Goal: Task Accomplishment & Management: Use online tool/utility

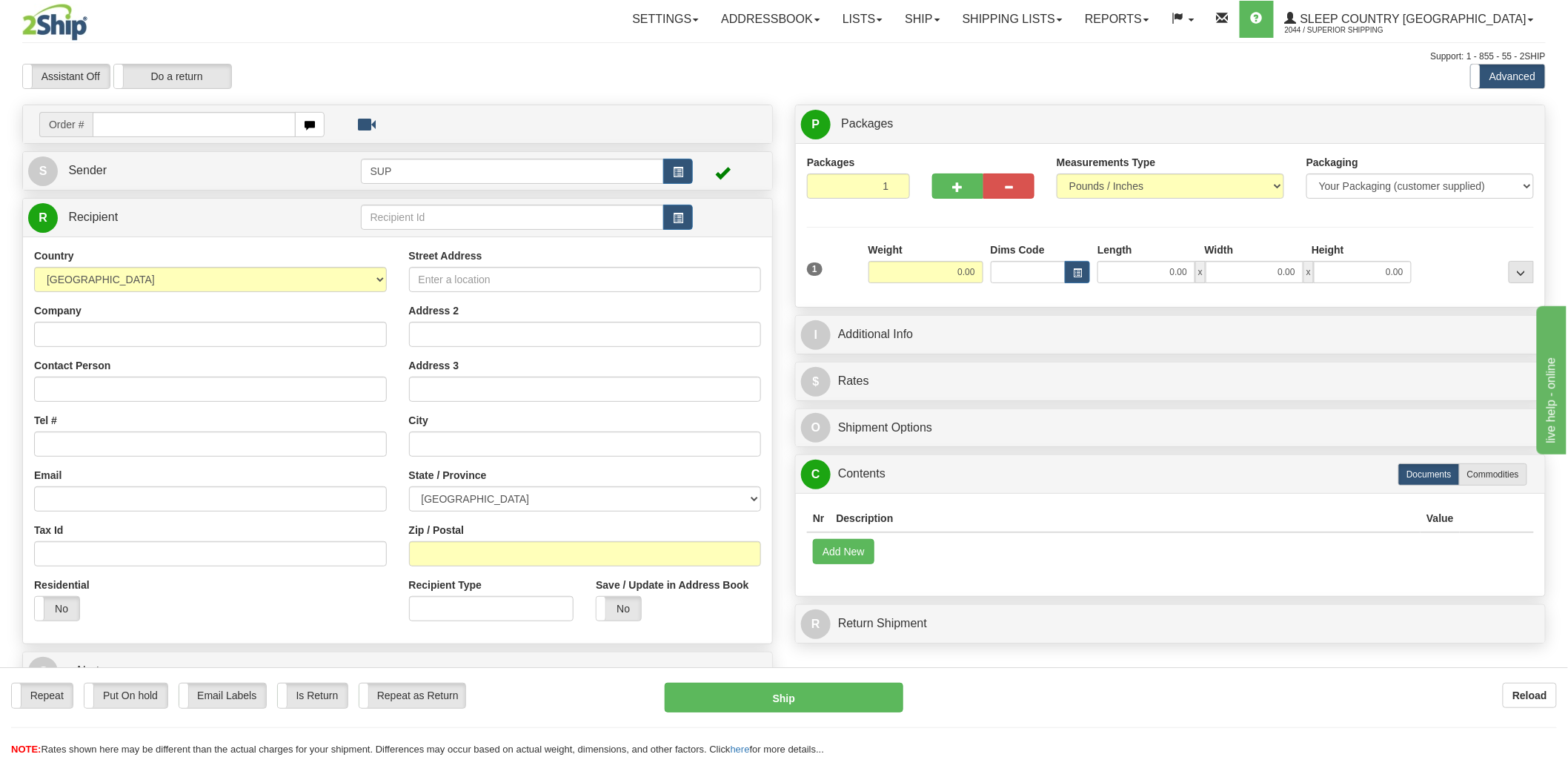
click at [420, 60] on div "Support: 1 - 855 - 55 - 2SHIP" at bounding box center [783, 56] width 1523 height 13
click at [828, 33] on link "Ship" at bounding box center [921, 19] width 57 height 37
click at [828, 73] on span "OnHold / Order Queue" at bounding box center [883, 71] width 105 height 12
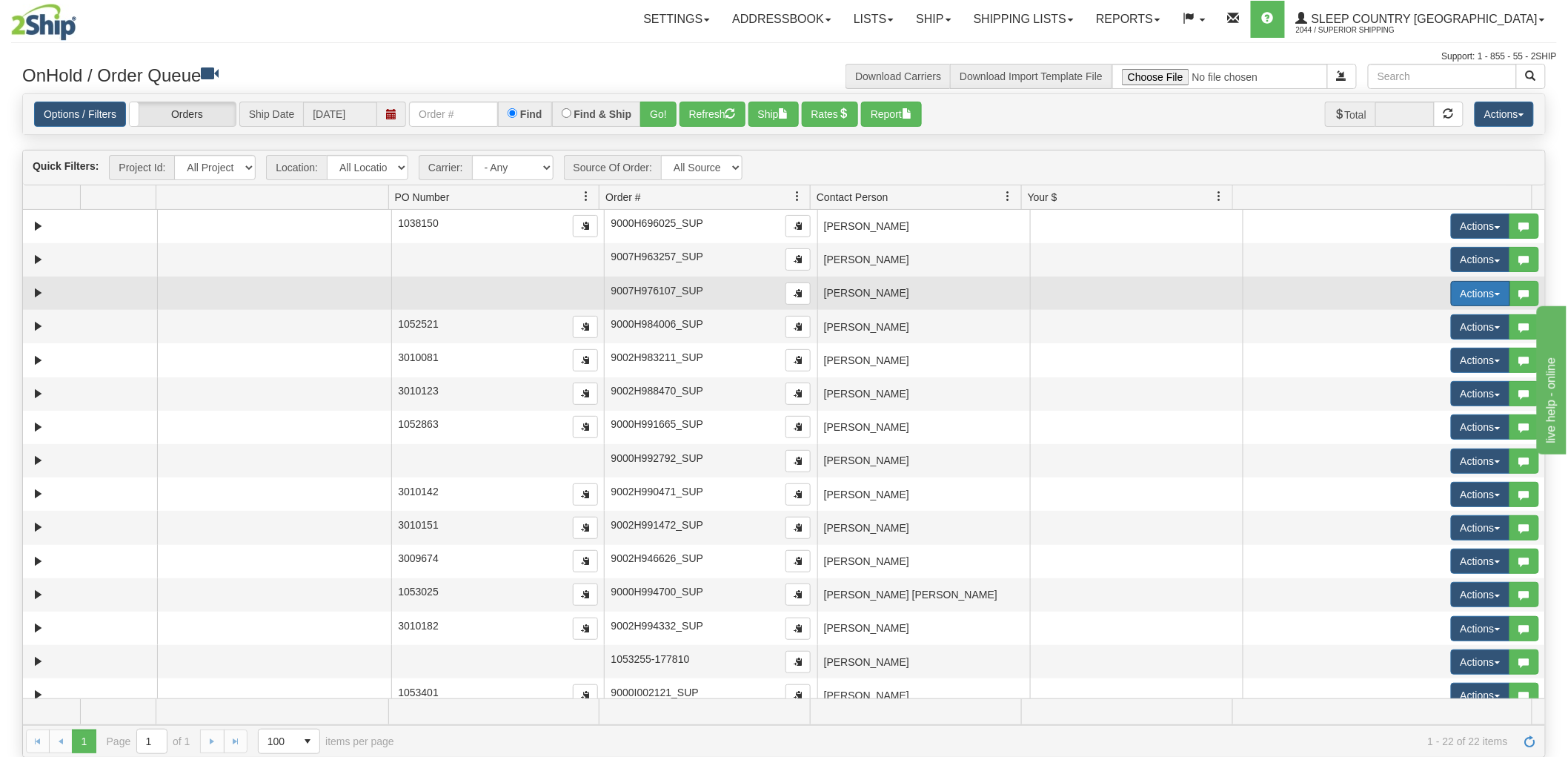
click at [1451, 294] on button "Actions" at bounding box center [1480, 293] width 59 height 26
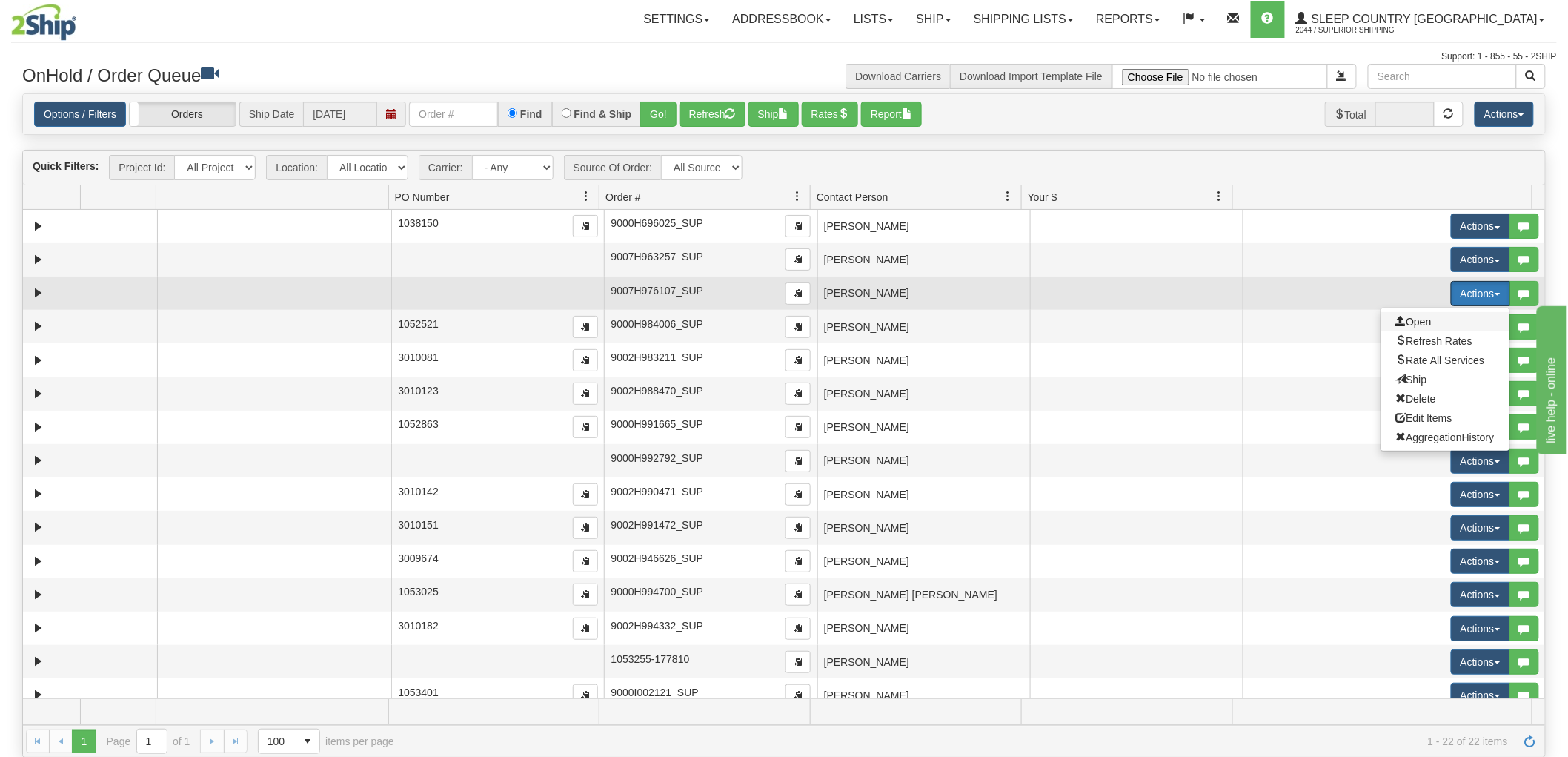
click at [1418, 320] on span "Open" at bounding box center [1413, 322] width 36 height 12
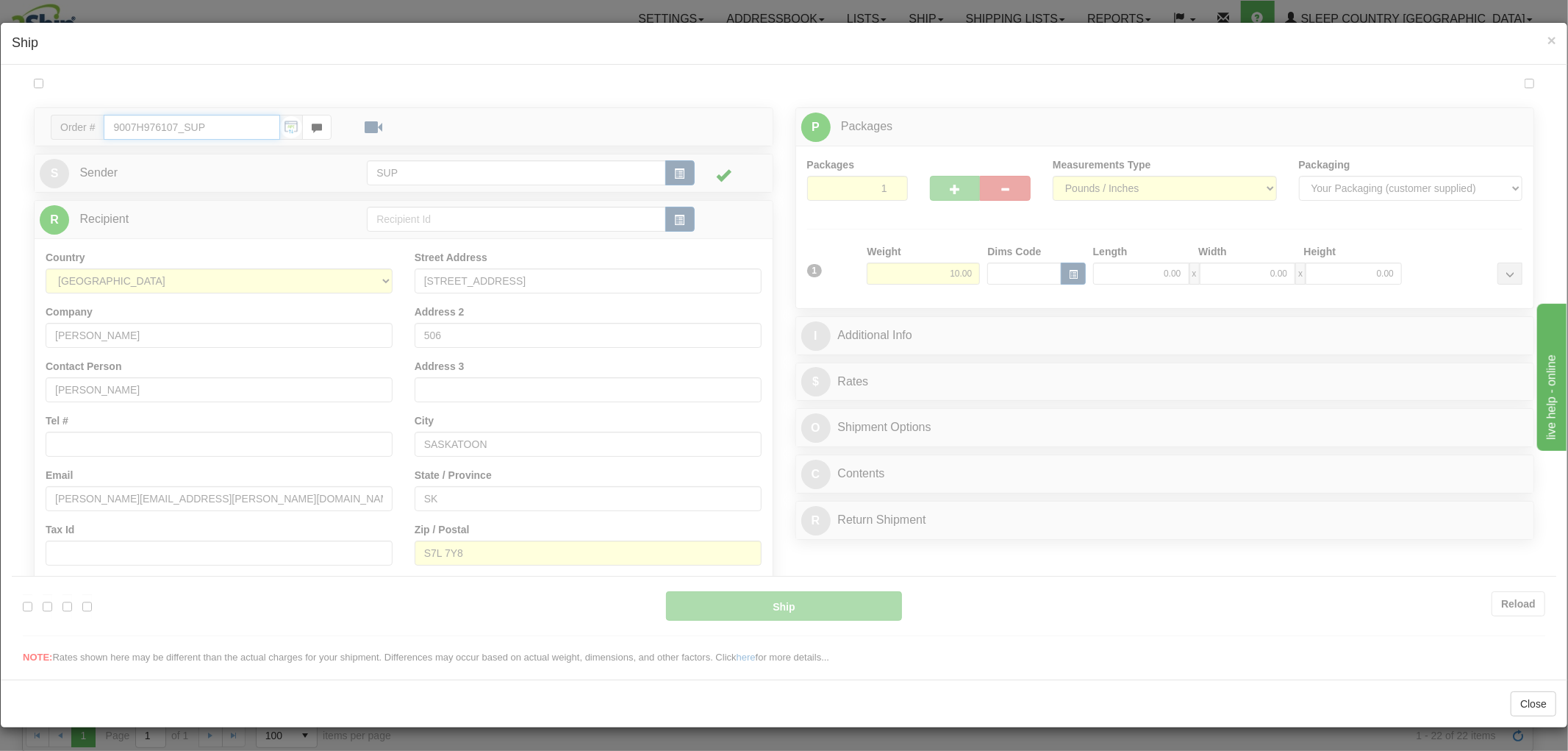
type input "10:40"
type input "16:00"
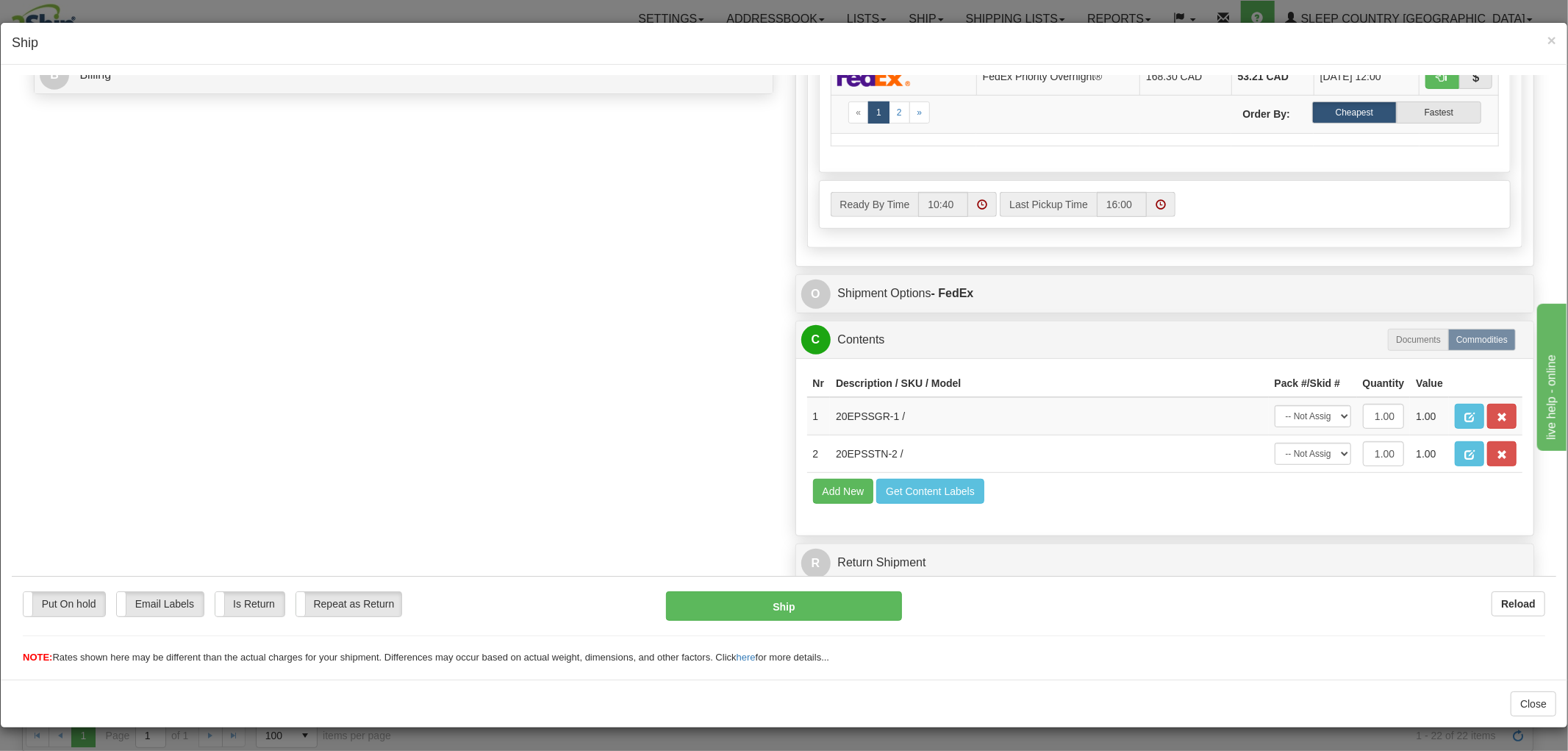
scroll to position [705, 0]
click at [1291, 405] on select "-- Not Assigned -- Package 1" at bounding box center [1312, 416] width 77 height 22
select select "0"
click at [1274, 405] on select "-- Not Assigned -- Package 1" at bounding box center [1312, 416] width 77 height 22
click at [1277, 442] on select "-- Not Assigned -- Package 1" at bounding box center [1312, 453] width 77 height 22
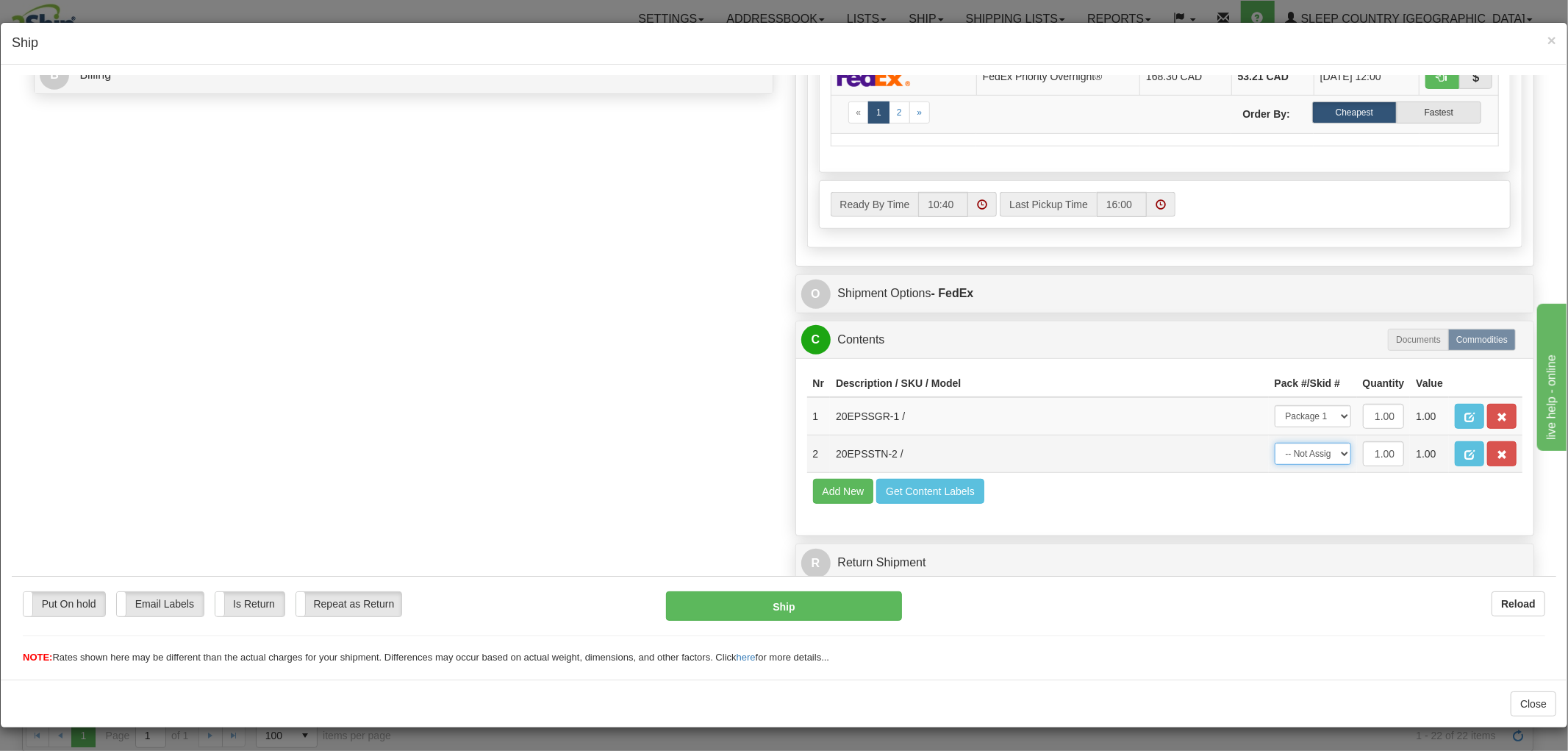
select select "0"
click at [1274, 442] on select "-- Not Assigned -- Package 1" at bounding box center [1312, 453] width 77 height 22
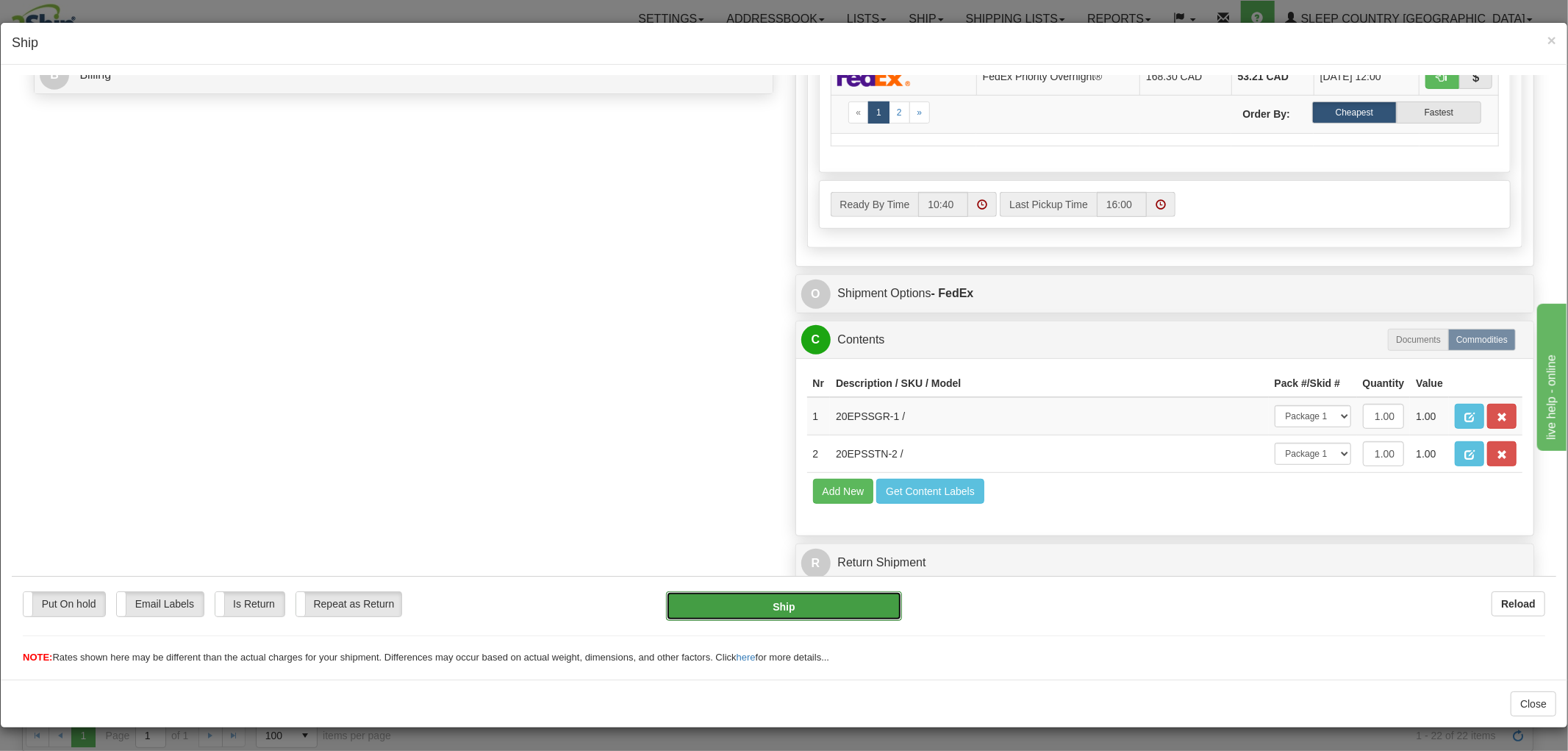
click at [760, 603] on button "Ship" at bounding box center [783, 605] width 235 height 30
type input "92"
click at [769, 606] on button "Ship" at bounding box center [783, 605] width 235 height 30
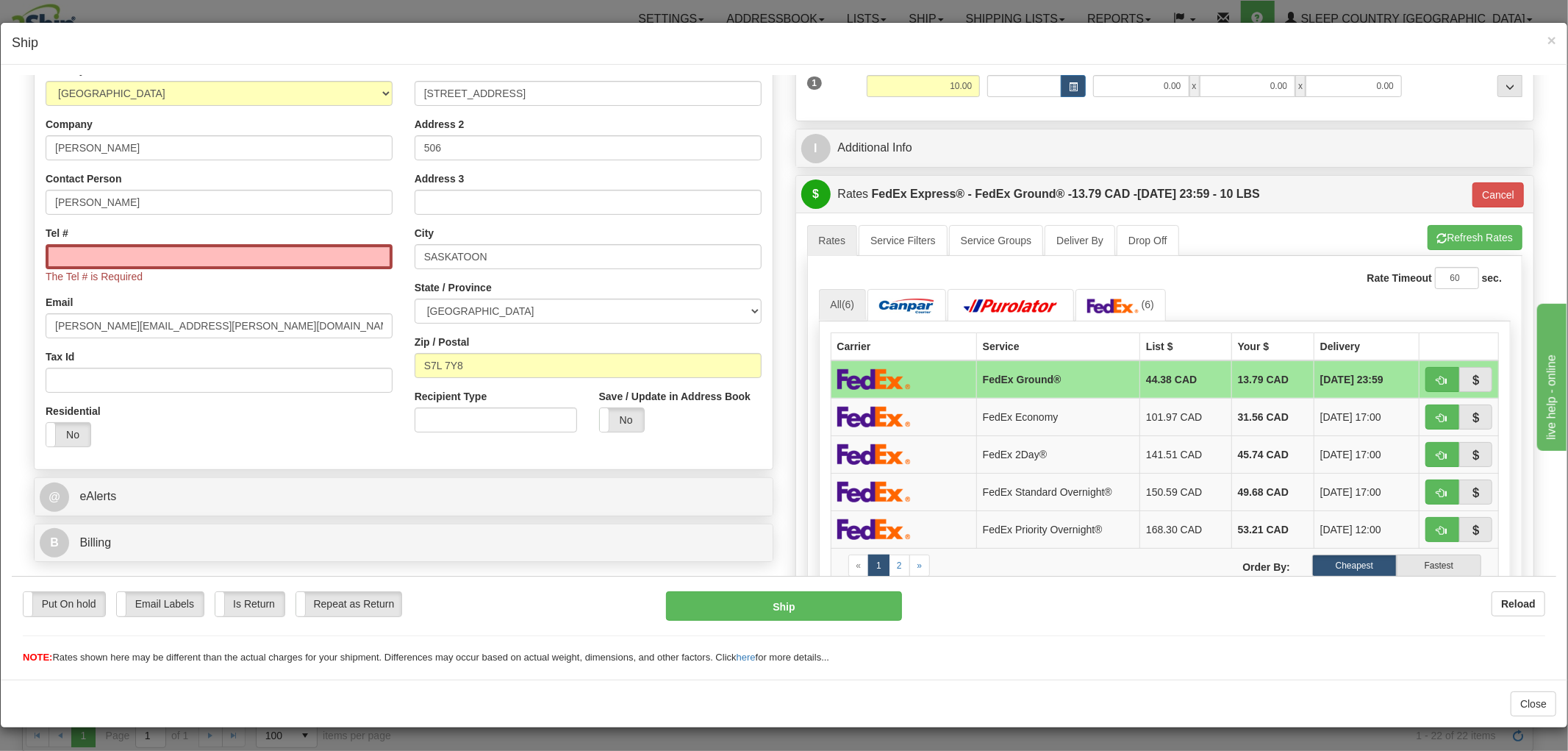
scroll to position [133, 0]
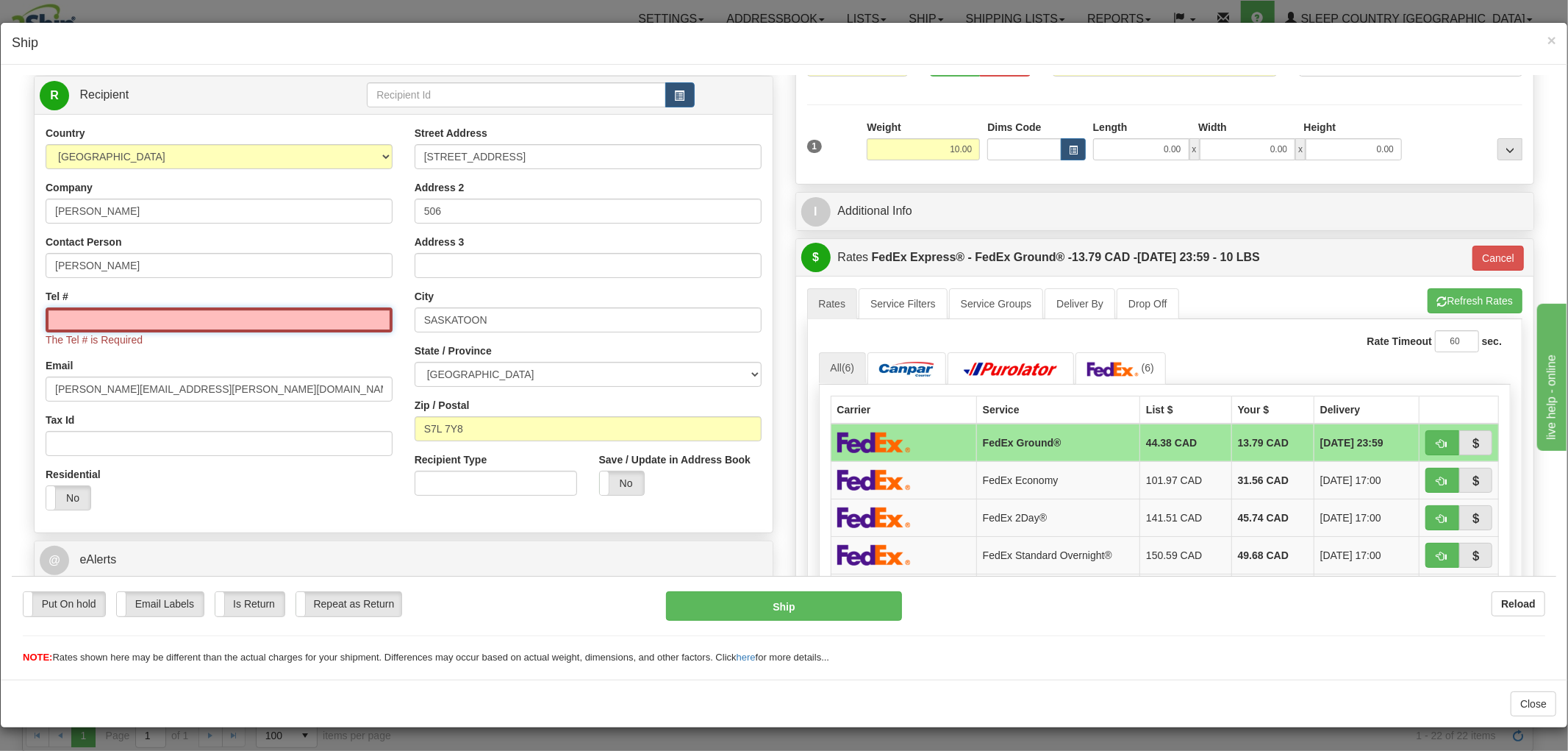
click at [275, 314] on input "Tel #" at bounding box center [219, 319] width 347 height 25
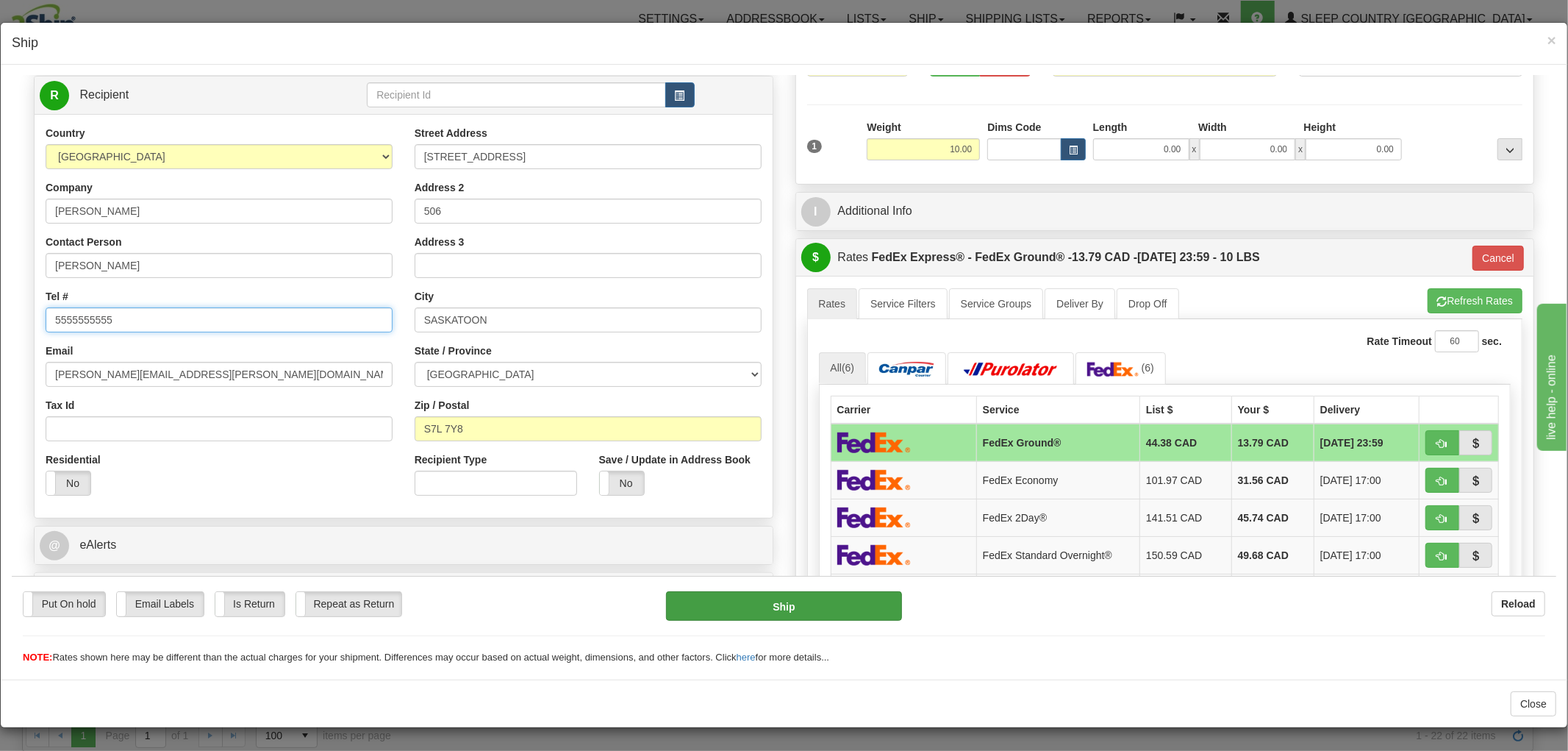
type input "5555555555"
click at [736, 615] on button "Ship" at bounding box center [783, 605] width 235 height 30
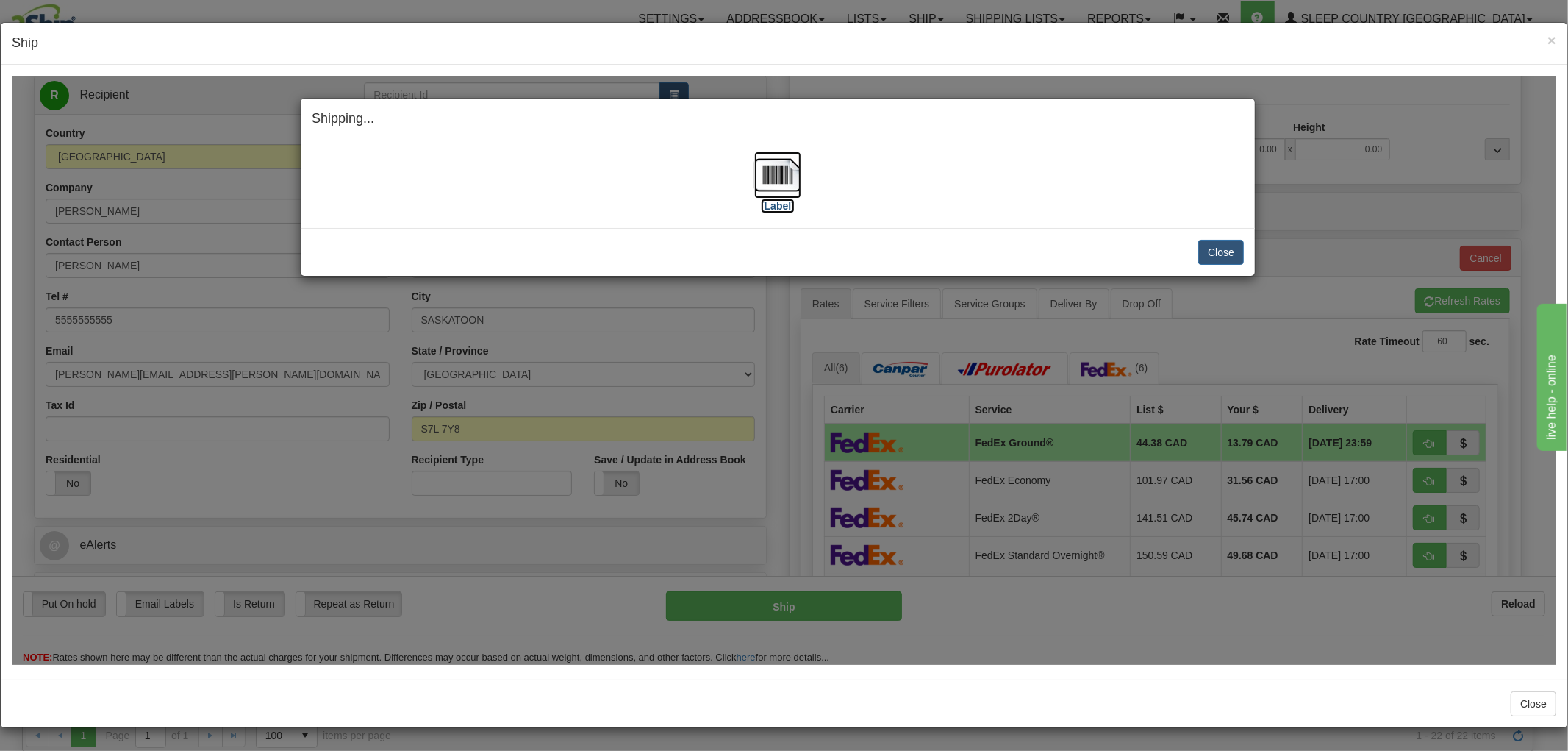
click at [772, 164] on img at bounding box center [778, 174] width 47 height 47
click at [1222, 258] on button "Close" at bounding box center [1221, 251] width 45 height 25
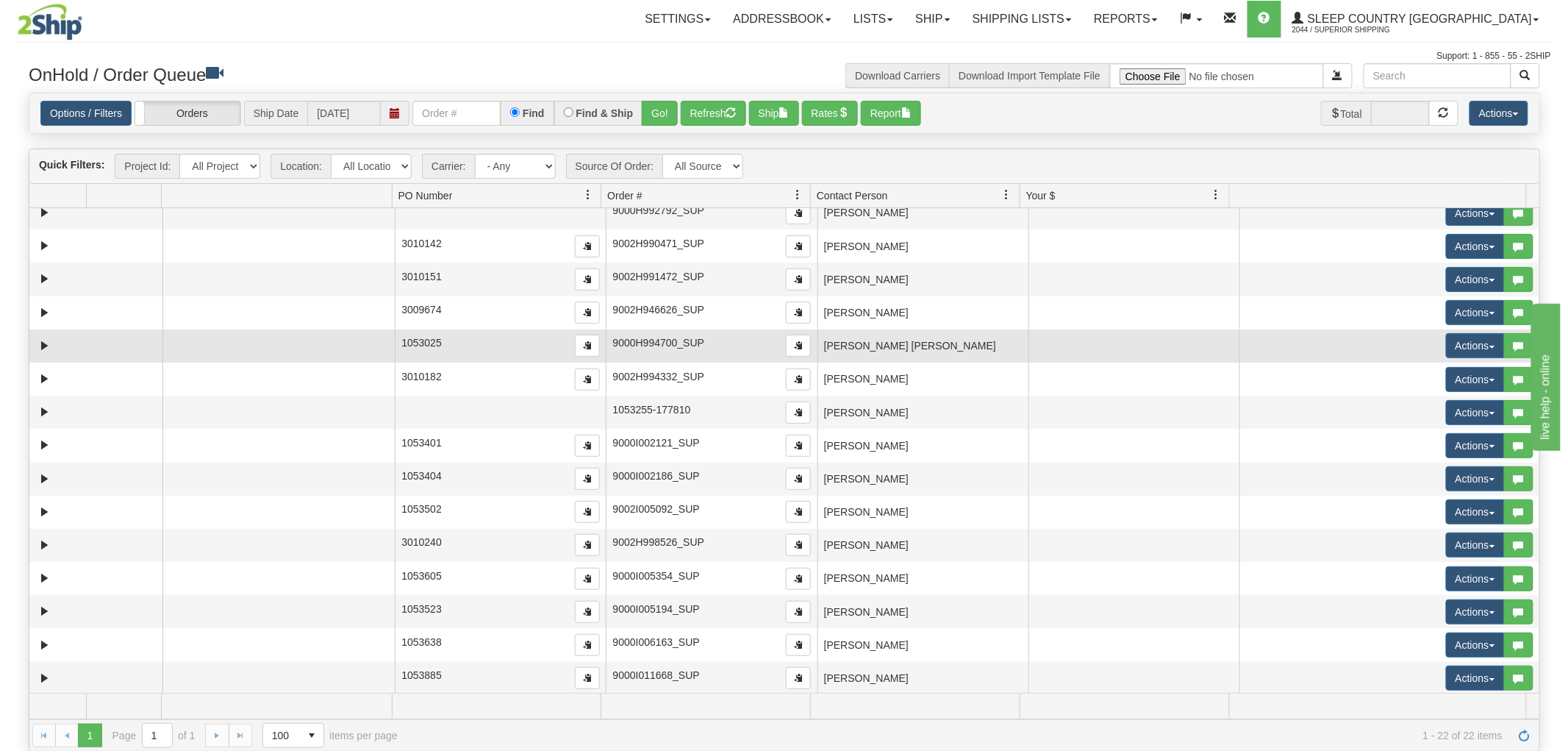
scroll to position [249, 0]
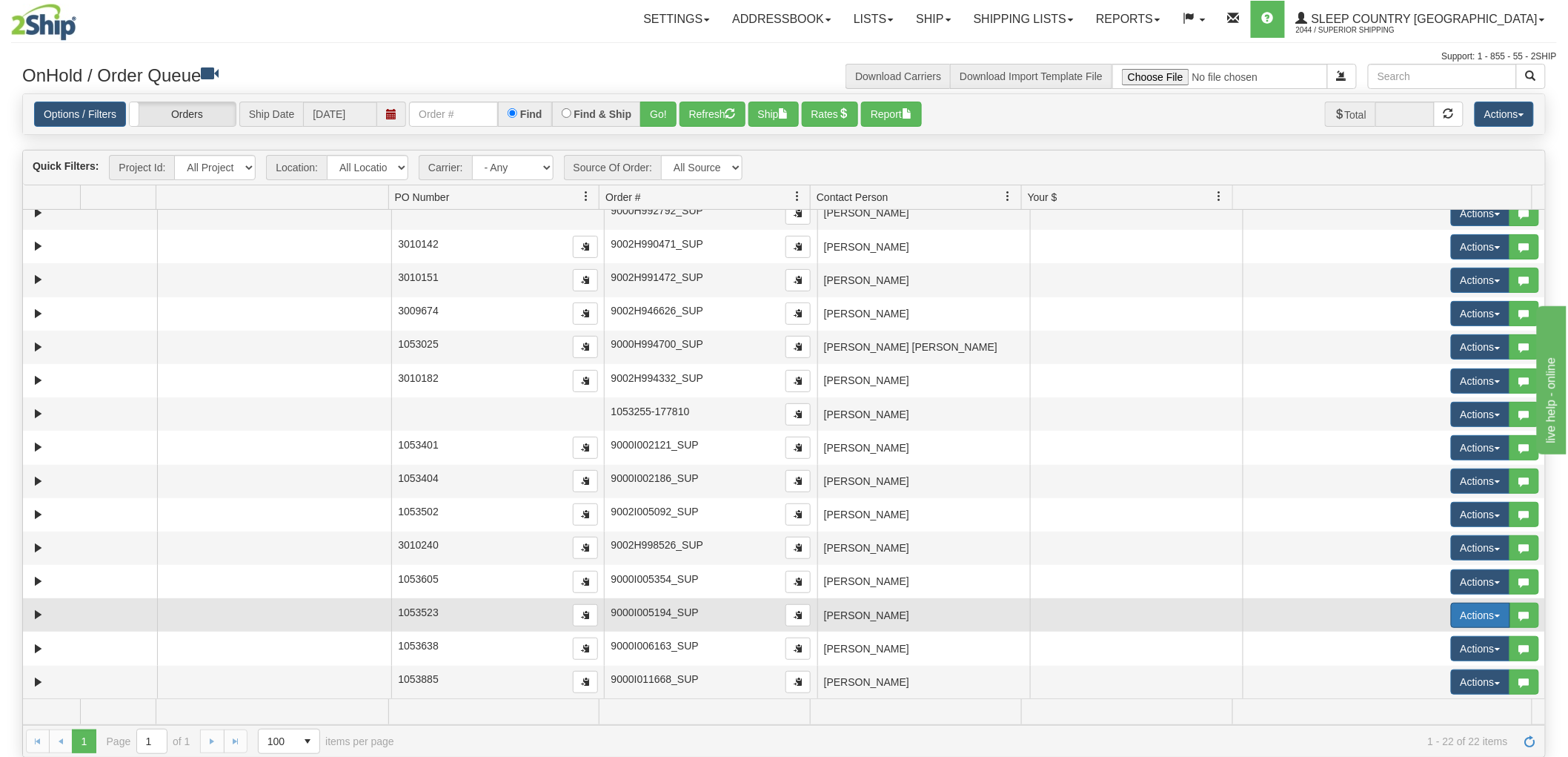
click at [1461, 610] on button "Actions" at bounding box center [1480, 616] width 59 height 26
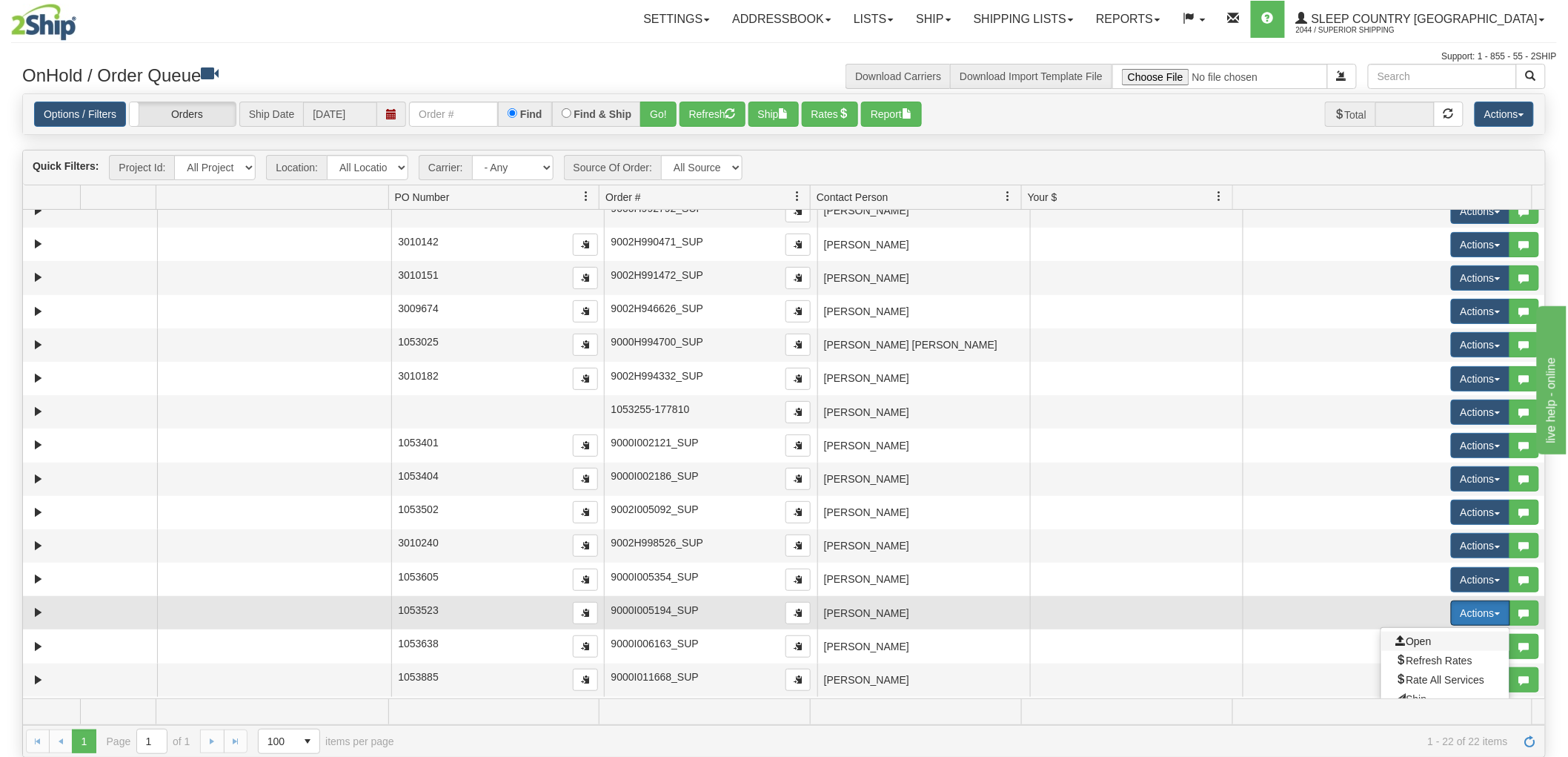
click at [1396, 639] on span "Open" at bounding box center [1413, 640] width 36 height 12
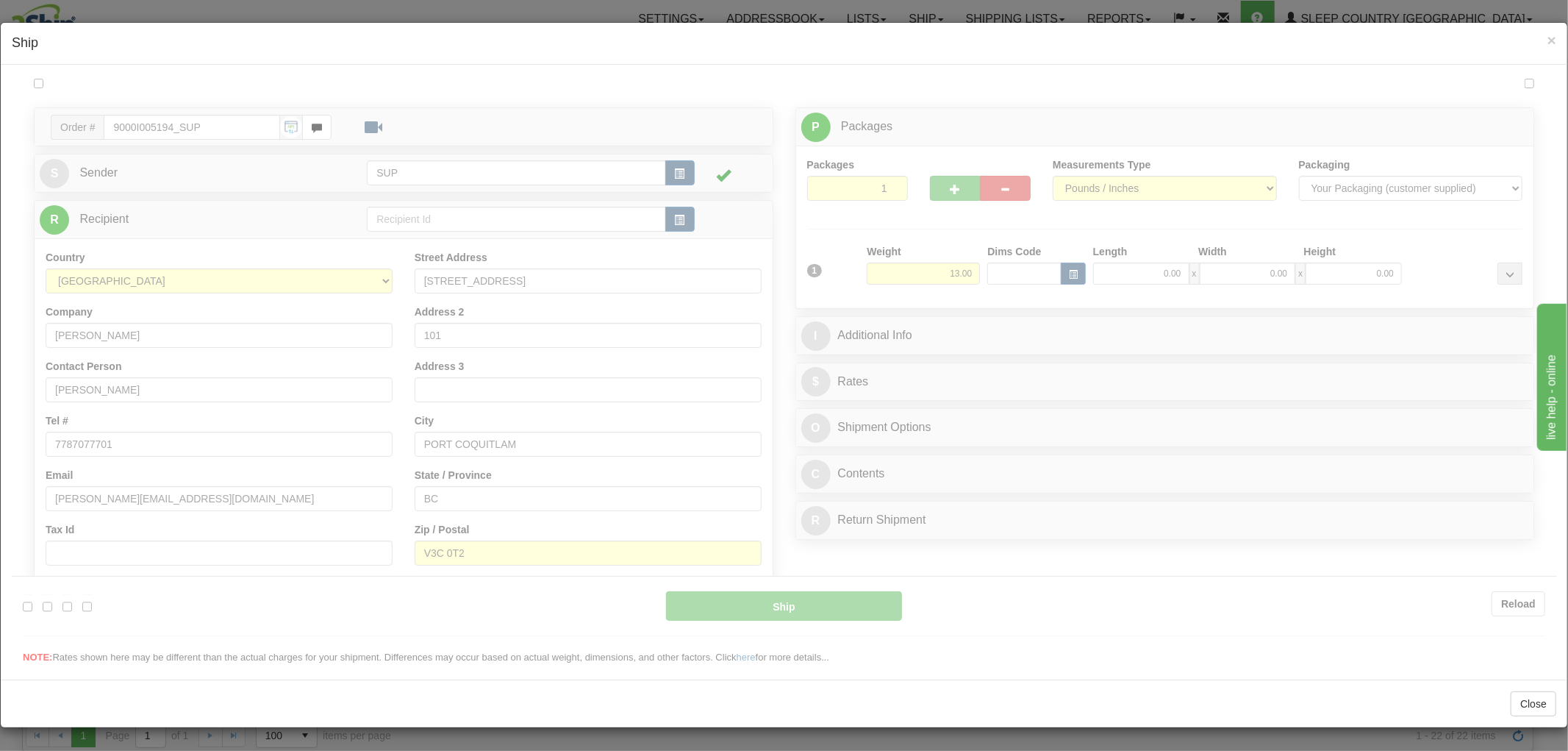
scroll to position [0, 0]
type input "10:42"
type input "16:00"
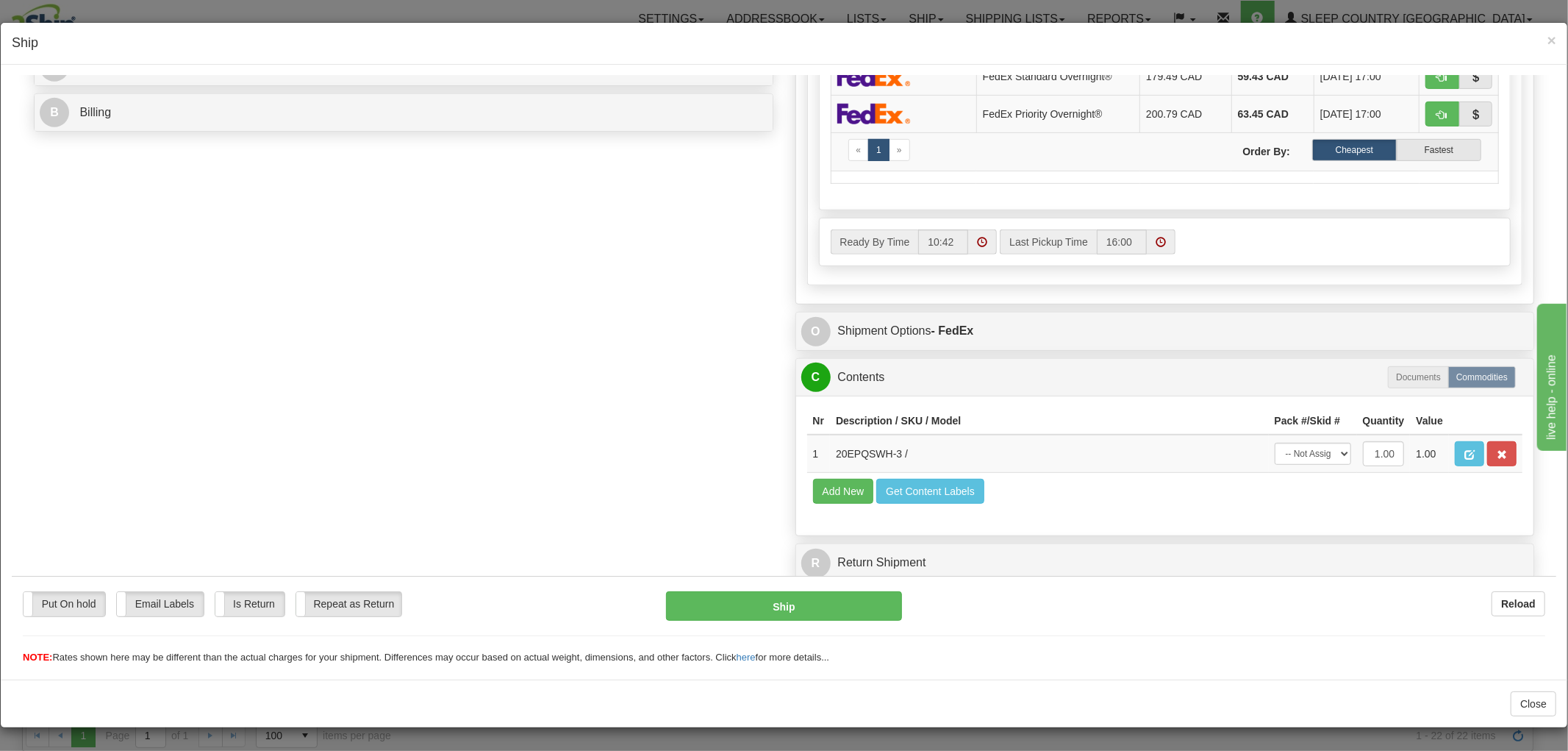
scroll to position [643, 0]
click at [1308, 445] on select "-- Not Assigned -- Package 1" at bounding box center [1312, 453] width 77 height 22
select select "0"
click at [1274, 442] on select "-- Not Assigned -- Package 1" at bounding box center [1312, 453] width 77 height 22
click at [795, 603] on button "Ship" at bounding box center [783, 605] width 235 height 30
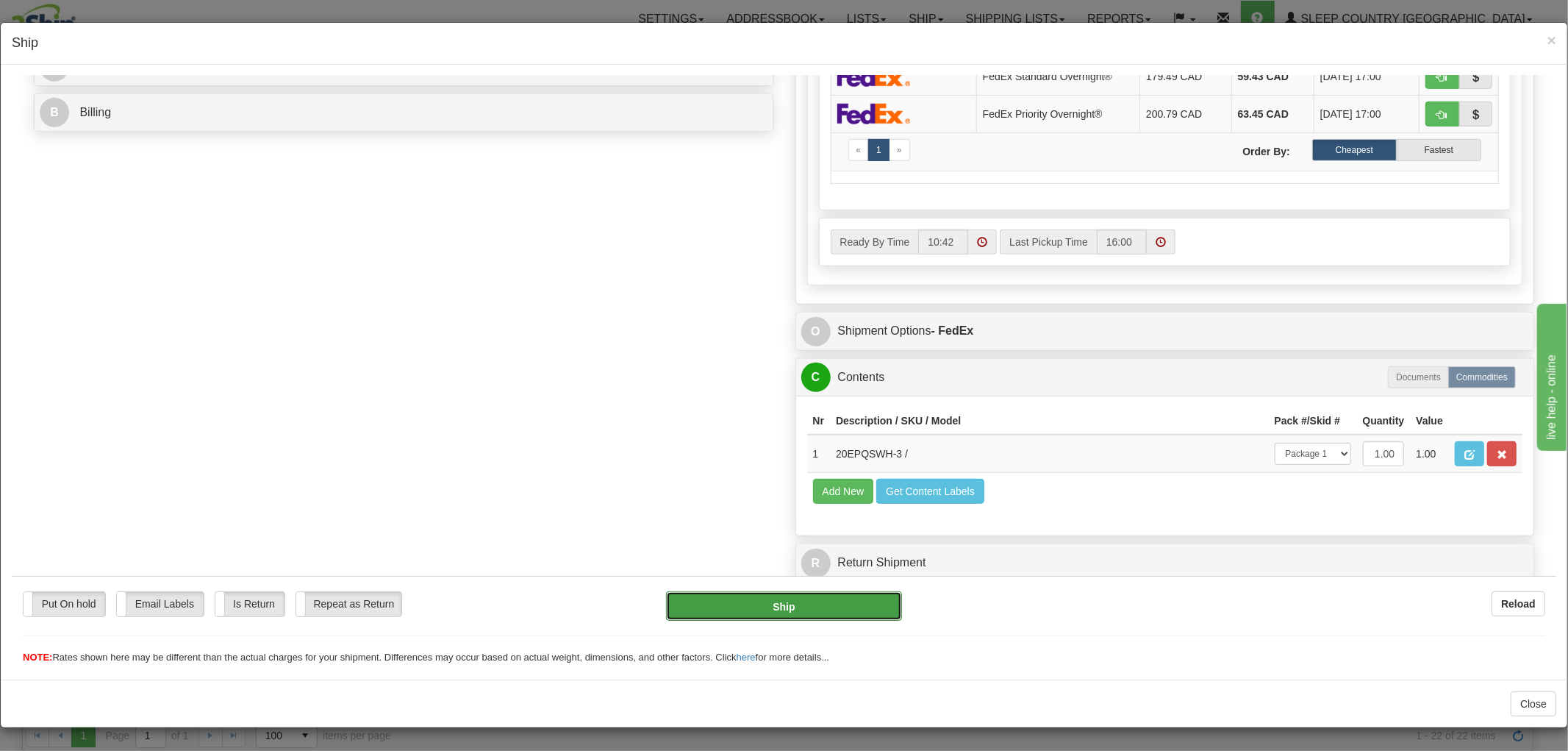
type input "92"
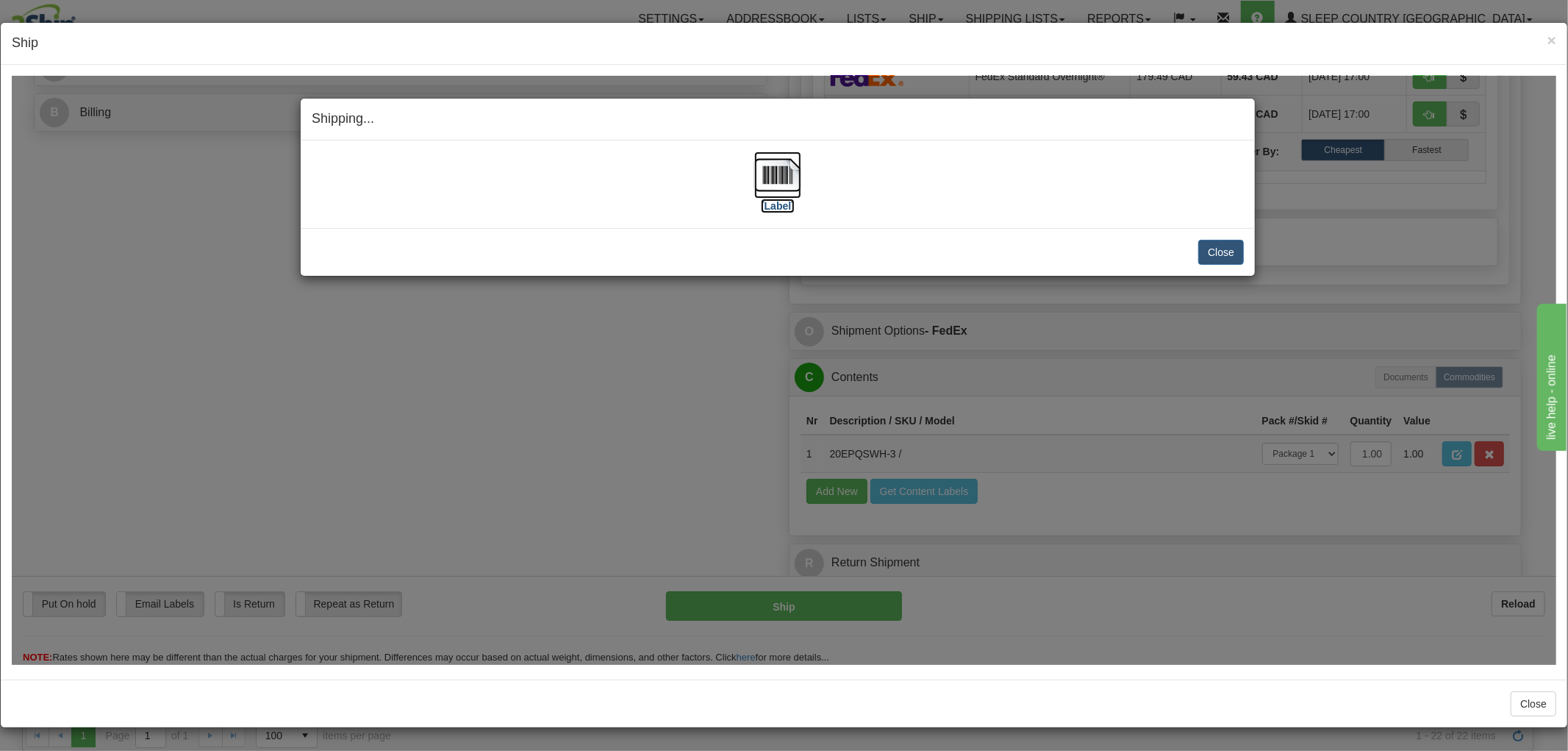
click at [775, 176] on img at bounding box center [778, 174] width 47 height 47
click at [1217, 255] on button "Close" at bounding box center [1221, 251] width 45 height 25
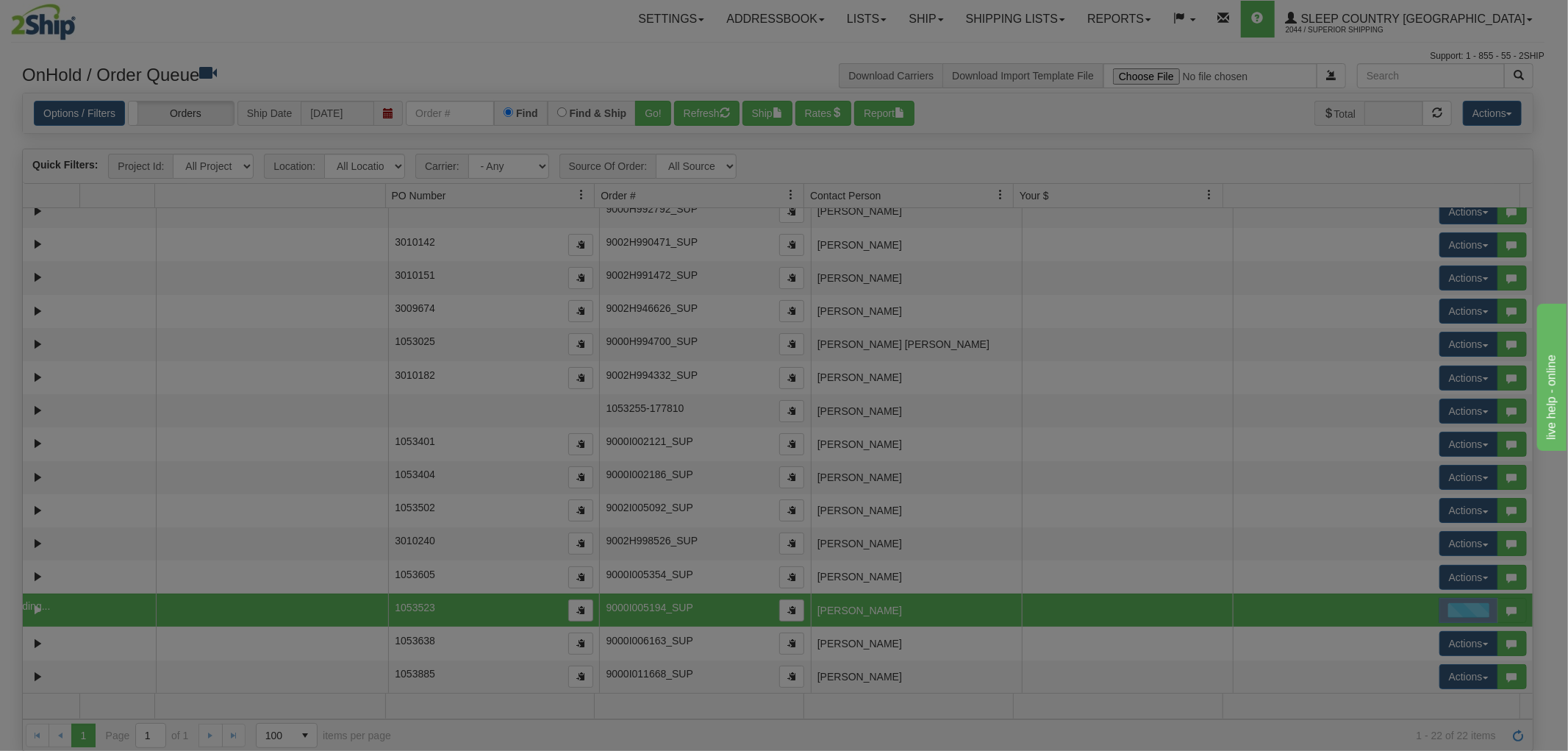
scroll to position [0, 0]
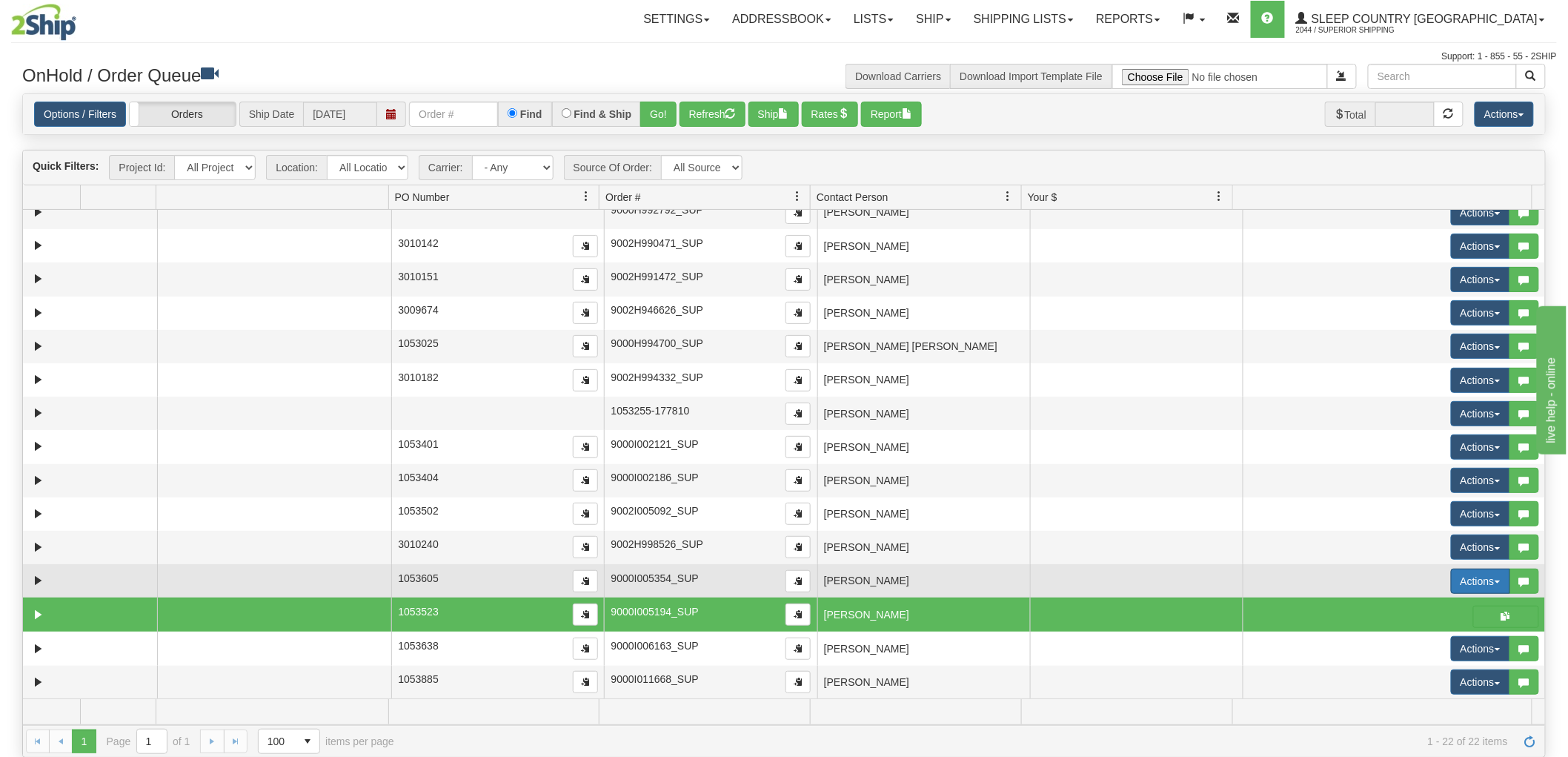
click at [1452, 579] on button "Actions" at bounding box center [1480, 581] width 59 height 26
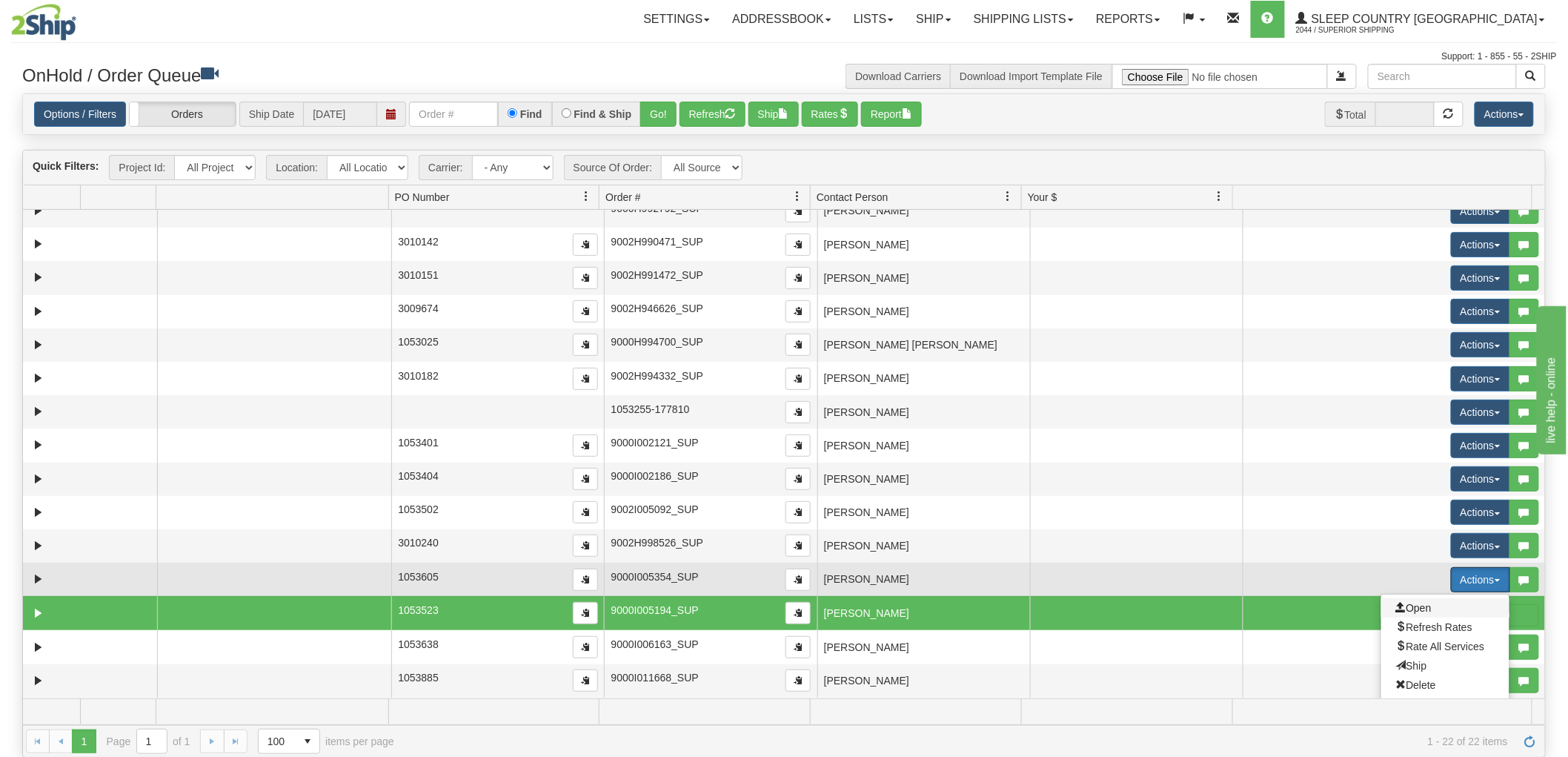
click at [1413, 611] on span "Open" at bounding box center [1413, 608] width 36 height 12
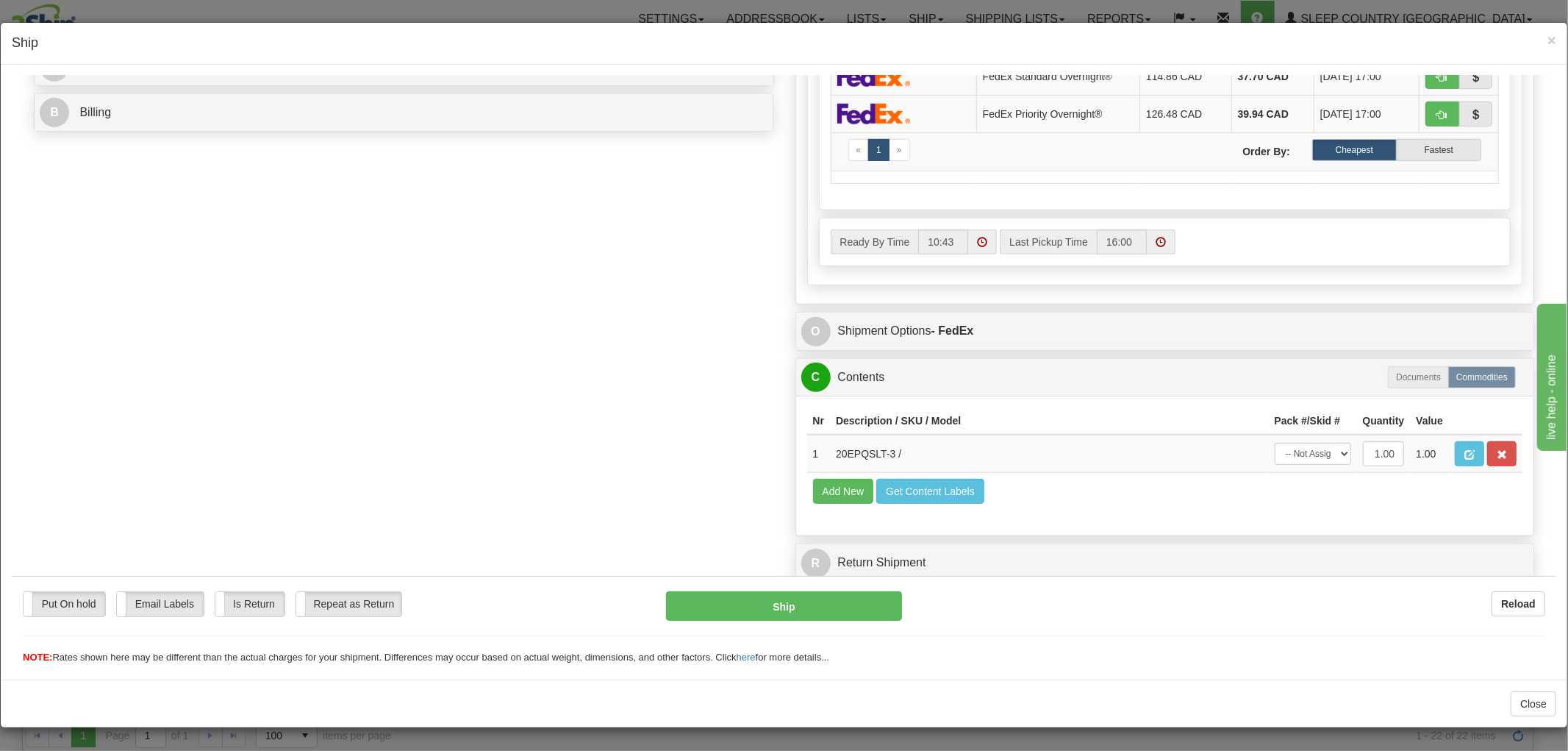
scroll to position [642, 0]
click at [1303, 445] on select "-- Not Assigned -- Package 1" at bounding box center [1312, 453] width 77 height 22
select select "0"
click at [1274, 442] on select "-- Not Assigned -- Package 1" at bounding box center [1312, 453] width 77 height 22
click at [784, 613] on button "Ship" at bounding box center [783, 605] width 235 height 30
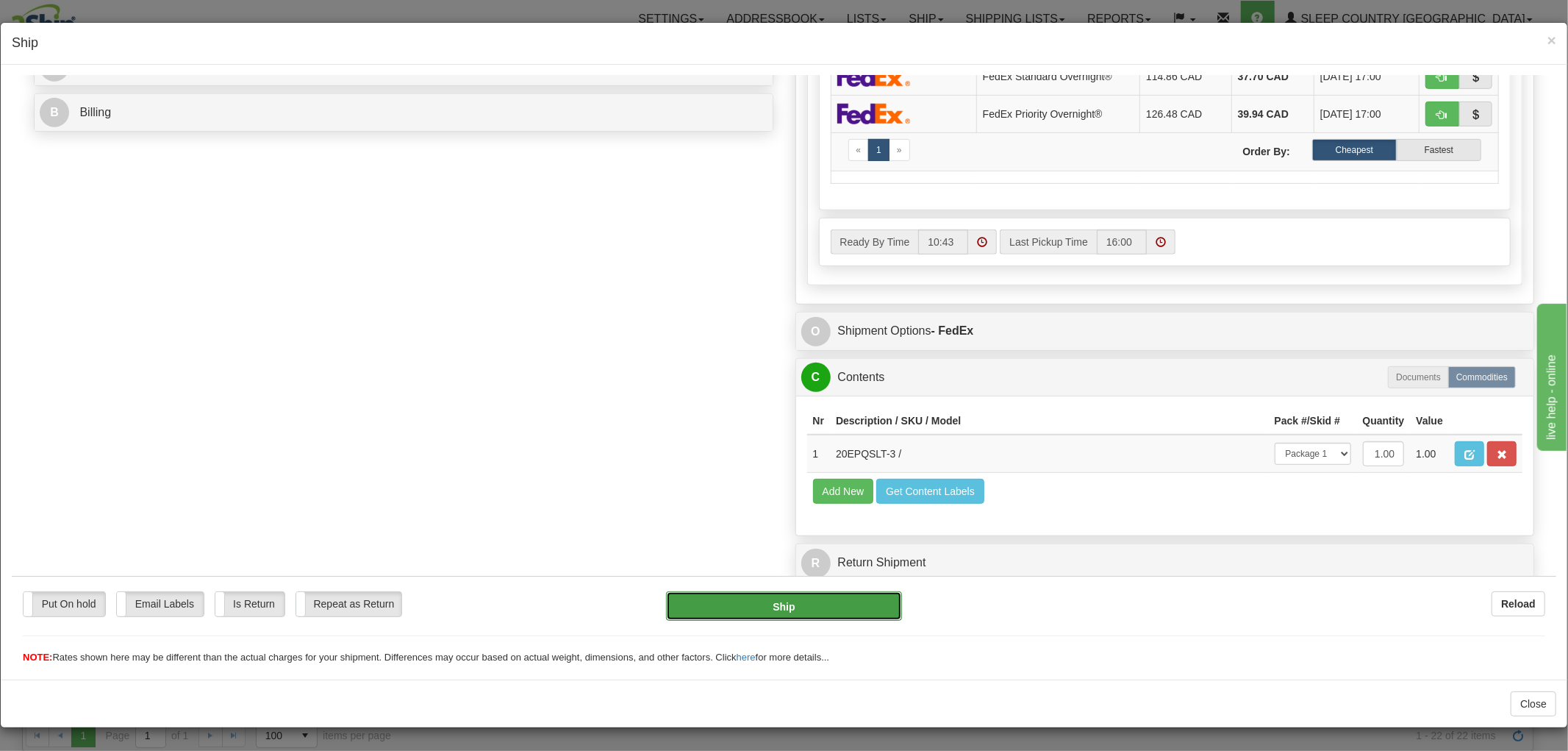
type input "92"
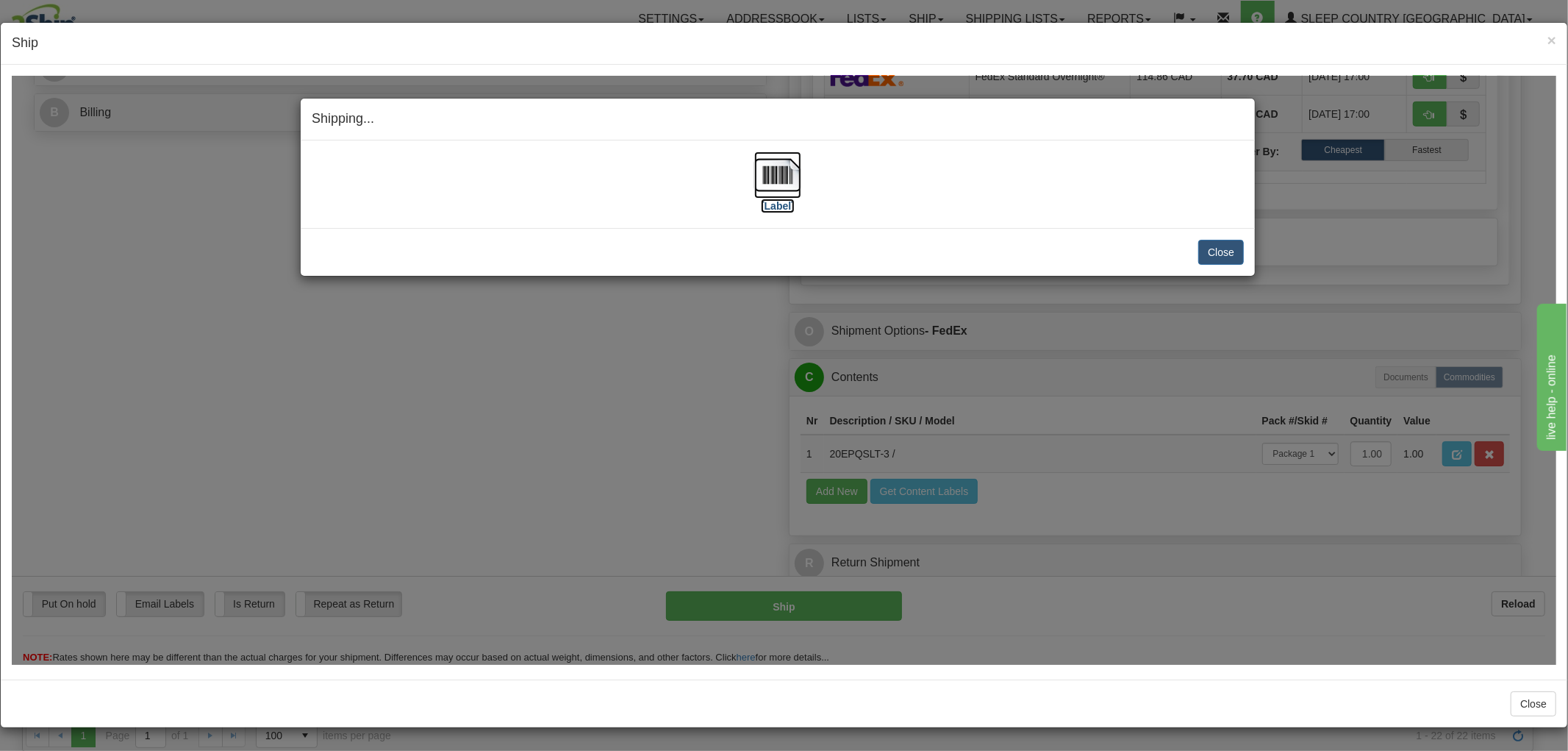
click at [788, 184] on img at bounding box center [778, 174] width 47 height 47
click at [1206, 255] on button "Close" at bounding box center [1221, 251] width 45 height 25
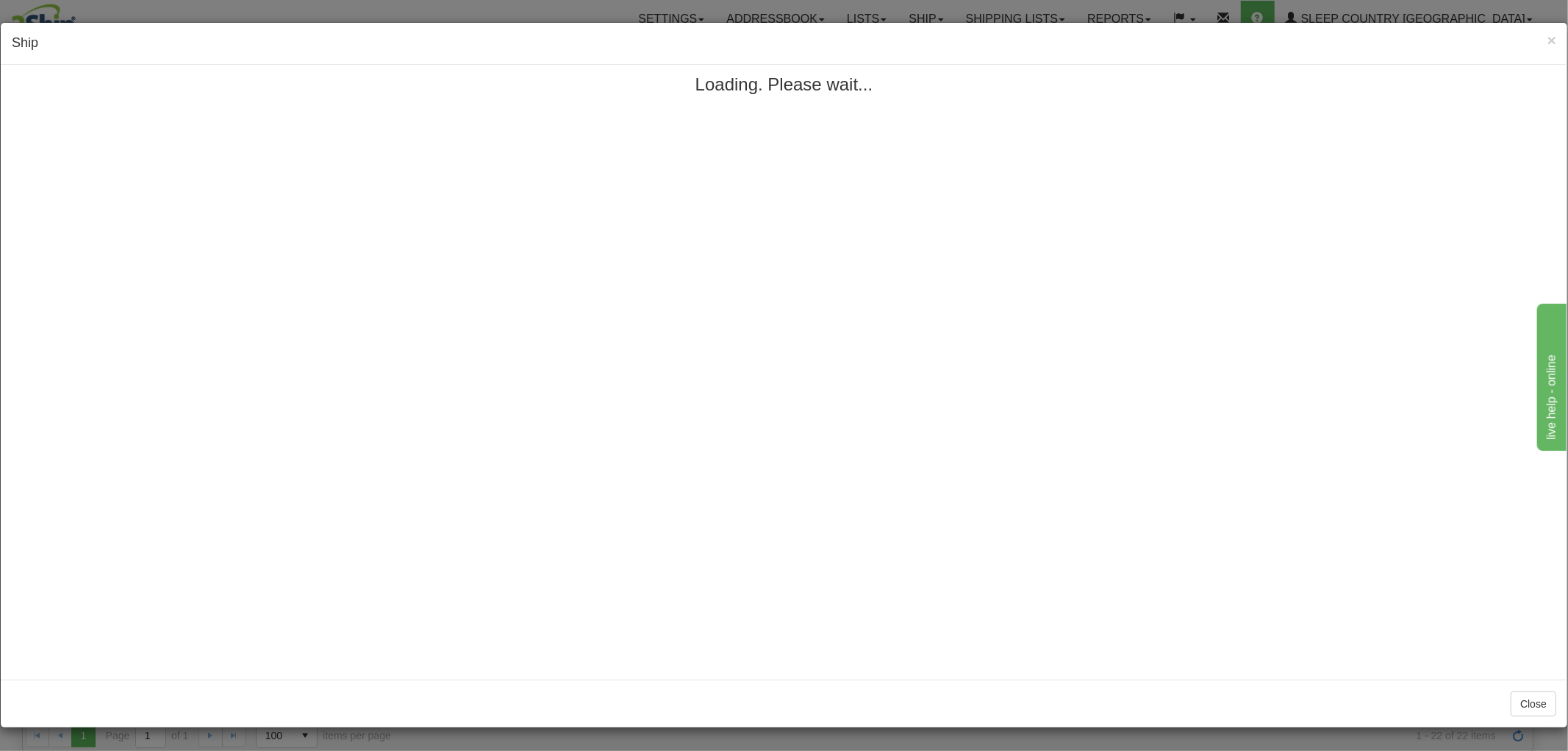
scroll to position [0, 0]
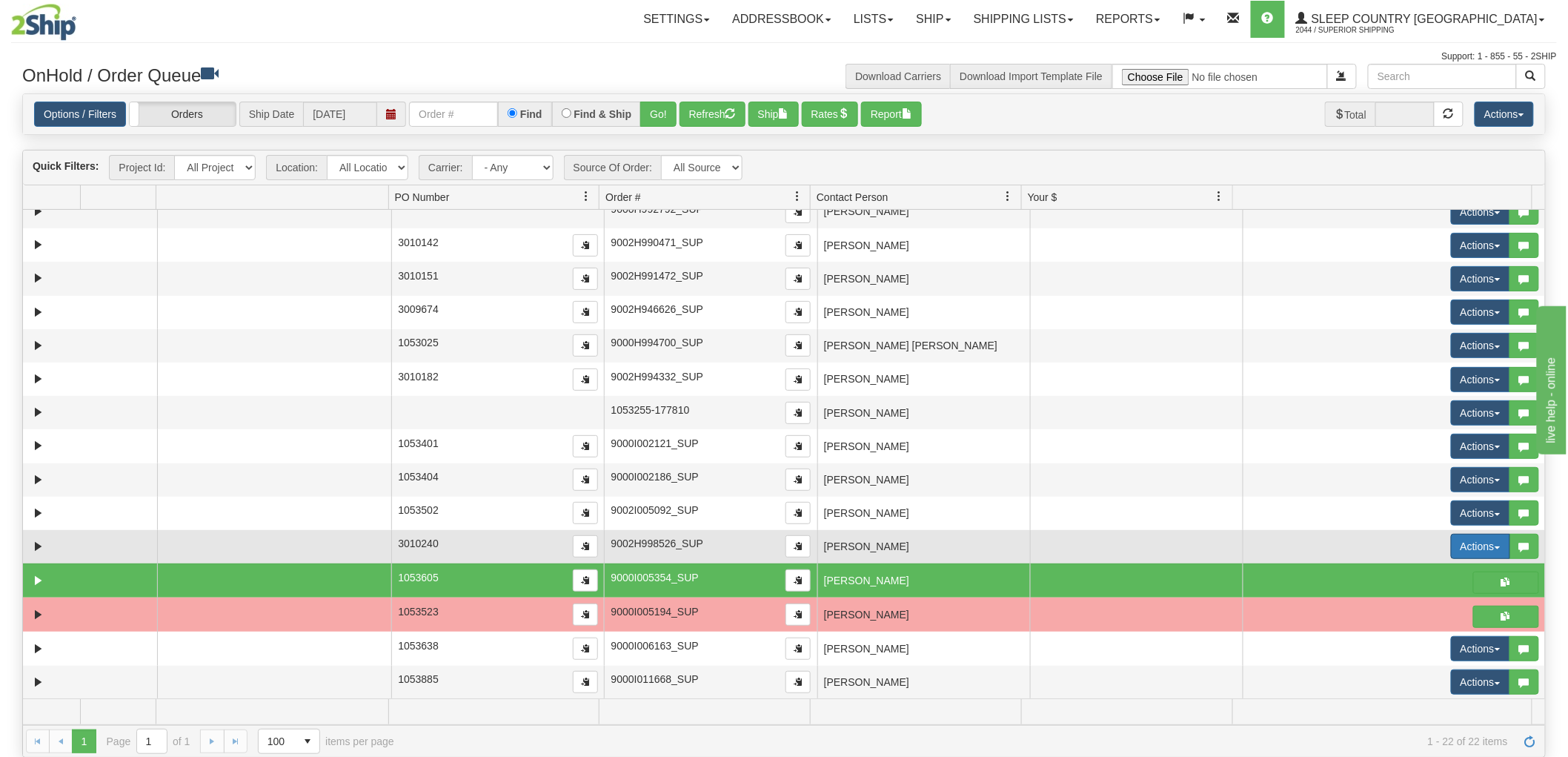
click at [1451, 545] on button "Actions" at bounding box center [1480, 547] width 59 height 26
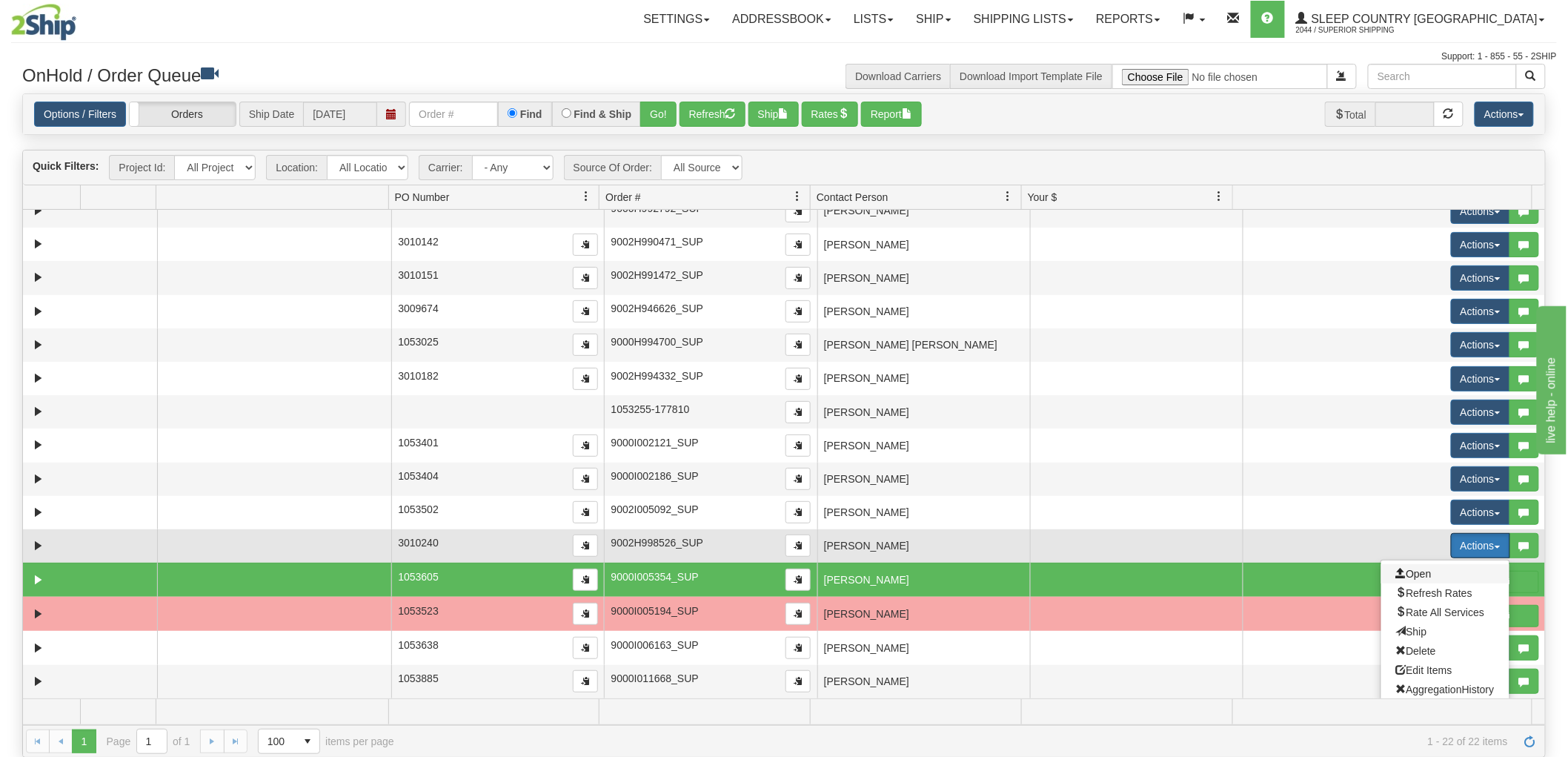
click at [1410, 573] on span "Open" at bounding box center [1413, 573] width 36 height 12
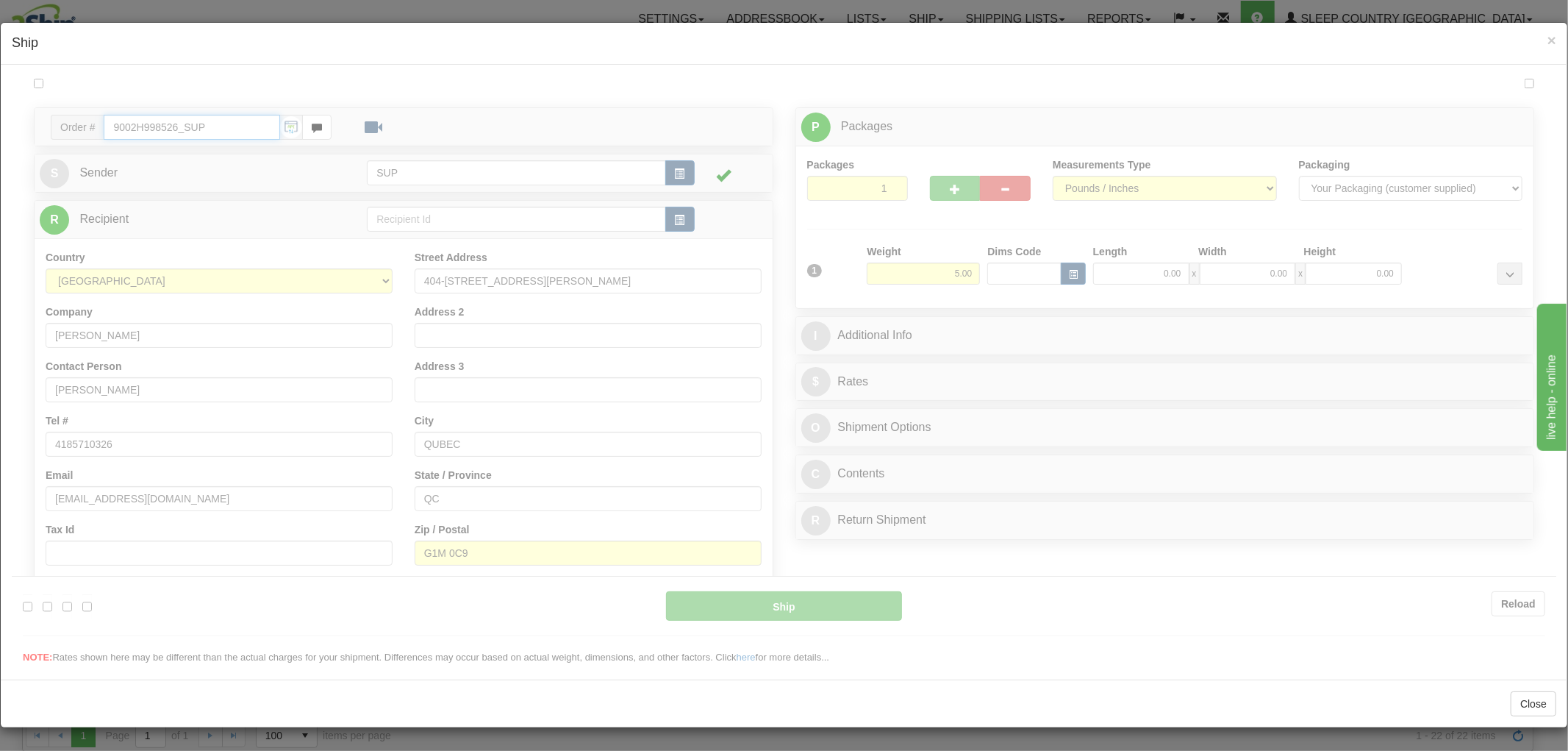
type input "10:43"
type input "16:00"
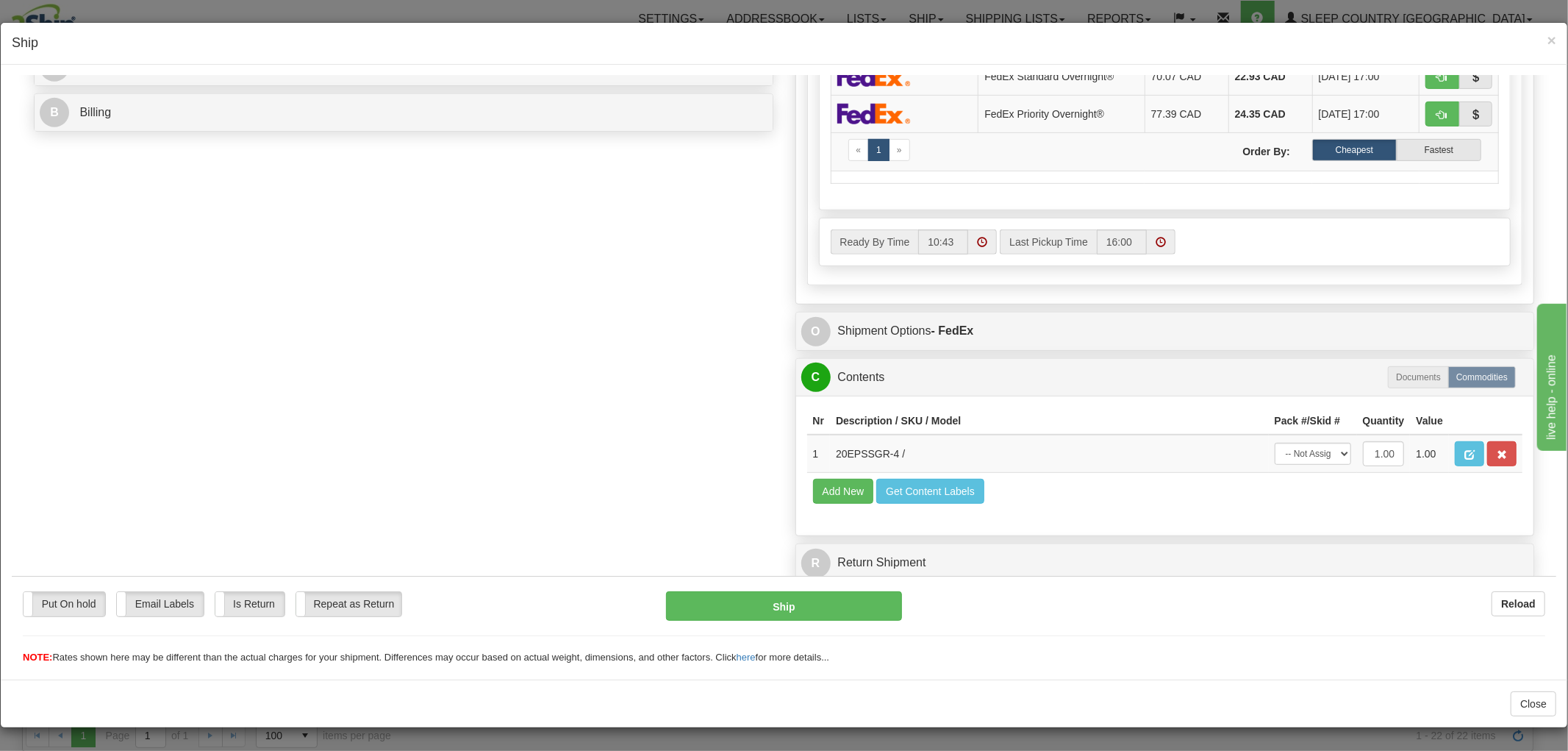
scroll to position [643, 0]
click at [1297, 445] on select "-- Not Assigned -- Package 1" at bounding box center [1312, 453] width 77 height 22
select select "0"
click at [1274, 442] on select "-- Not Assigned -- Package 1" at bounding box center [1312, 453] width 77 height 22
click at [804, 603] on button "Ship" at bounding box center [783, 605] width 235 height 30
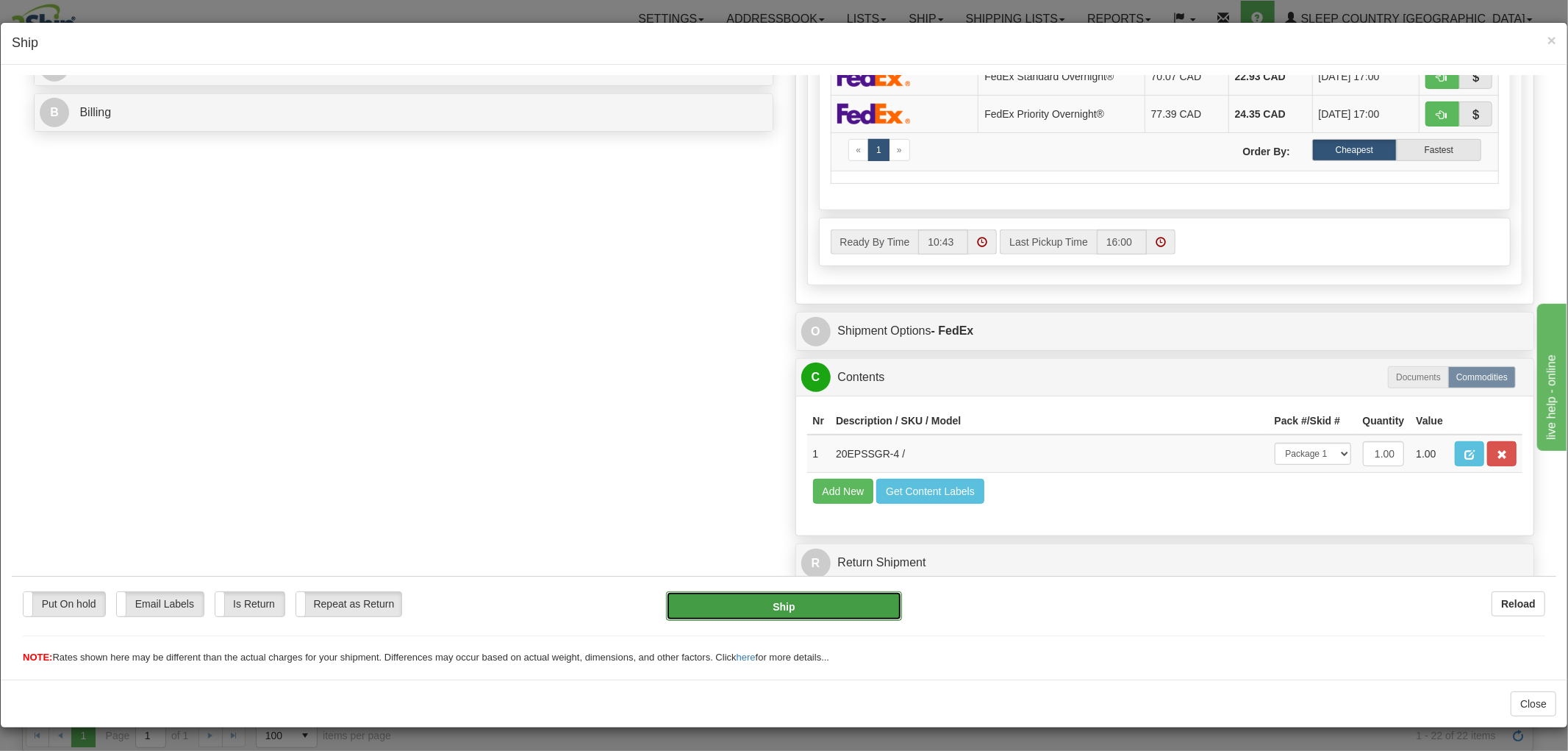
type input "92"
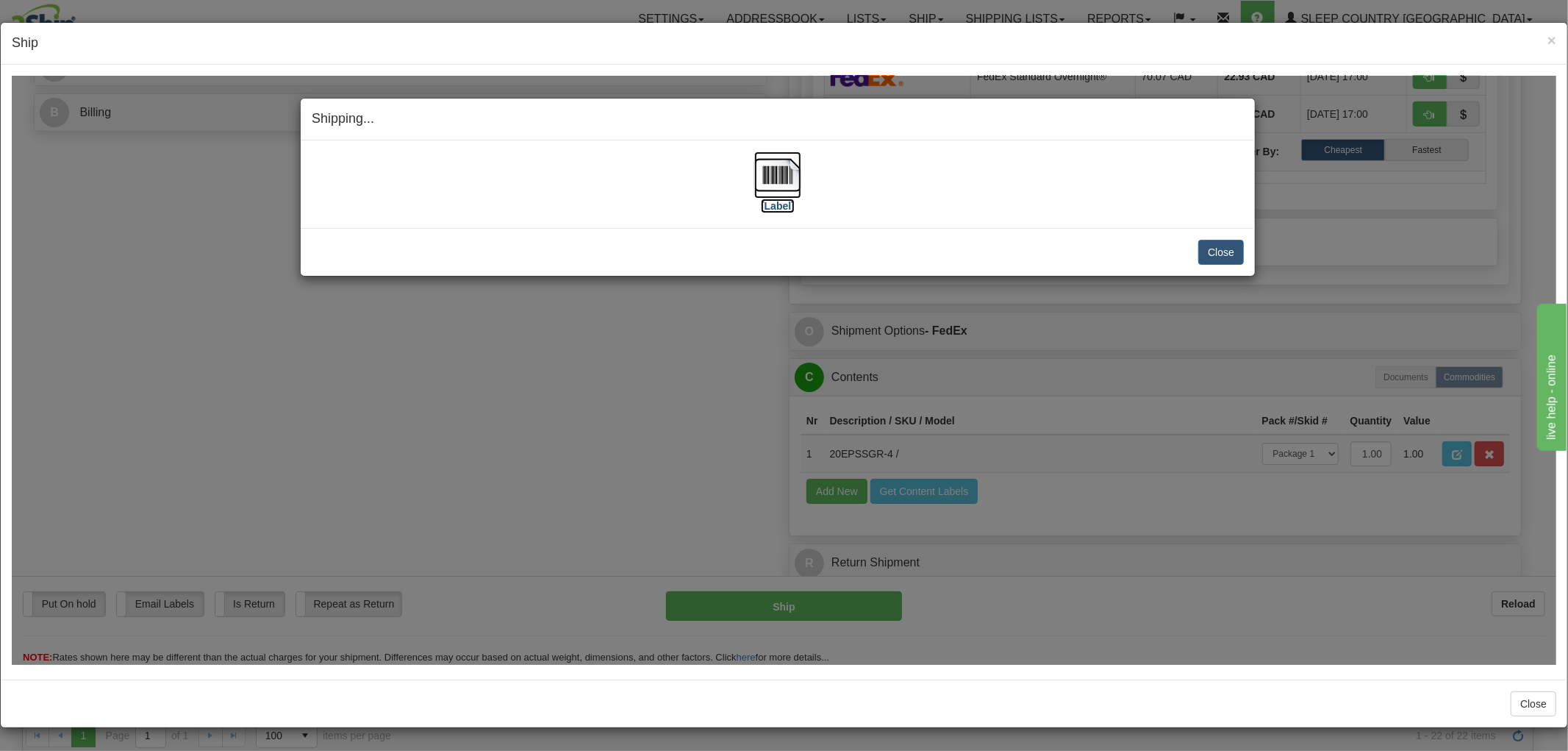
click at [767, 183] on img at bounding box center [778, 174] width 47 height 47
click at [1218, 252] on button "Close" at bounding box center [1221, 251] width 45 height 25
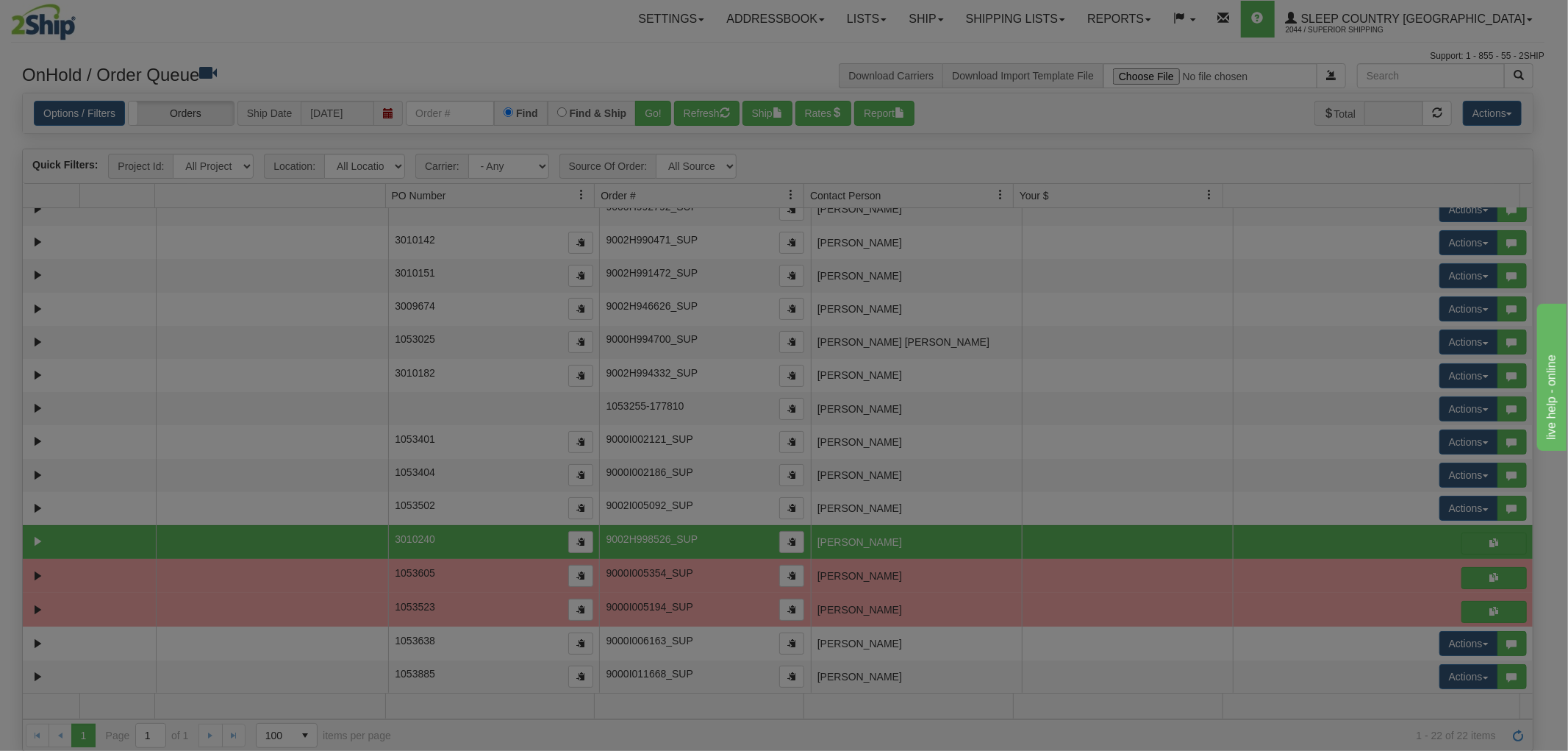
scroll to position [0, 0]
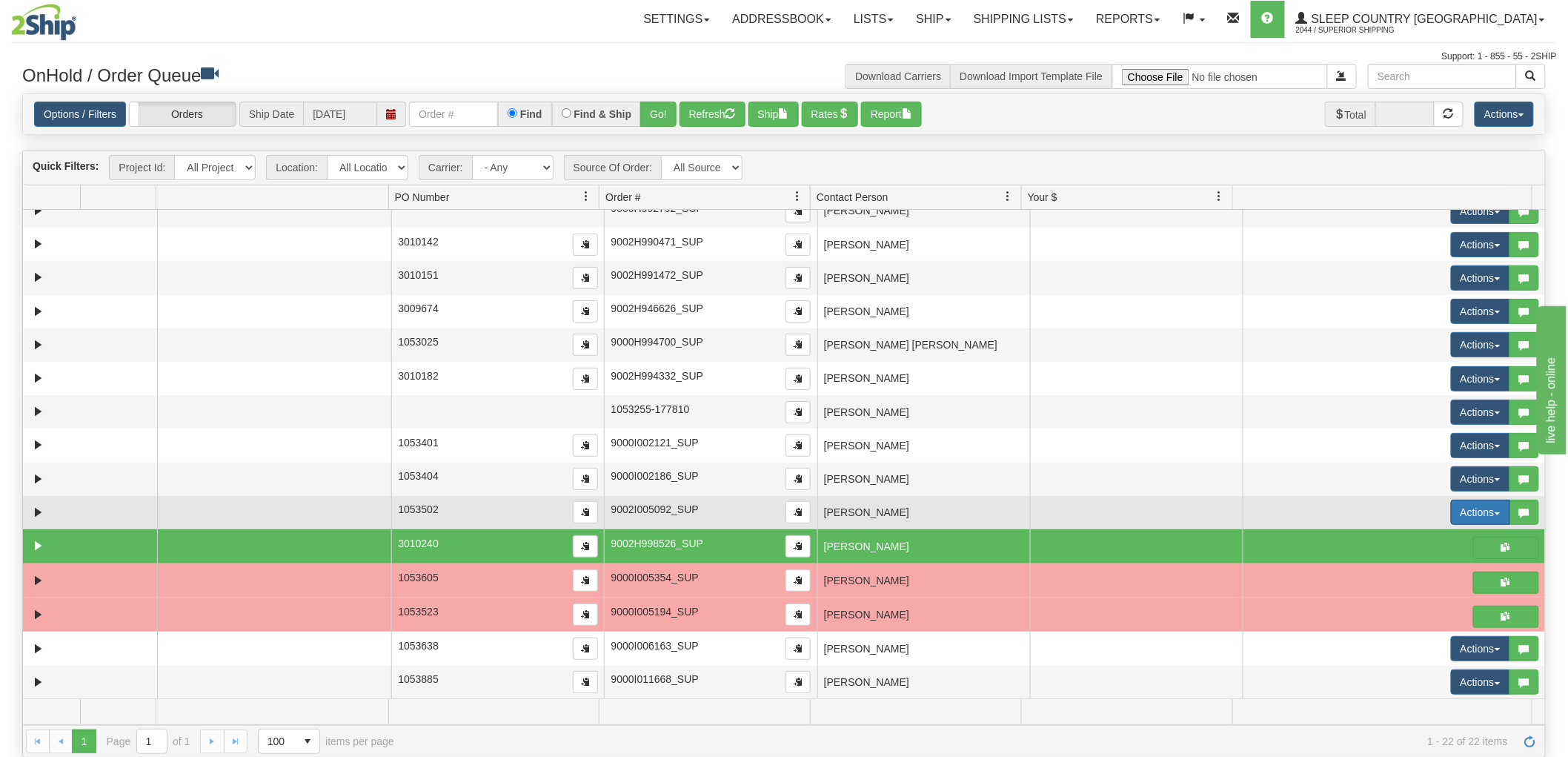
click at [1456, 517] on button "Actions" at bounding box center [1480, 513] width 59 height 26
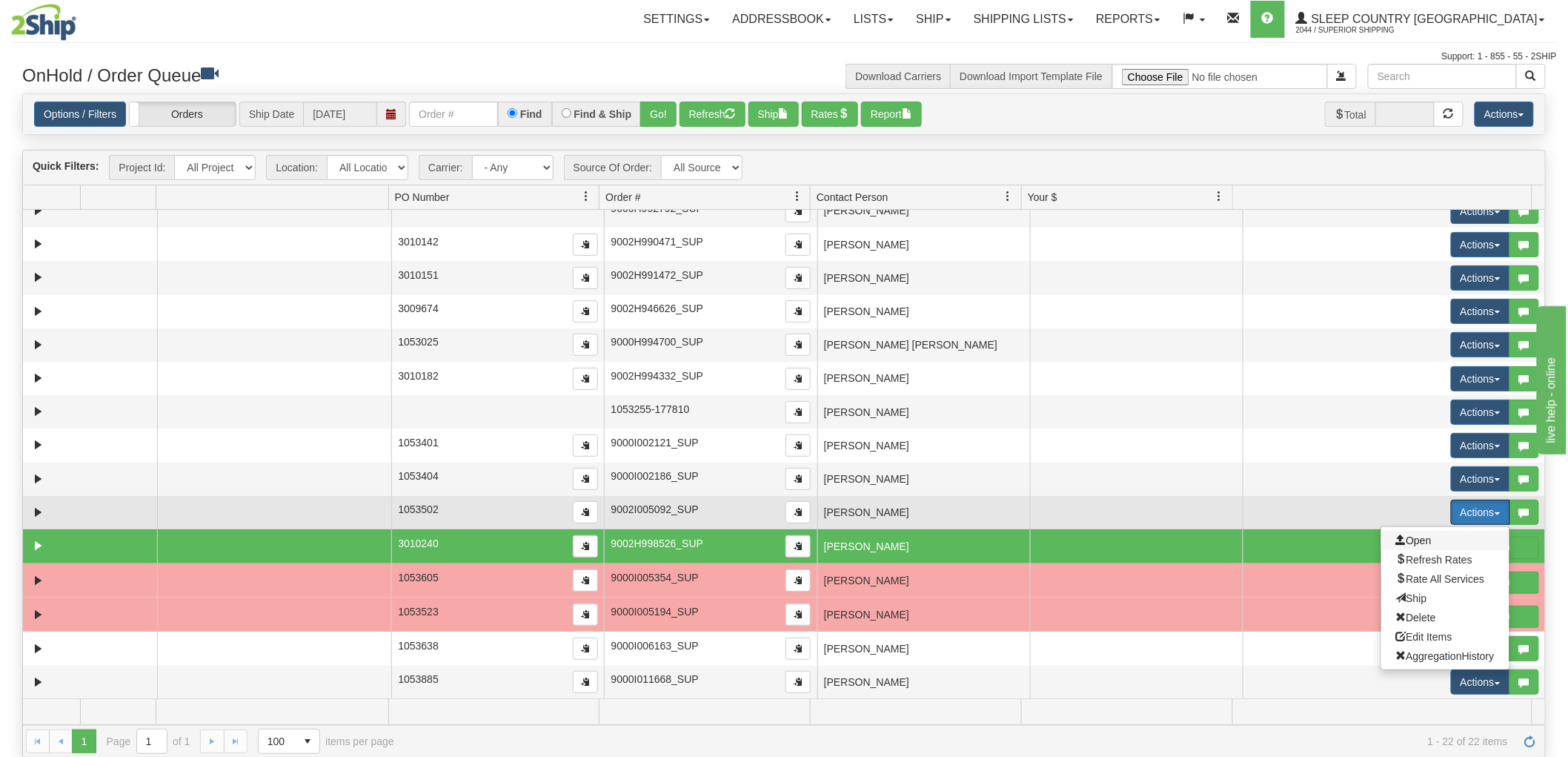
click at [1419, 539] on span "Open" at bounding box center [1413, 540] width 36 height 12
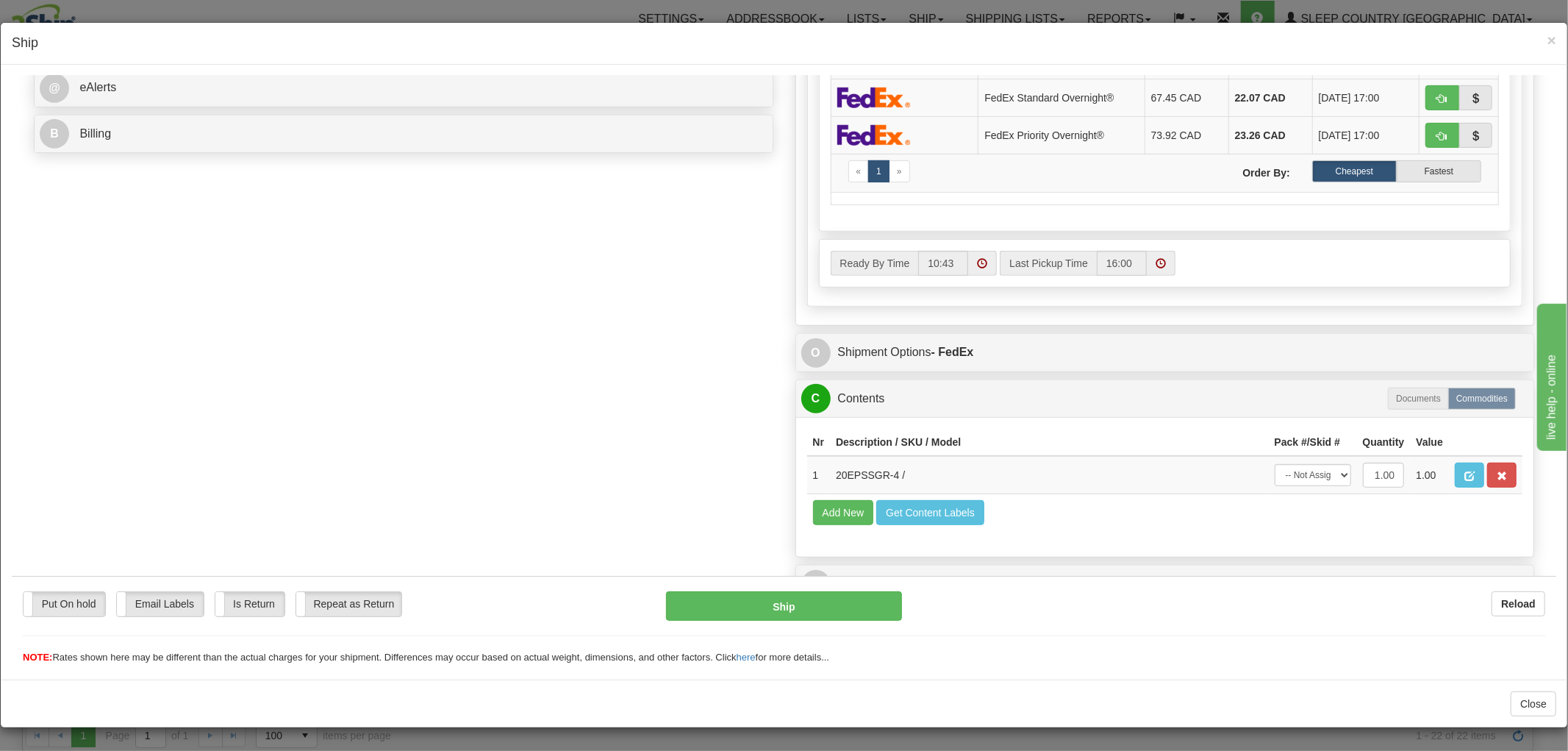
scroll to position [643, 0]
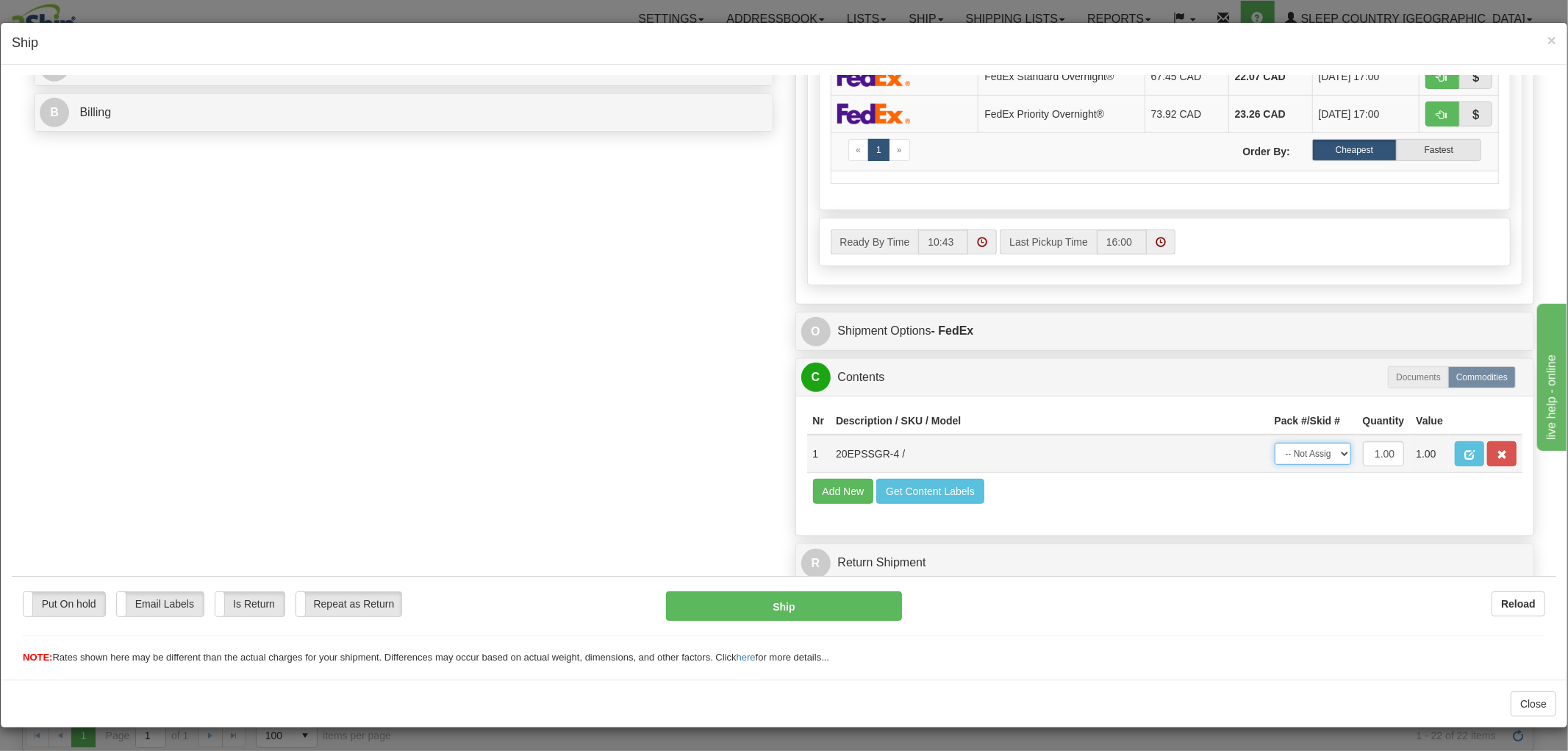
click at [1308, 445] on select "-- Not Assigned -- Package 1" at bounding box center [1312, 453] width 77 height 22
select select "0"
click at [1274, 442] on select "-- Not Assigned -- Package 1" at bounding box center [1312, 453] width 77 height 22
click at [799, 606] on button "Ship" at bounding box center [783, 605] width 235 height 30
type input "92"
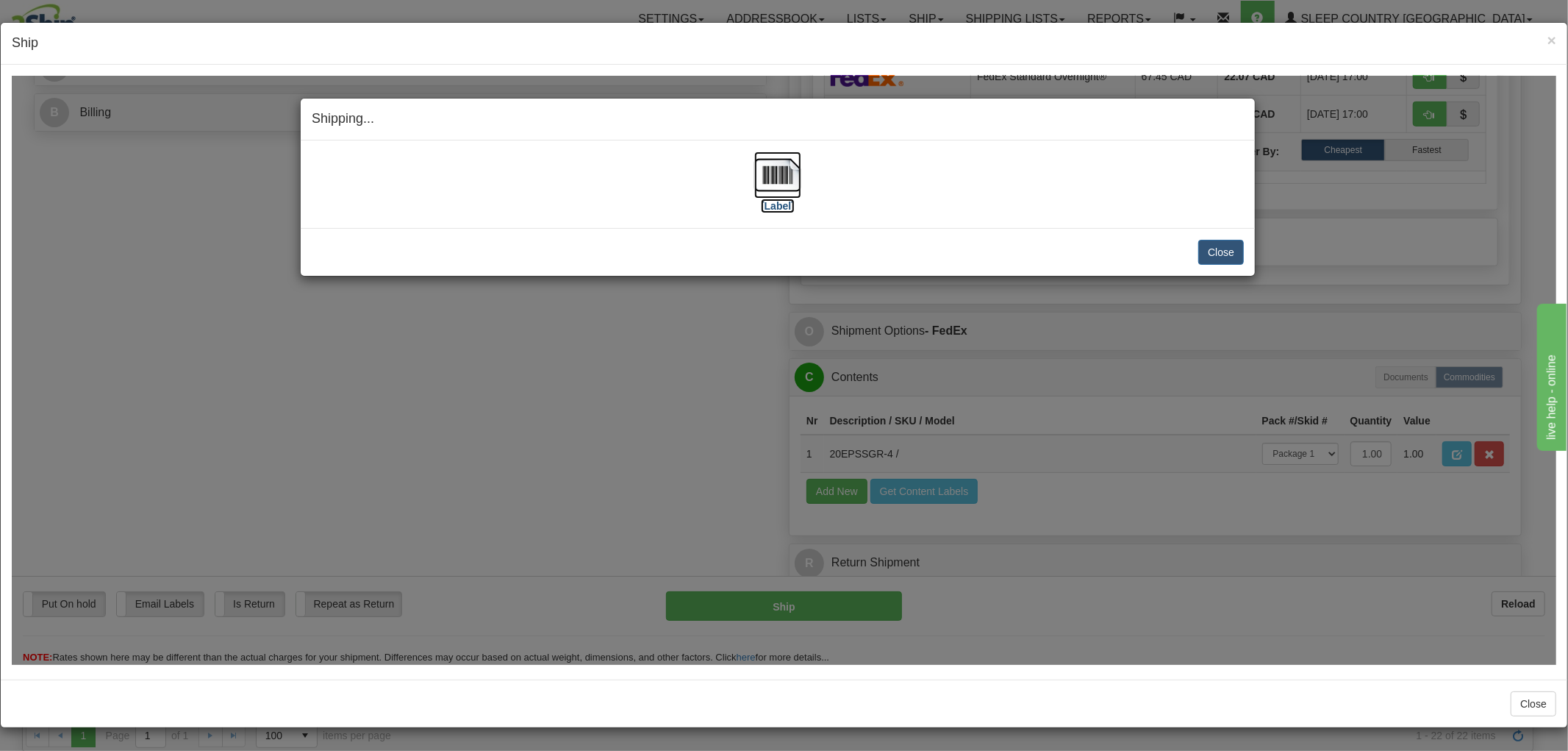
click at [766, 185] on img at bounding box center [778, 174] width 47 height 47
click at [1202, 255] on button "Close" at bounding box center [1221, 251] width 45 height 25
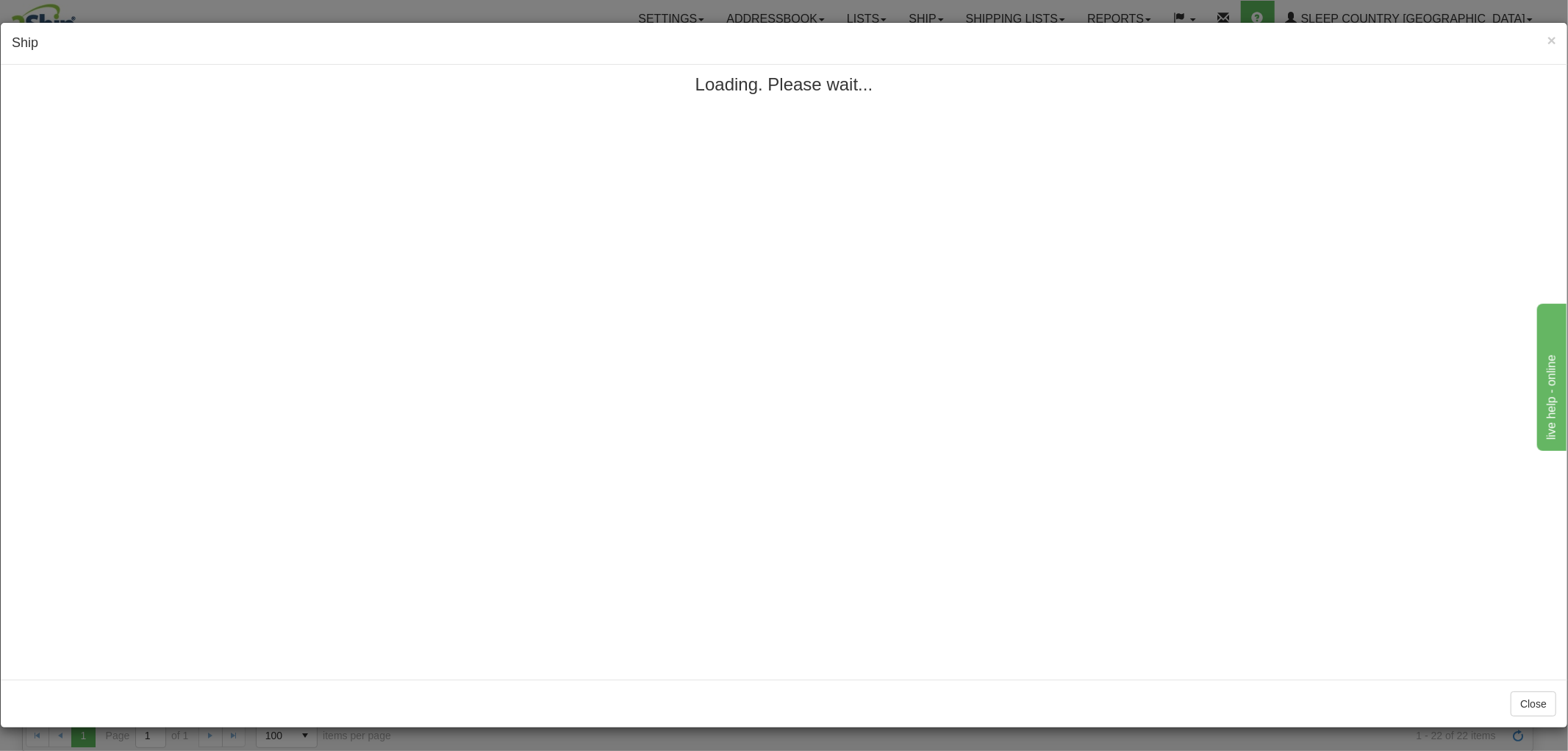
scroll to position [0, 0]
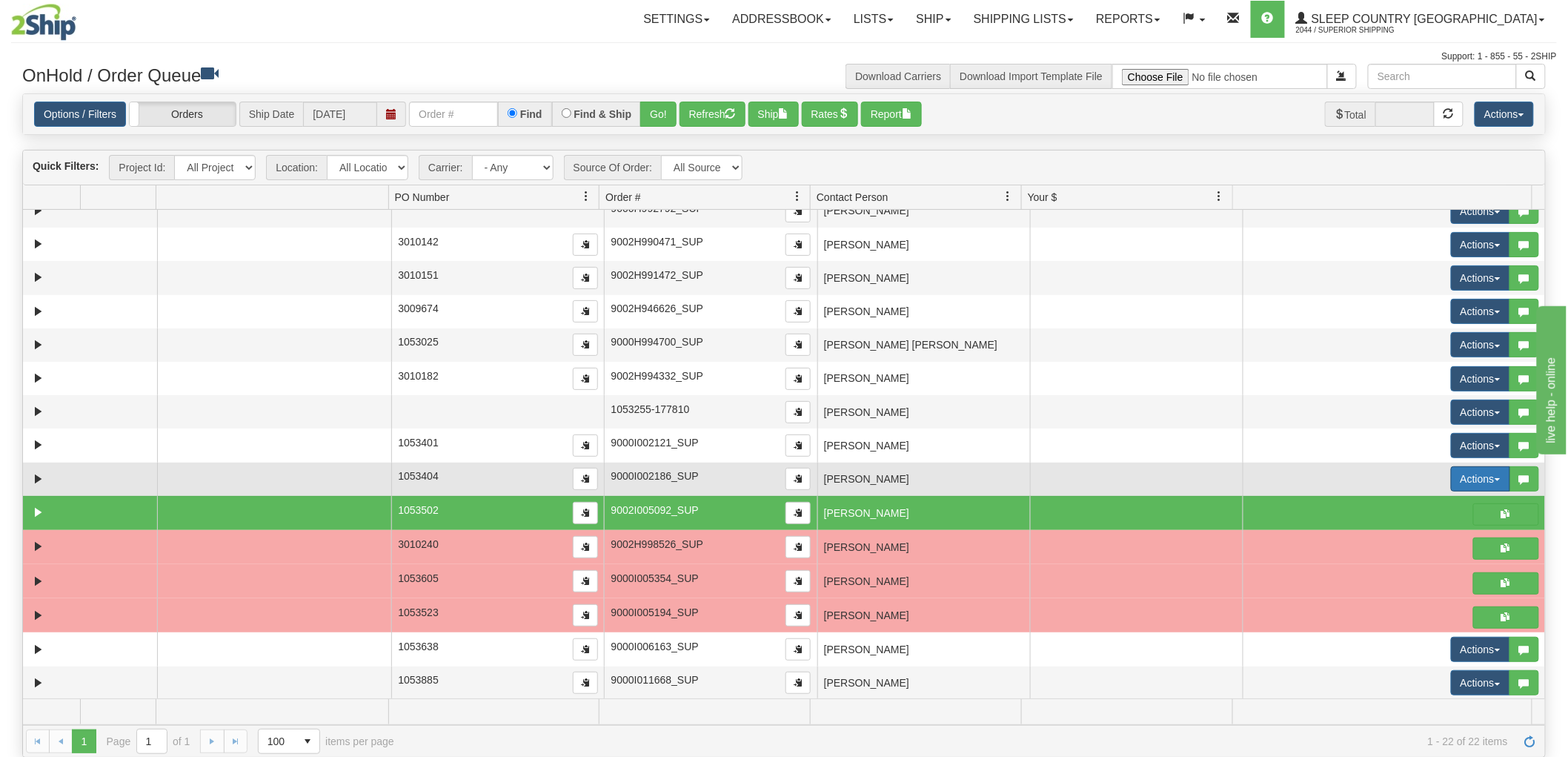
click at [1451, 476] on button "Actions" at bounding box center [1480, 479] width 59 height 26
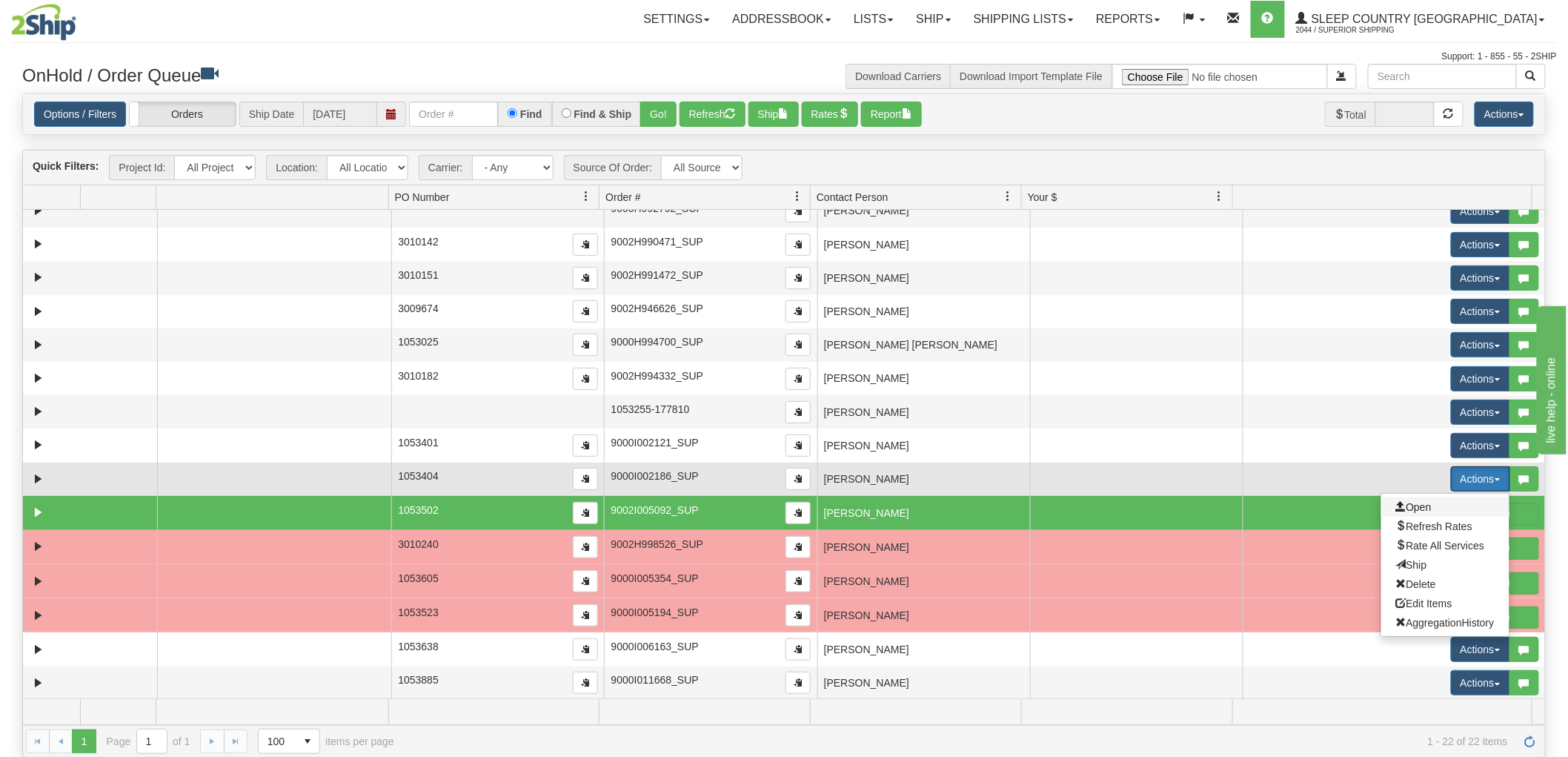
click at [1410, 507] on span "Open" at bounding box center [1413, 506] width 36 height 12
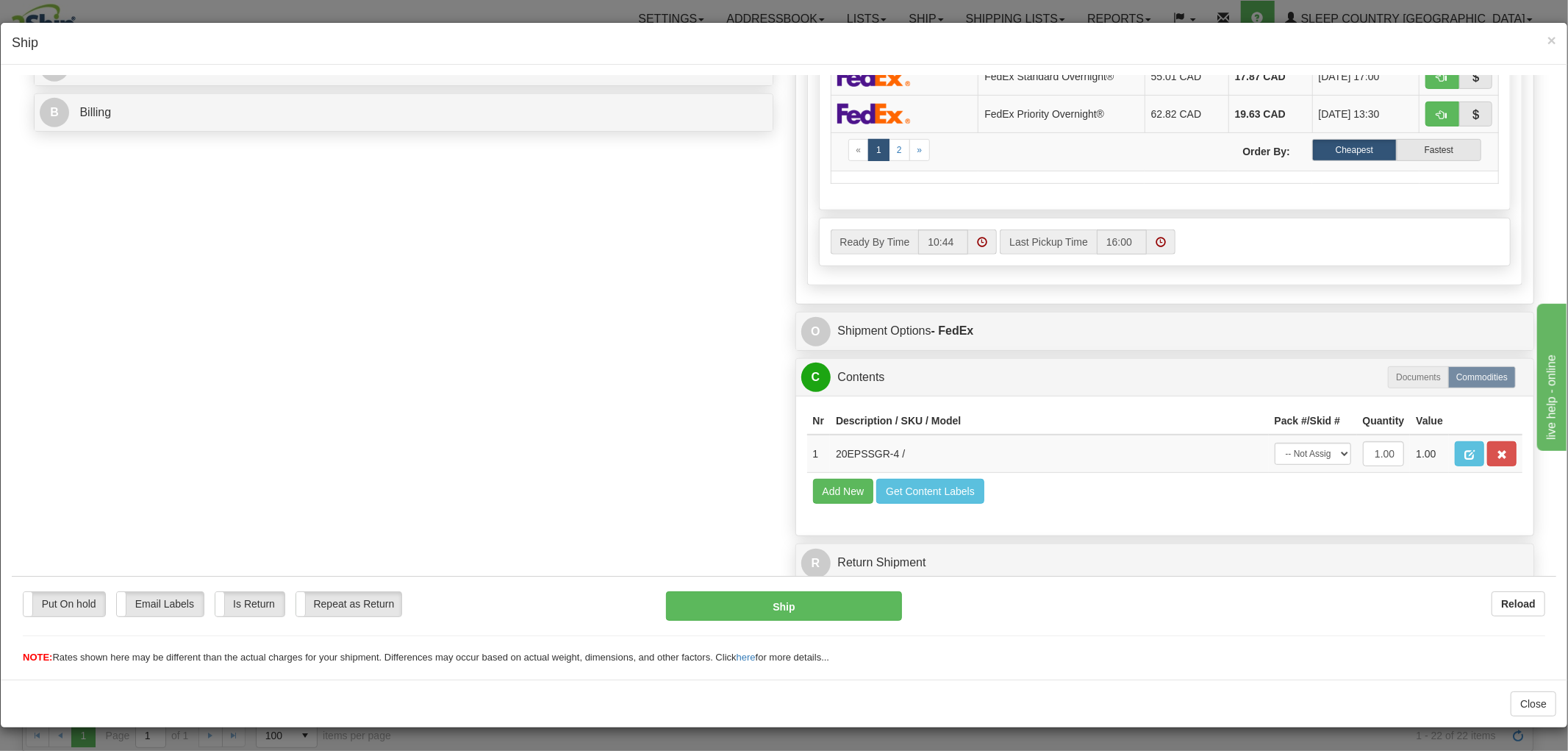
scroll to position [643, 0]
click at [1298, 445] on select "-- Not Assigned -- Package 1" at bounding box center [1312, 453] width 77 height 22
select select "0"
click at [1274, 442] on select "-- Not Assigned -- Package 1" at bounding box center [1312, 453] width 77 height 22
click at [784, 610] on button "Ship" at bounding box center [783, 605] width 235 height 30
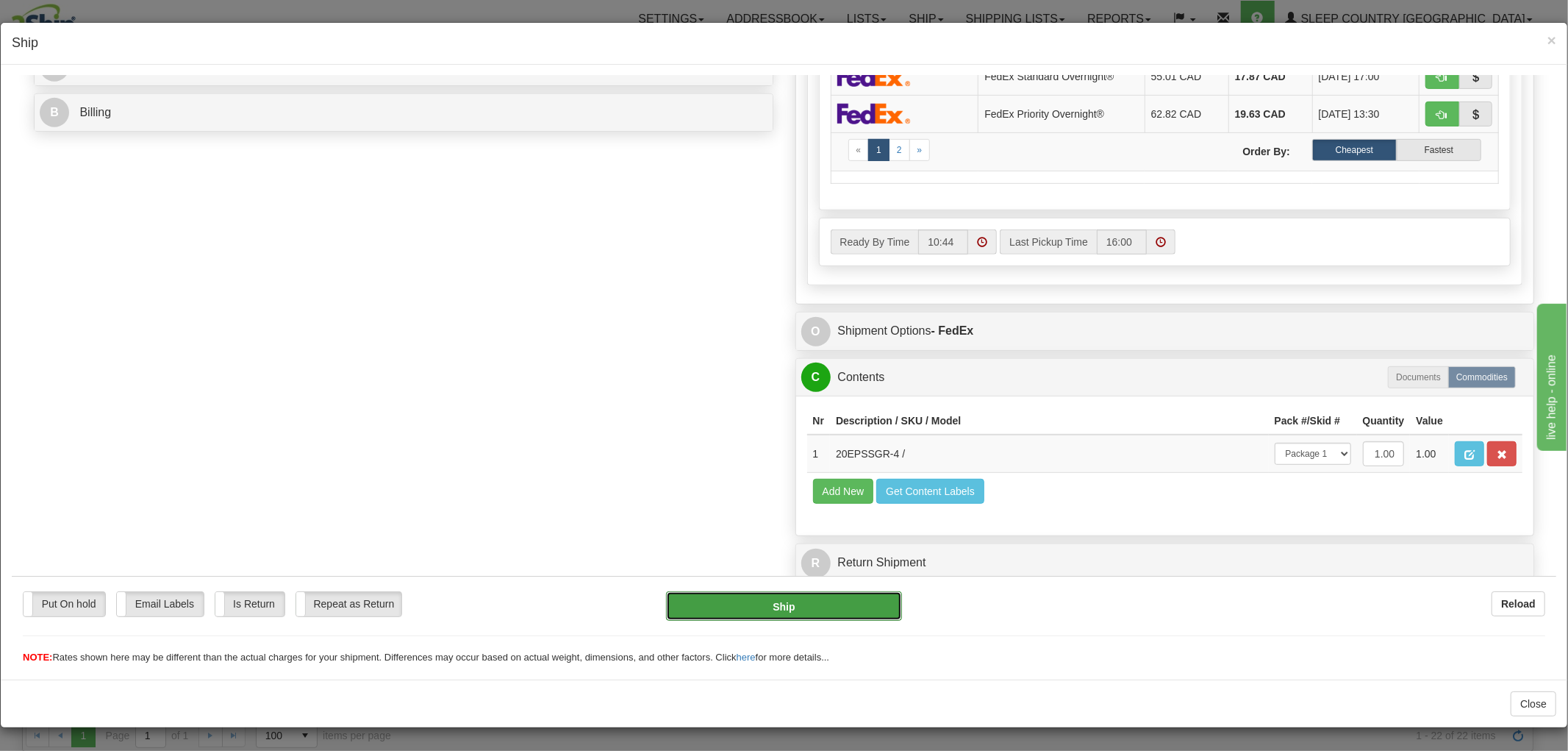
type input "92"
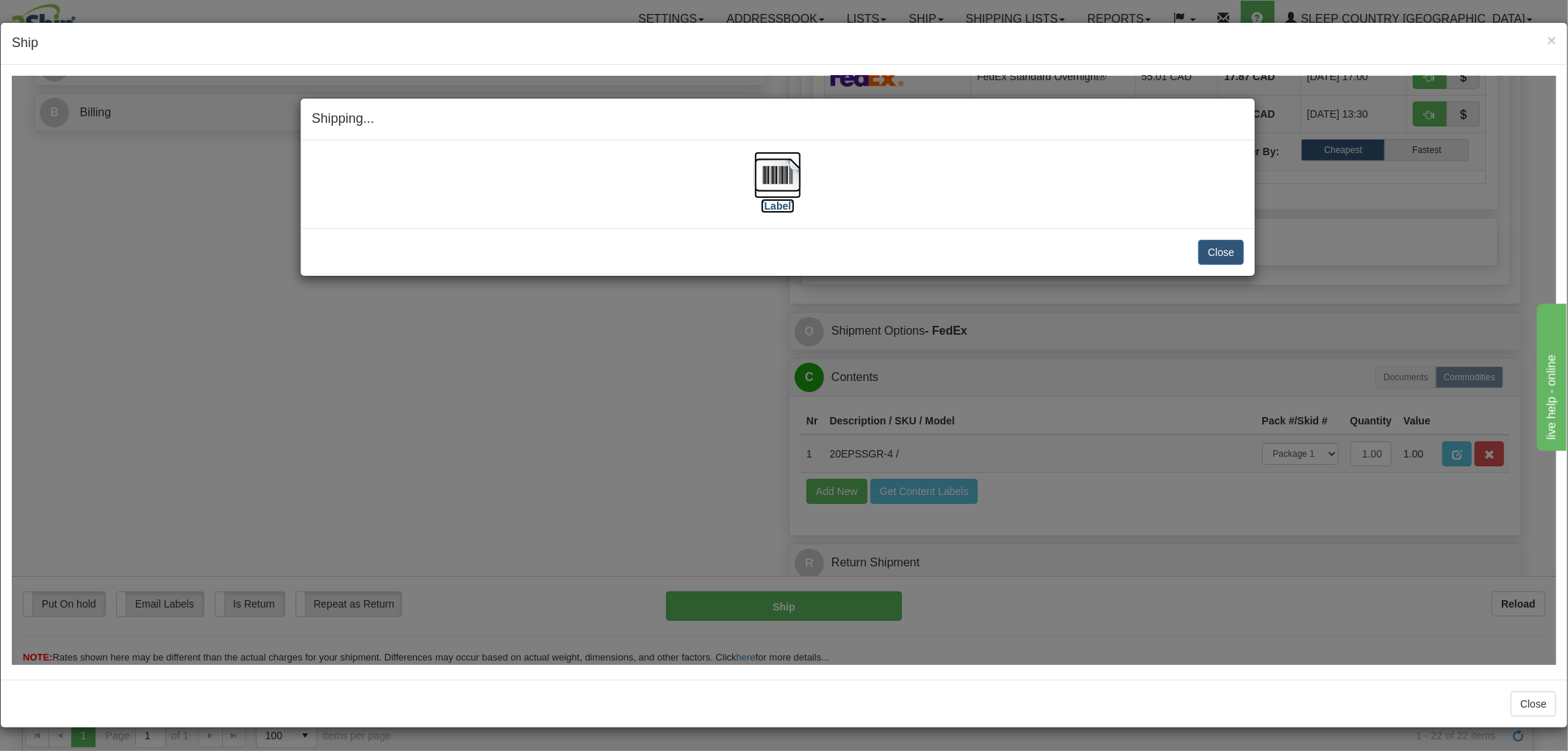
click at [772, 179] on img at bounding box center [778, 174] width 47 height 47
click at [1208, 255] on button "Close" at bounding box center [1221, 251] width 45 height 25
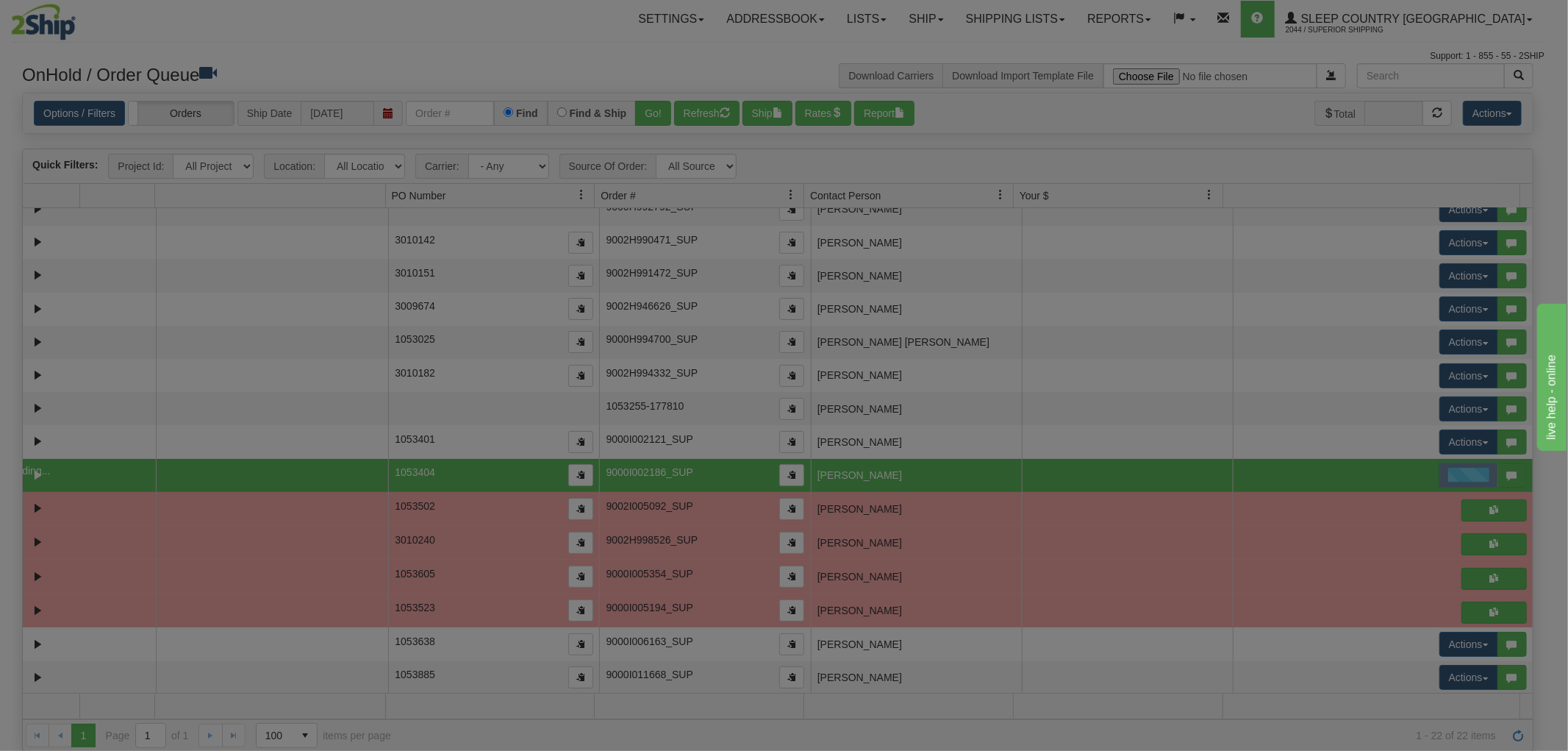
scroll to position [0, 0]
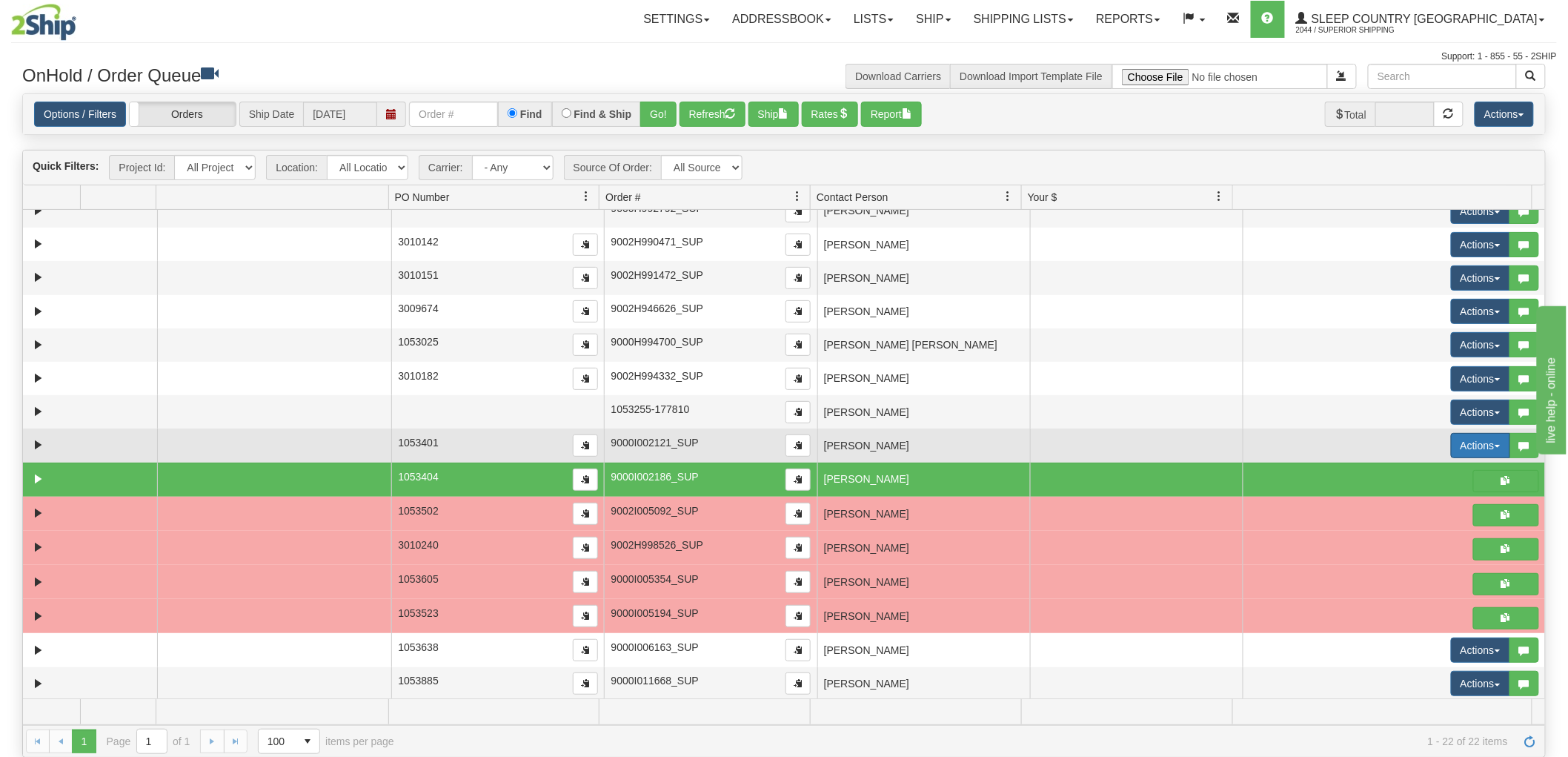
click at [1461, 450] on button "Actions" at bounding box center [1480, 445] width 59 height 26
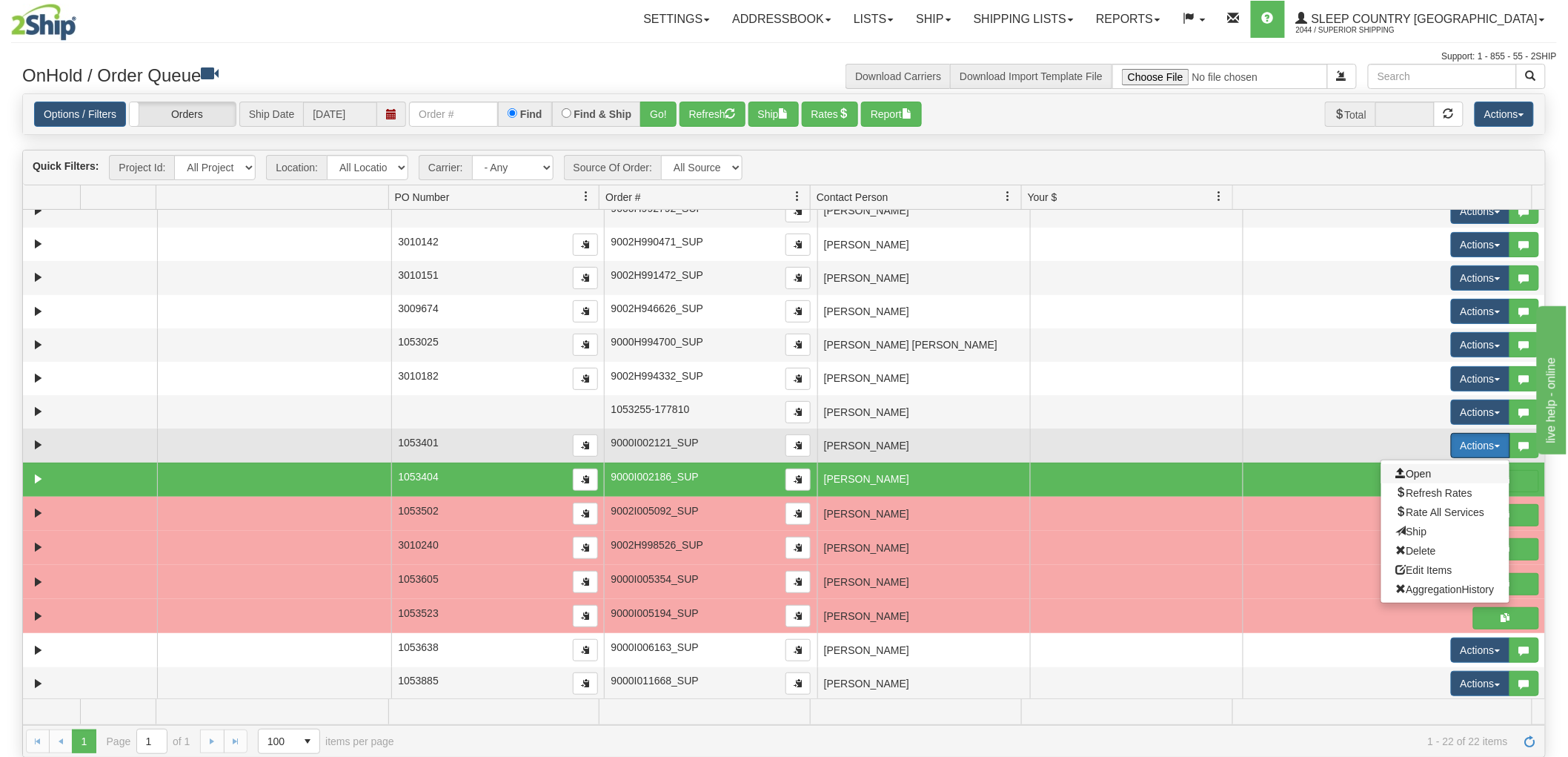
click at [1402, 476] on span "Open" at bounding box center [1413, 474] width 36 height 12
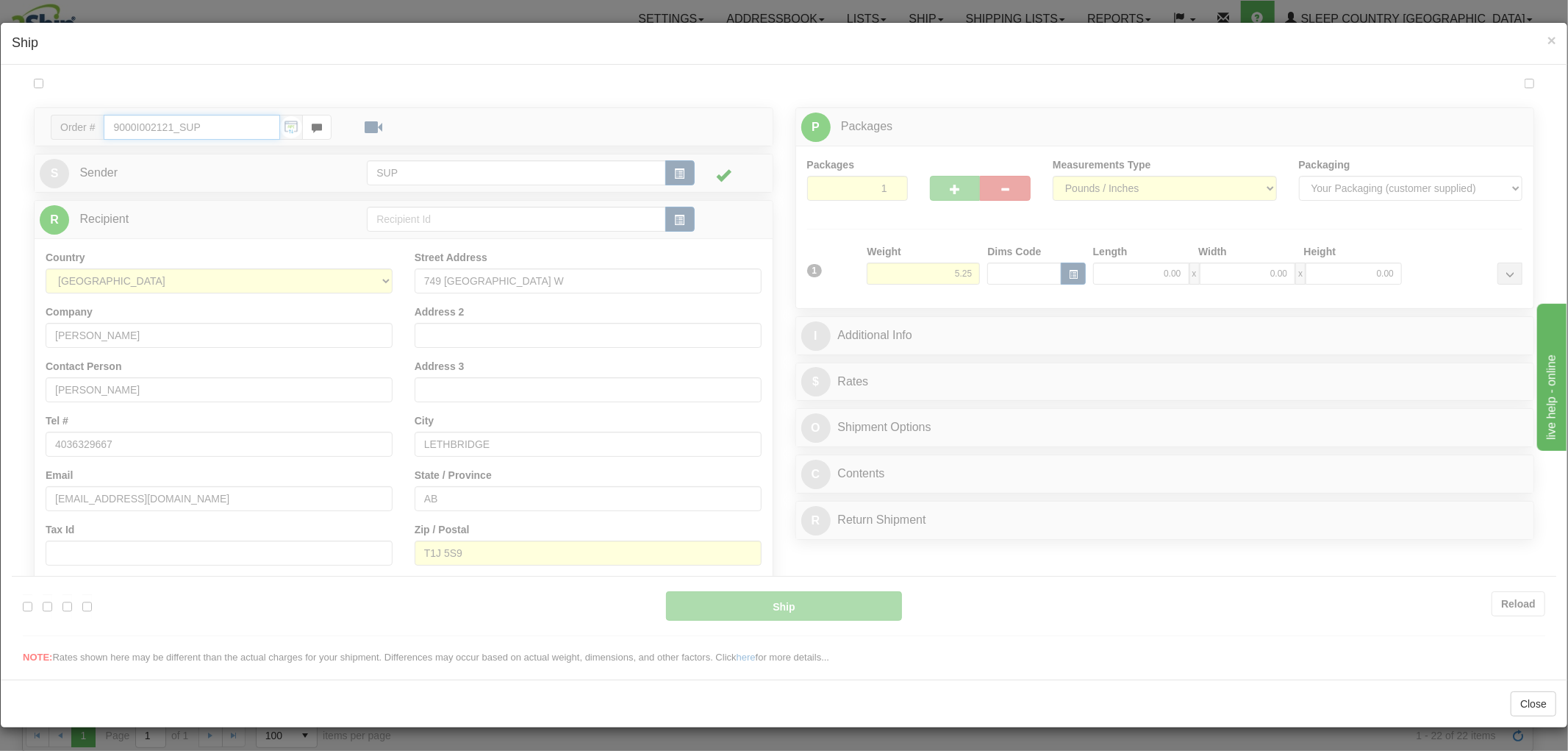
type input "10:44"
type input "16:00"
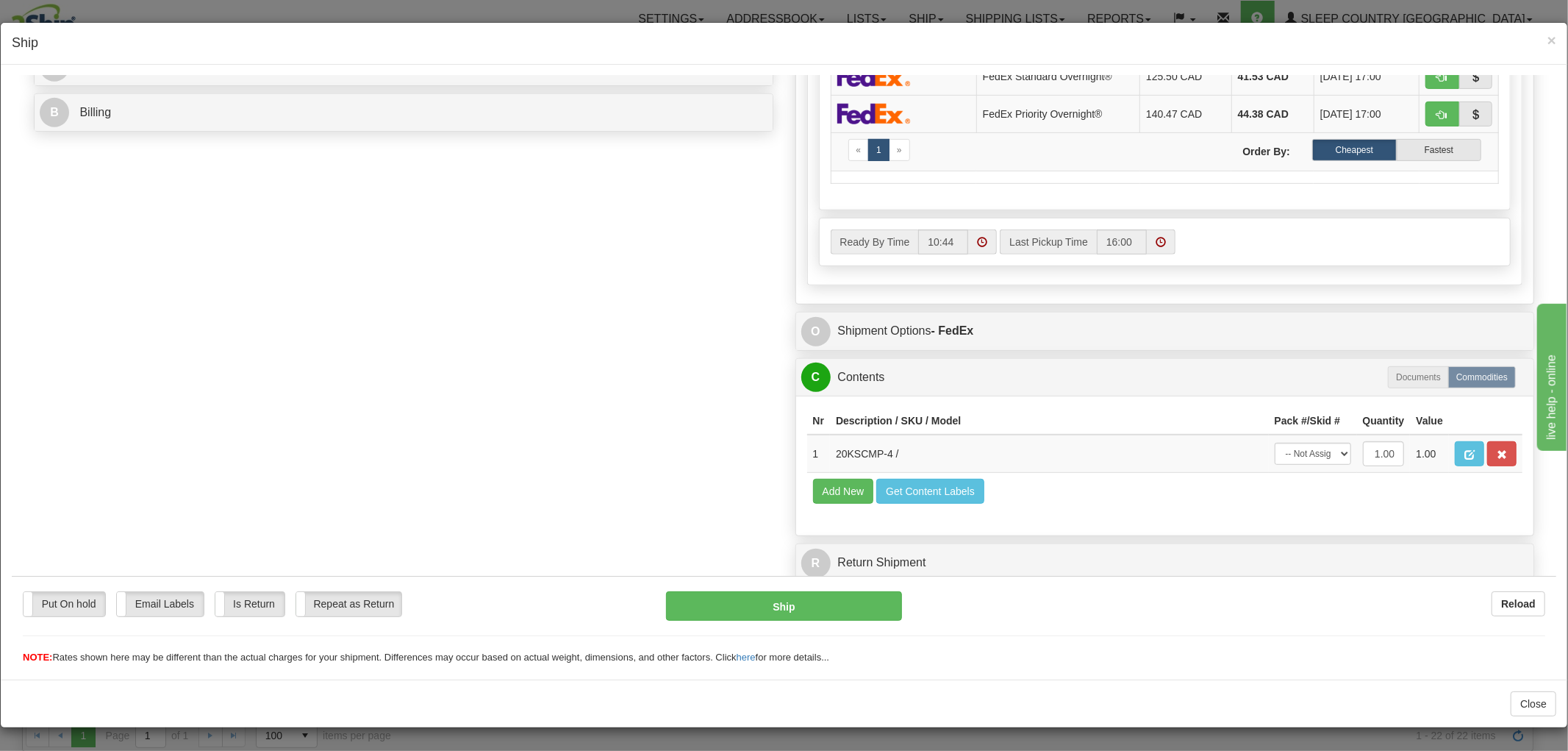
scroll to position [643, 0]
click at [1296, 445] on select "-- Not Assigned -- Package 1" at bounding box center [1312, 453] width 77 height 22
select select "0"
click at [1274, 442] on select "-- Not Assigned -- Package 1" at bounding box center [1312, 453] width 77 height 22
click at [798, 598] on button "Ship" at bounding box center [783, 605] width 235 height 30
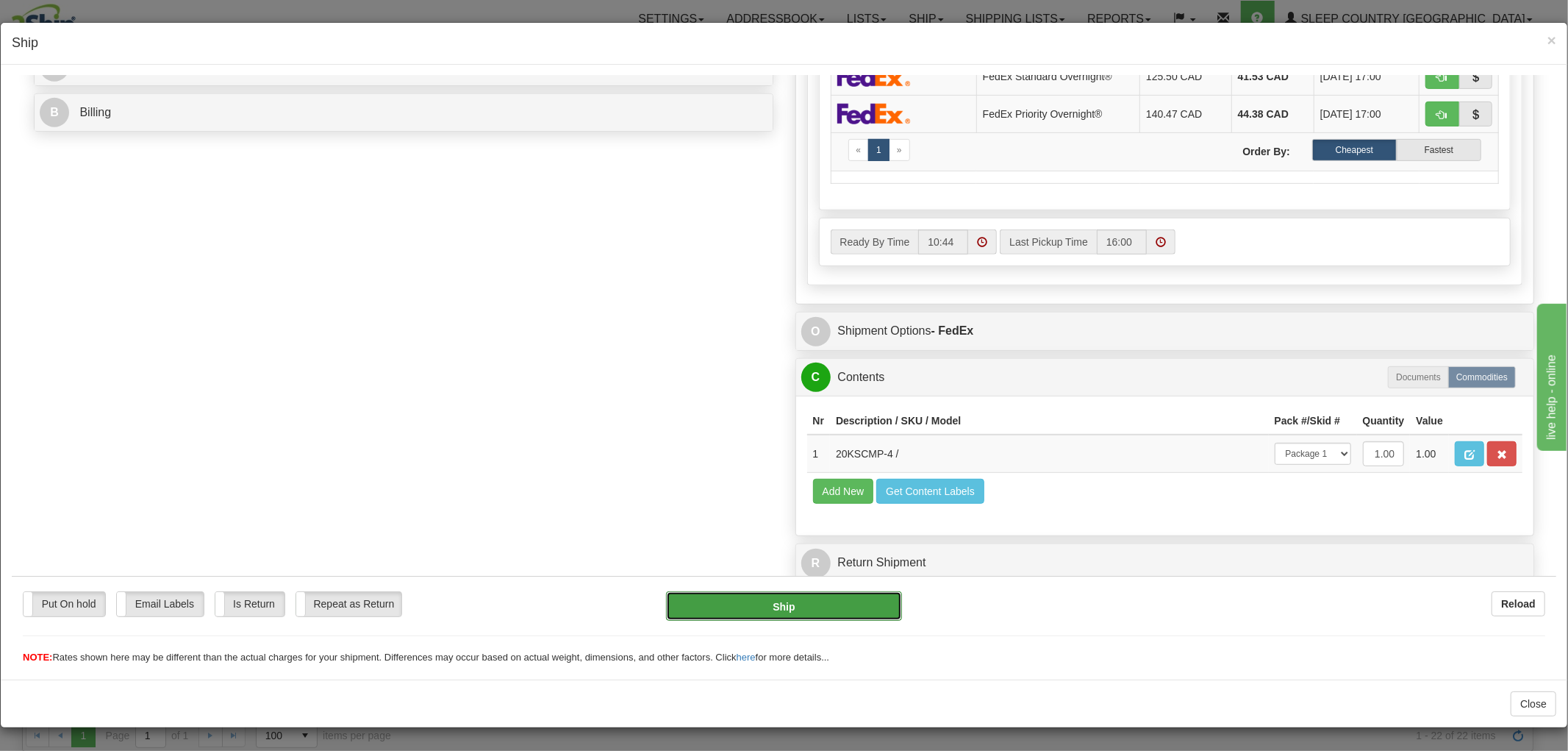
type input "92"
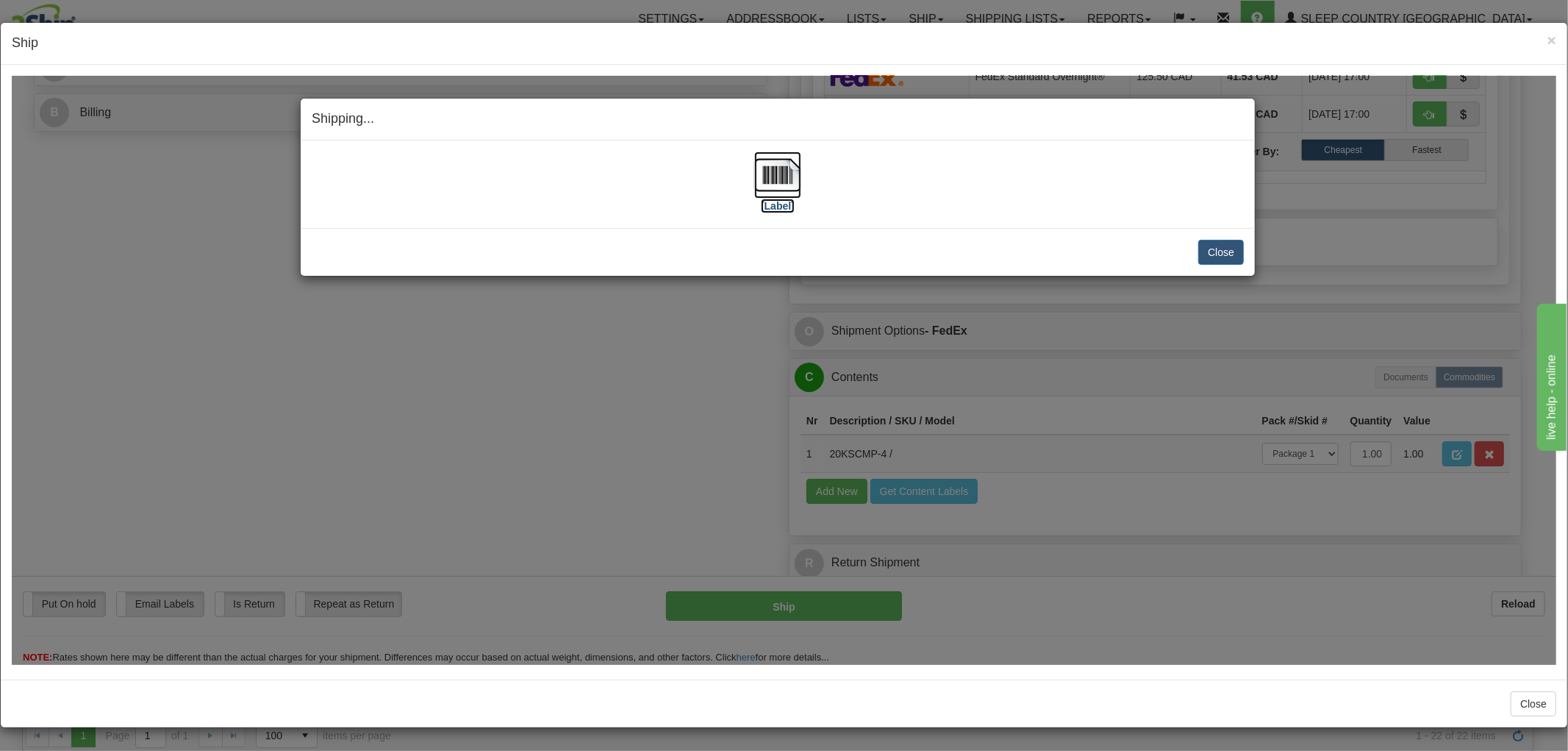
click at [779, 192] on img at bounding box center [778, 174] width 47 height 47
click at [1227, 258] on button "Close" at bounding box center [1221, 251] width 45 height 25
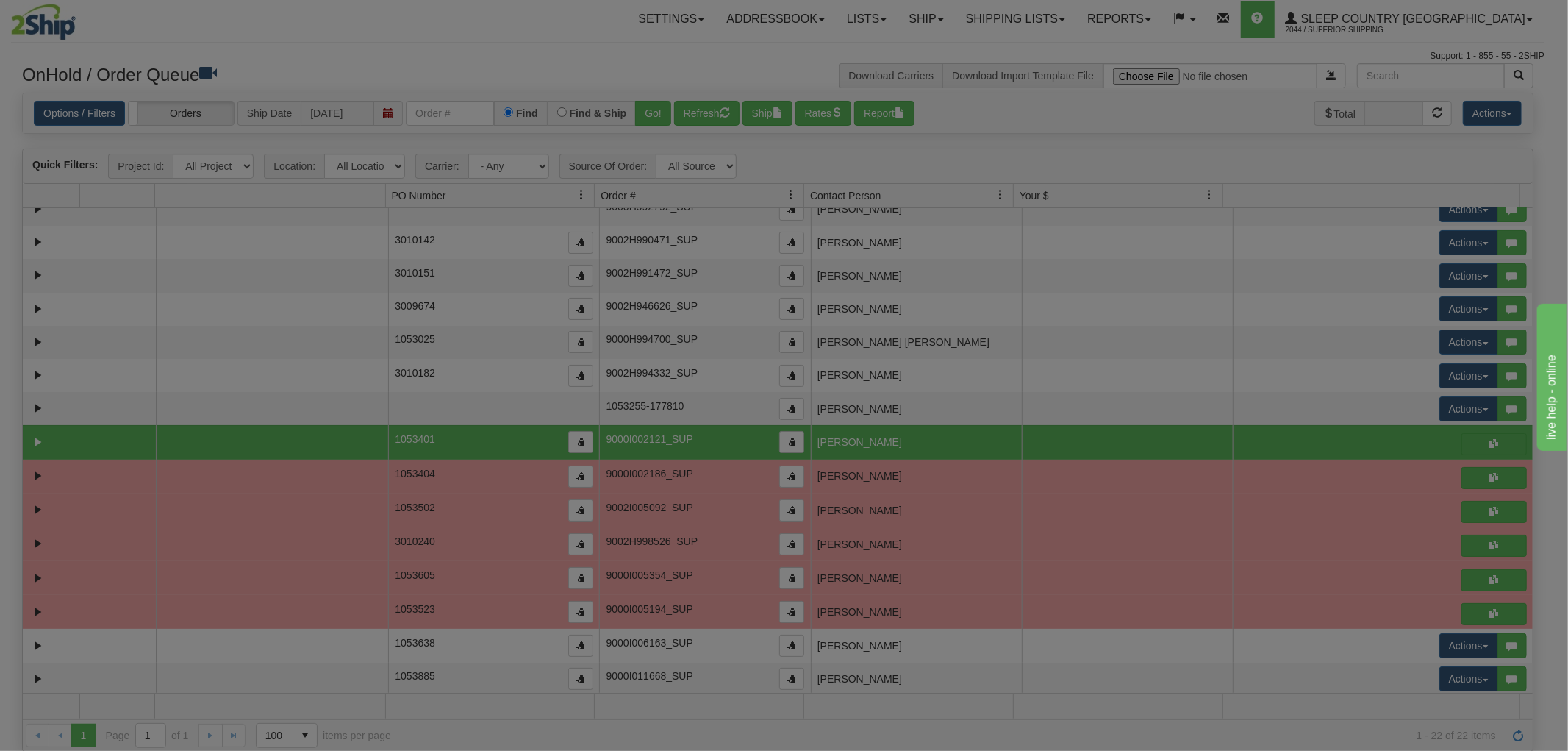
scroll to position [0, 0]
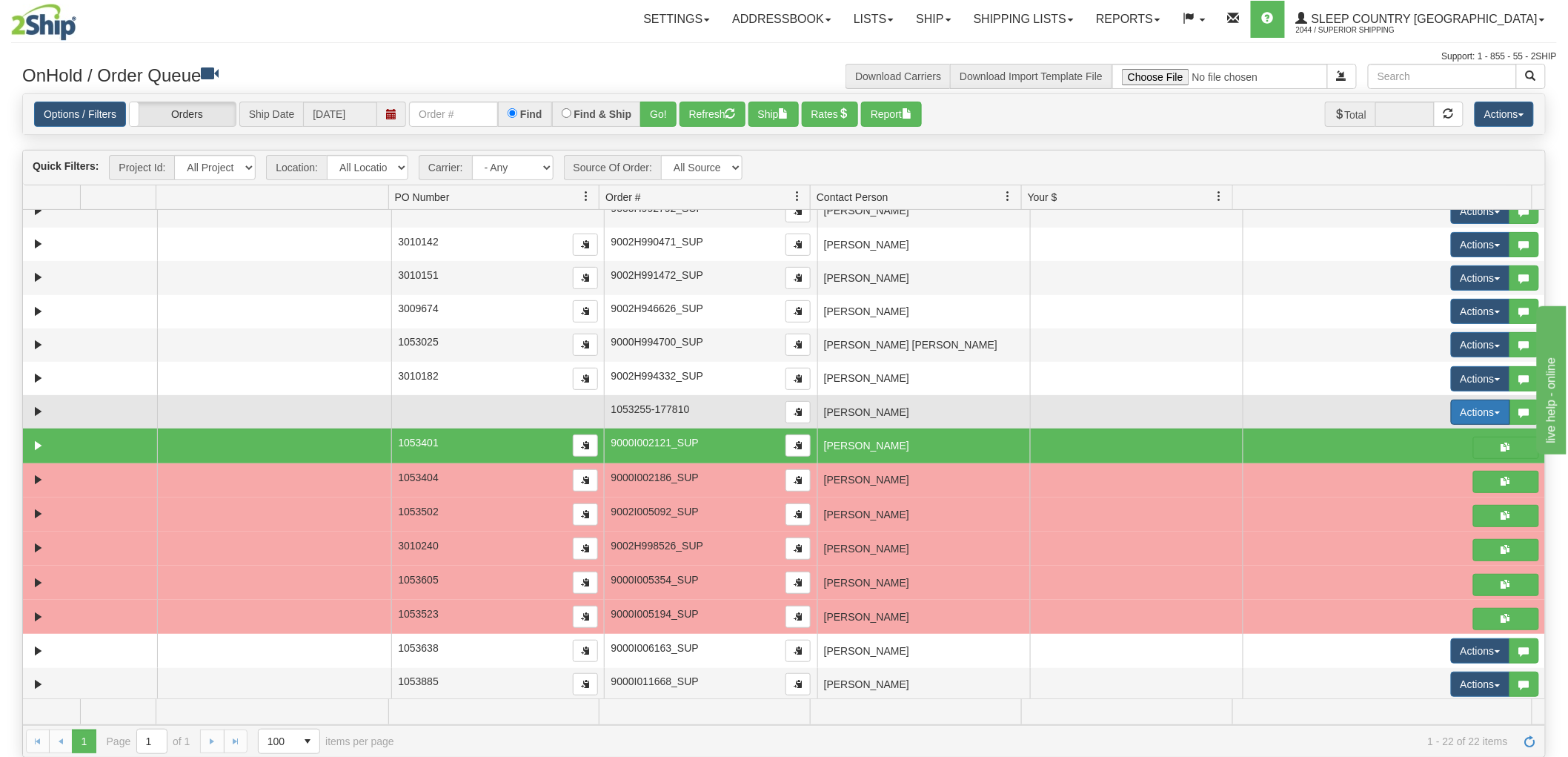
click at [1453, 404] on button "Actions" at bounding box center [1480, 413] width 59 height 26
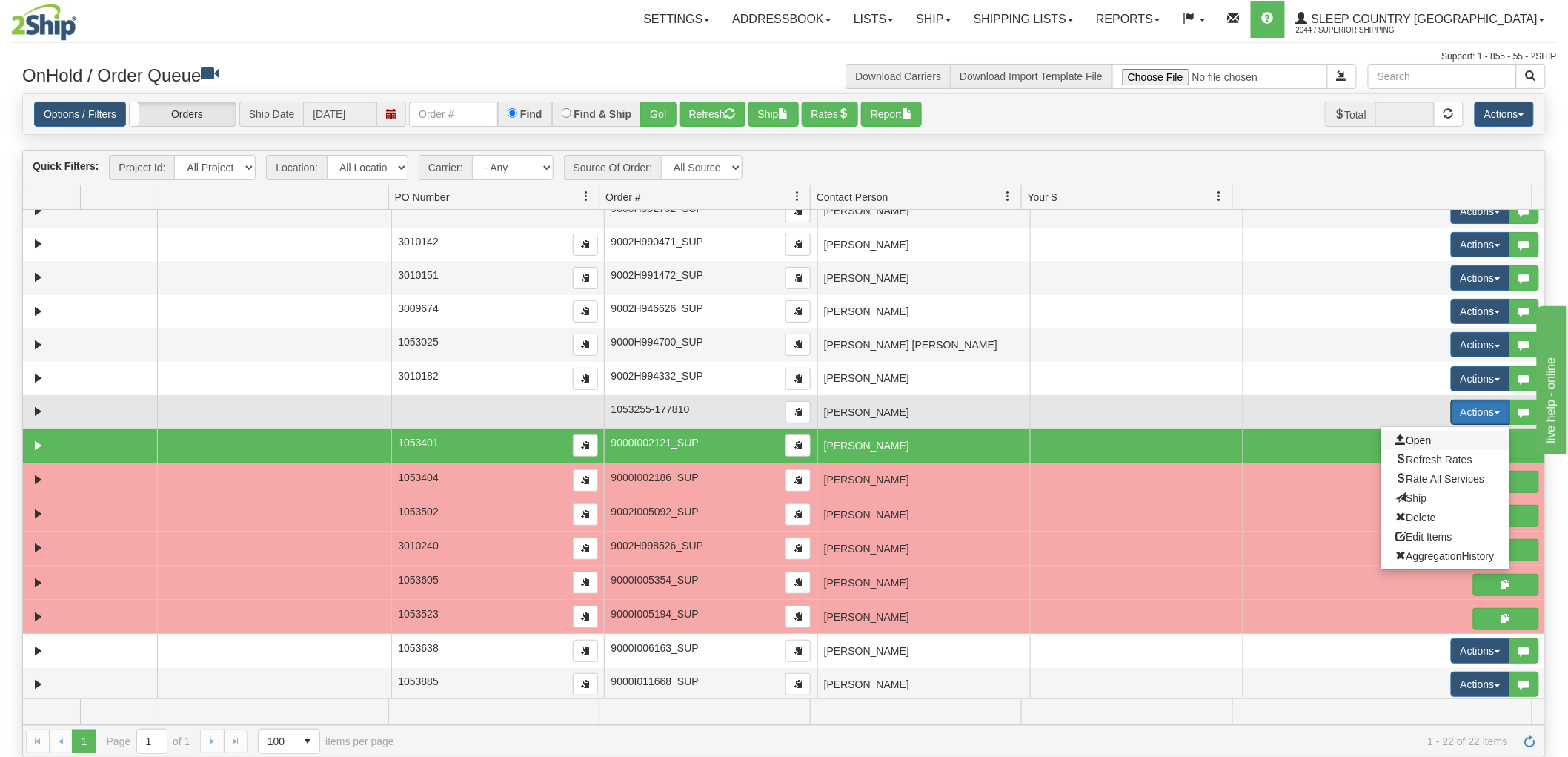
click at [1418, 436] on span "Open" at bounding box center [1413, 440] width 36 height 12
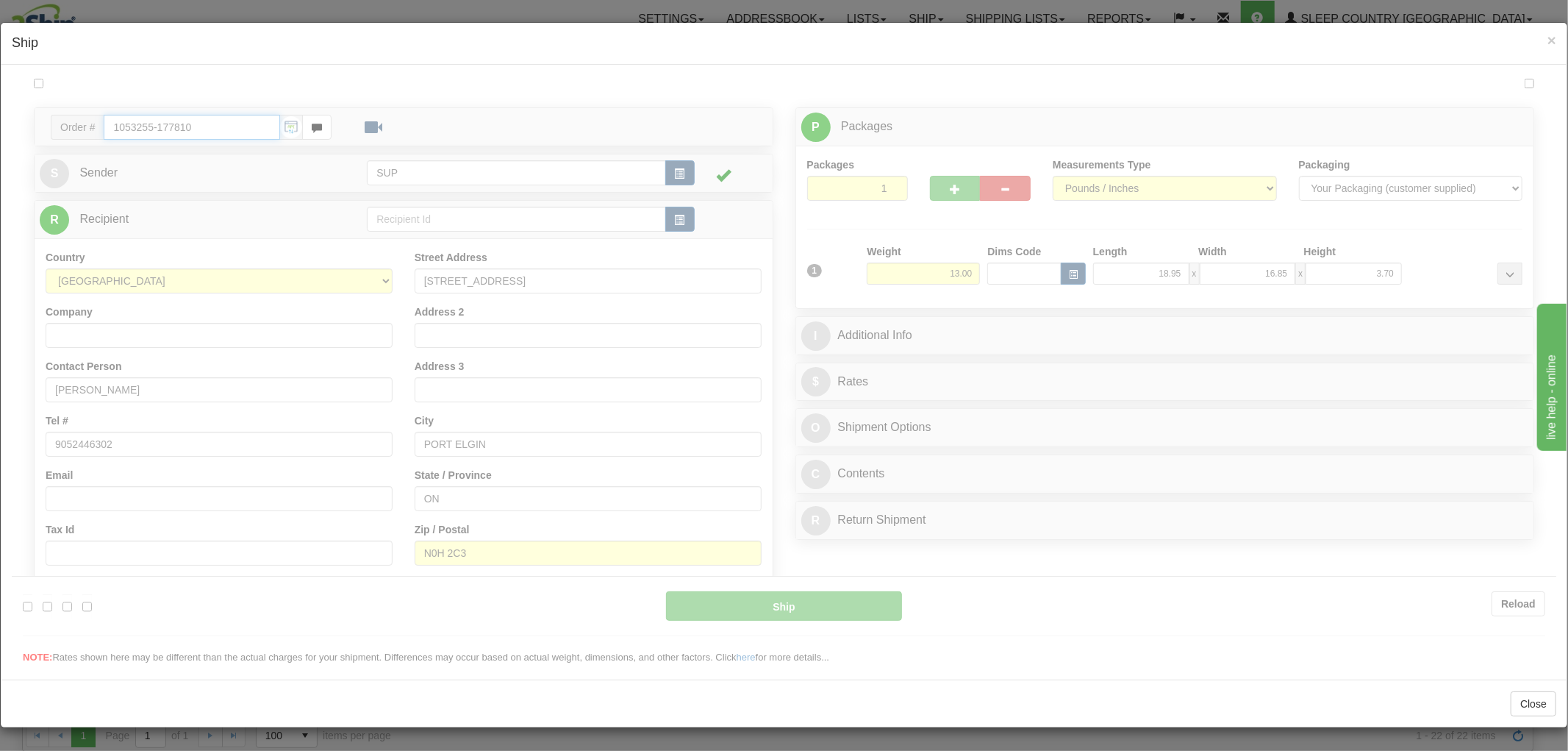
type input "10:45"
type input "16:00"
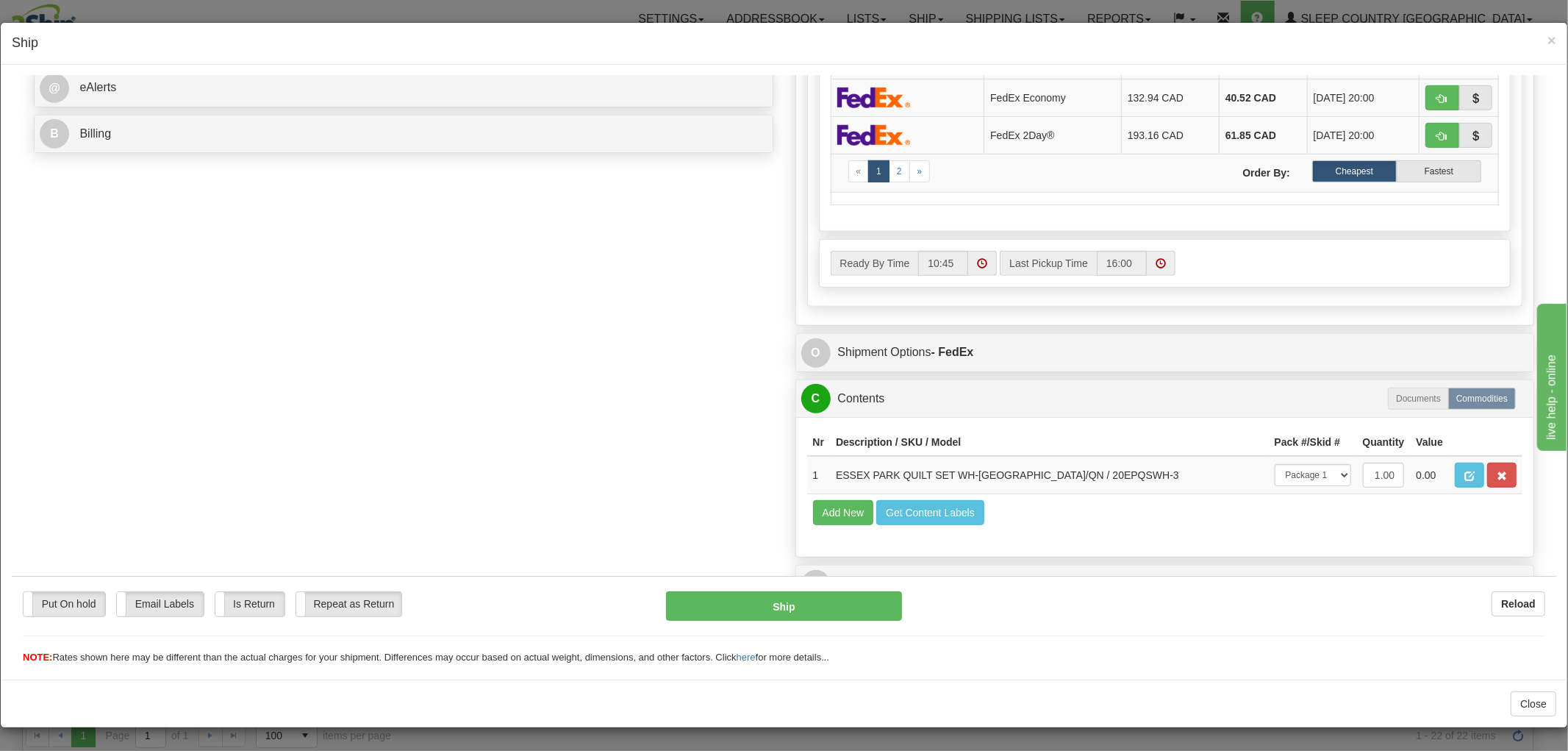
scroll to position [643, 0]
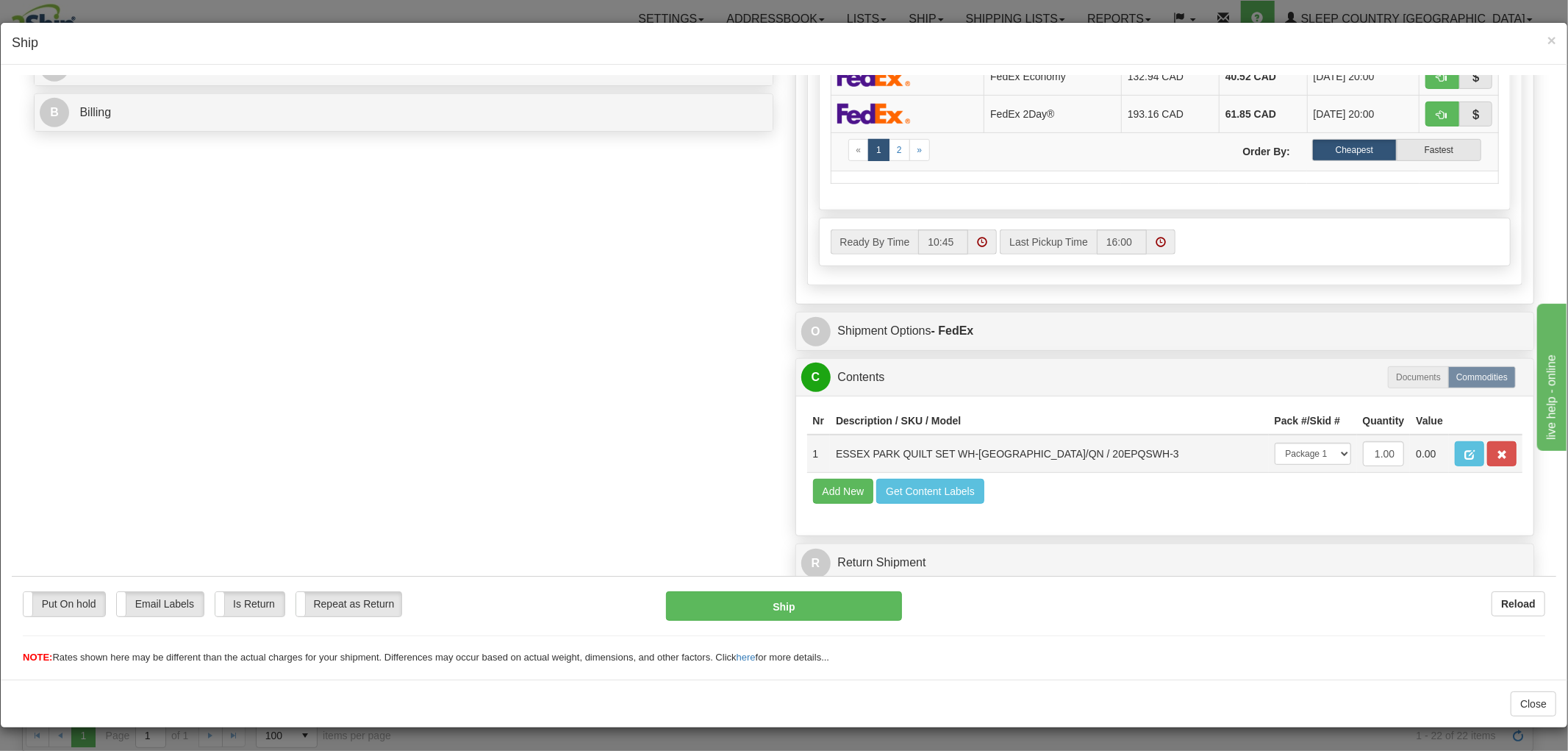
click at [1309, 456] on td "-- Not Assigned -- Package 1" at bounding box center [1313, 453] width 89 height 38
click at [1297, 442] on select "-- Not Assigned -- Package 1" at bounding box center [1312, 453] width 77 height 22
click at [1274, 442] on select "-- Not Assigned -- Package 1" at bounding box center [1312, 453] width 77 height 22
click at [804, 604] on button "Ship" at bounding box center [783, 605] width 235 height 30
type input "1"
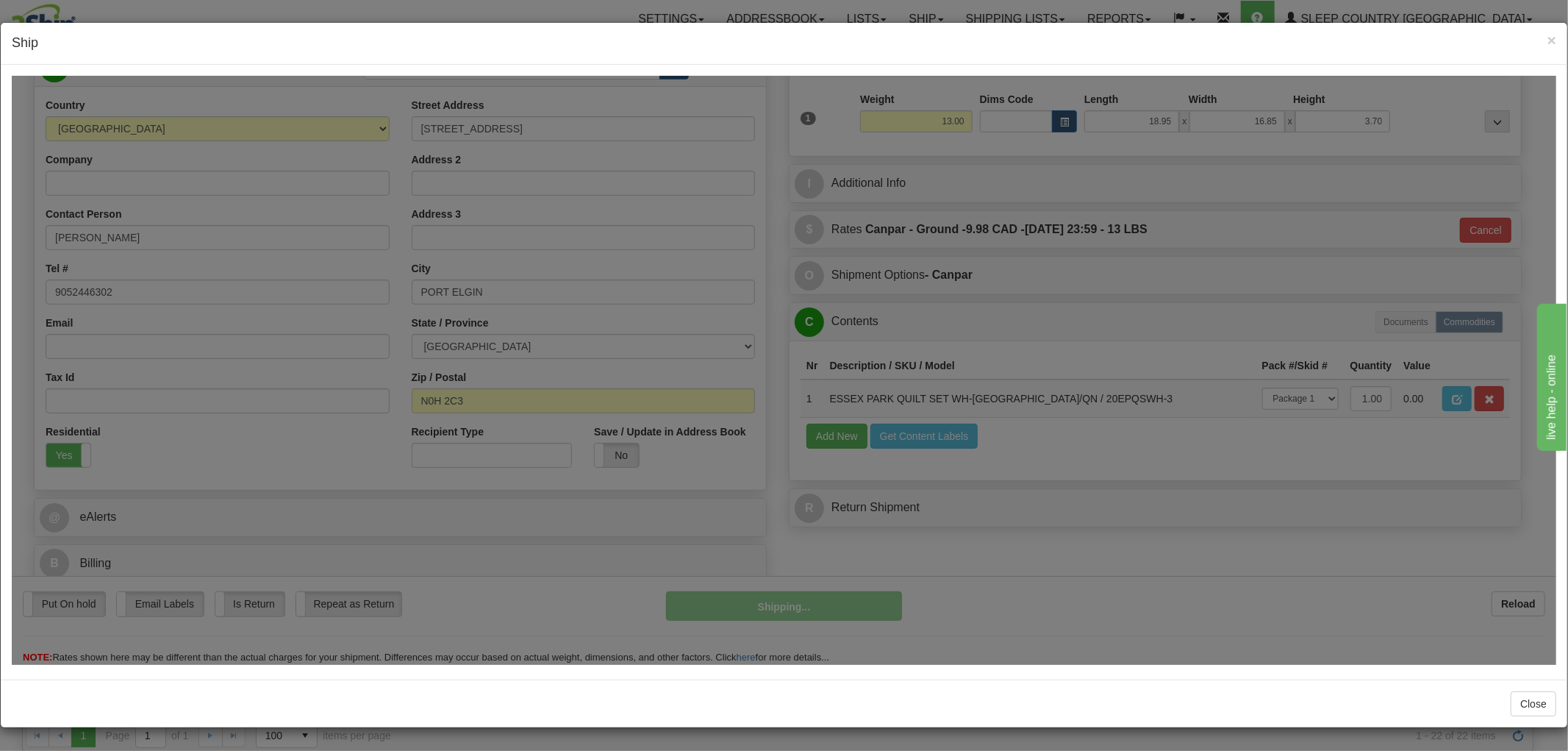
scroll to position [164, 0]
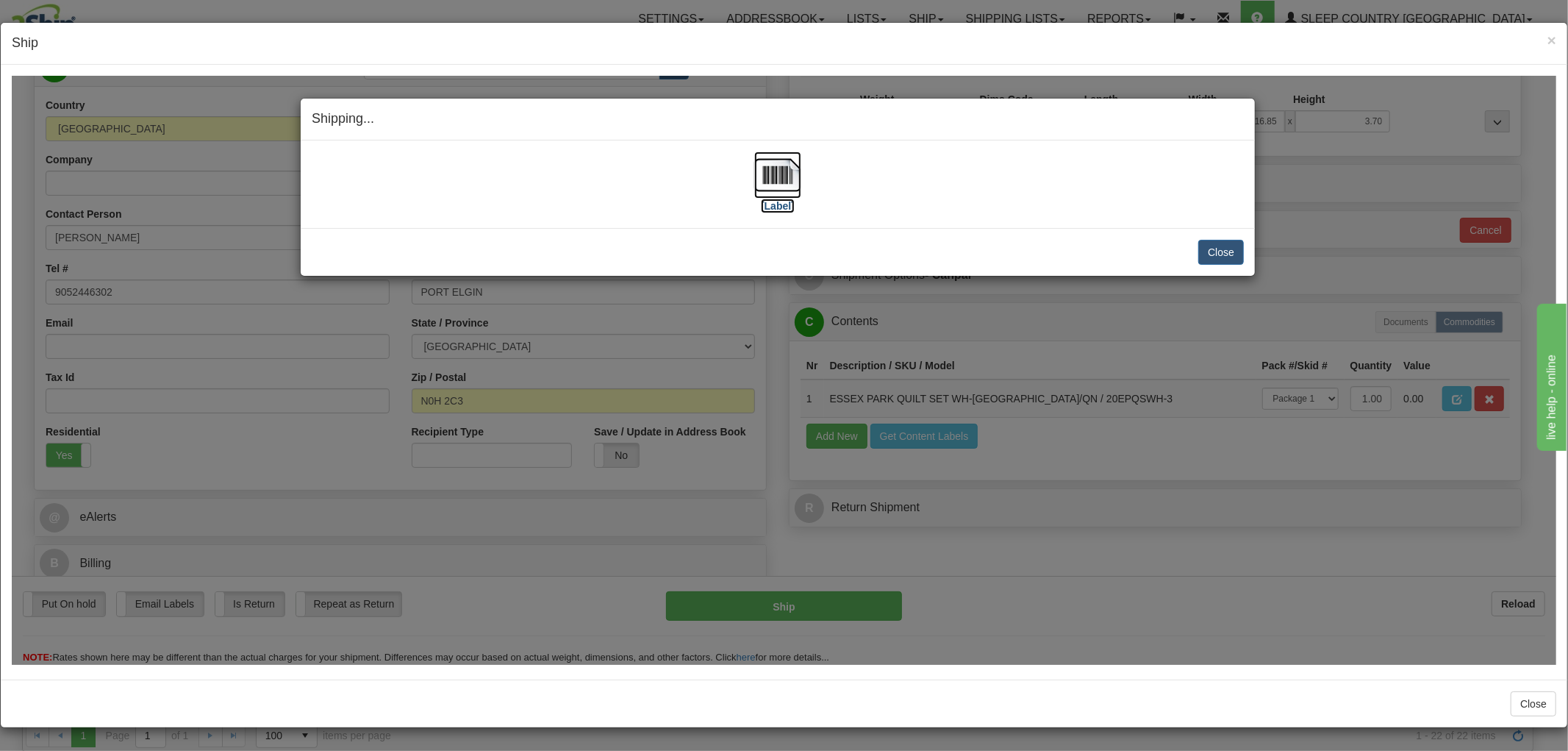
click at [778, 182] on img at bounding box center [778, 174] width 47 height 47
click at [1211, 247] on button "Close" at bounding box center [1221, 251] width 45 height 25
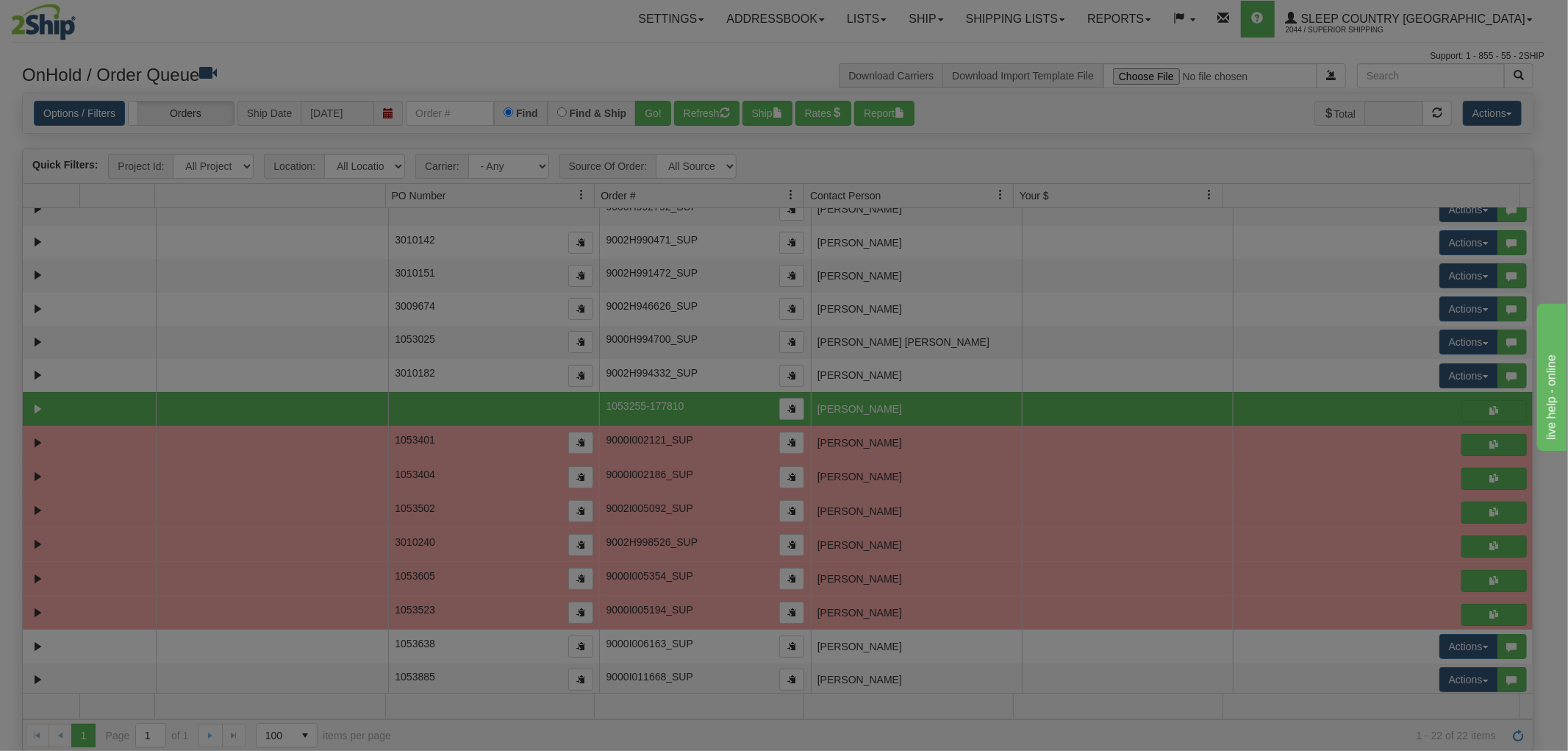
scroll to position [0, 0]
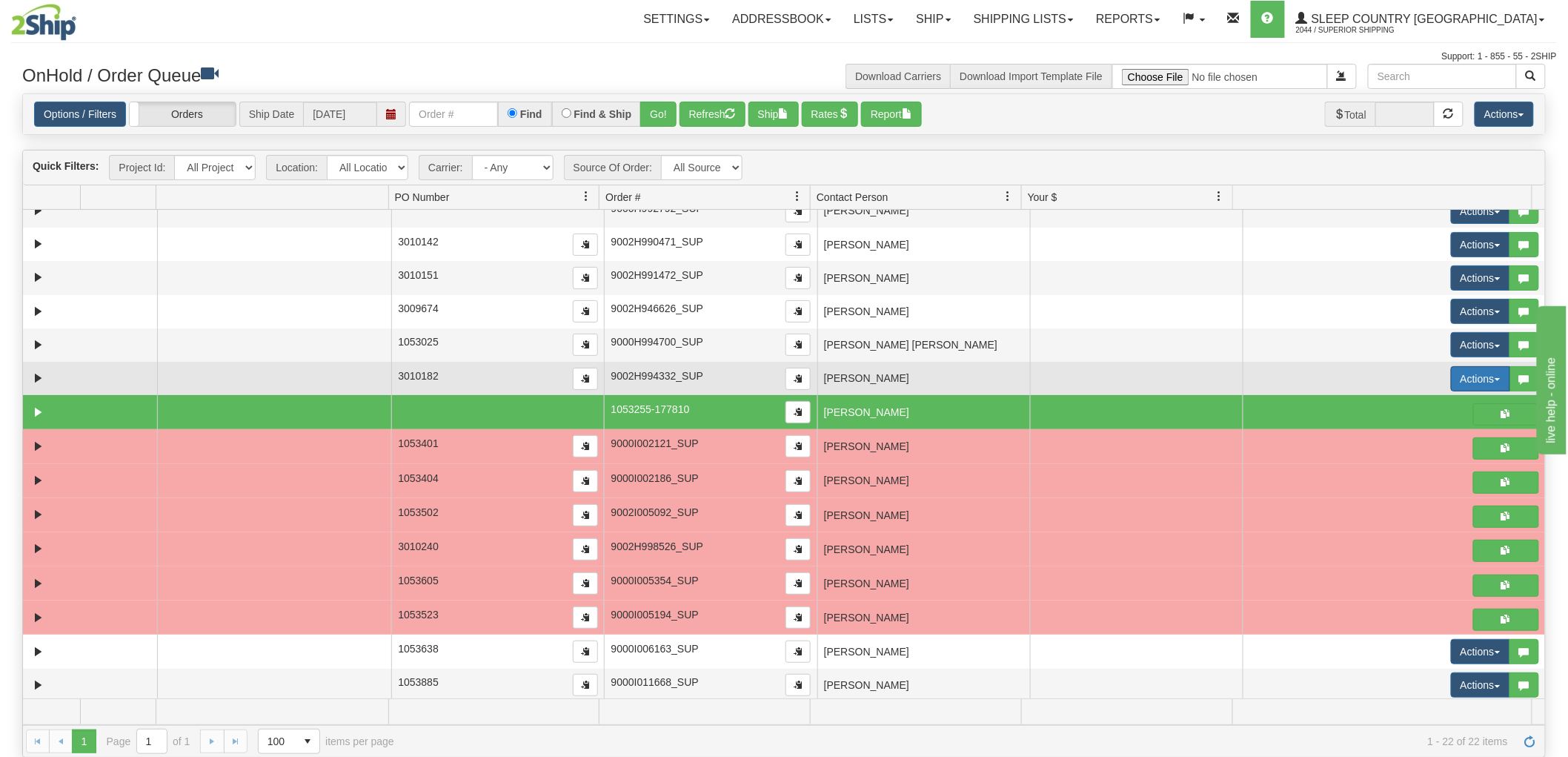
click at [1459, 373] on button "Actions" at bounding box center [1480, 379] width 59 height 26
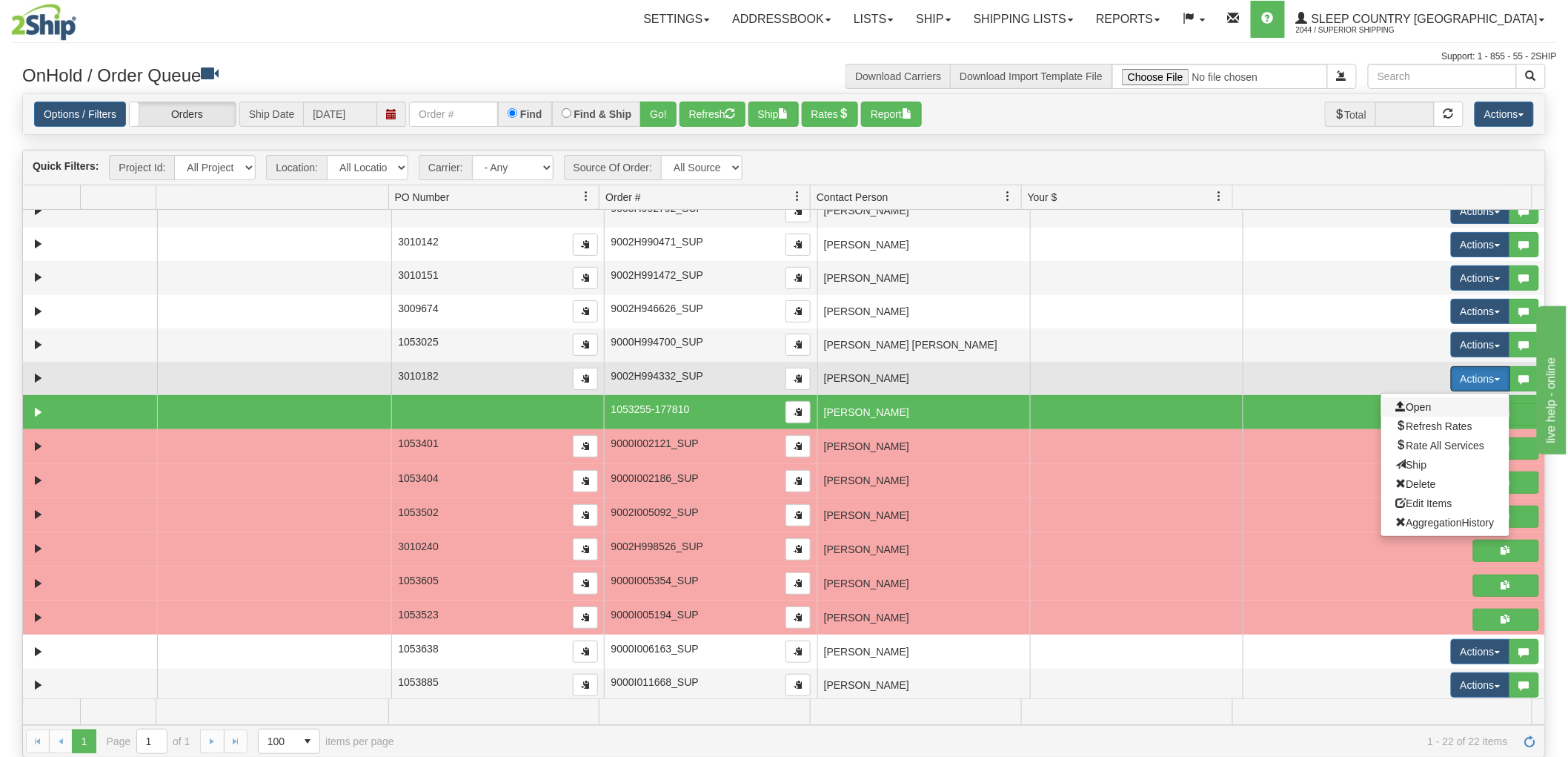
click at [1418, 410] on span "Open" at bounding box center [1413, 406] width 36 height 12
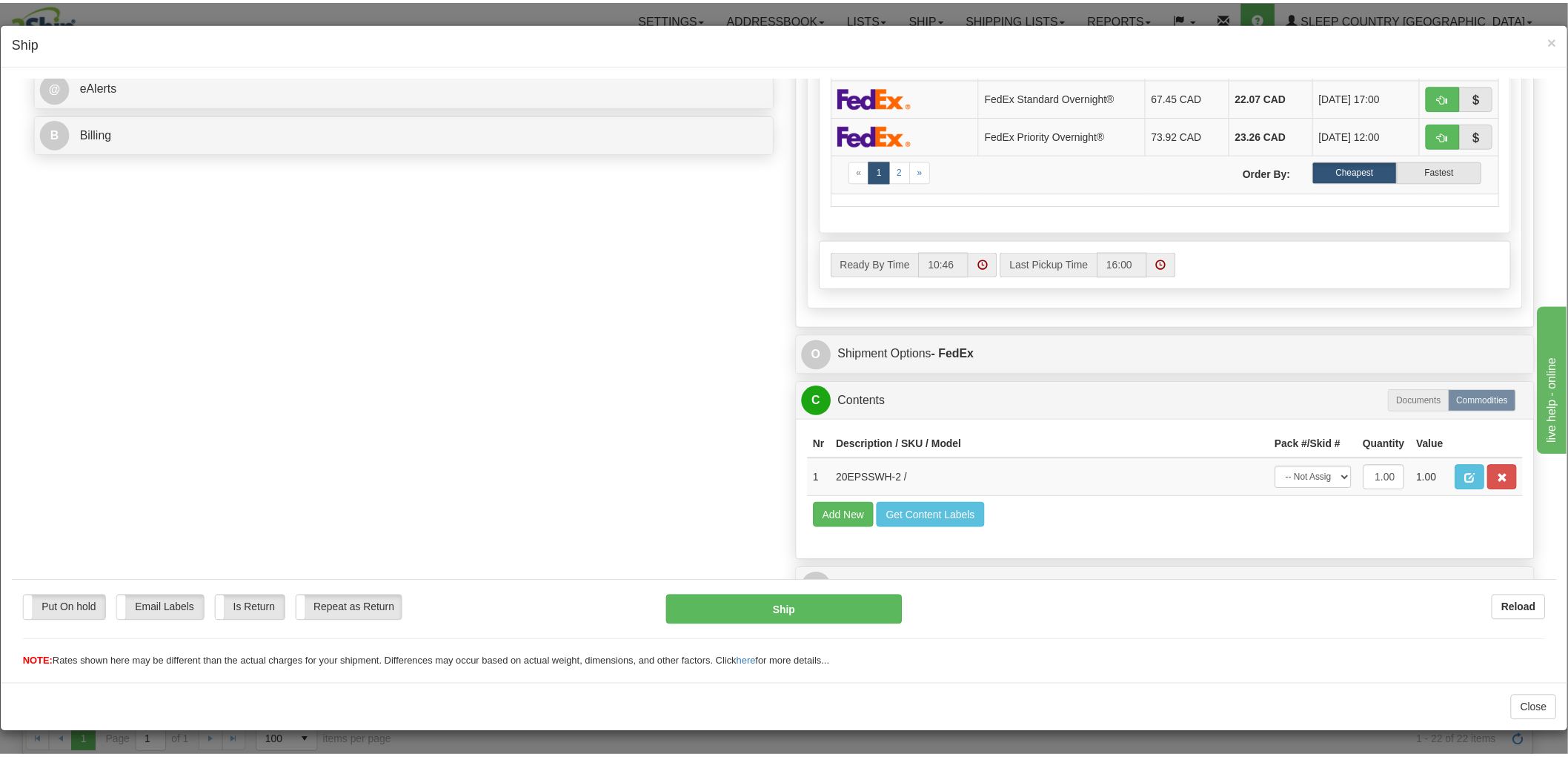
scroll to position [648, 0]
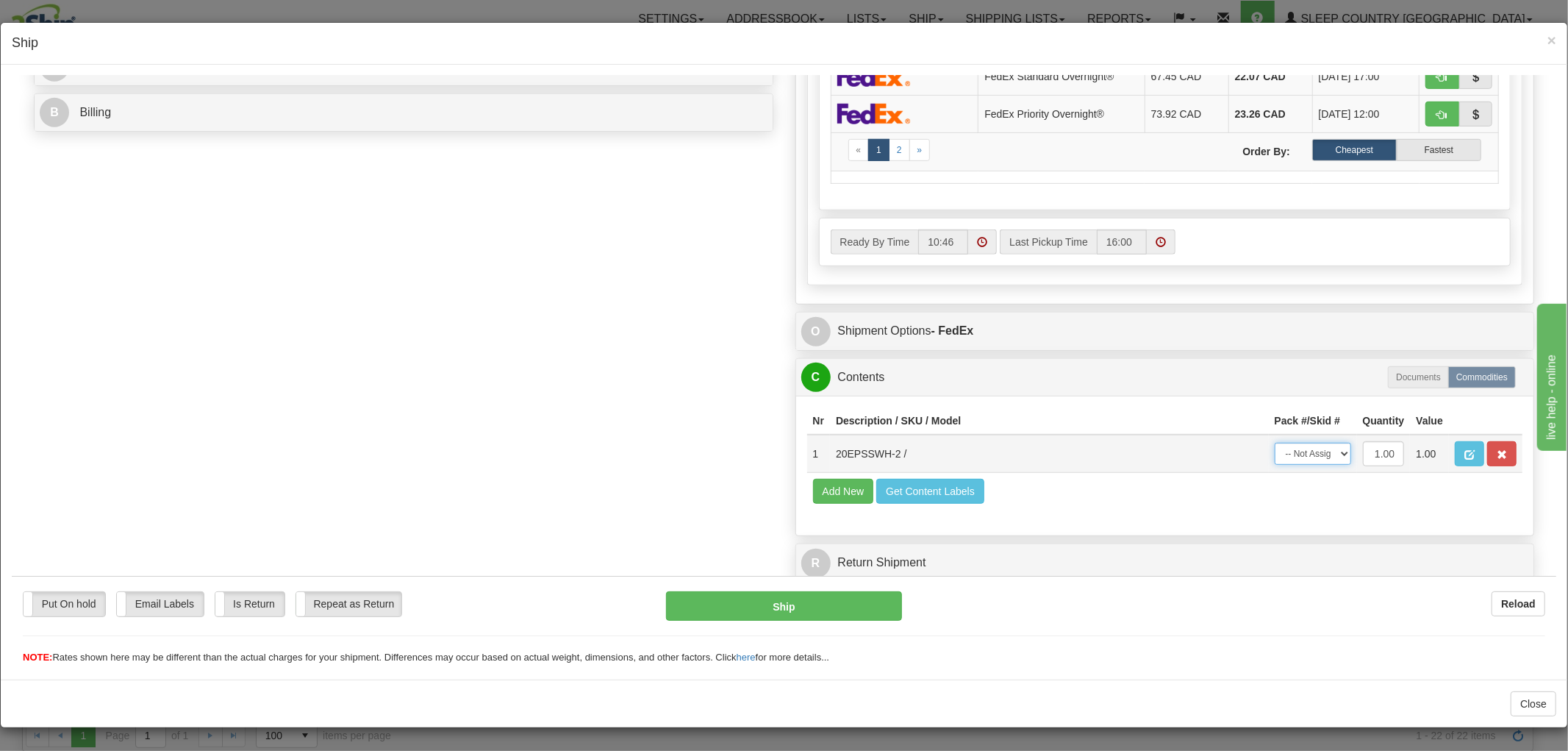
click at [1291, 442] on select "-- Not Assigned -- Package 1" at bounding box center [1312, 453] width 77 height 22
select select "0"
click at [1274, 442] on select "-- Not Assigned -- Package 1" at bounding box center [1312, 453] width 77 height 22
click at [807, 607] on button "Ship" at bounding box center [783, 605] width 235 height 30
type input "92"
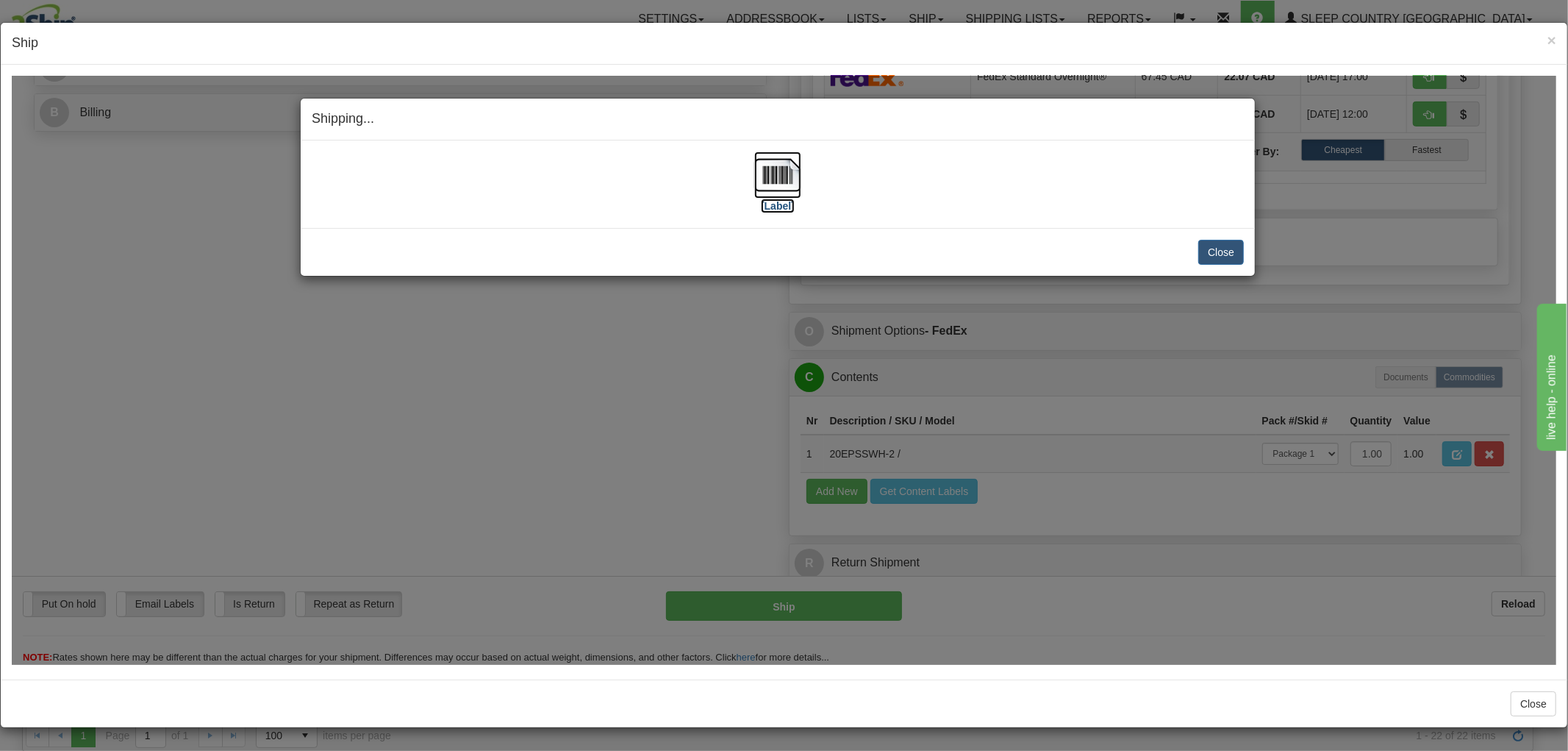
click at [781, 184] on img at bounding box center [778, 174] width 47 height 47
click at [1205, 248] on button "Close" at bounding box center [1221, 251] width 45 height 25
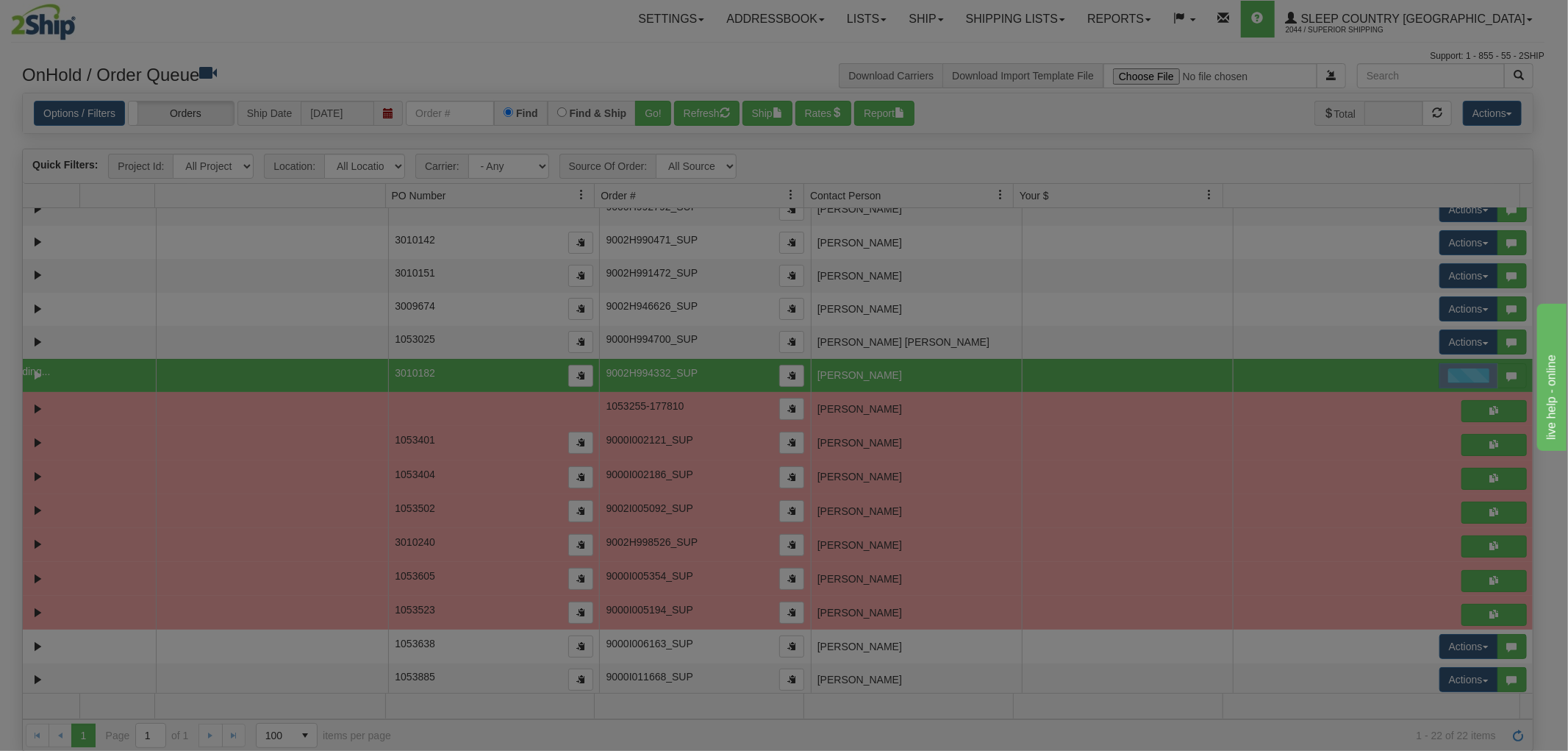
scroll to position [0, 0]
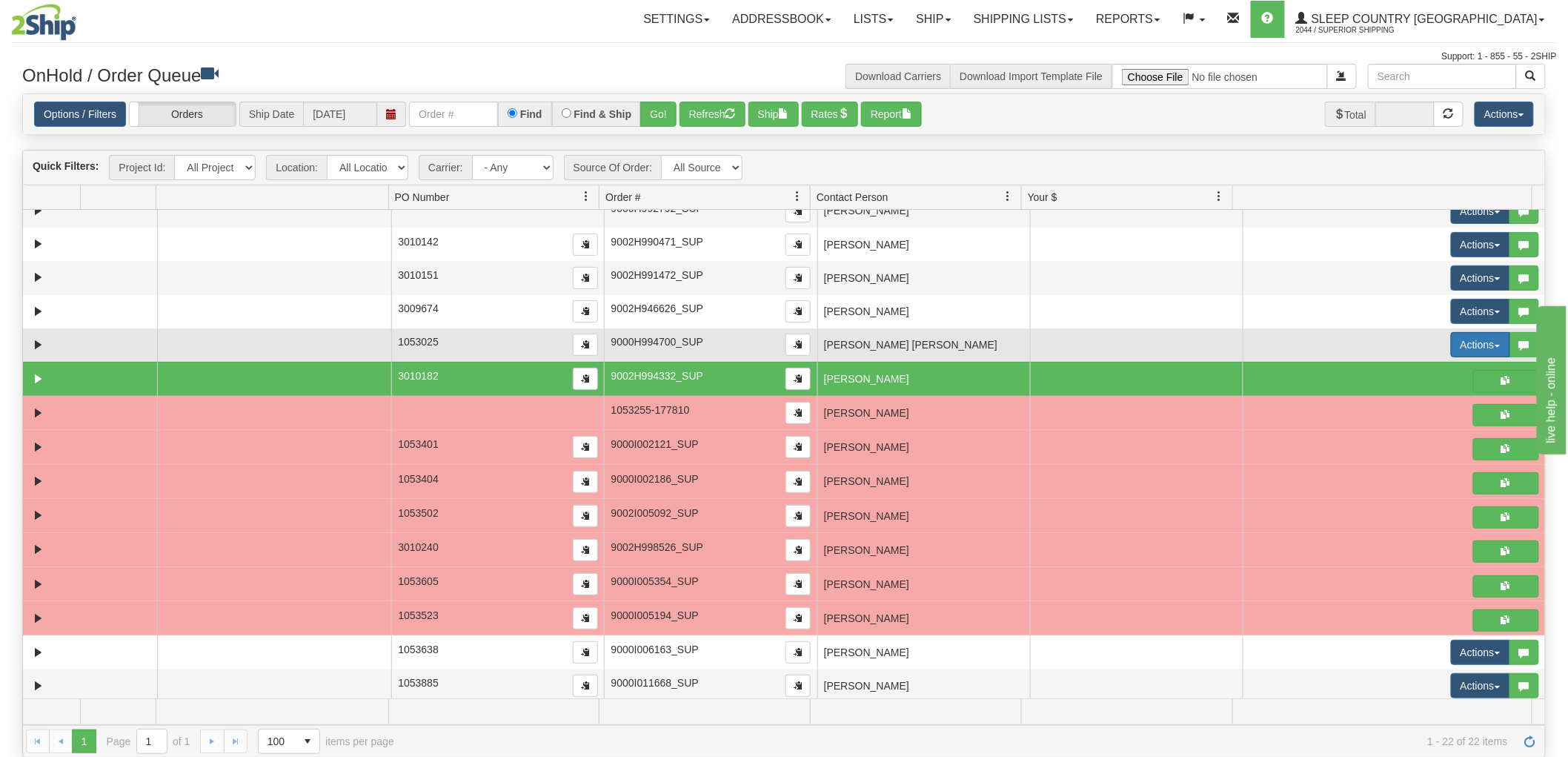
click at [1451, 342] on button "Actions" at bounding box center [1480, 345] width 59 height 26
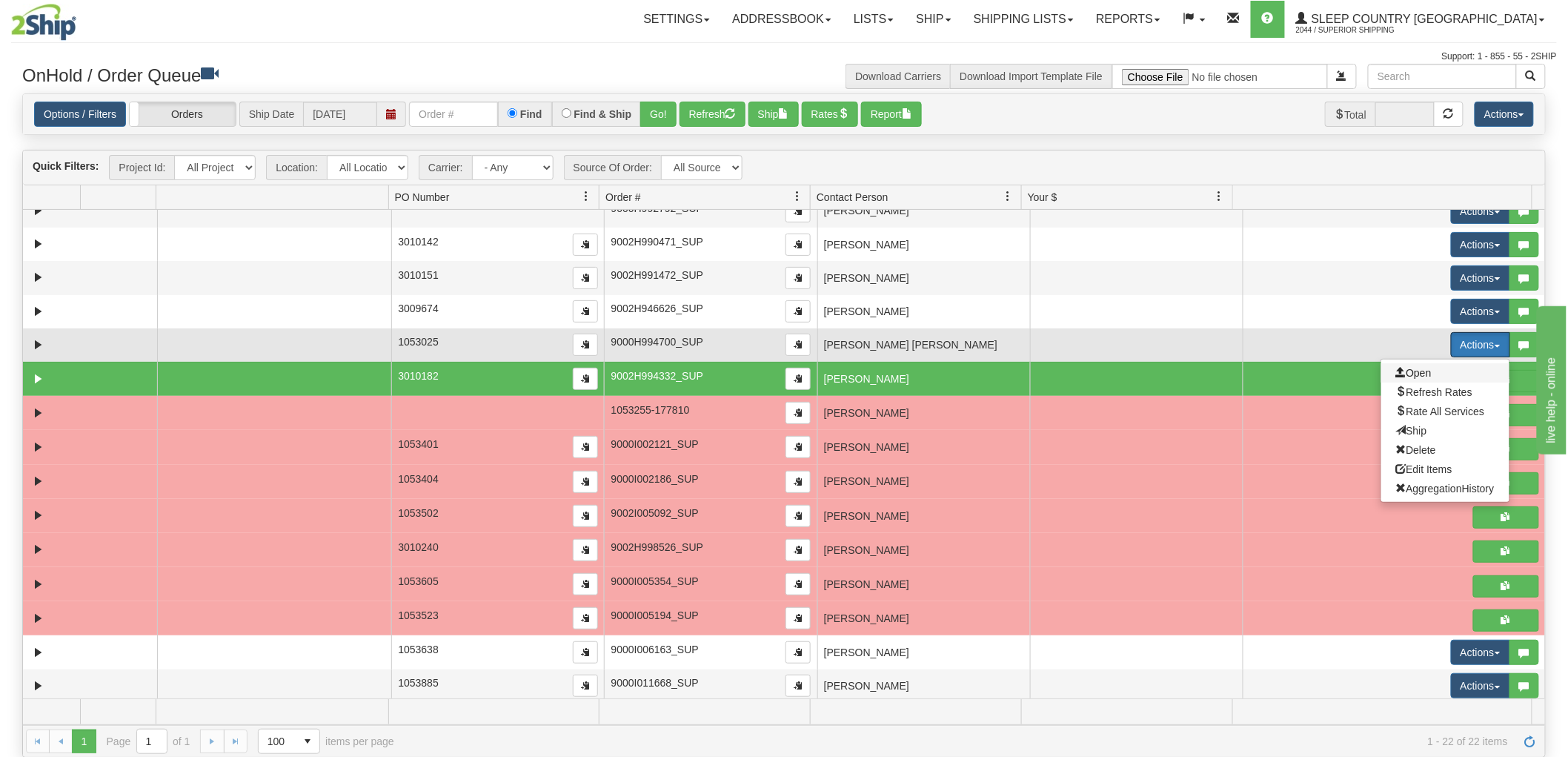
click at [1417, 376] on span "Open" at bounding box center [1413, 373] width 36 height 12
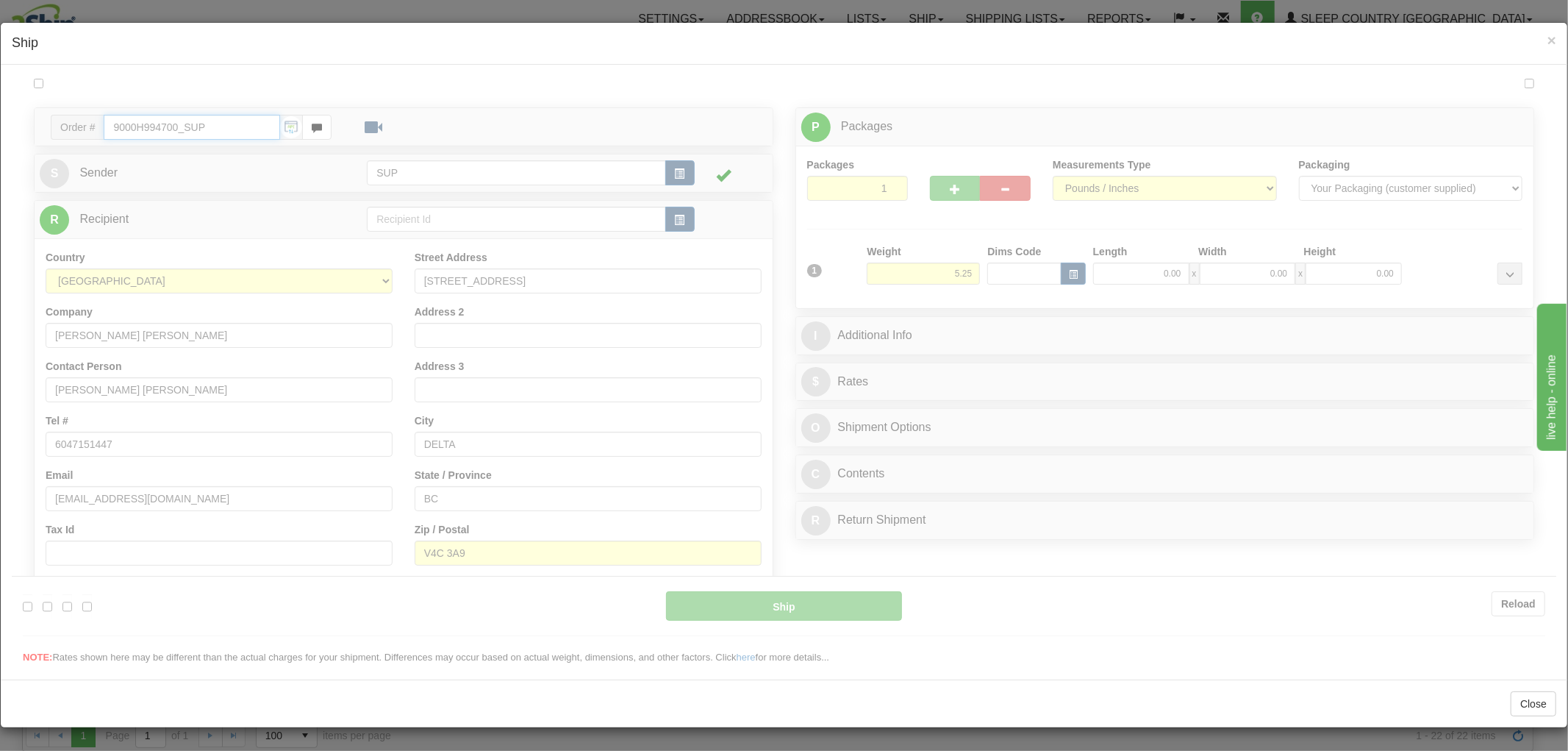
type input "10:46"
type input "16:00"
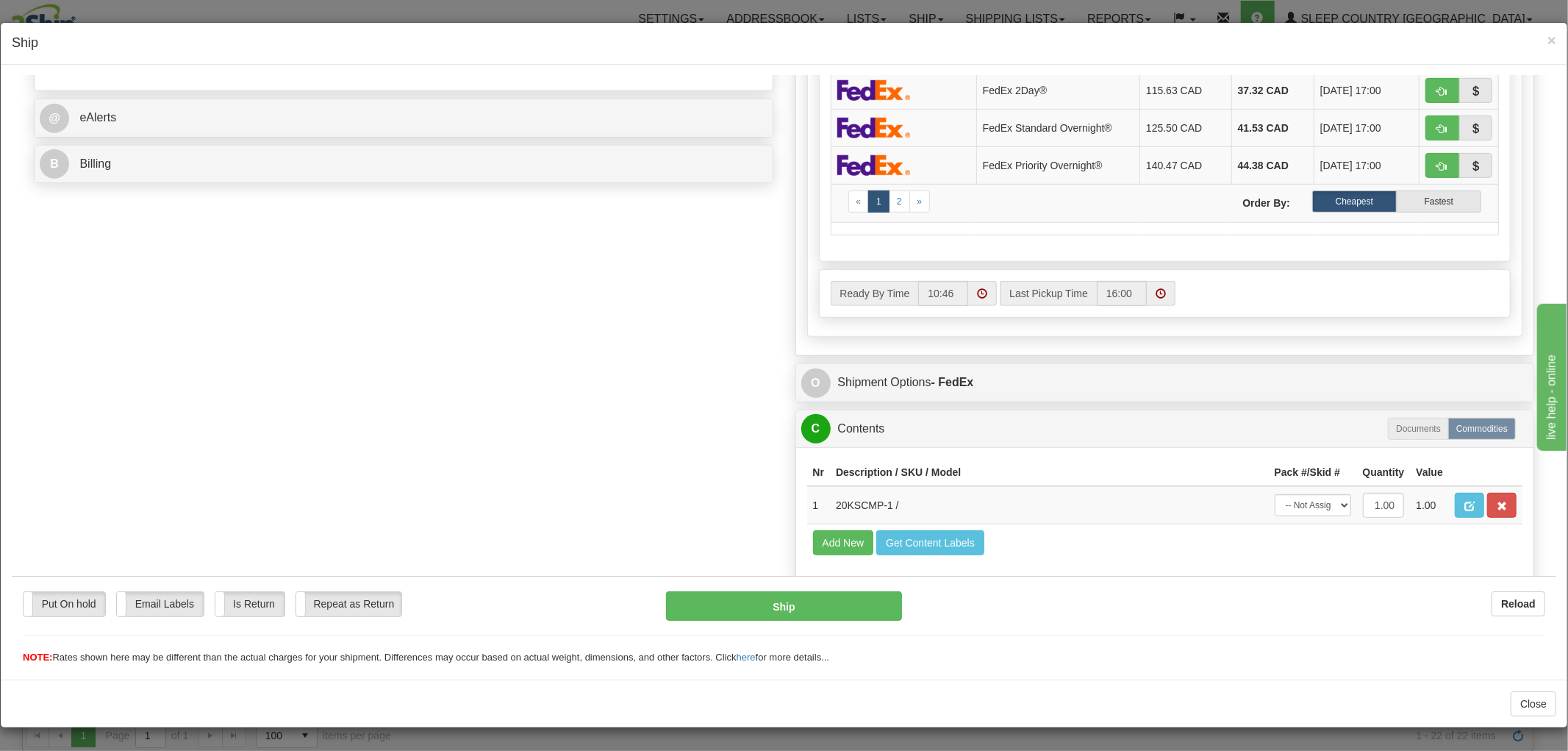
scroll to position [643, 0]
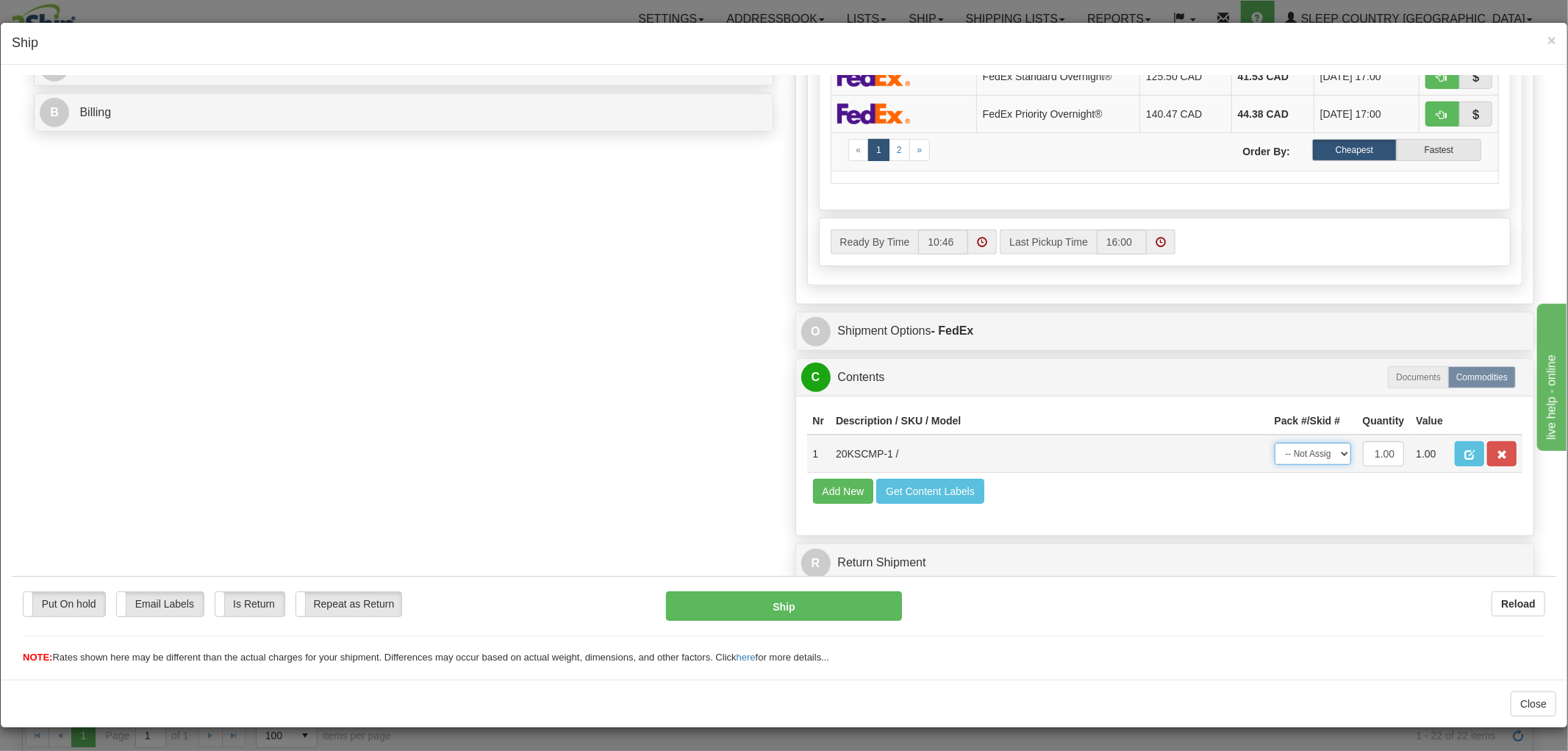
click at [1284, 442] on select "-- Not Assigned -- Package 1" at bounding box center [1312, 453] width 77 height 22
select select "0"
click at [1274, 442] on select "-- Not Assigned -- Package 1" at bounding box center [1312, 453] width 77 height 22
click at [791, 607] on button "Ship" at bounding box center [783, 605] width 235 height 30
type input "92"
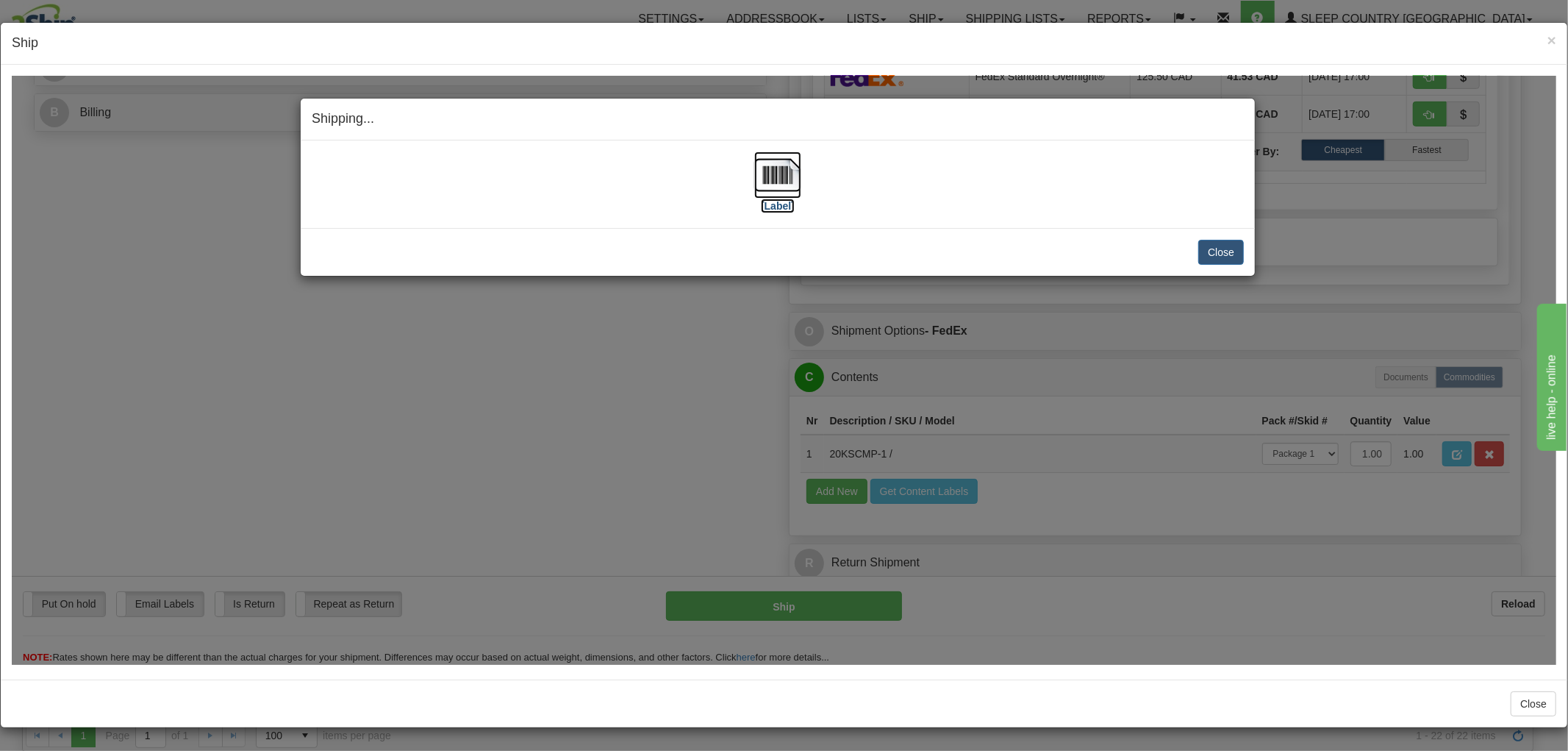
click at [781, 188] on img at bounding box center [778, 174] width 47 height 47
click at [1214, 246] on button "Close" at bounding box center [1221, 251] width 45 height 25
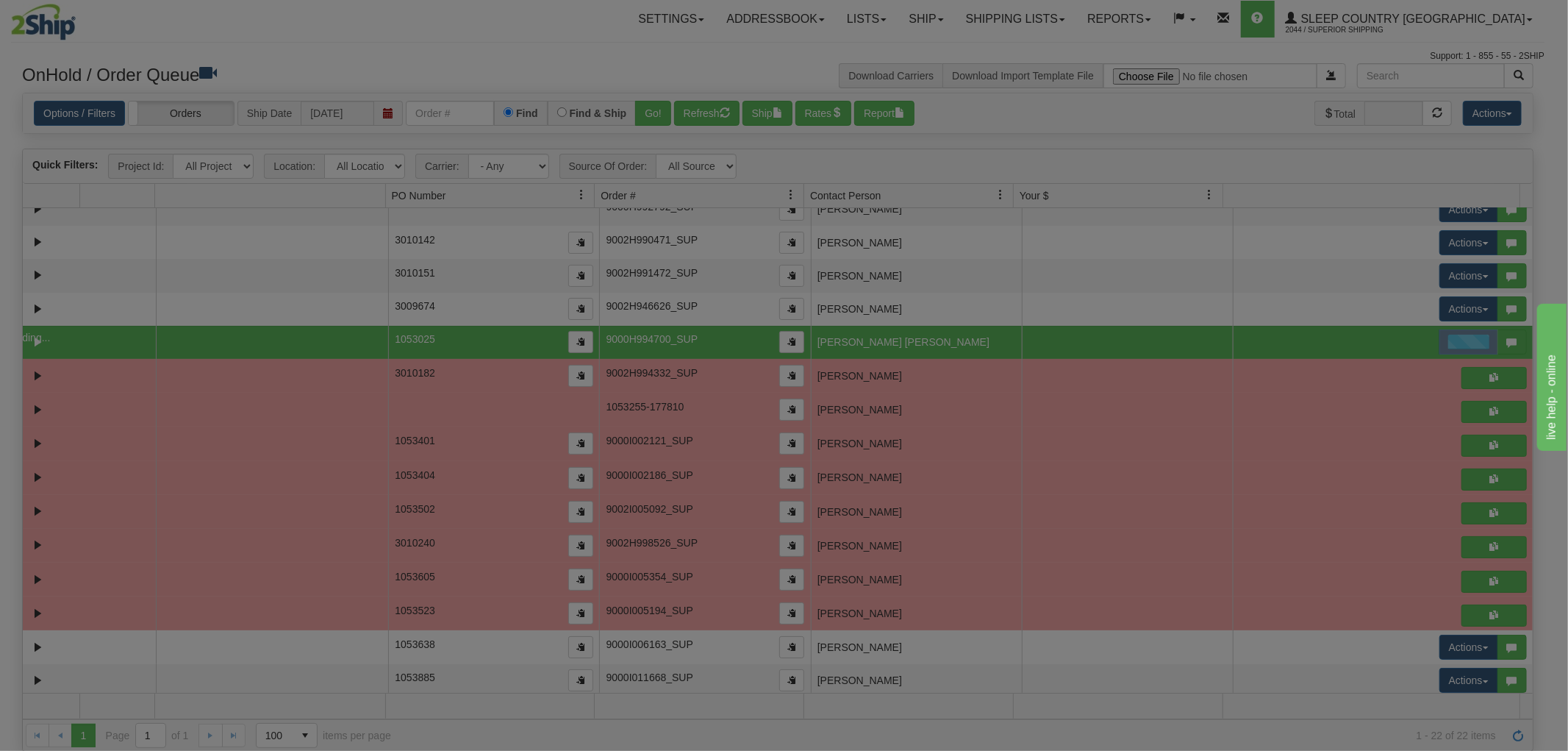
scroll to position [0, 0]
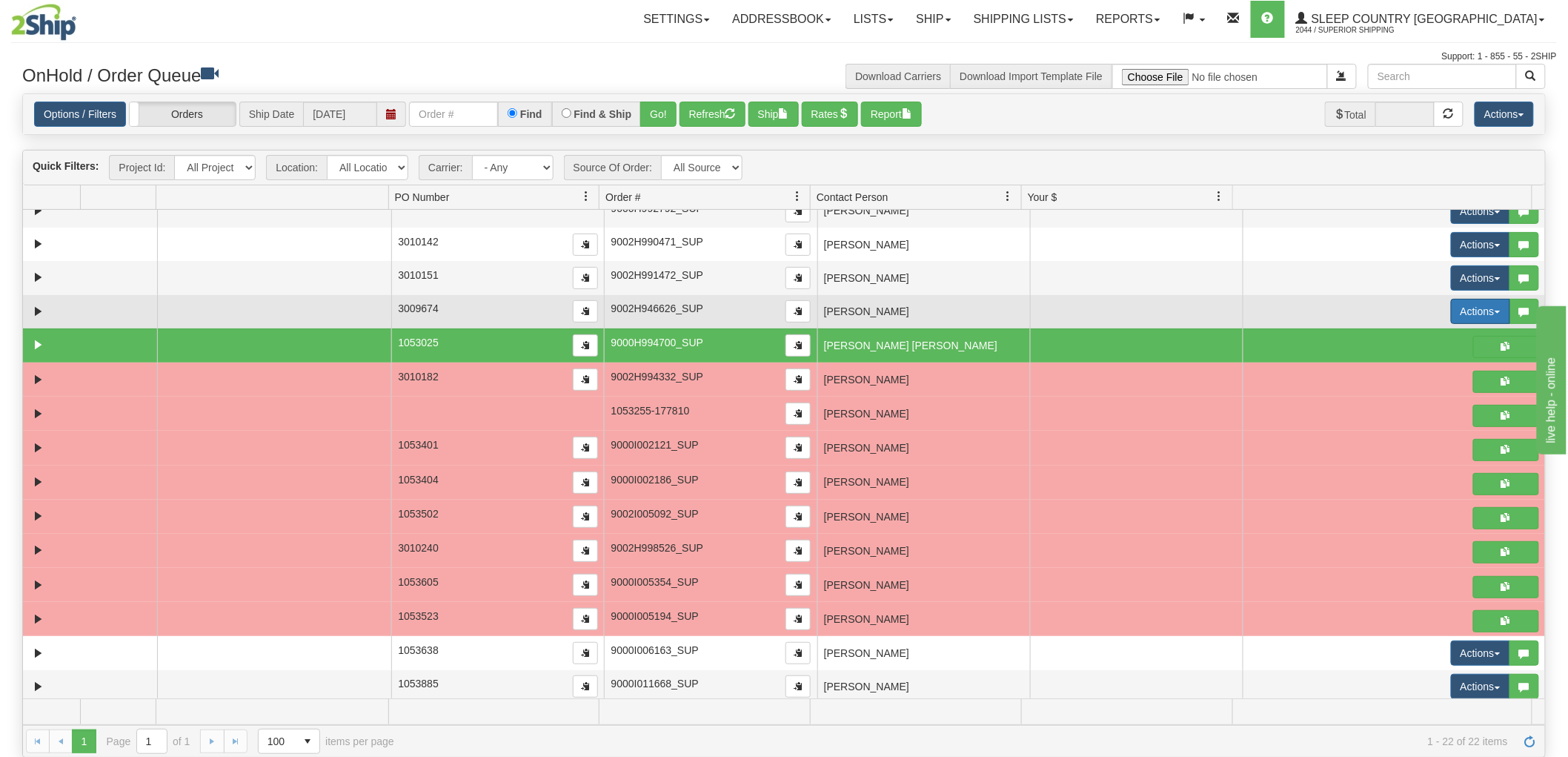
click at [1455, 309] on button "Actions" at bounding box center [1480, 312] width 59 height 26
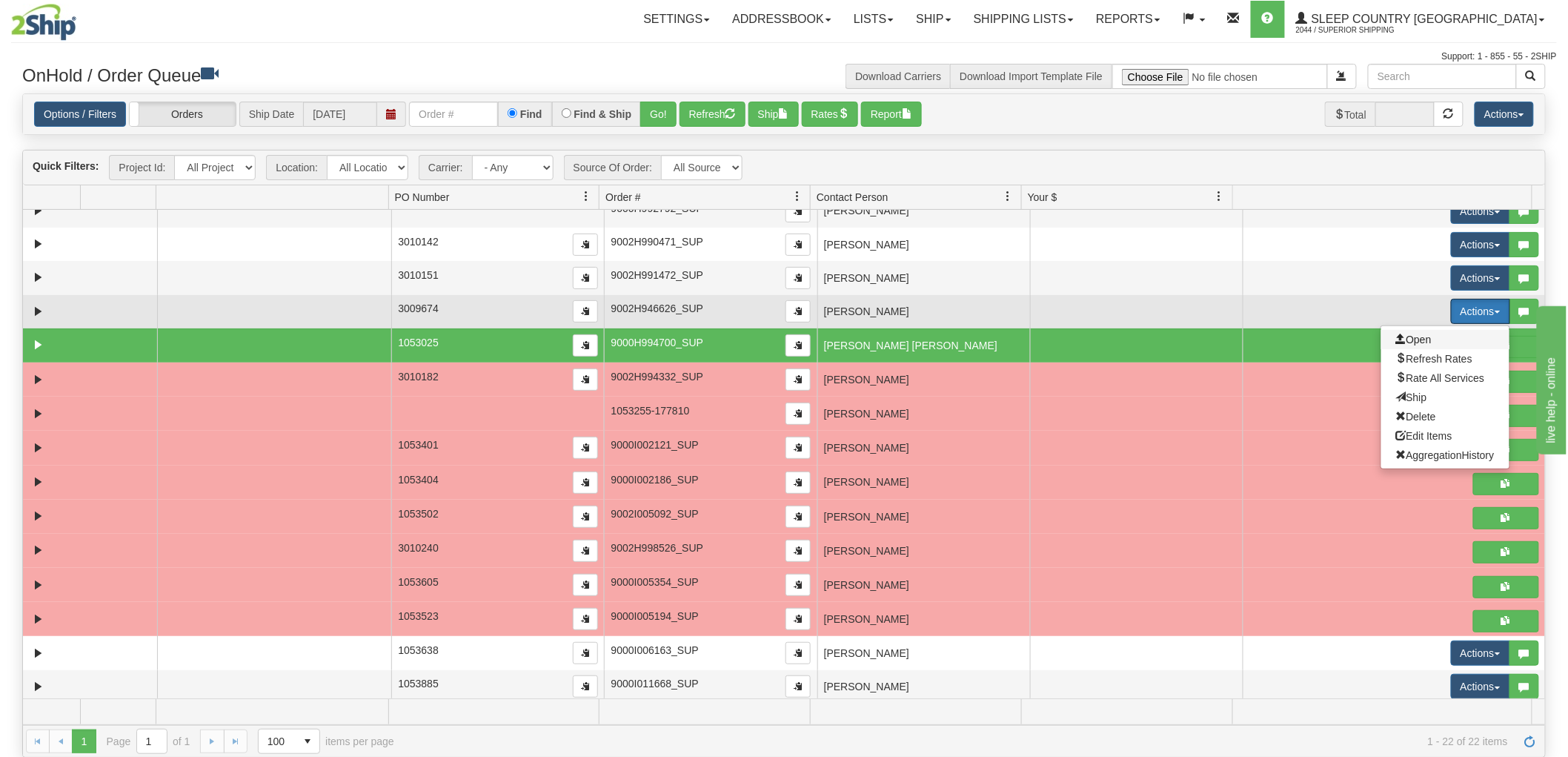
click at [1403, 336] on span "Open" at bounding box center [1413, 339] width 36 height 12
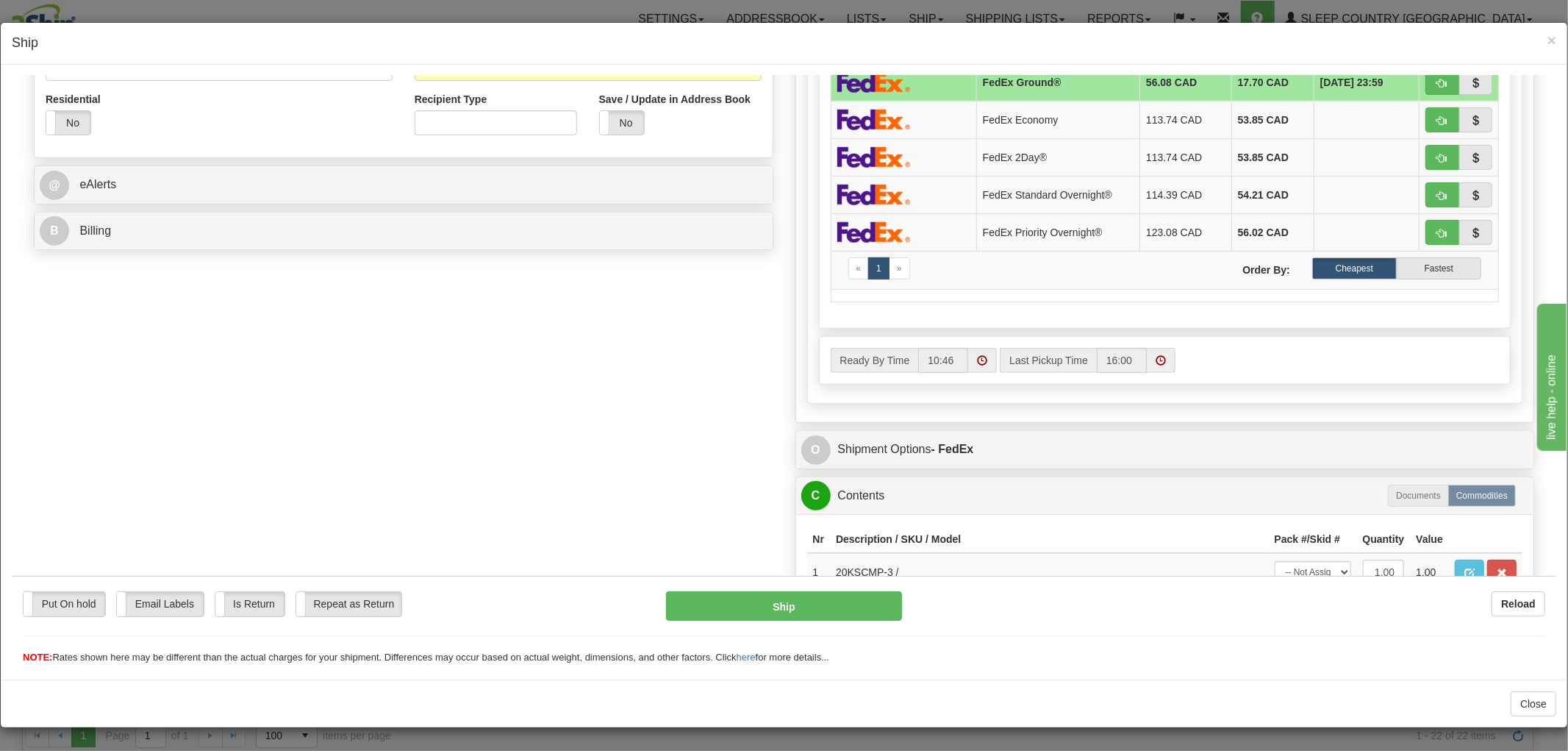
scroll to position [643, 0]
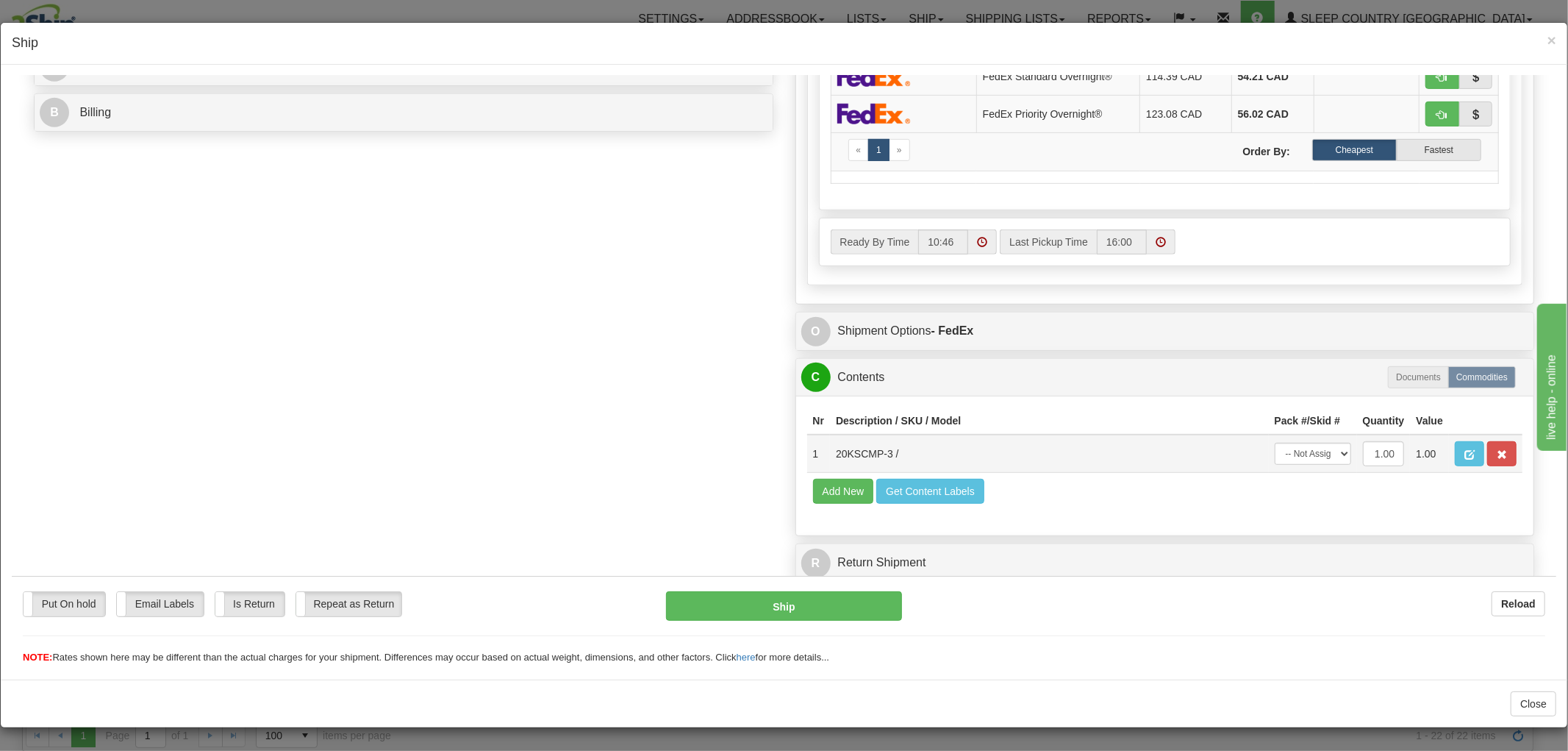
click at [1305, 454] on td "-- Not Assigned -- Package 1" at bounding box center [1313, 453] width 89 height 38
click at [1302, 444] on select "-- Not Assigned -- Package 1" at bounding box center [1312, 453] width 77 height 22
select select "0"
click at [1274, 442] on select "-- Not Assigned -- Package 1" at bounding box center [1312, 453] width 77 height 22
click at [793, 596] on button "Ship" at bounding box center [783, 605] width 235 height 30
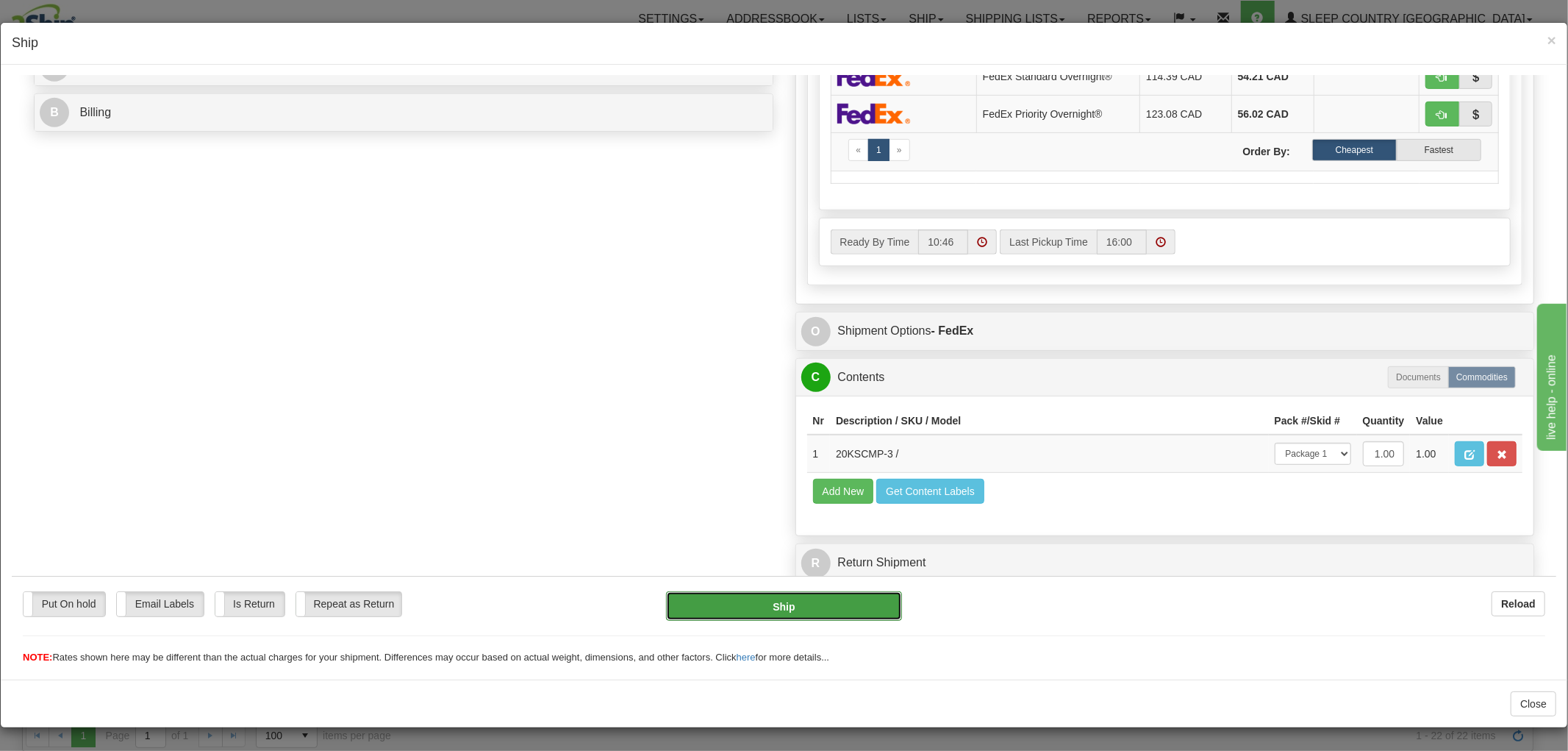
type input "92"
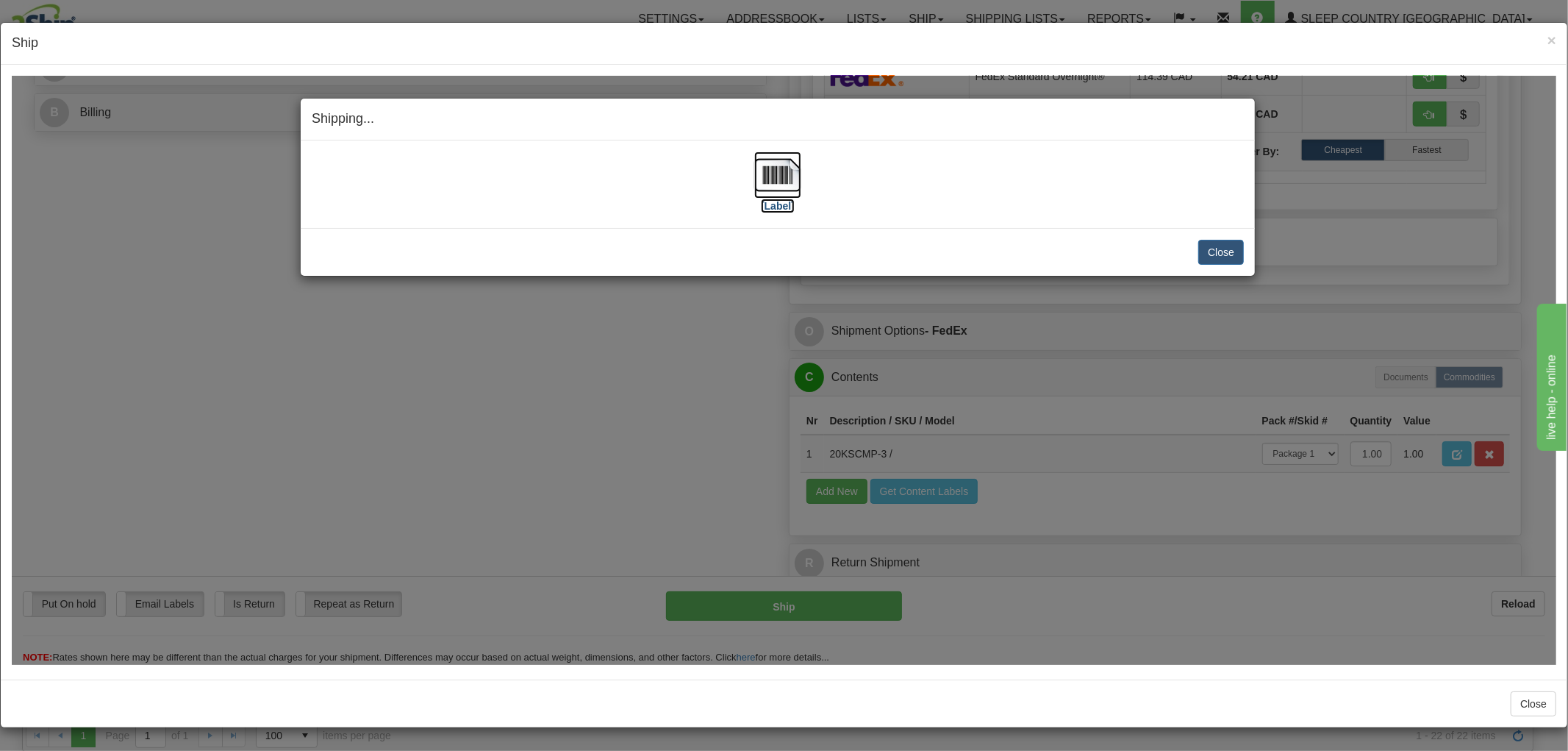
click at [767, 169] on img at bounding box center [778, 174] width 47 height 47
click at [1229, 258] on button "Close" at bounding box center [1221, 251] width 45 height 25
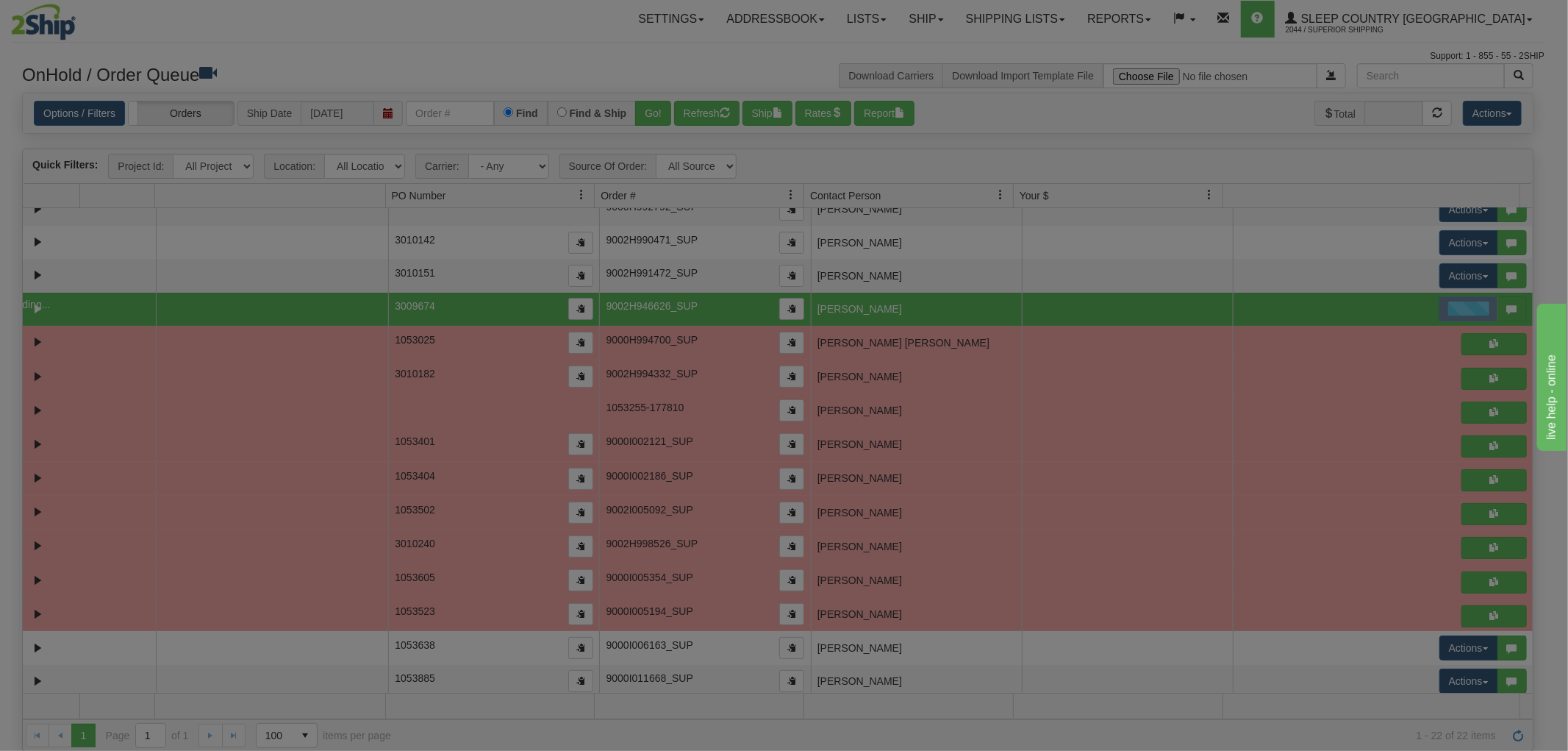
scroll to position [0, 0]
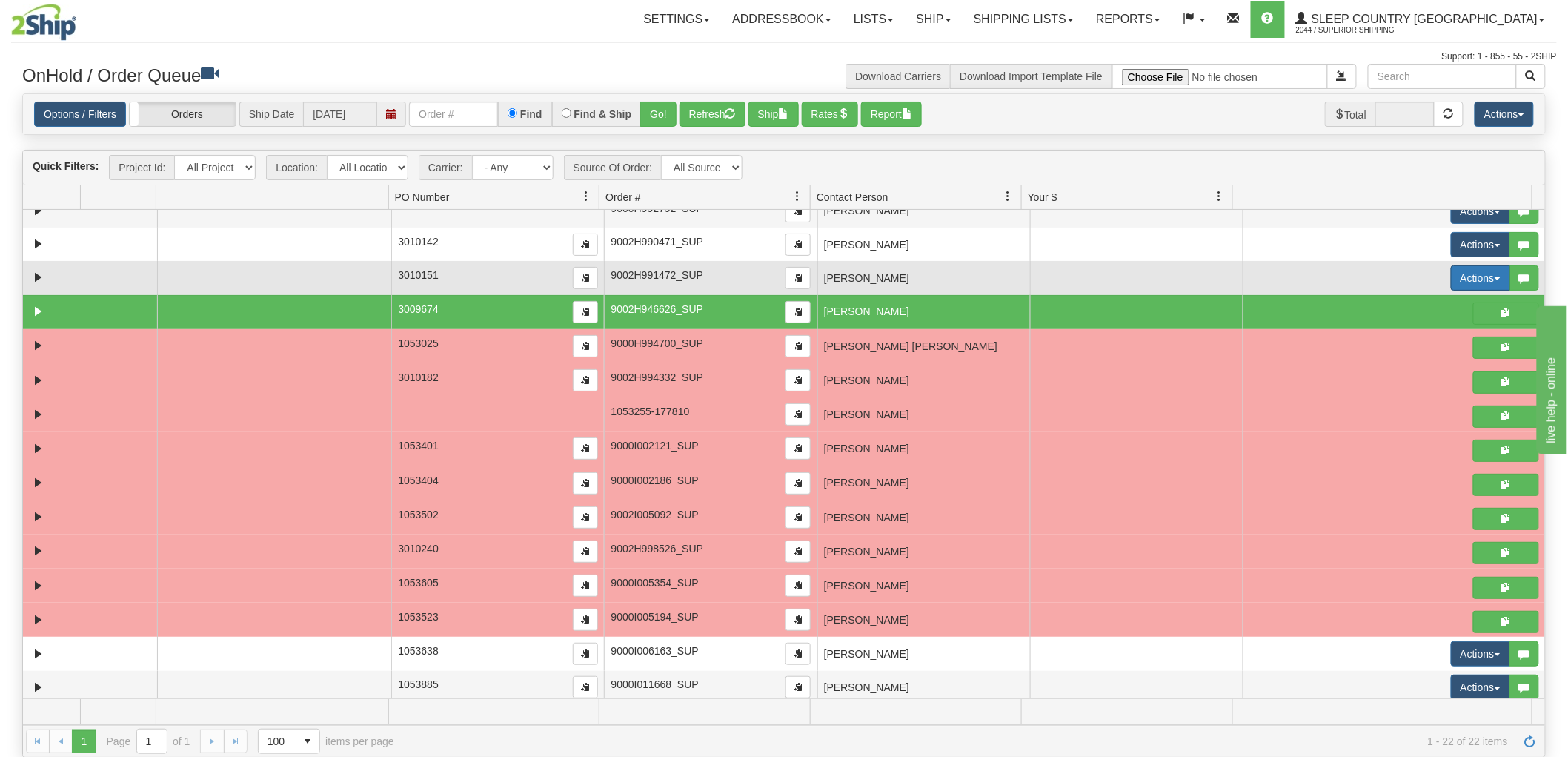
click at [1451, 280] on button "Actions" at bounding box center [1480, 278] width 59 height 26
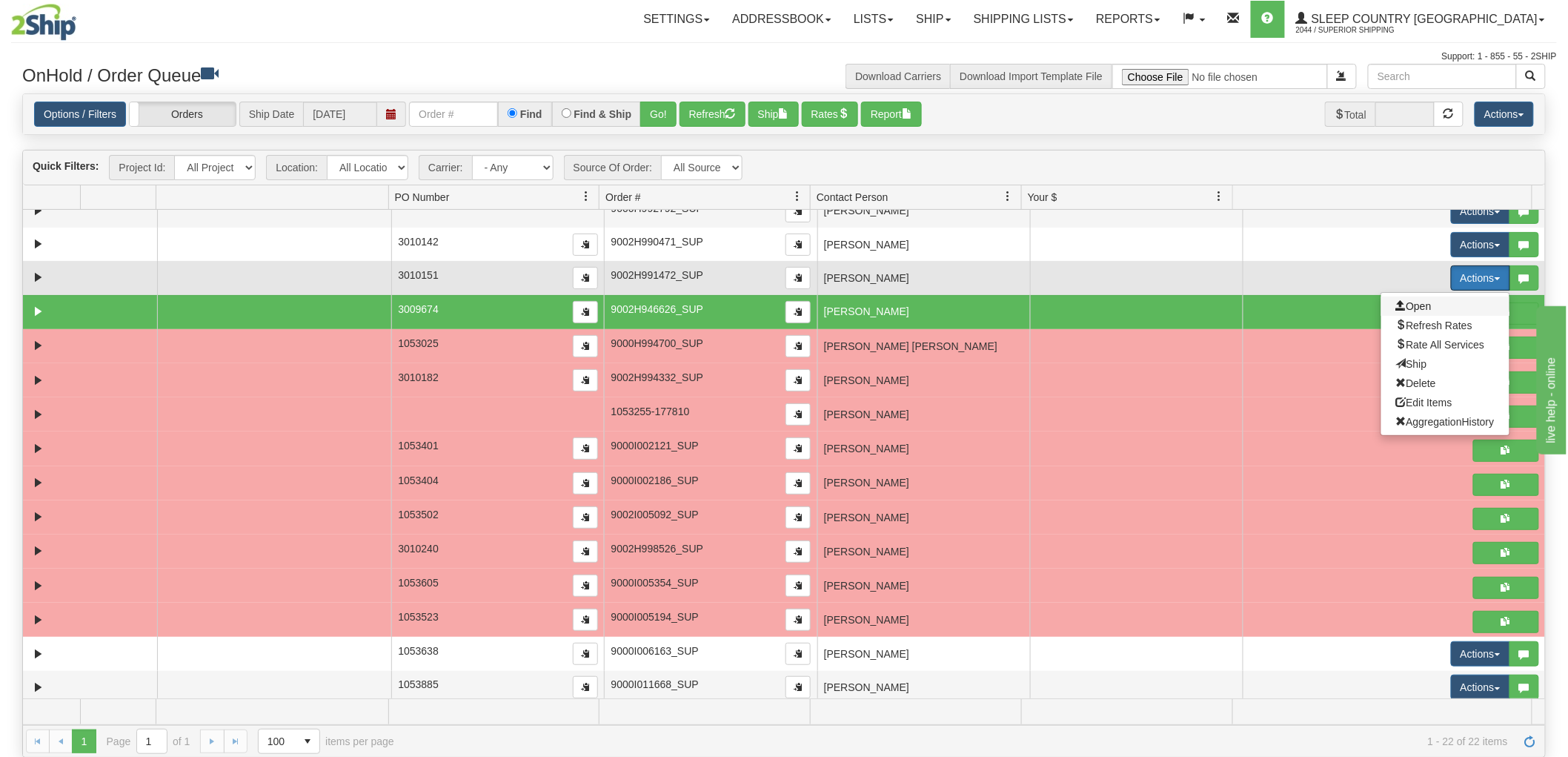
click at [1412, 309] on span "Open" at bounding box center [1413, 306] width 36 height 12
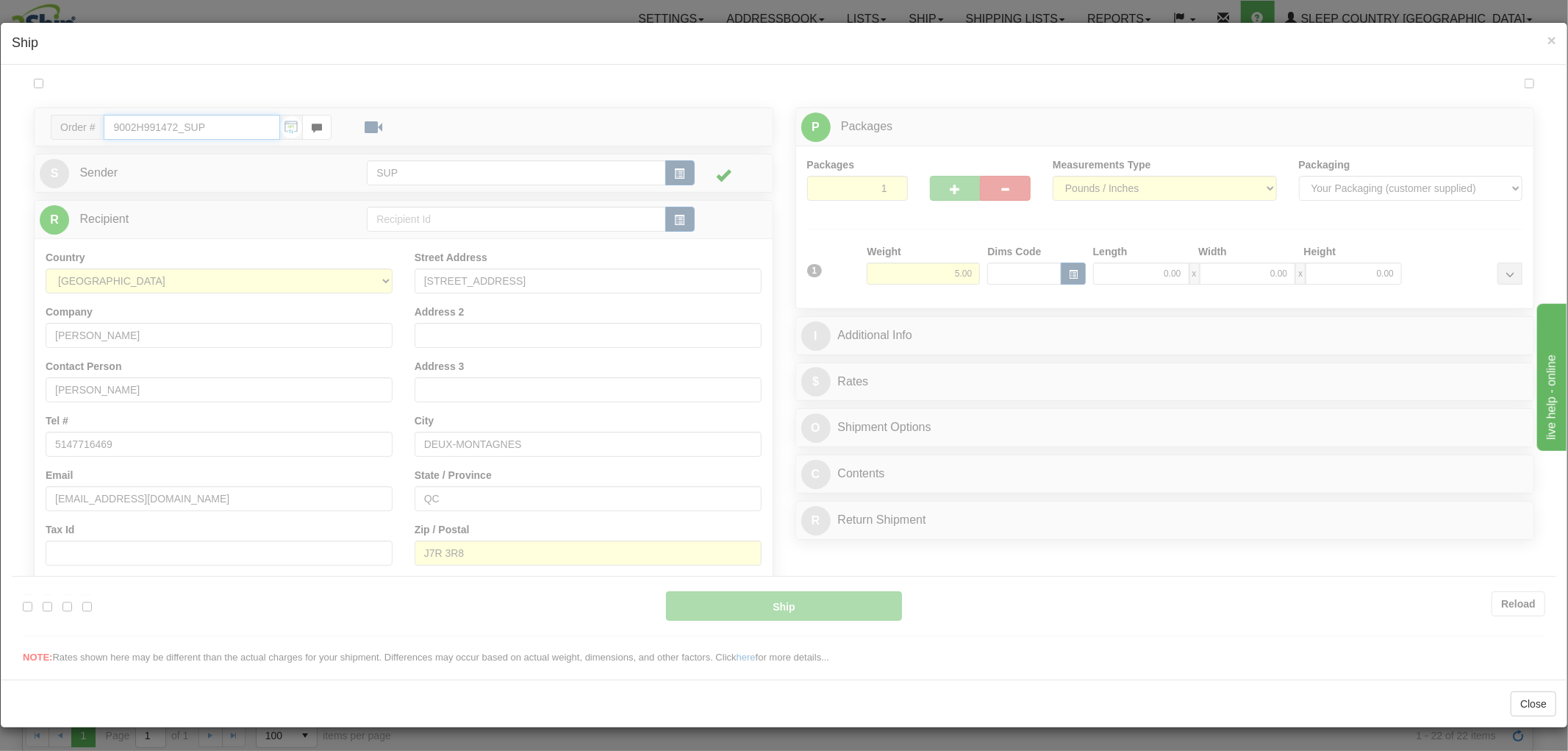
type input "10:47"
type input "16:00"
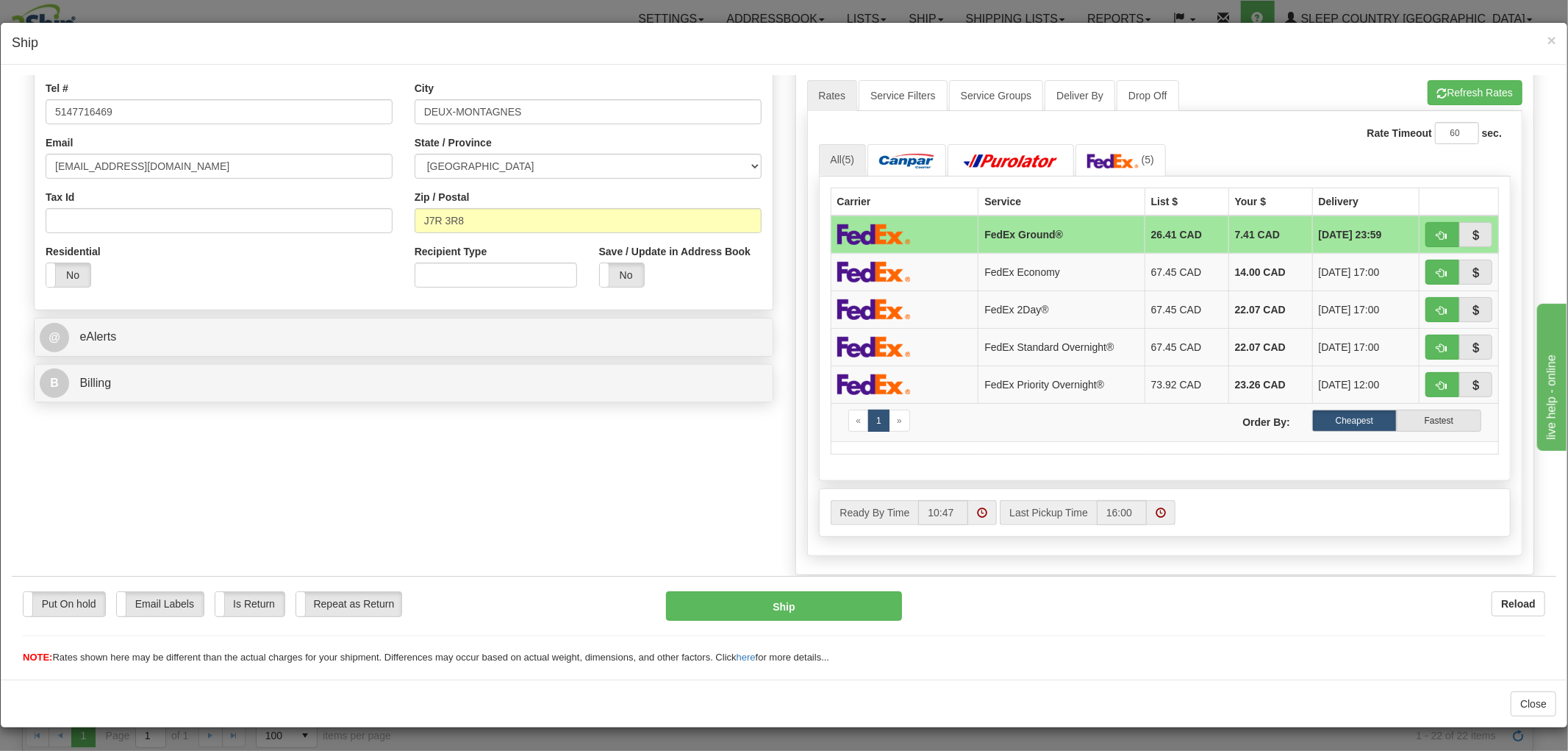
scroll to position [605, 0]
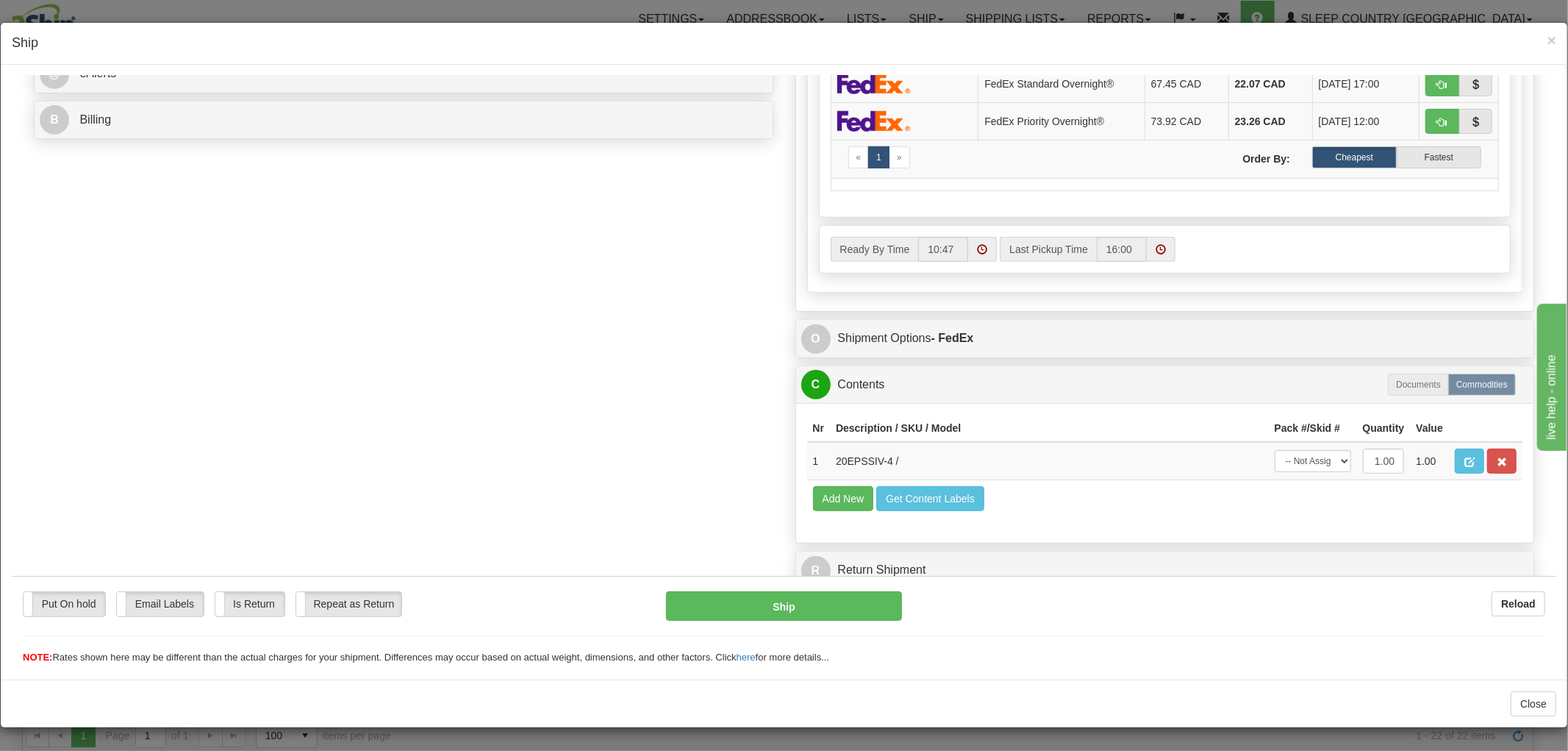
drag, startPoint x: 1534, startPoint y: 164, endPoint x: 1557, endPoint y: 550, distance: 386.7
click at [1283, 472] on select "-- Not Assigned -- Package 1" at bounding box center [1312, 460] width 77 height 22
select select "0"
click at [1274, 449] on select "-- Not Assigned -- Package 1" at bounding box center [1312, 460] width 77 height 22
click at [811, 603] on button "Ship" at bounding box center [783, 605] width 235 height 30
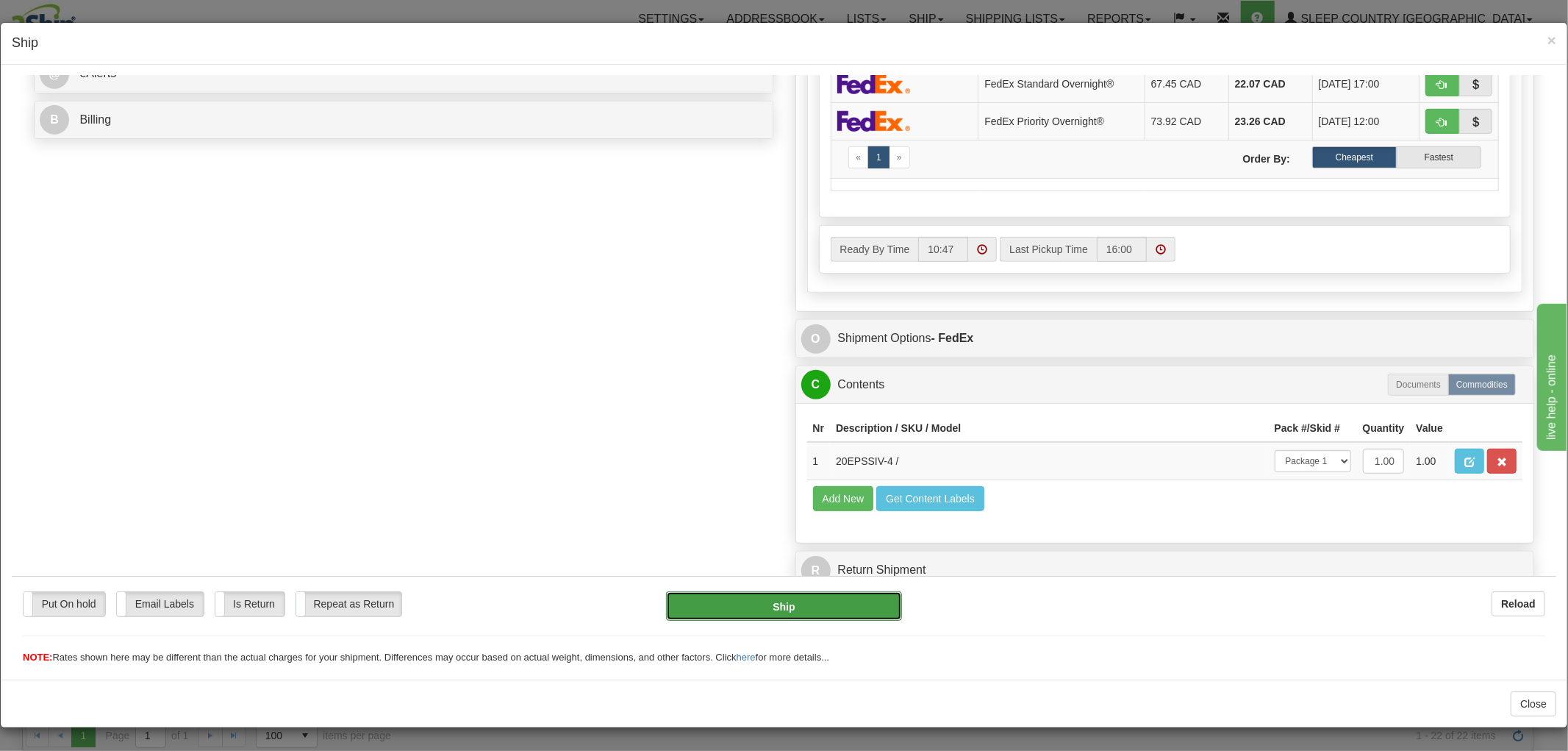
type input "92"
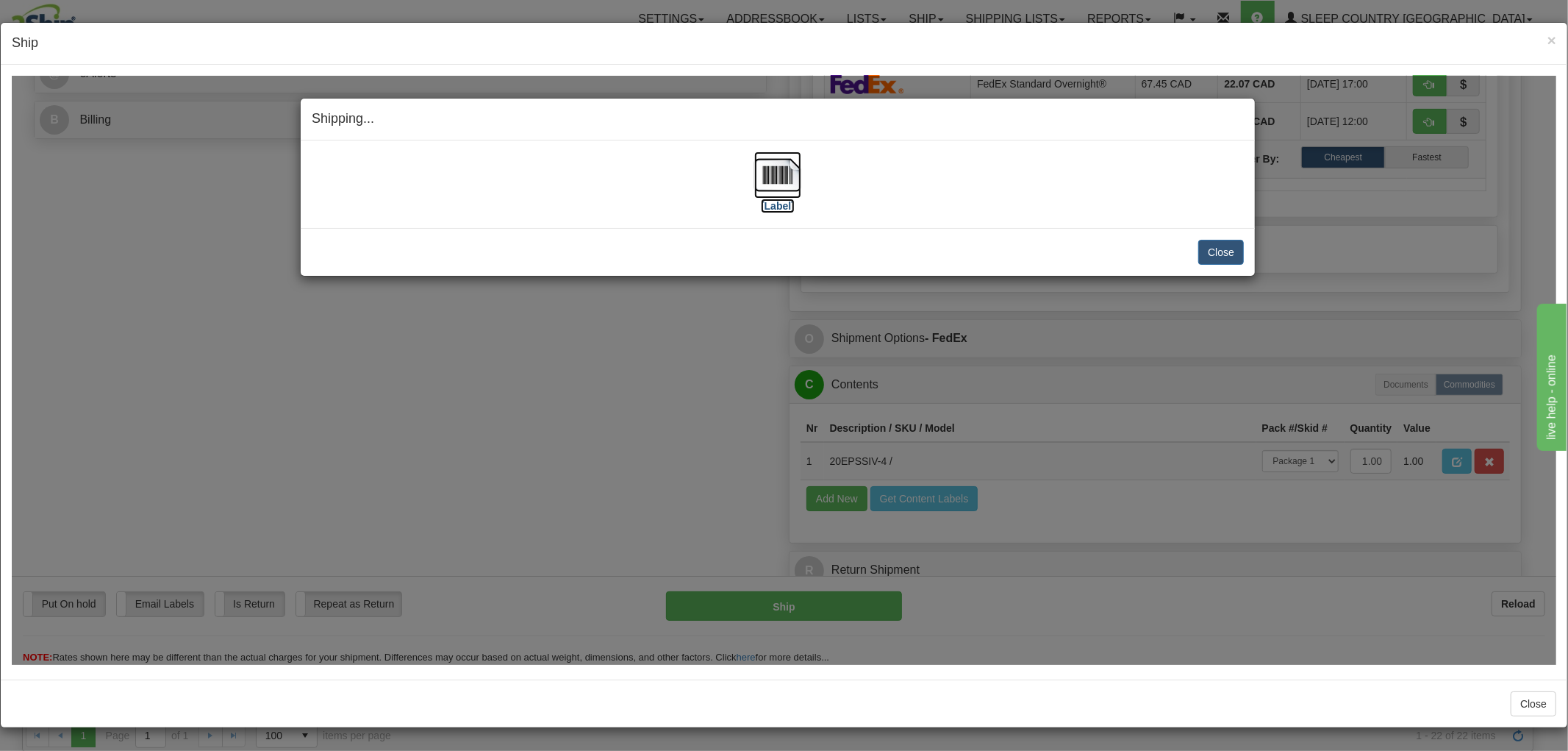
click at [788, 178] on img at bounding box center [778, 174] width 47 height 47
click at [1218, 246] on button "Close" at bounding box center [1221, 251] width 45 height 25
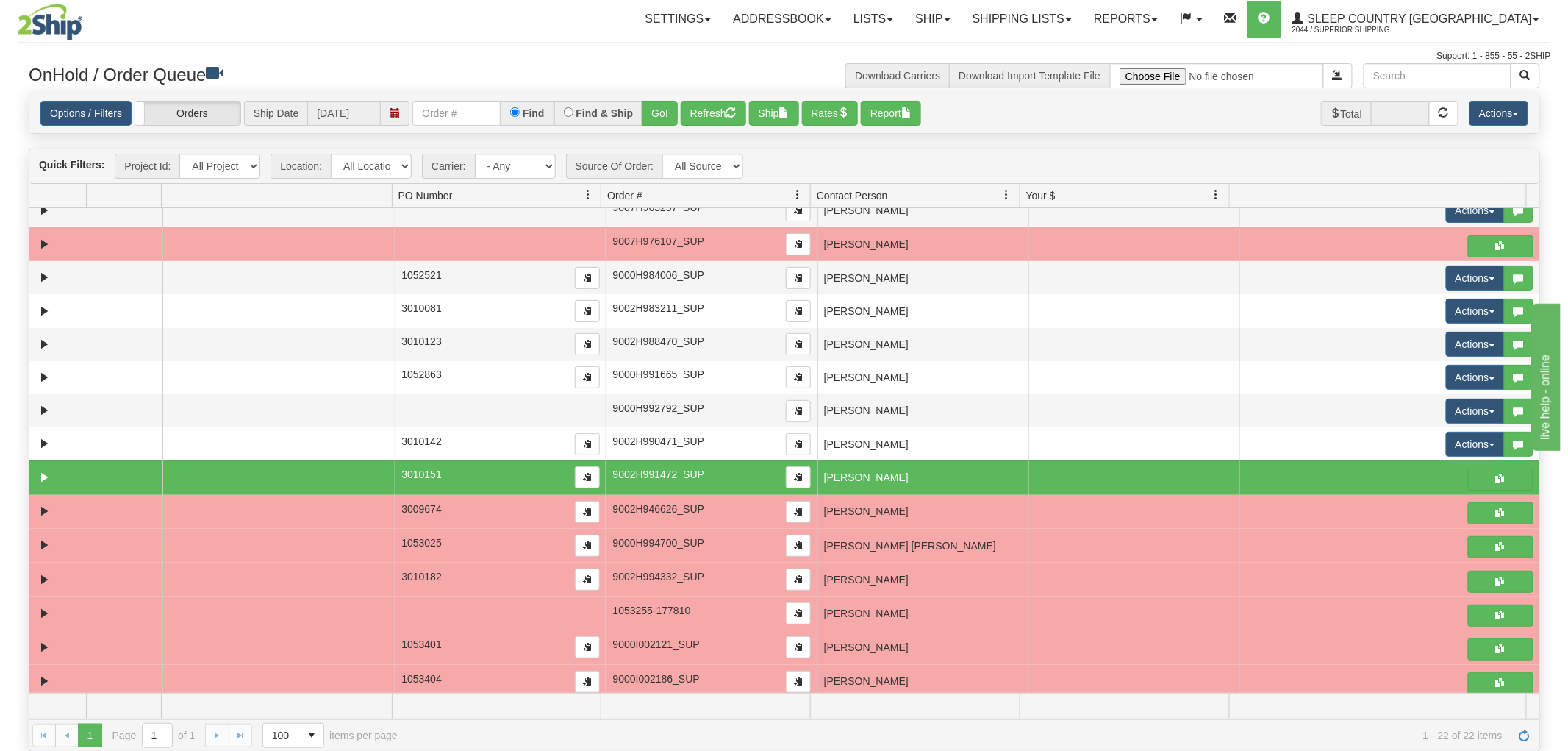
scroll to position [34, 0]
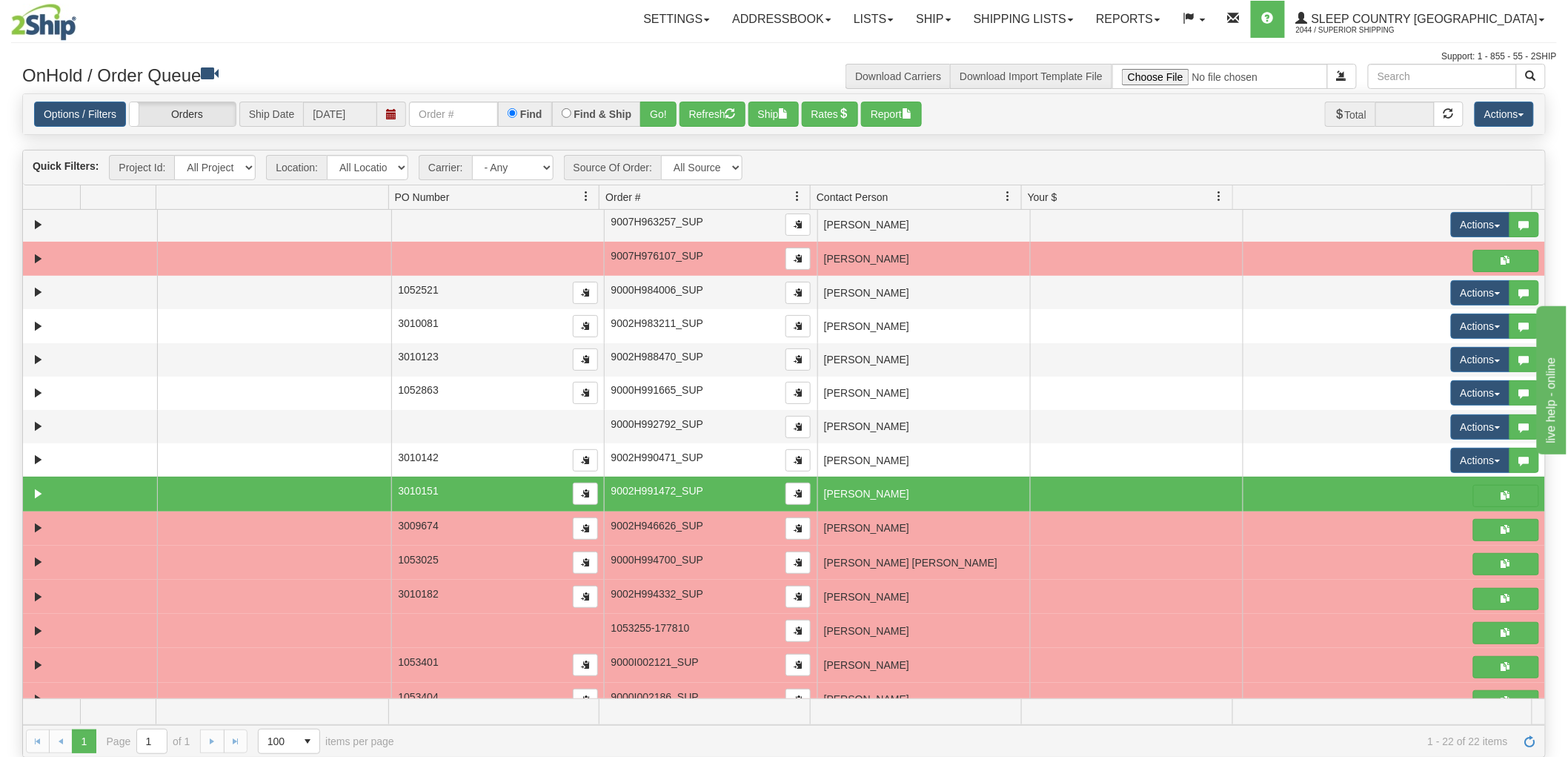
drag, startPoint x: 1542, startPoint y: 522, endPoint x: 63, endPoint y: 9, distance: 1565.4
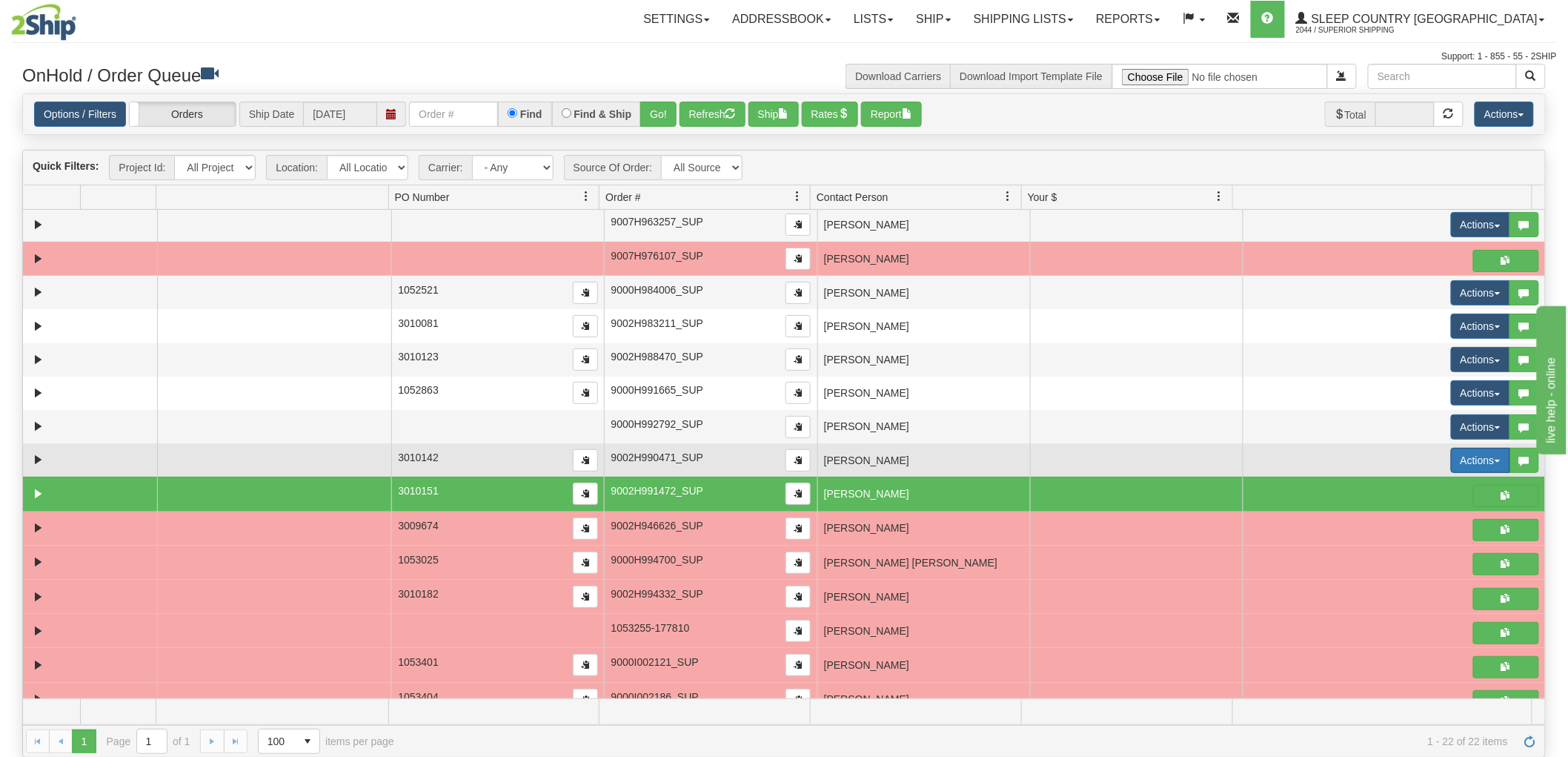
click at [1453, 462] on button "Actions" at bounding box center [1480, 461] width 59 height 26
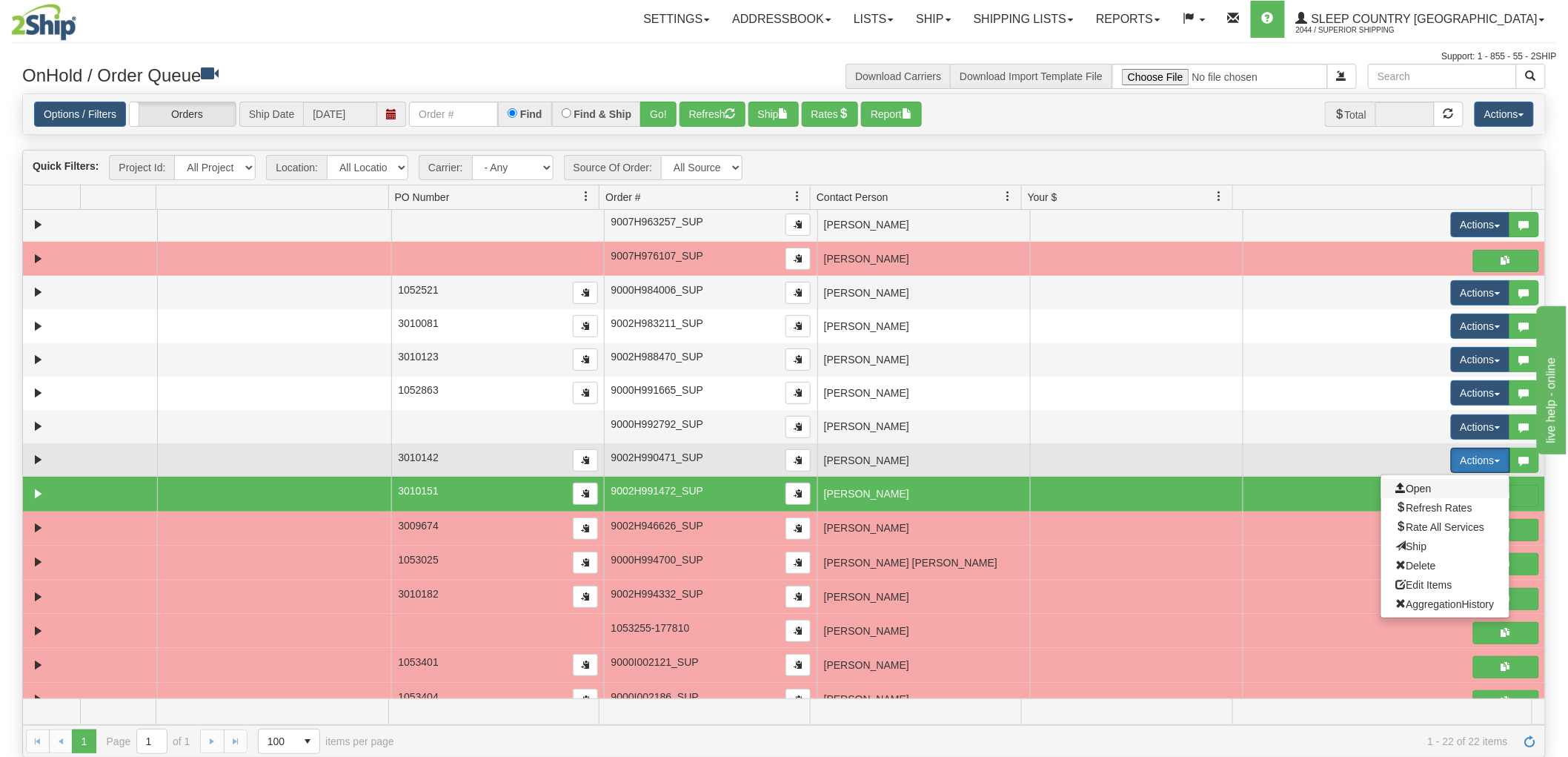
click at [1414, 487] on span "Open" at bounding box center [1413, 488] width 36 height 12
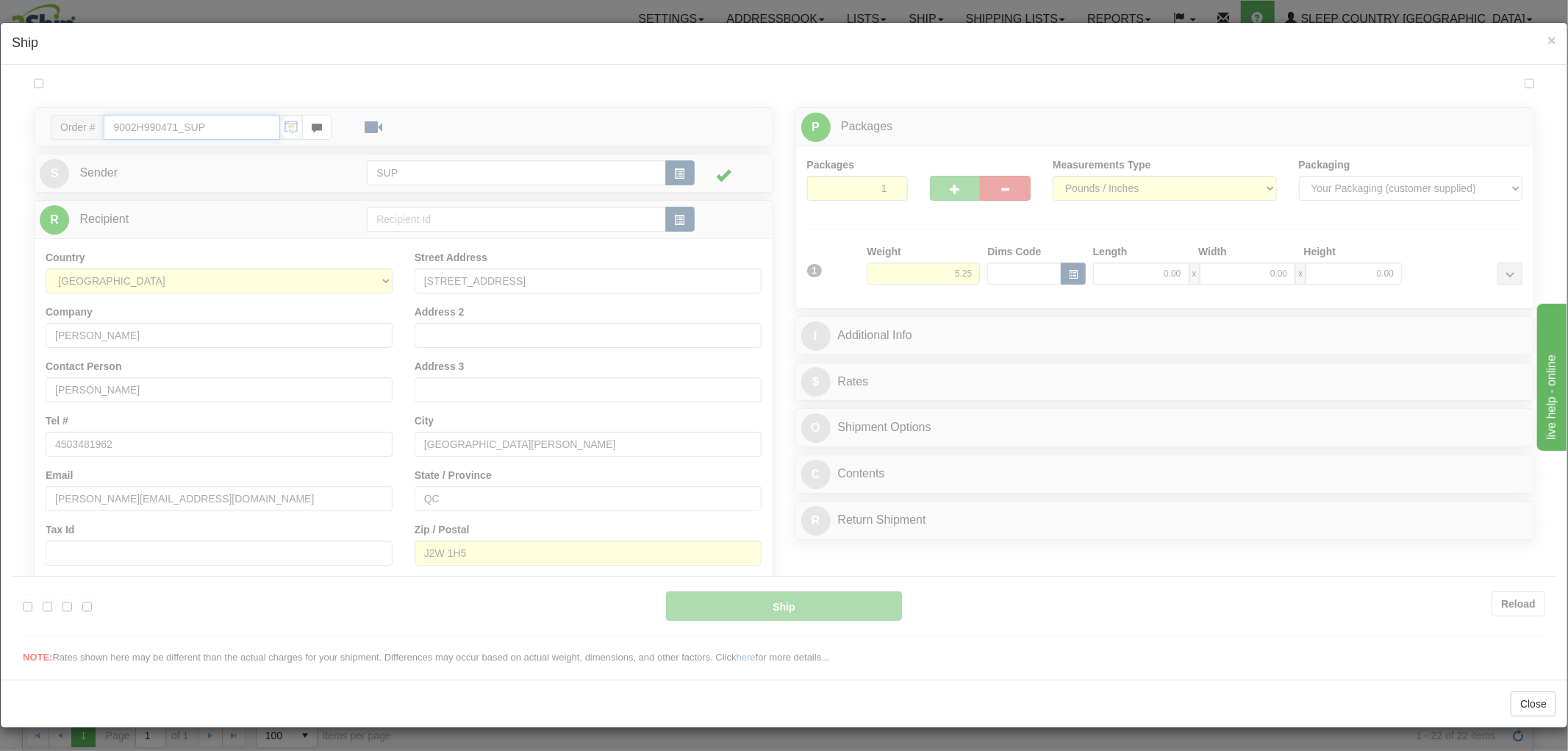
type input "10:47"
type input "16:00"
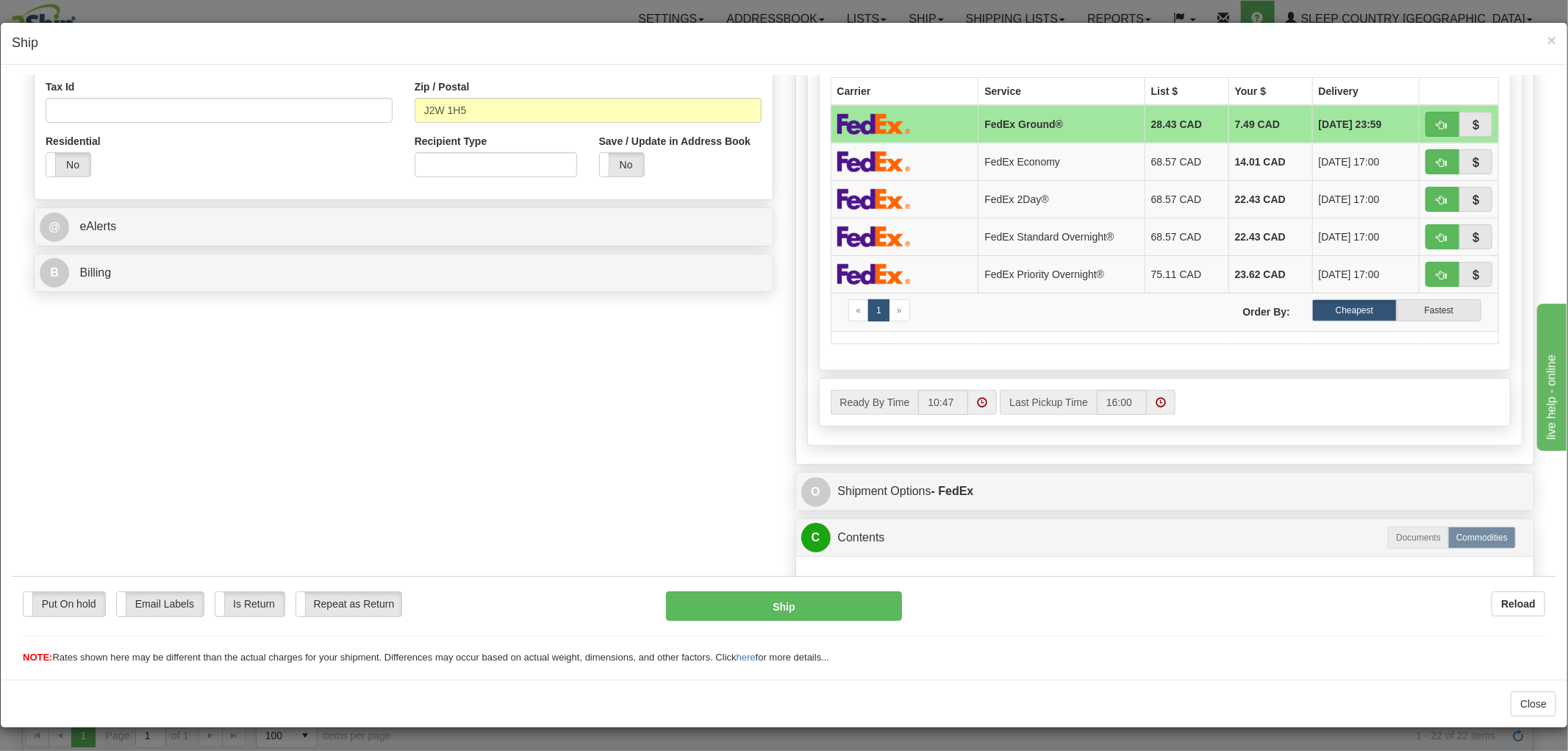
scroll to position [643, 0]
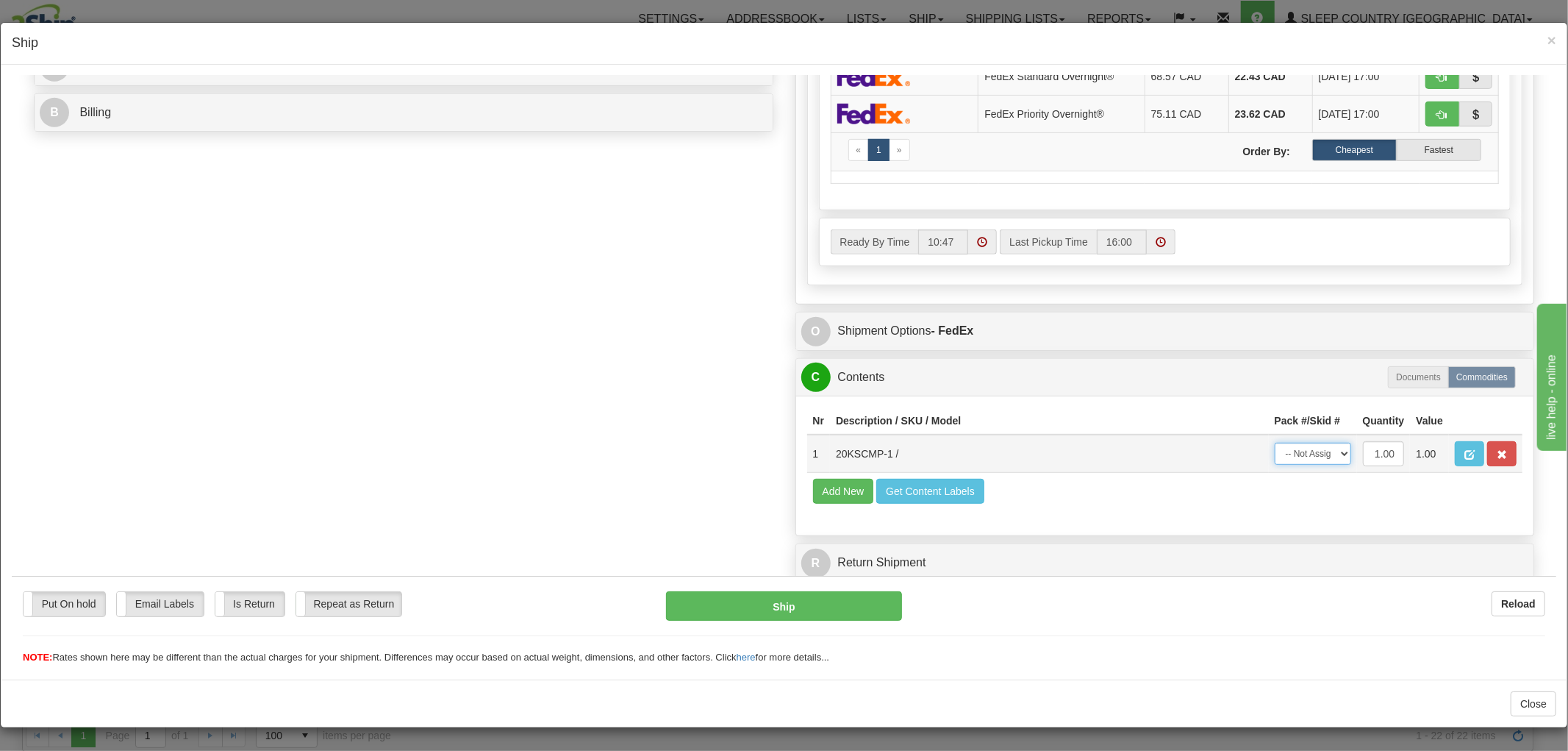
click at [1302, 442] on select "-- Not Assigned -- Package 1" at bounding box center [1312, 453] width 77 height 22
select select "0"
click at [1274, 442] on select "-- Not Assigned -- Package 1" at bounding box center [1312, 453] width 77 height 22
click at [807, 605] on button "Ship" at bounding box center [783, 605] width 235 height 30
type input "92"
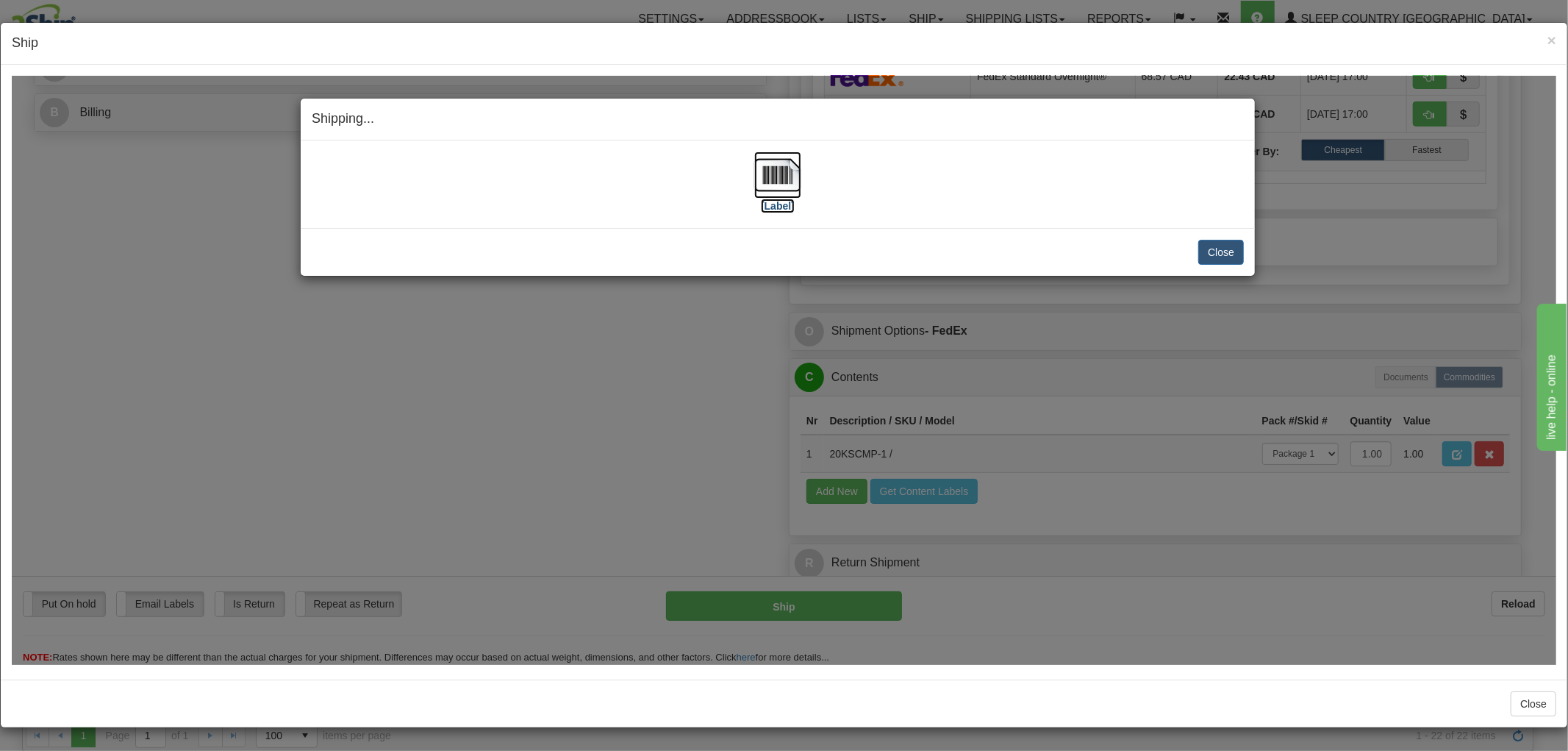
click at [784, 179] on img at bounding box center [778, 174] width 47 height 47
click at [1226, 247] on button "Close" at bounding box center [1221, 251] width 45 height 25
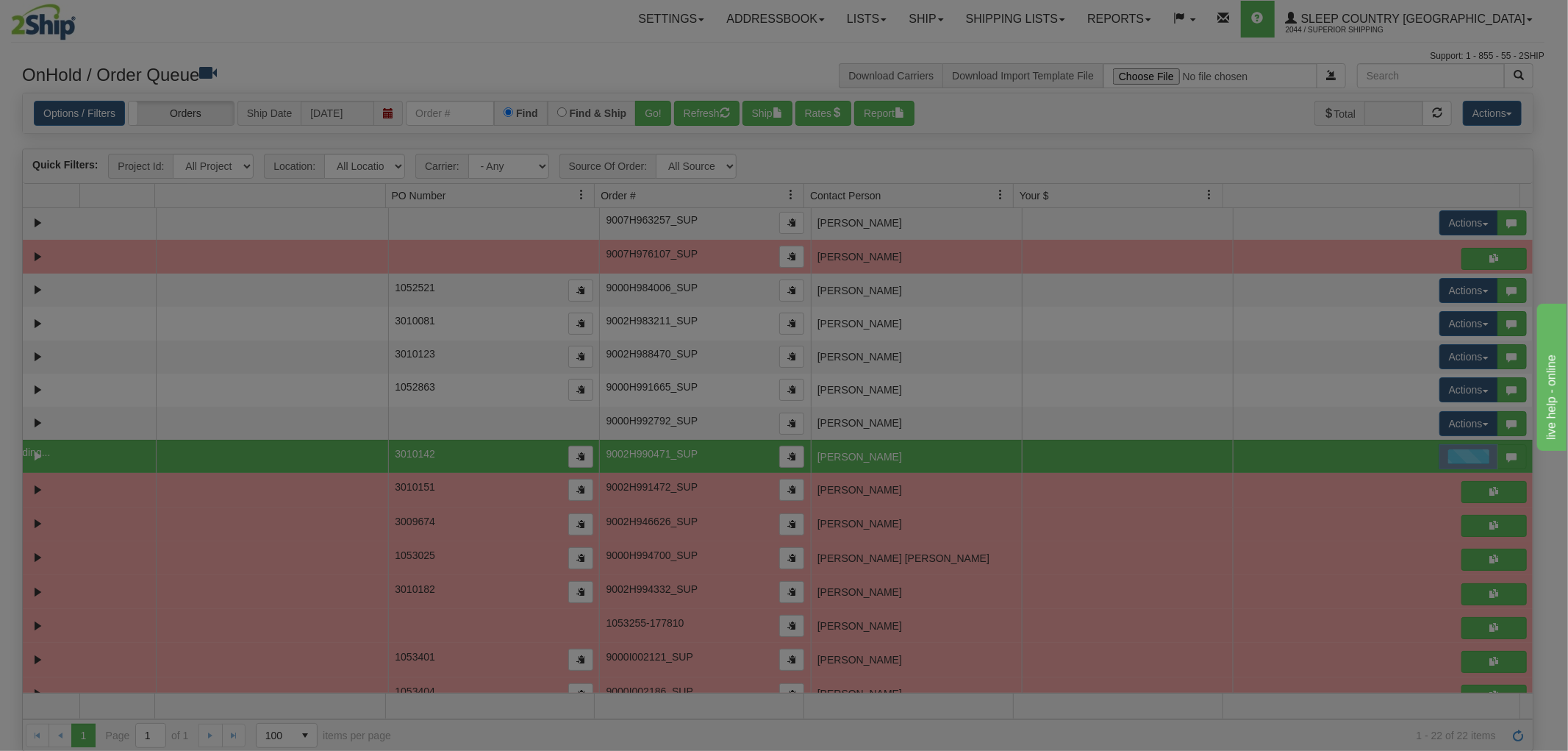
scroll to position [0, 0]
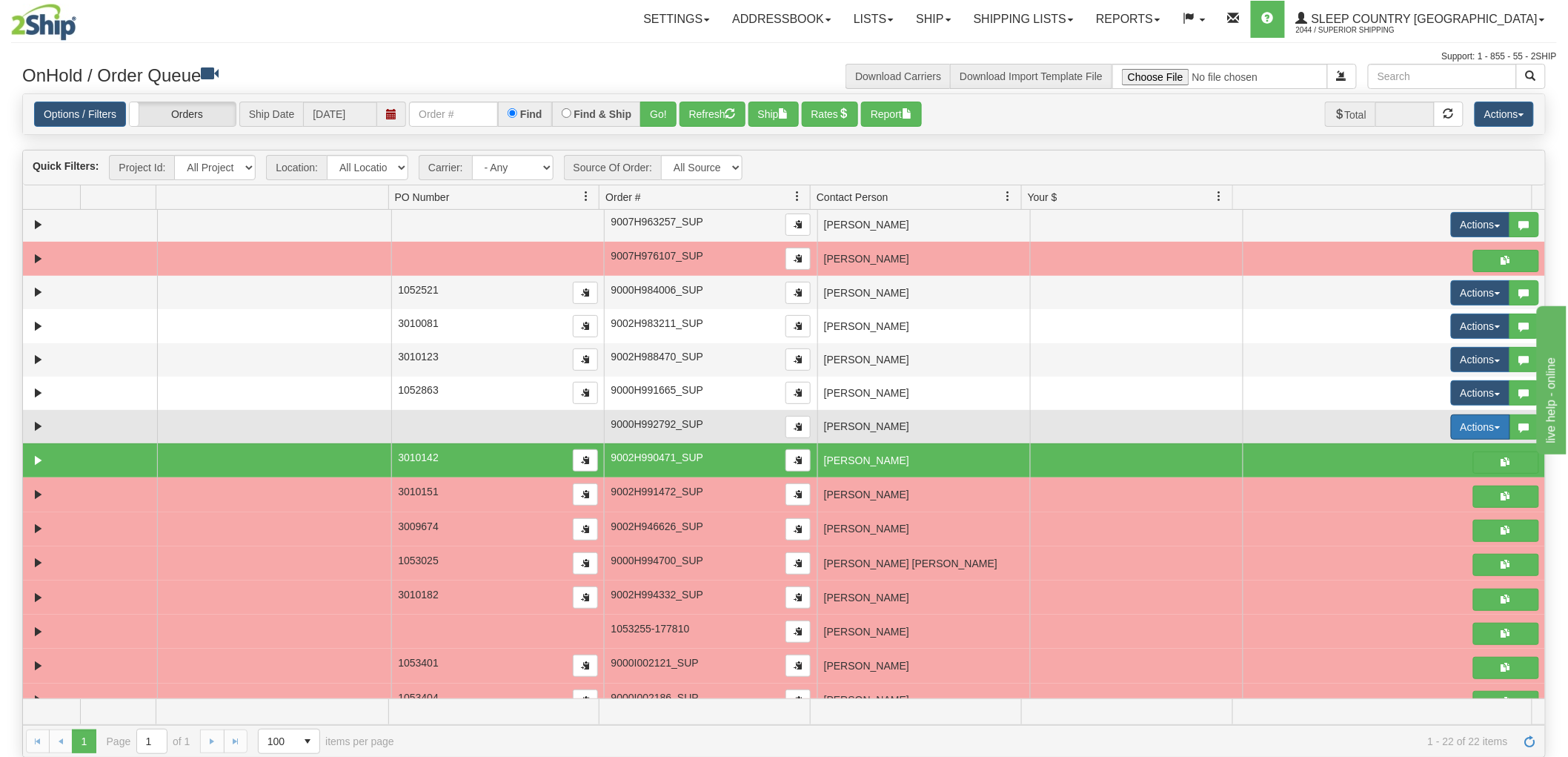
click at [1462, 428] on button "Actions" at bounding box center [1480, 427] width 59 height 26
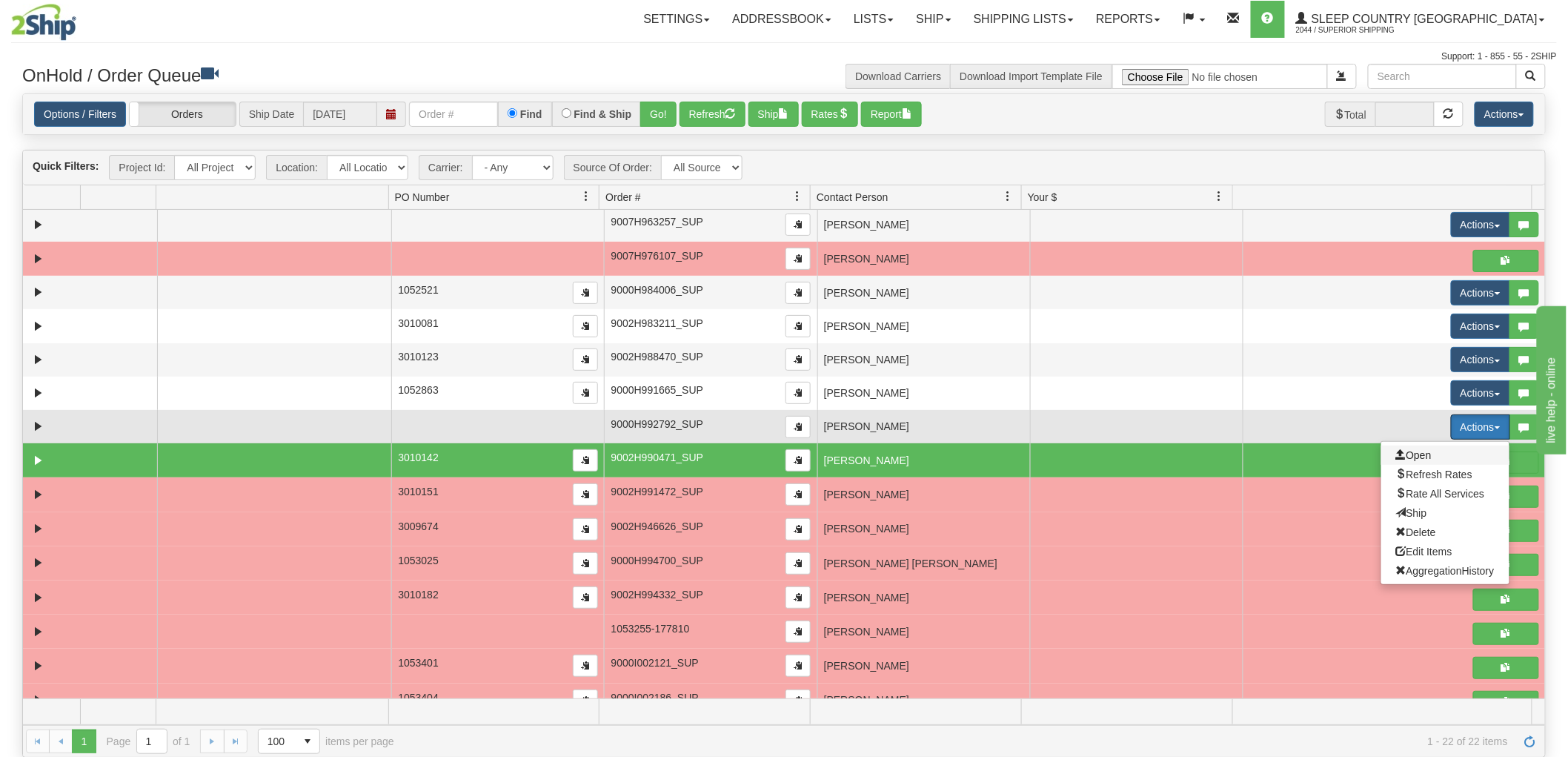
click at [1397, 457] on span "Open" at bounding box center [1413, 455] width 36 height 12
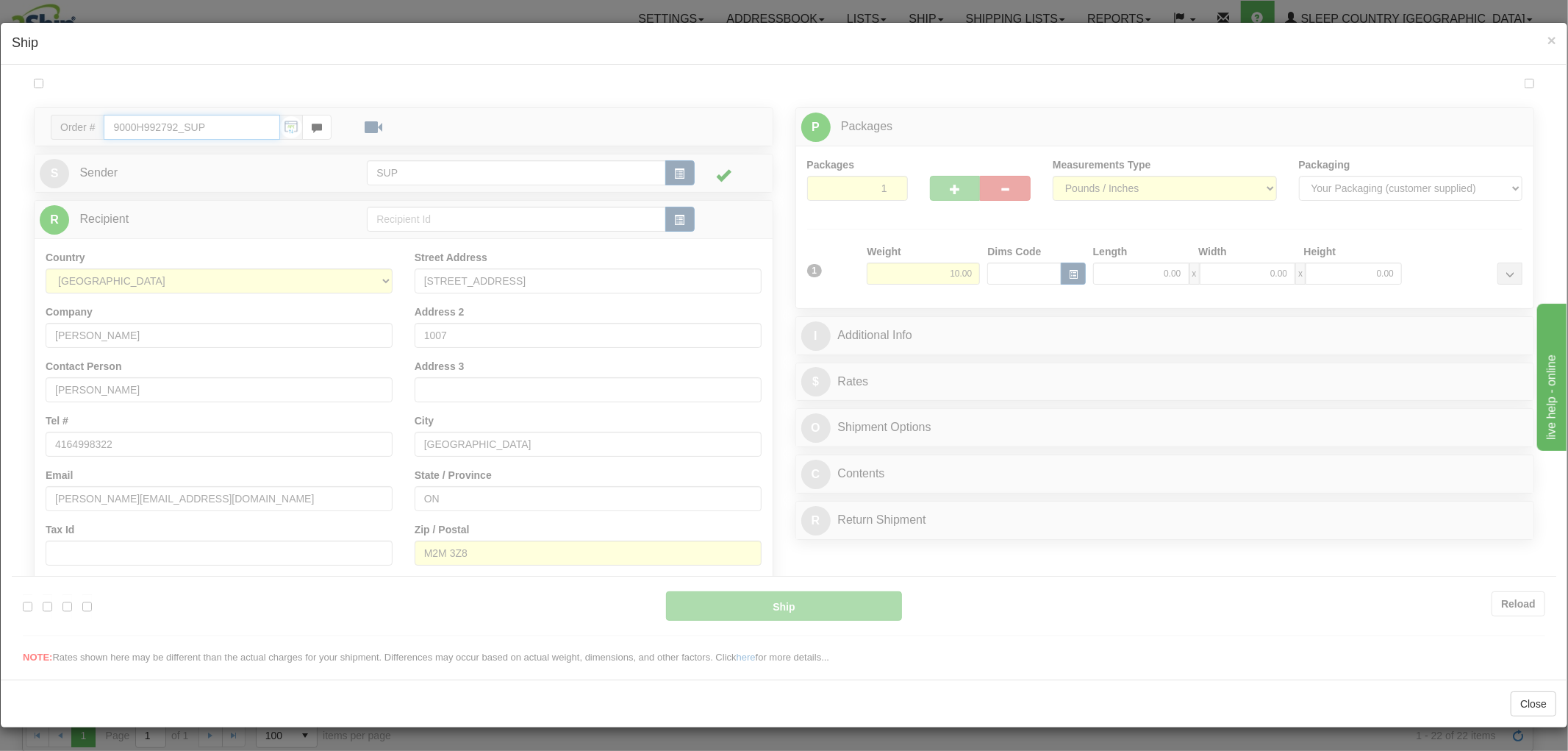
type input "10:48"
type input "16:00"
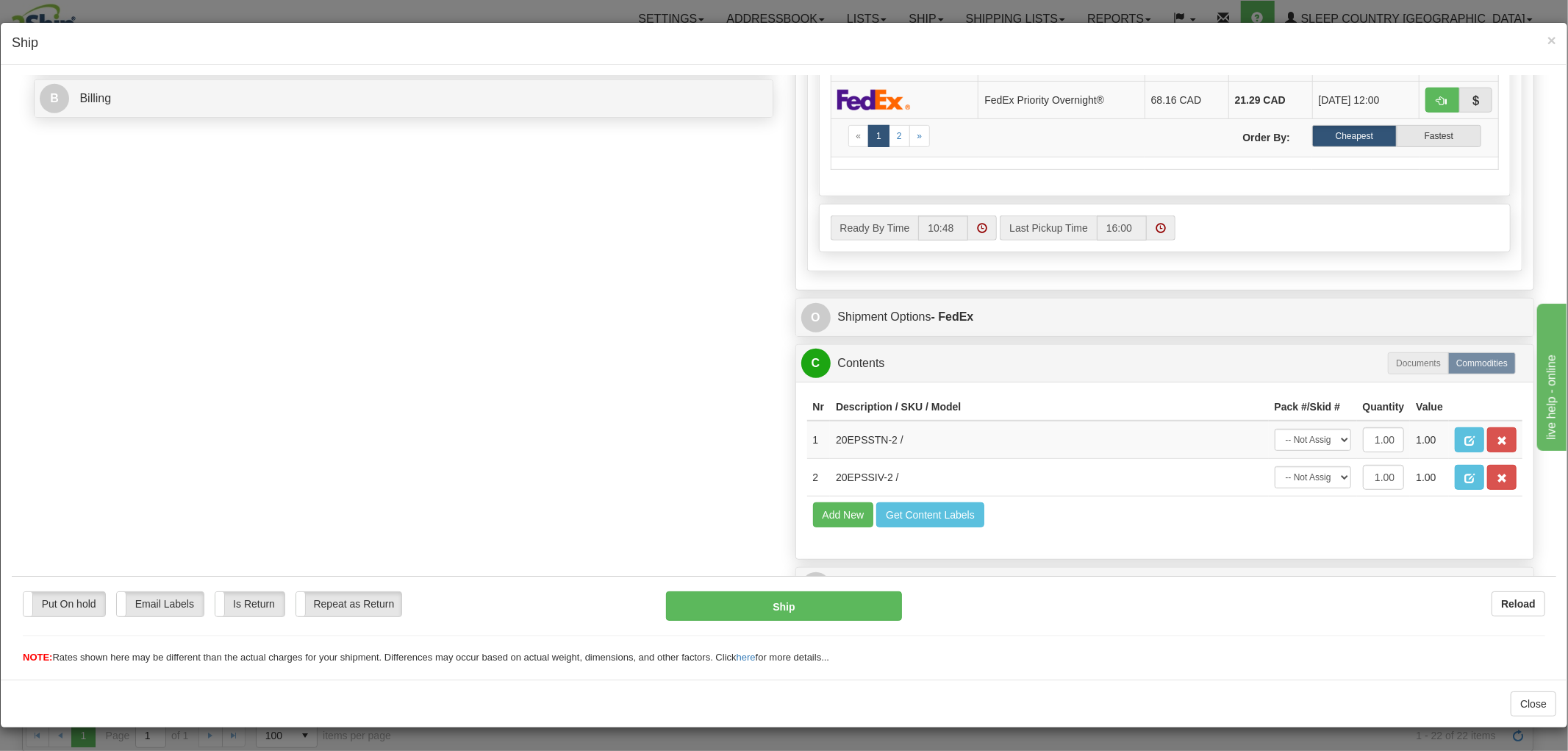
scroll to position [705, 0]
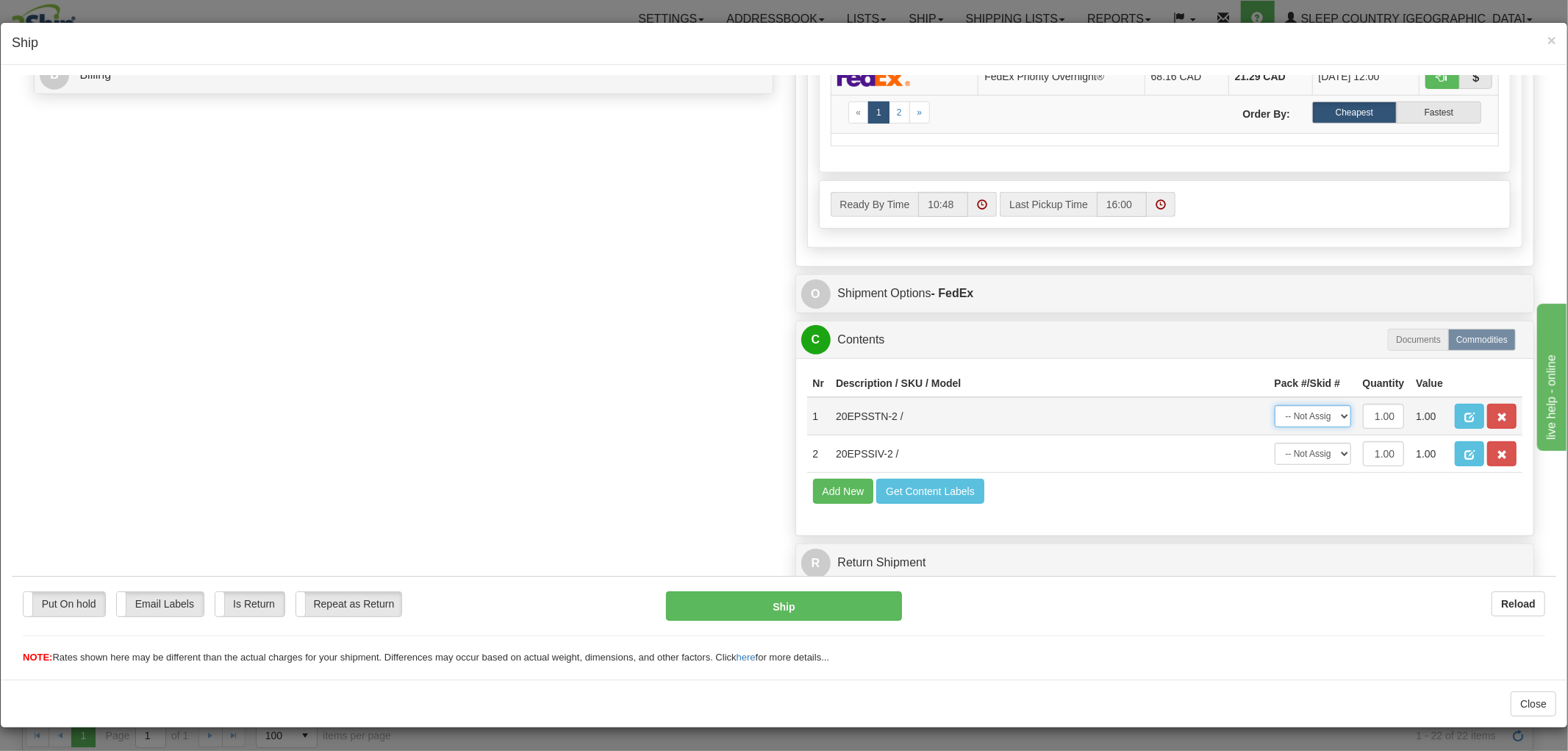
click at [1304, 405] on select "-- Not Assigned -- Package 1" at bounding box center [1312, 416] width 77 height 22
select select "0"
click at [1274, 405] on select "-- Not Assigned -- Package 1" at bounding box center [1312, 416] width 77 height 22
click at [1285, 442] on select "-- Not Assigned -- Package 1" at bounding box center [1312, 453] width 77 height 22
select select "0"
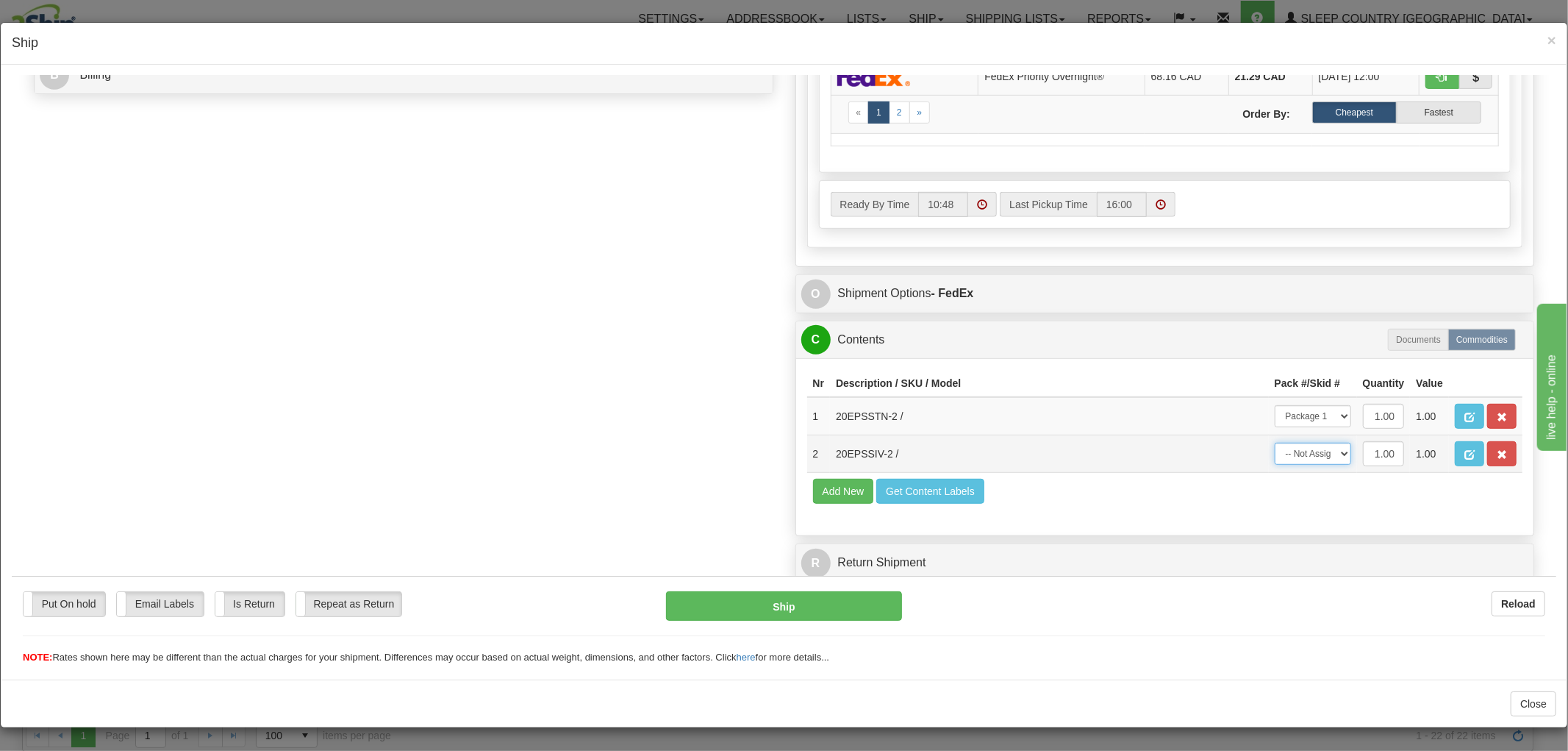
click at [1274, 442] on select "-- Not Assigned -- Package 1" at bounding box center [1312, 453] width 77 height 22
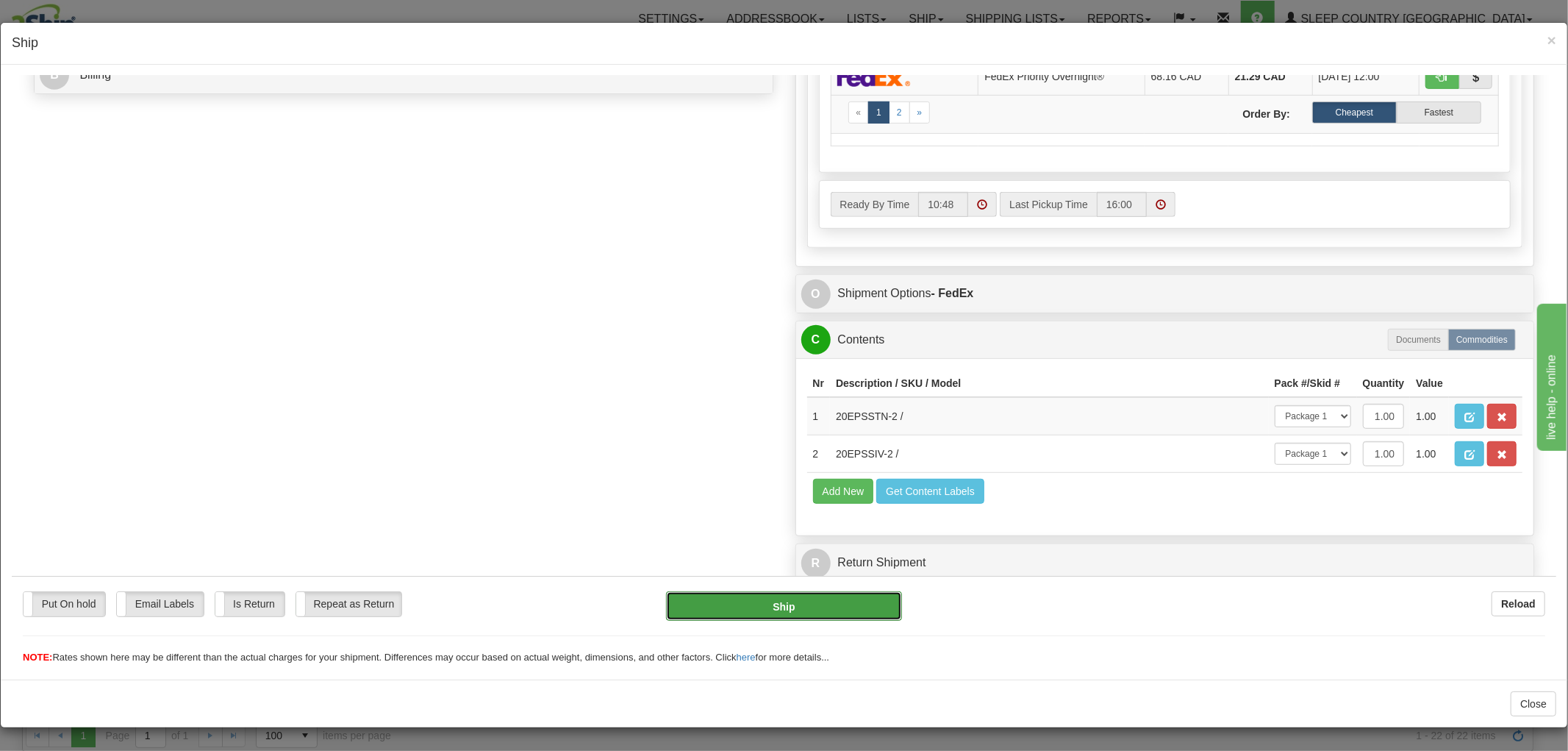
click at [826, 600] on button "Ship" at bounding box center [783, 605] width 235 height 30
type input "92"
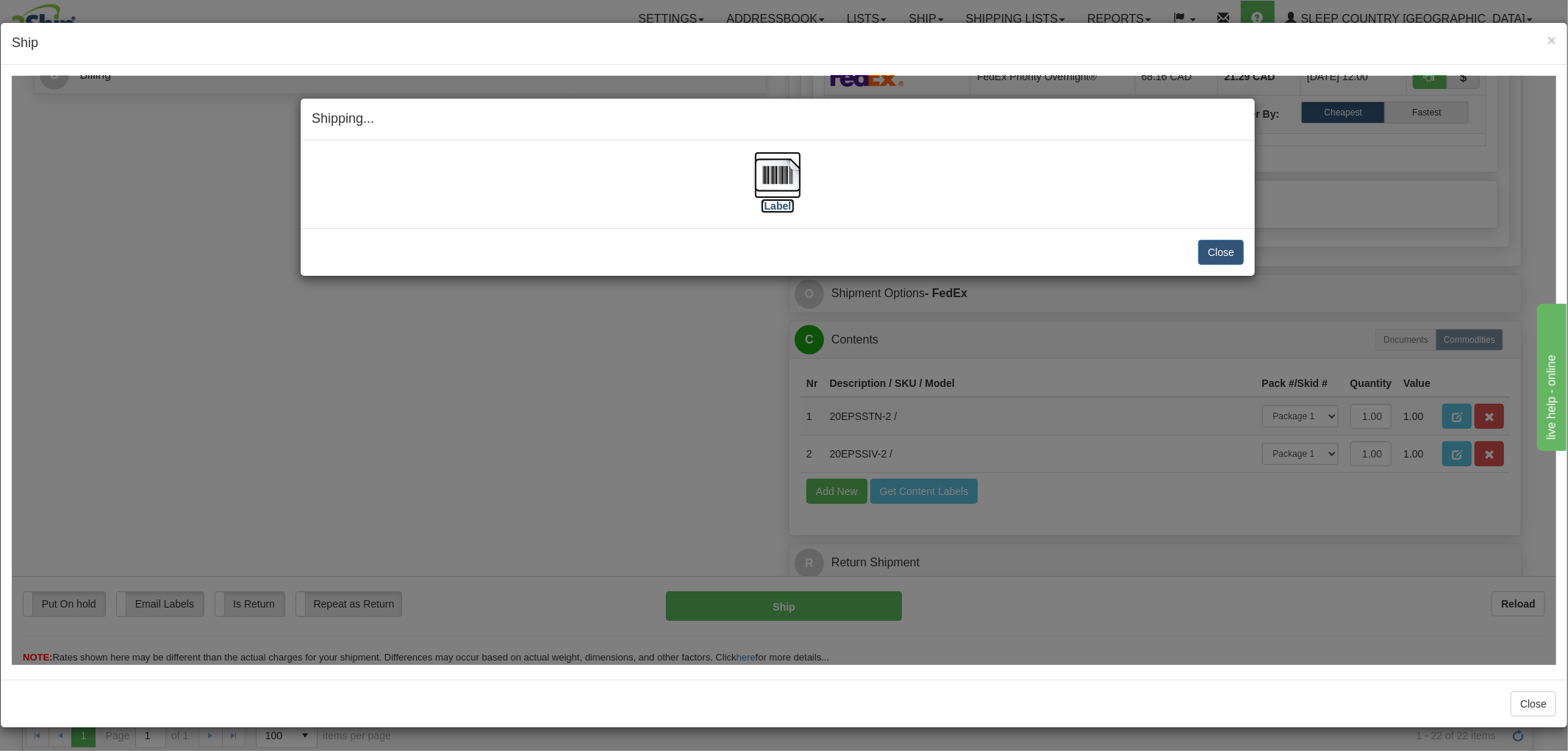
click at [782, 185] on img at bounding box center [778, 174] width 47 height 47
click at [1209, 255] on button "Close" at bounding box center [1221, 251] width 45 height 25
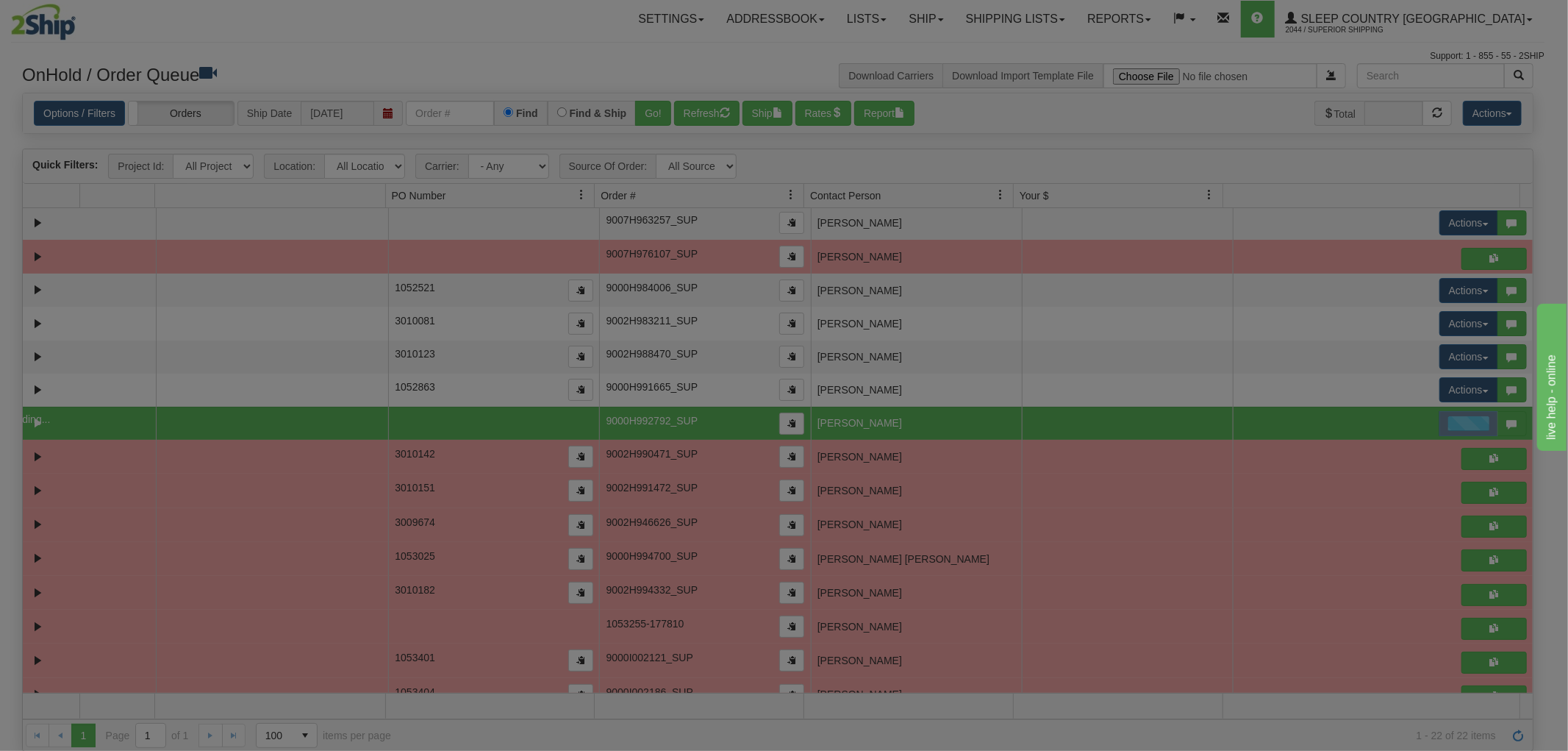
scroll to position [0, 0]
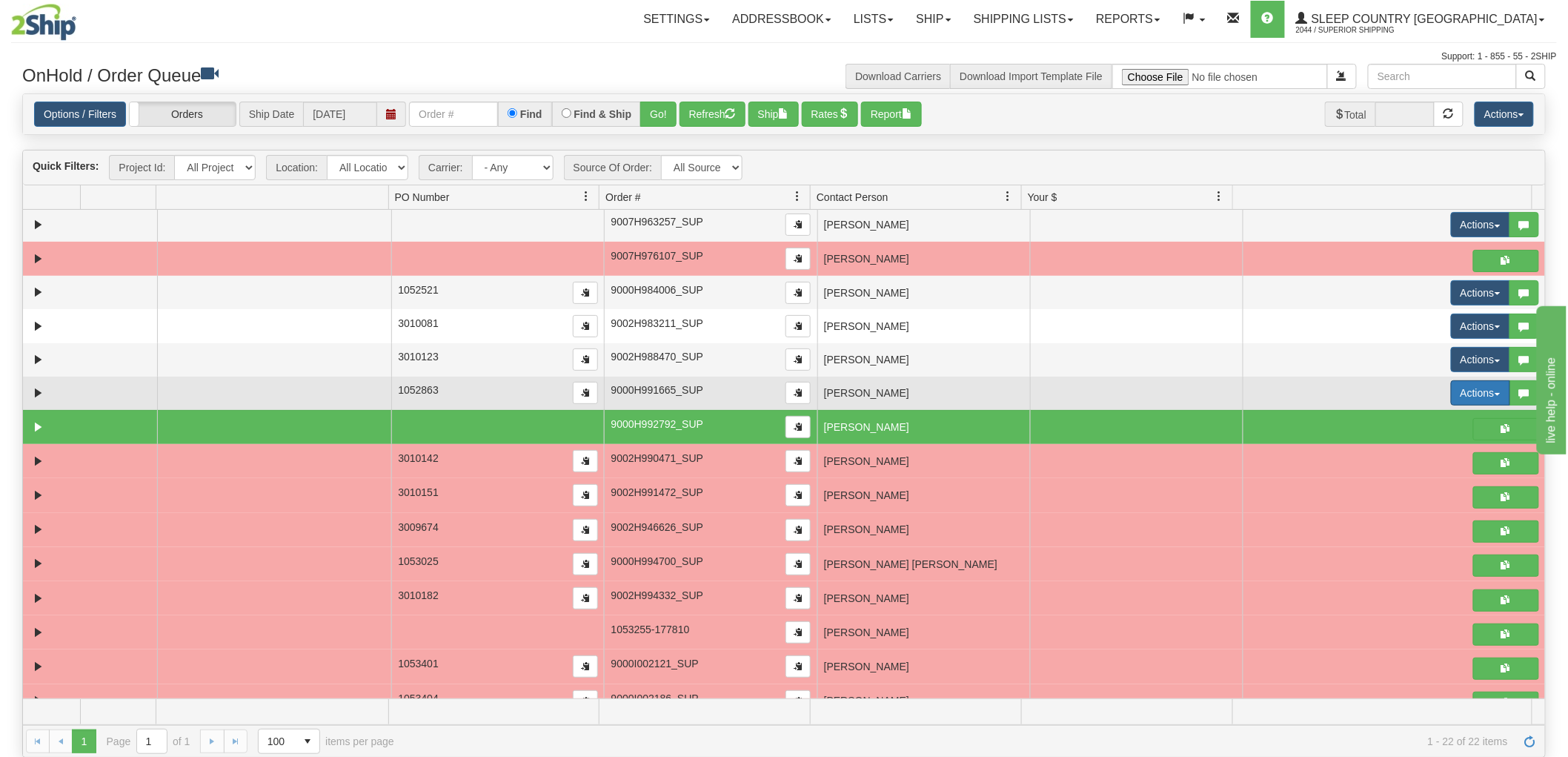
click at [1471, 392] on button "Actions" at bounding box center [1480, 393] width 59 height 26
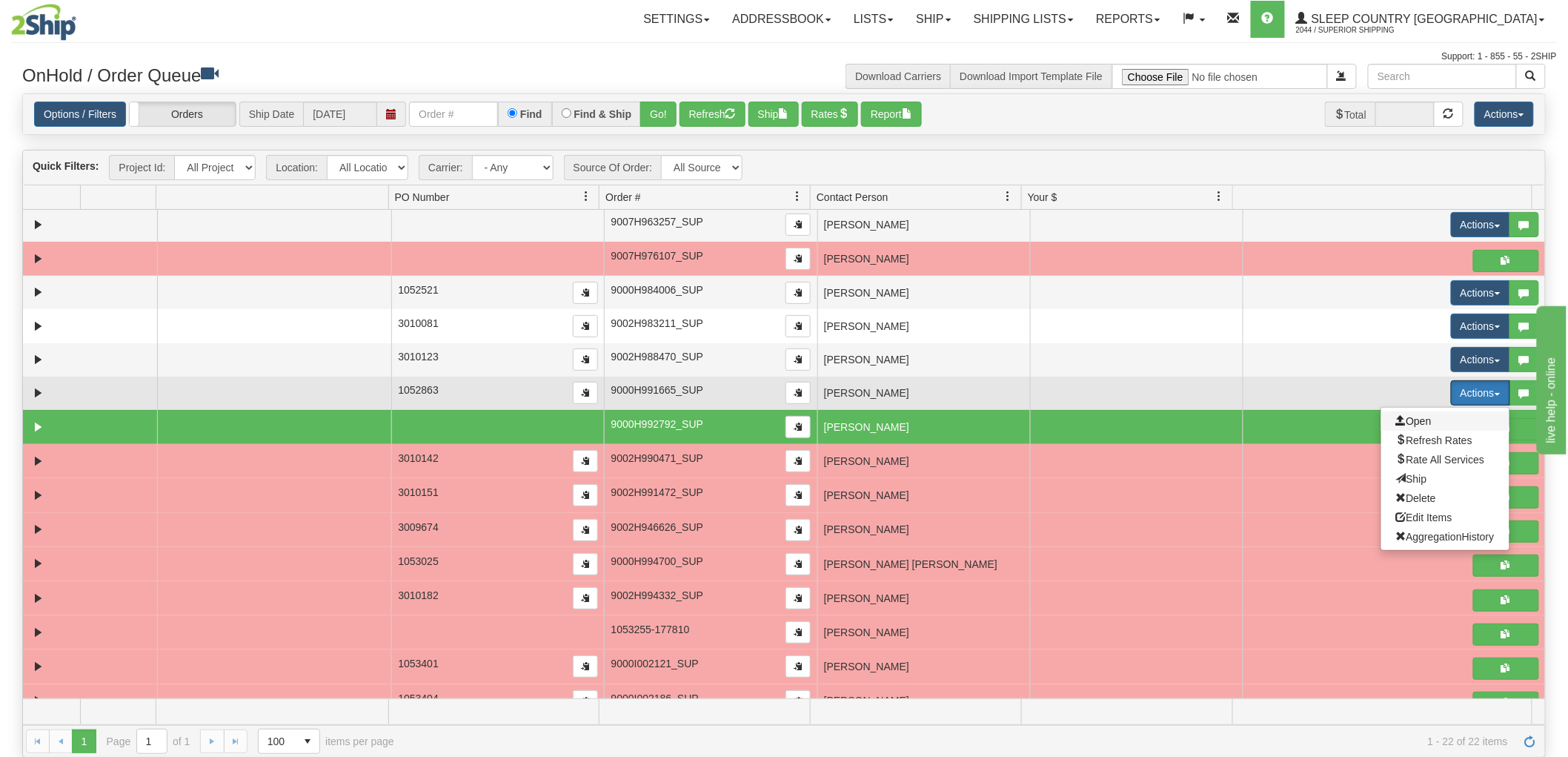
click at [1403, 424] on span "Open" at bounding box center [1413, 421] width 36 height 12
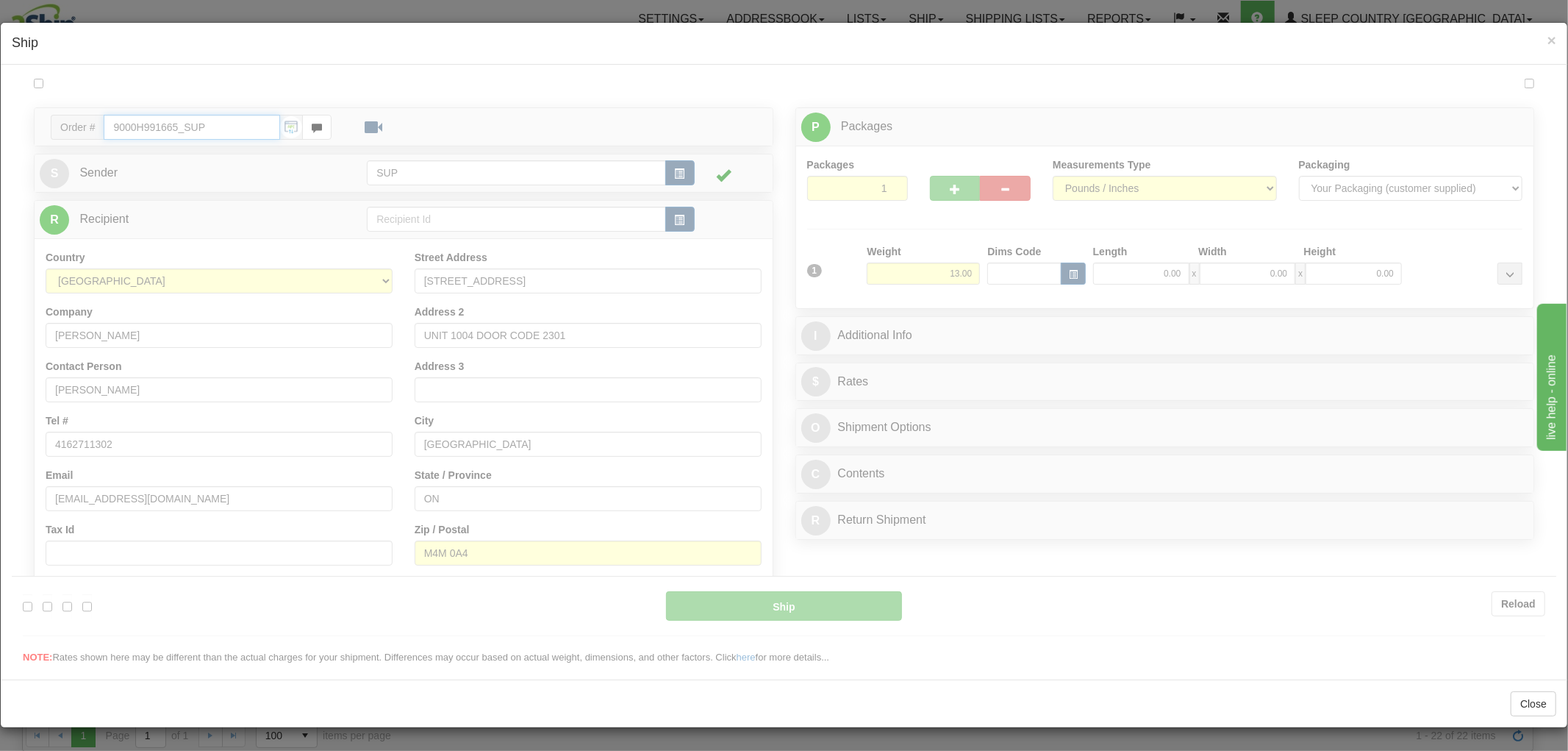
type input "10:48"
type input "16:00"
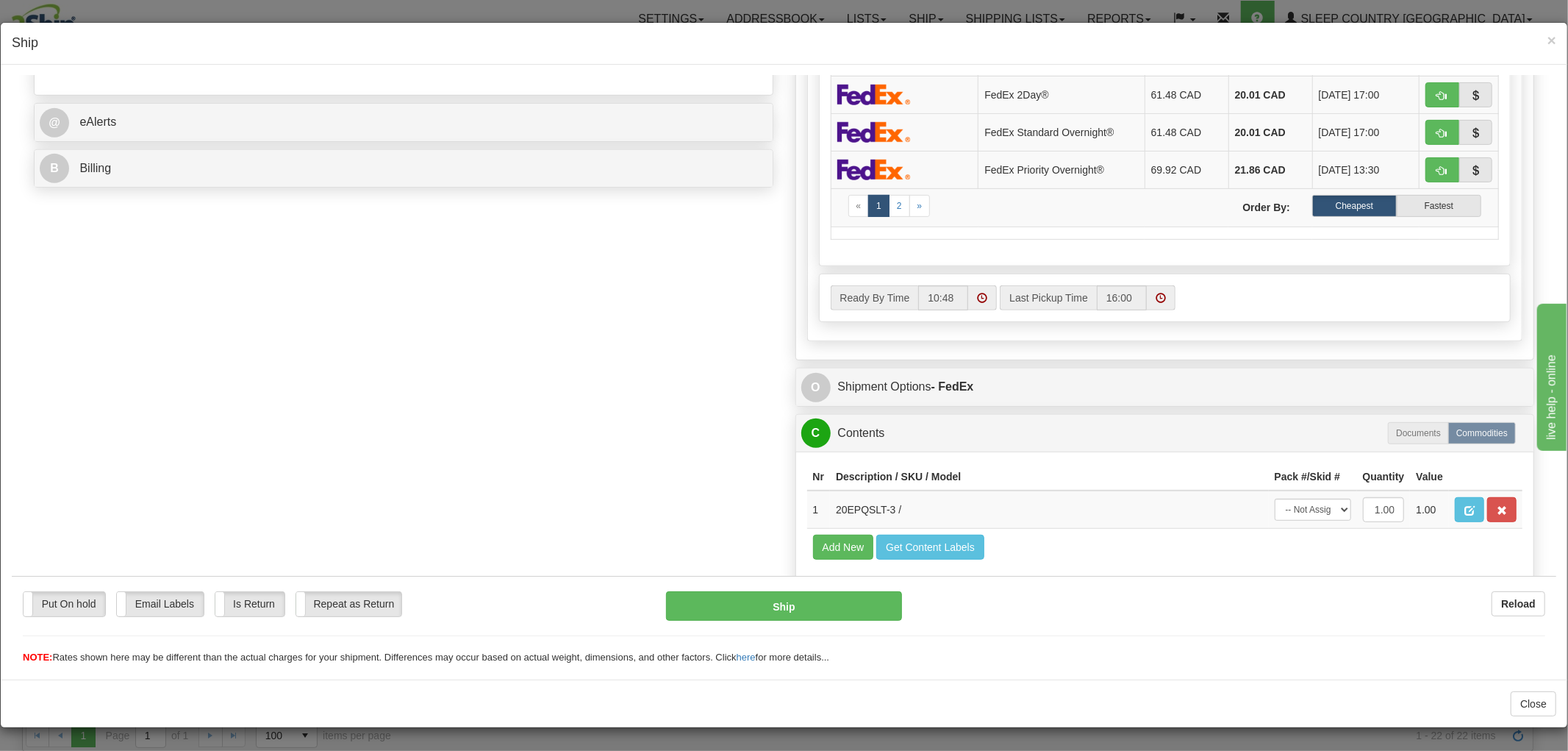
scroll to position [643, 0]
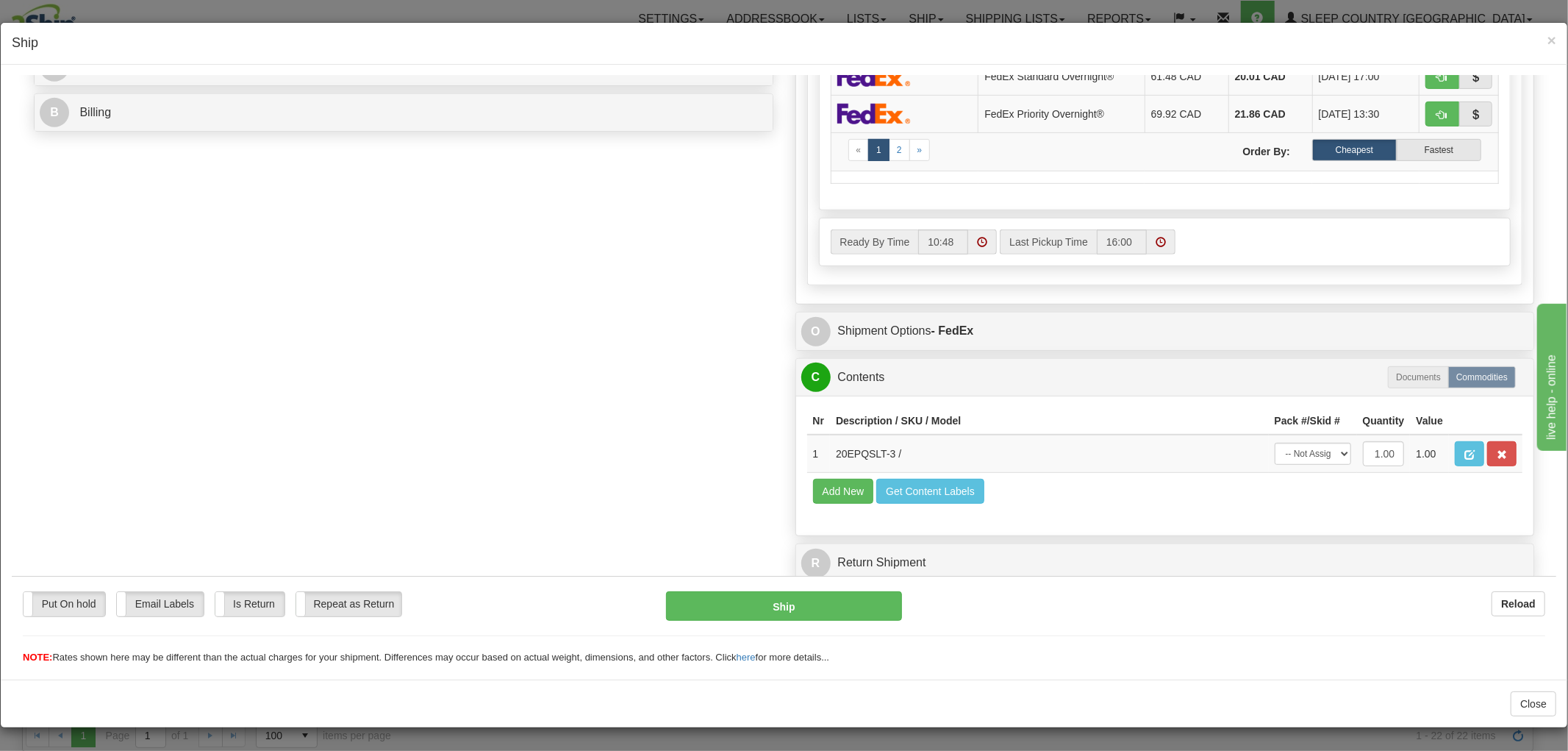
drag, startPoint x: 1534, startPoint y: 166, endPoint x: 1568, endPoint y: 662, distance: 497.2
click at [1298, 442] on select "-- Not Assigned -- Package 1" at bounding box center [1312, 453] width 77 height 22
select select "0"
click at [1274, 442] on select "-- Not Assigned -- Package 1" at bounding box center [1312, 453] width 77 height 22
click at [760, 603] on button "Ship" at bounding box center [783, 605] width 235 height 30
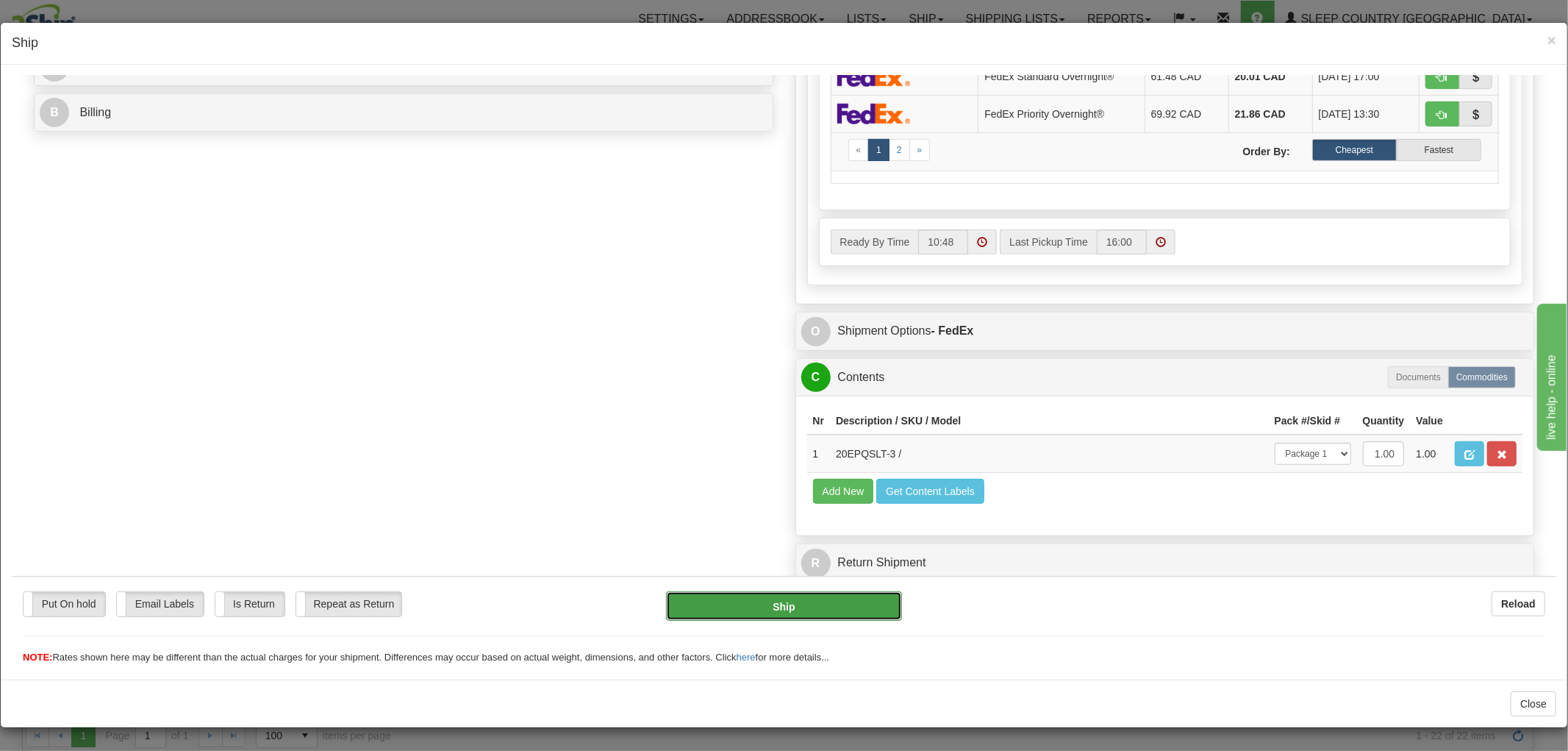
type input "92"
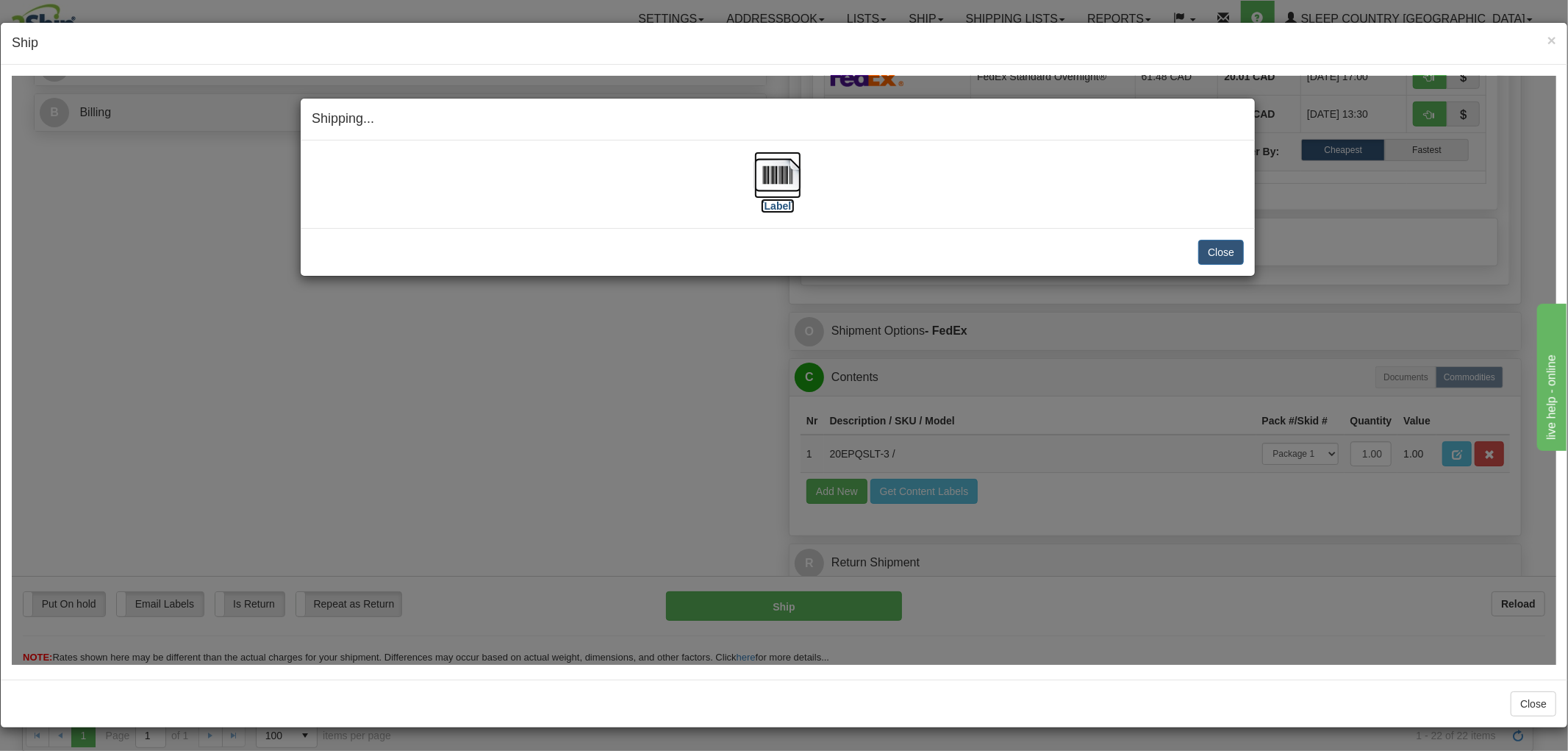
click at [784, 194] on img at bounding box center [778, 174] width 47 height 47
click at [1223, 255] on button "Close" at bounding box center [1221, 251] width 45 height 25
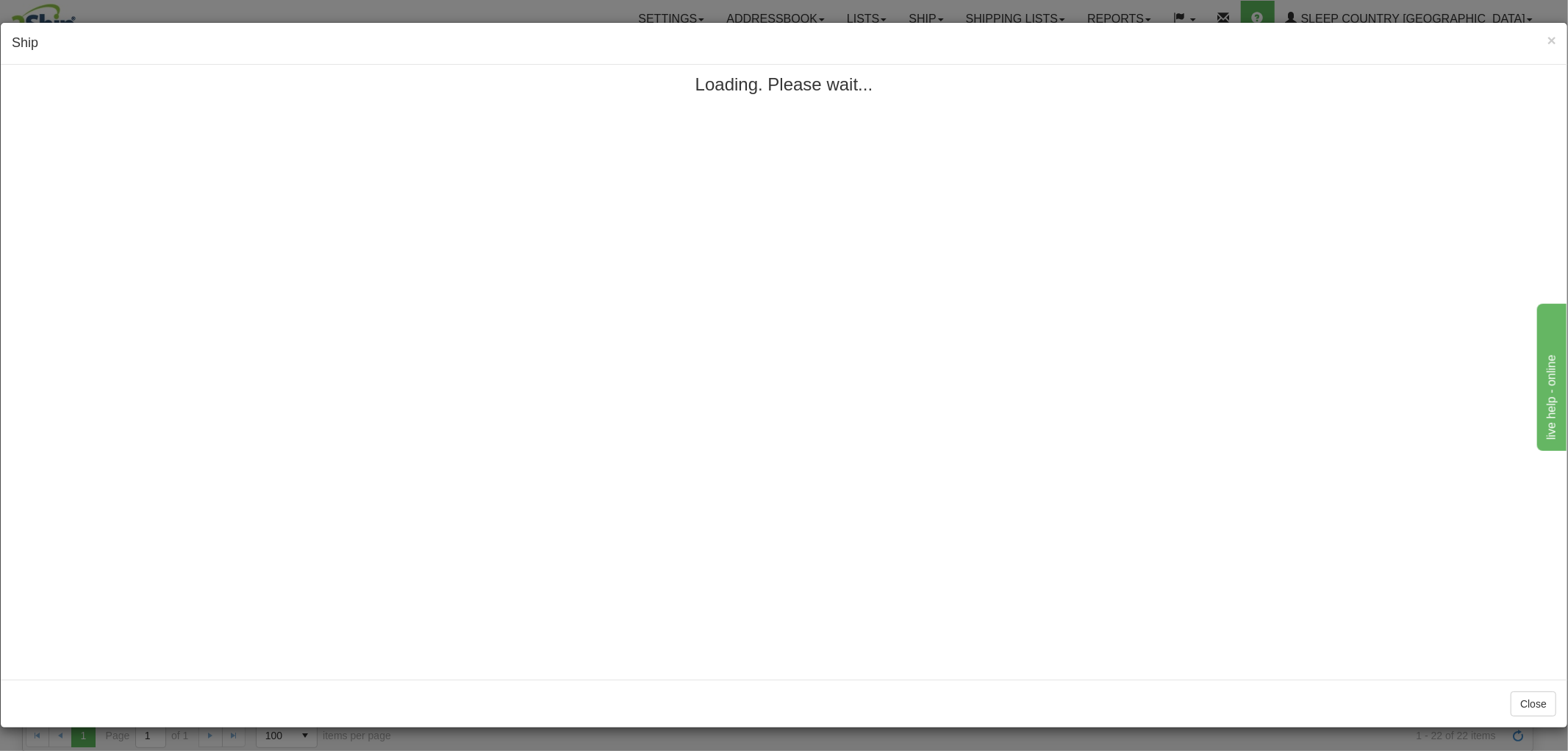
scroll to position [0, 0]
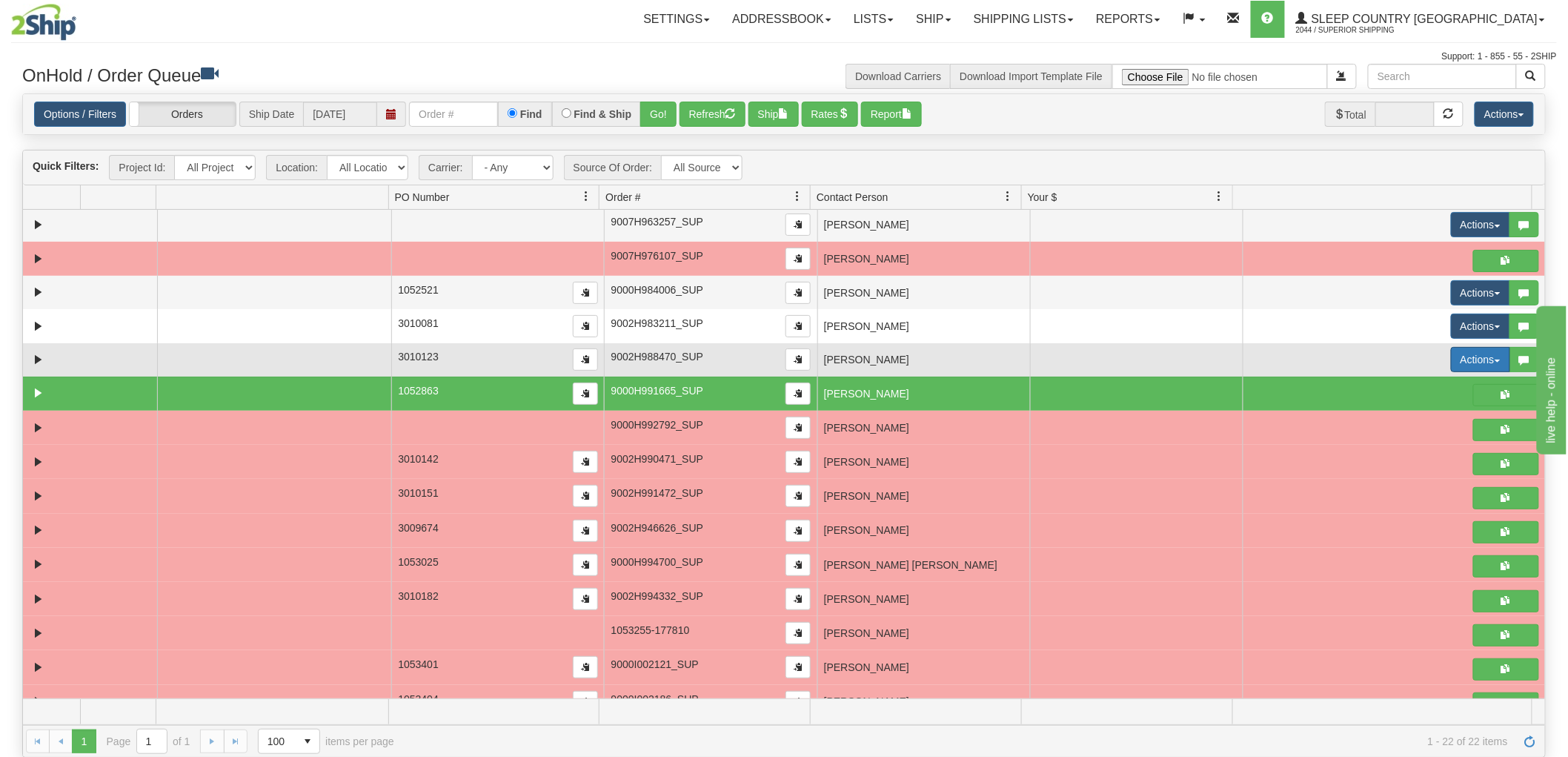
click at [1458, 357] on button "Actions" at bounding box center [1480, 360] width 59 height 26
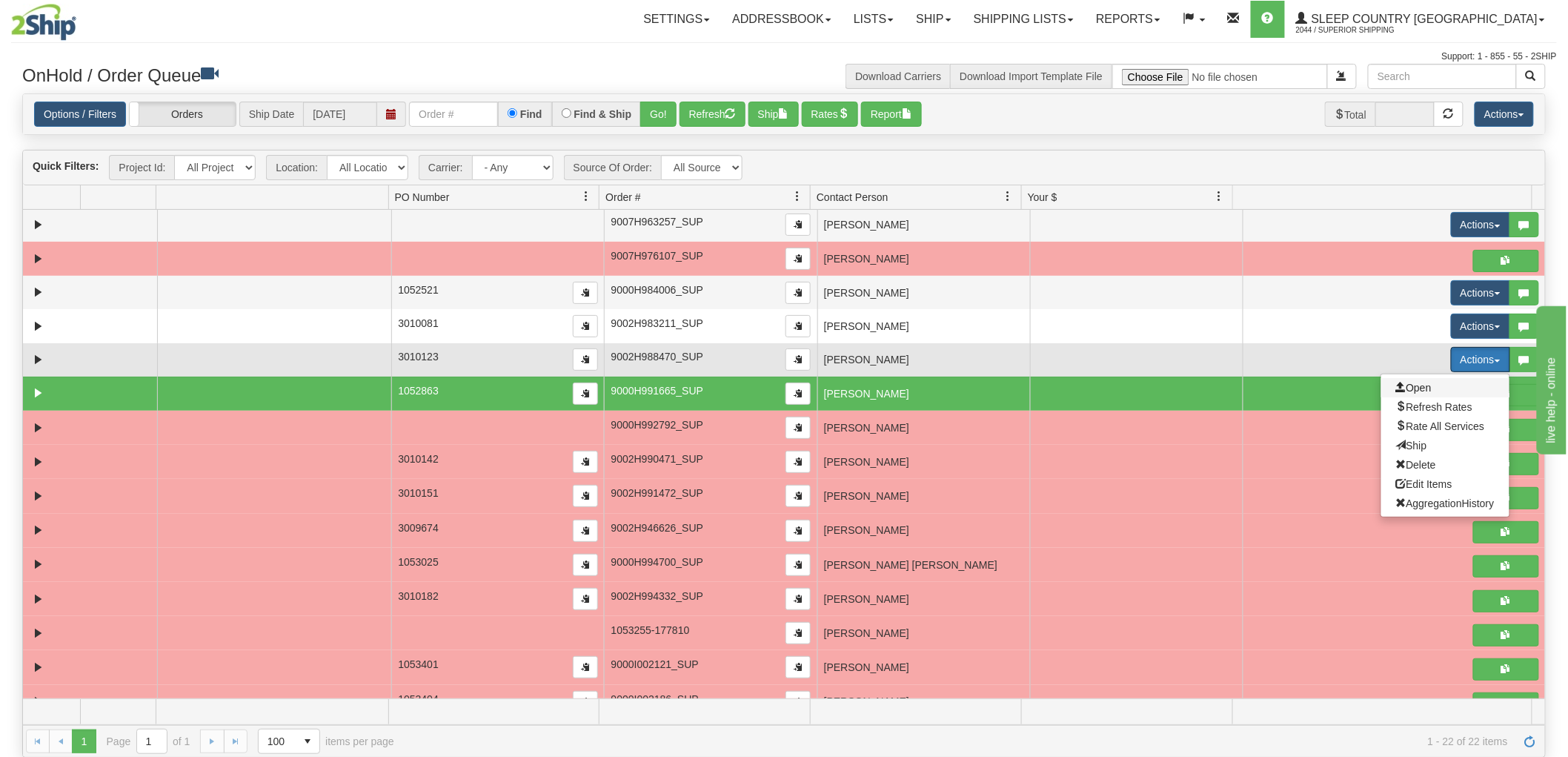
click at [1410, 383] on span "Open" at bounding box center [1413, 387] width 36 height 12
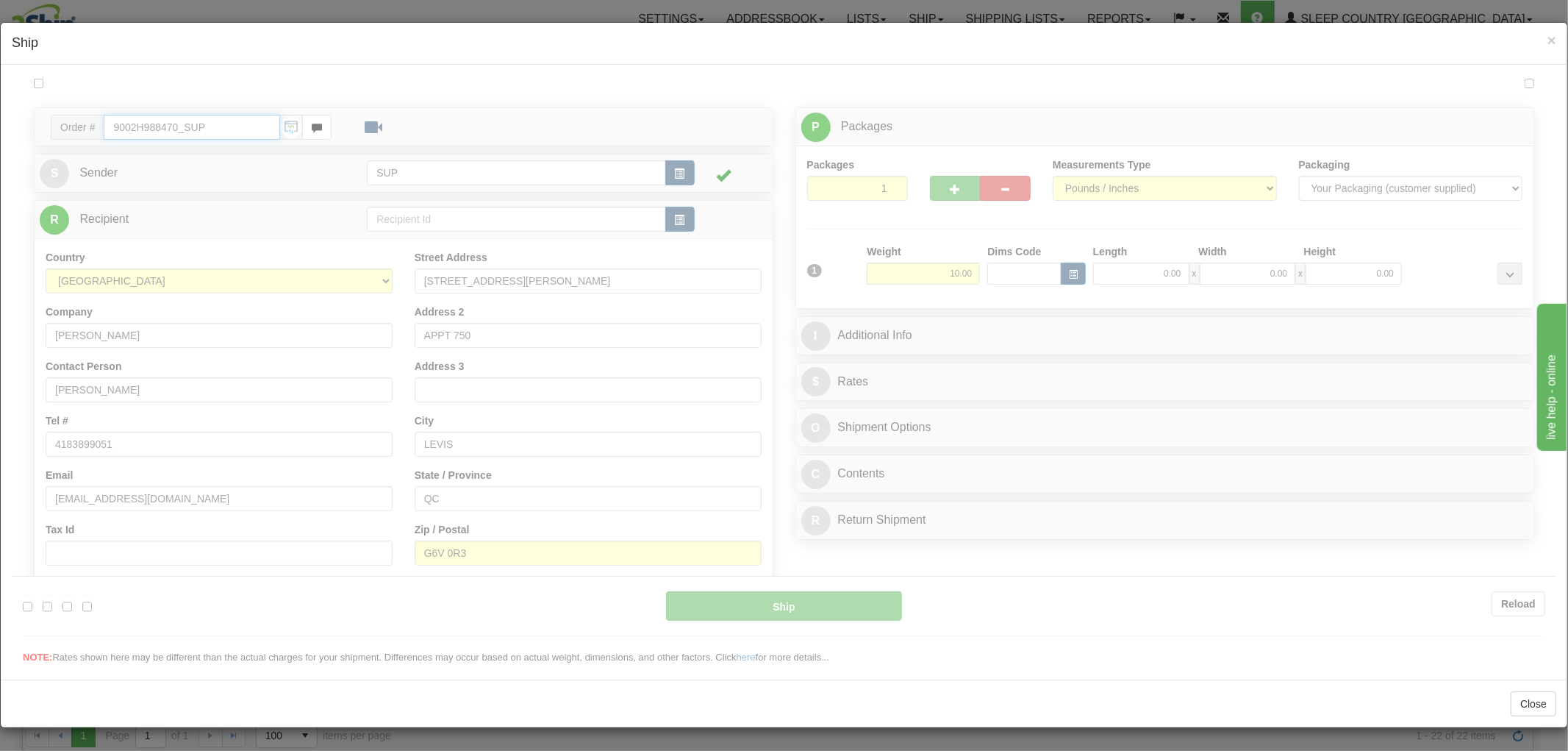
type input "10:49"
type input "16:00"
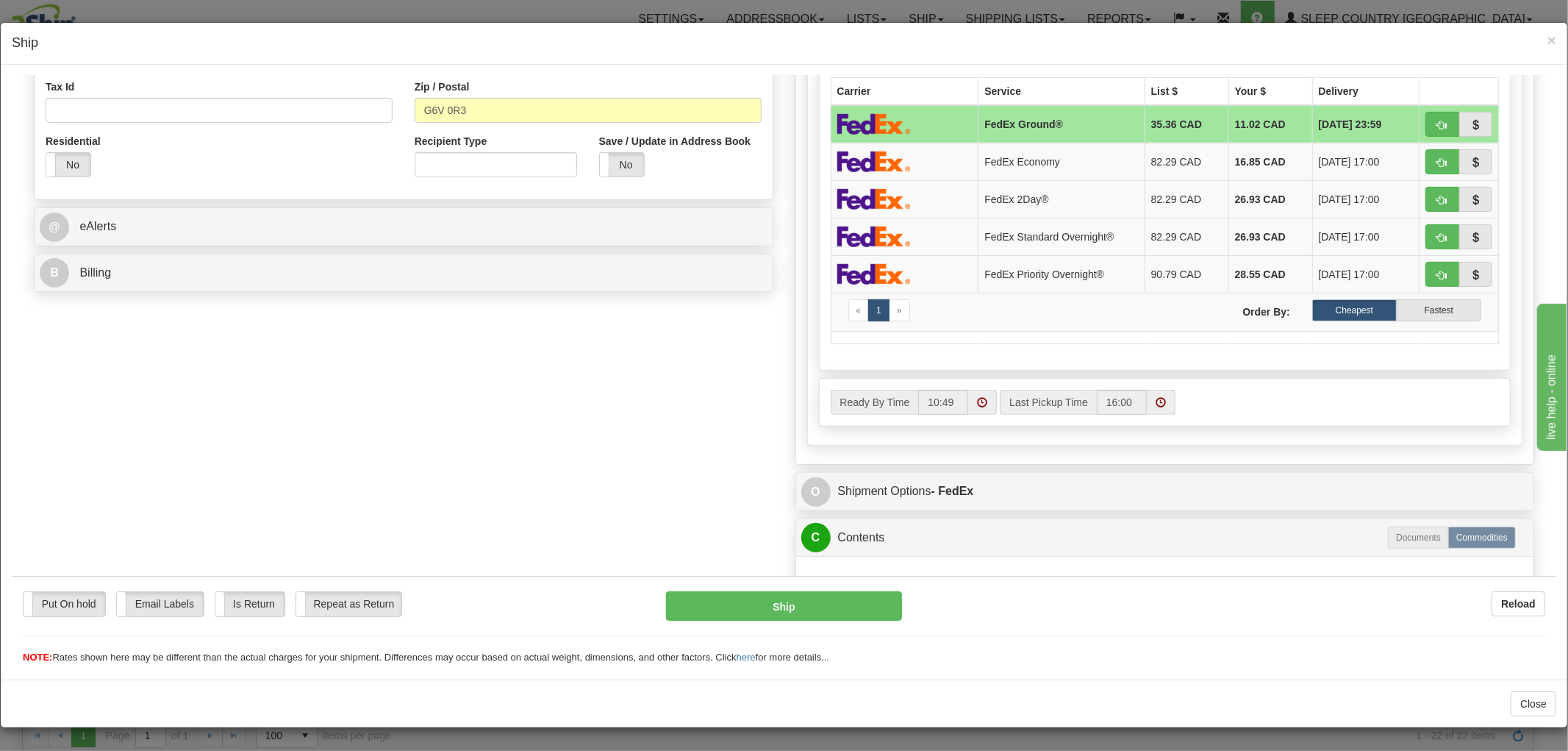
scroll to position [643, 0]
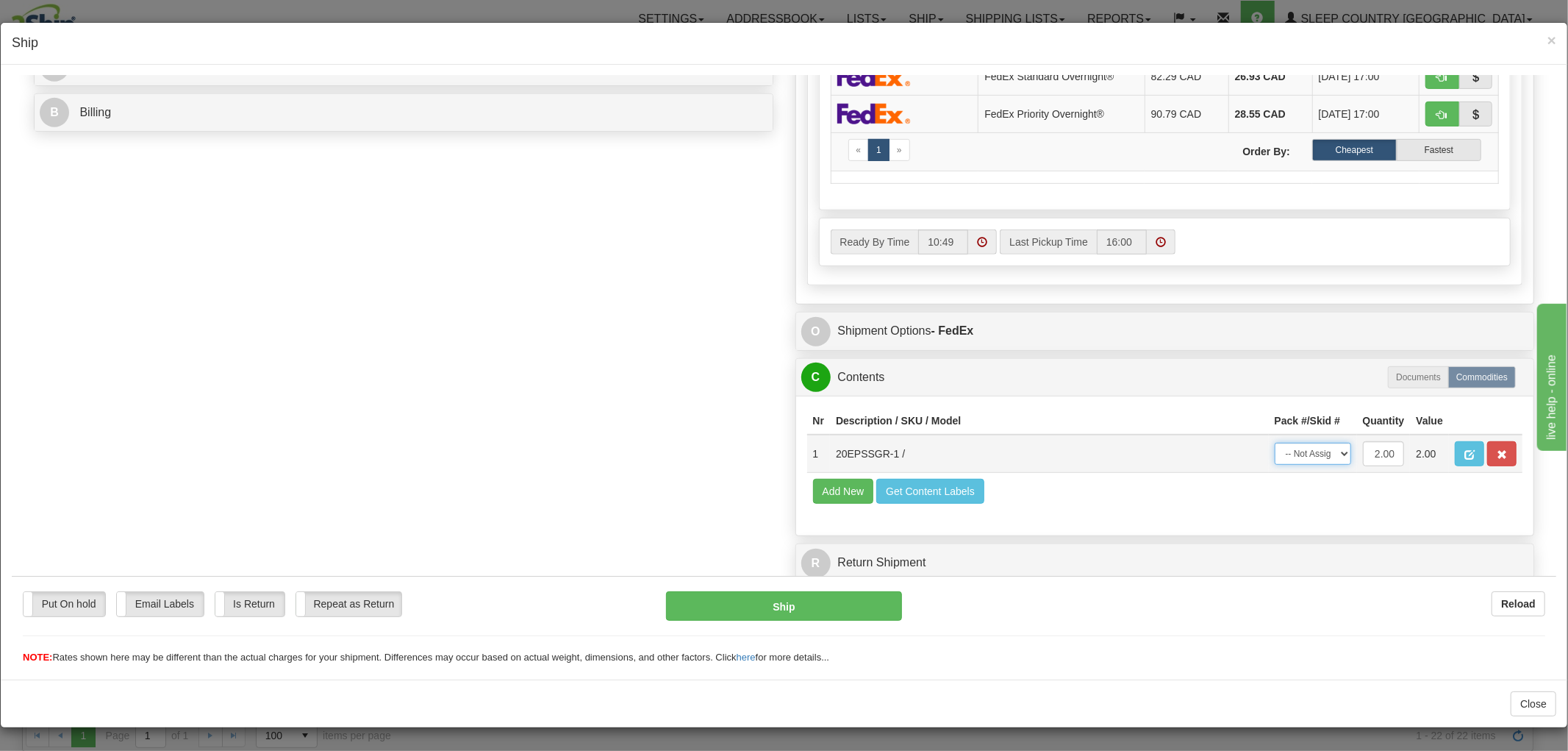
click at [1300, 442] on select "-- Not Assigned -- Package 1" at bounding box center [1312, 453] width 77 height 22
select select "0"
click at [1274, 442] on select "-- Not Assigned -- Package 1" at bounding box center [1312, 453] width 77 height 22
click at [804, 611] on button "Ship" at bounding box center [783, 605] width 235 height 30
type input "92"
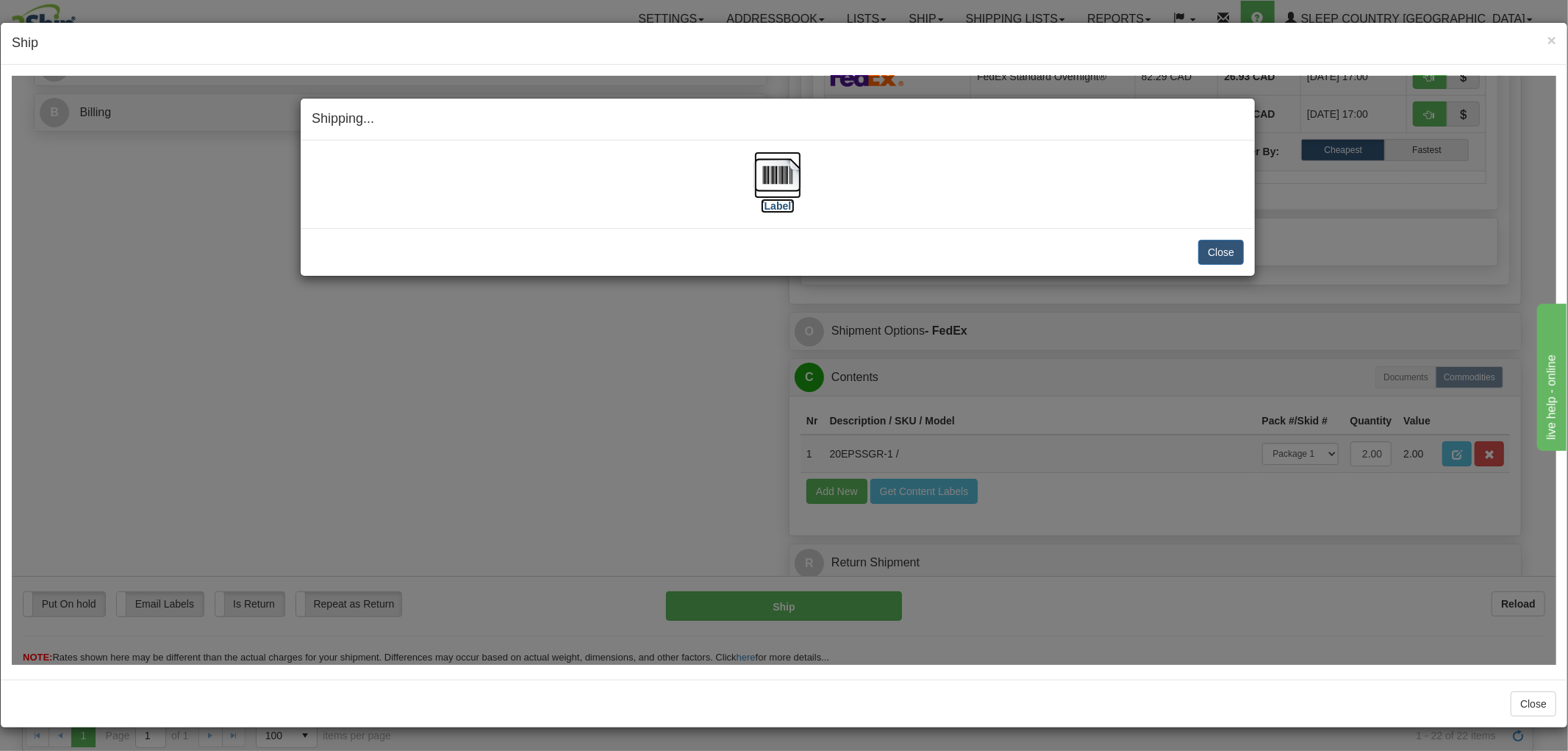
click at [777, 181] on img at bounding box center [778, 174] width 47 height 47
click at [1219, 255] on button "Close" at bounding box center [1221, 251] width 45 height 25
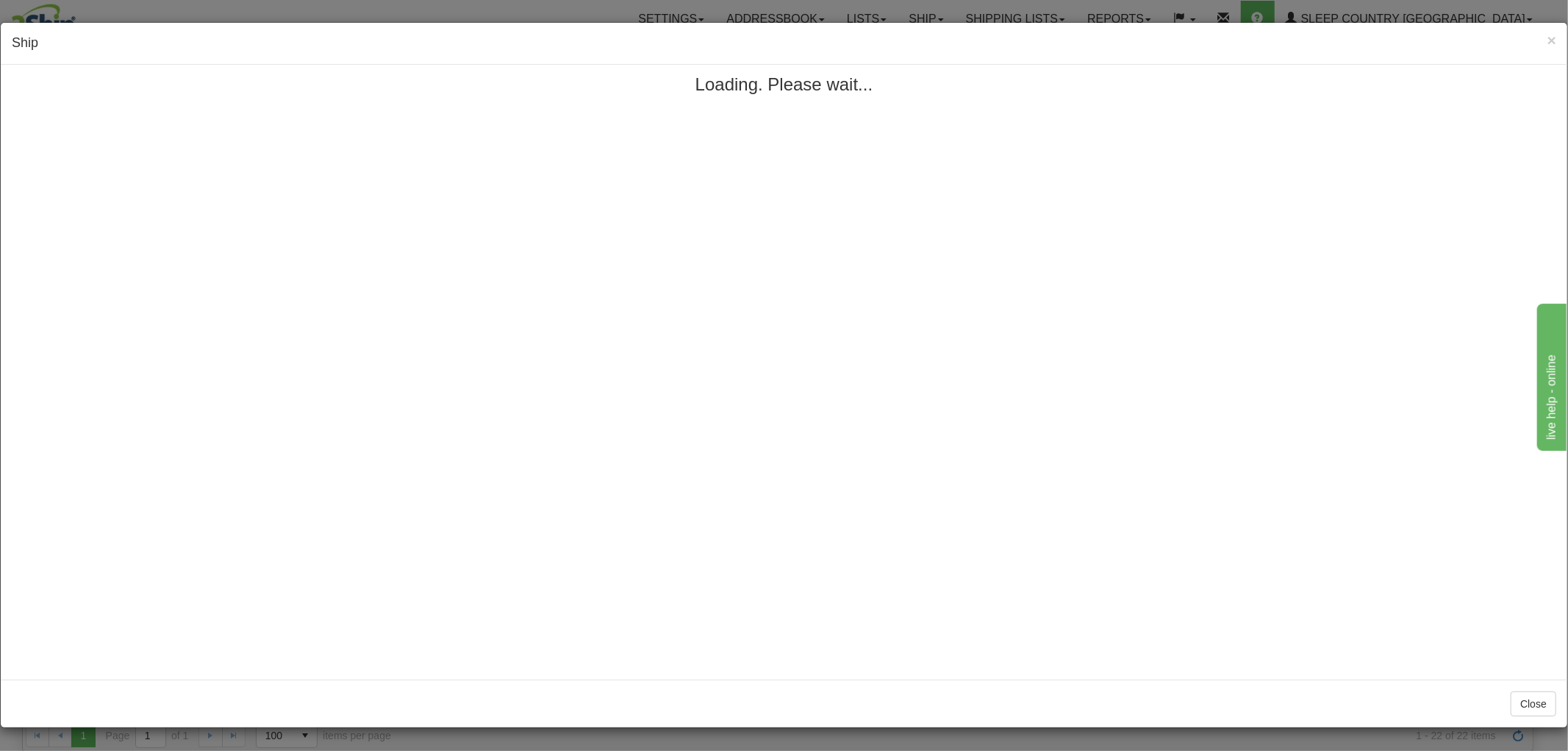
scroll to position [0, 0]
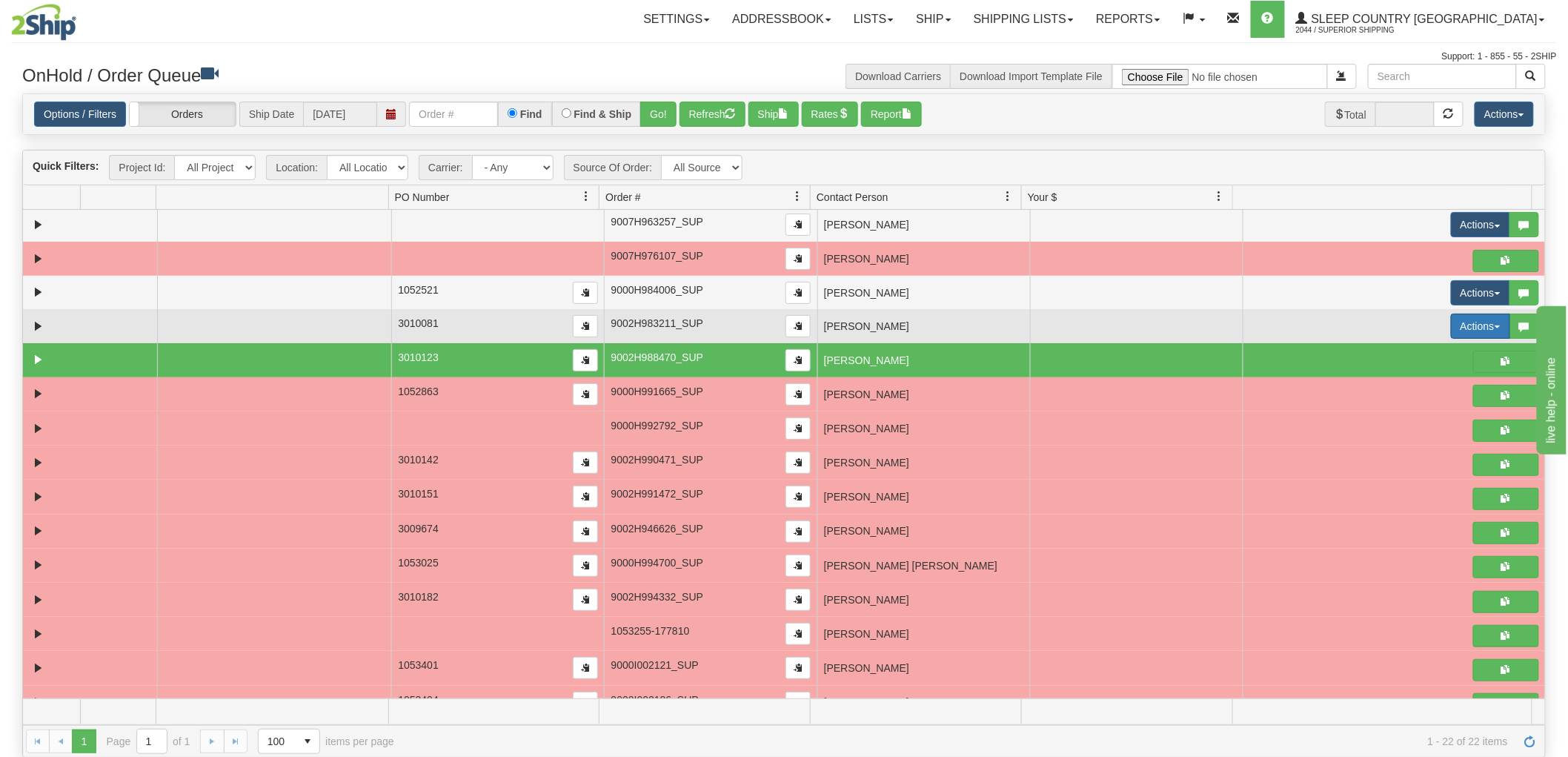
click at [1464, 323] on button "Actions" at bounding box center [1480, 326] width 59 height 26
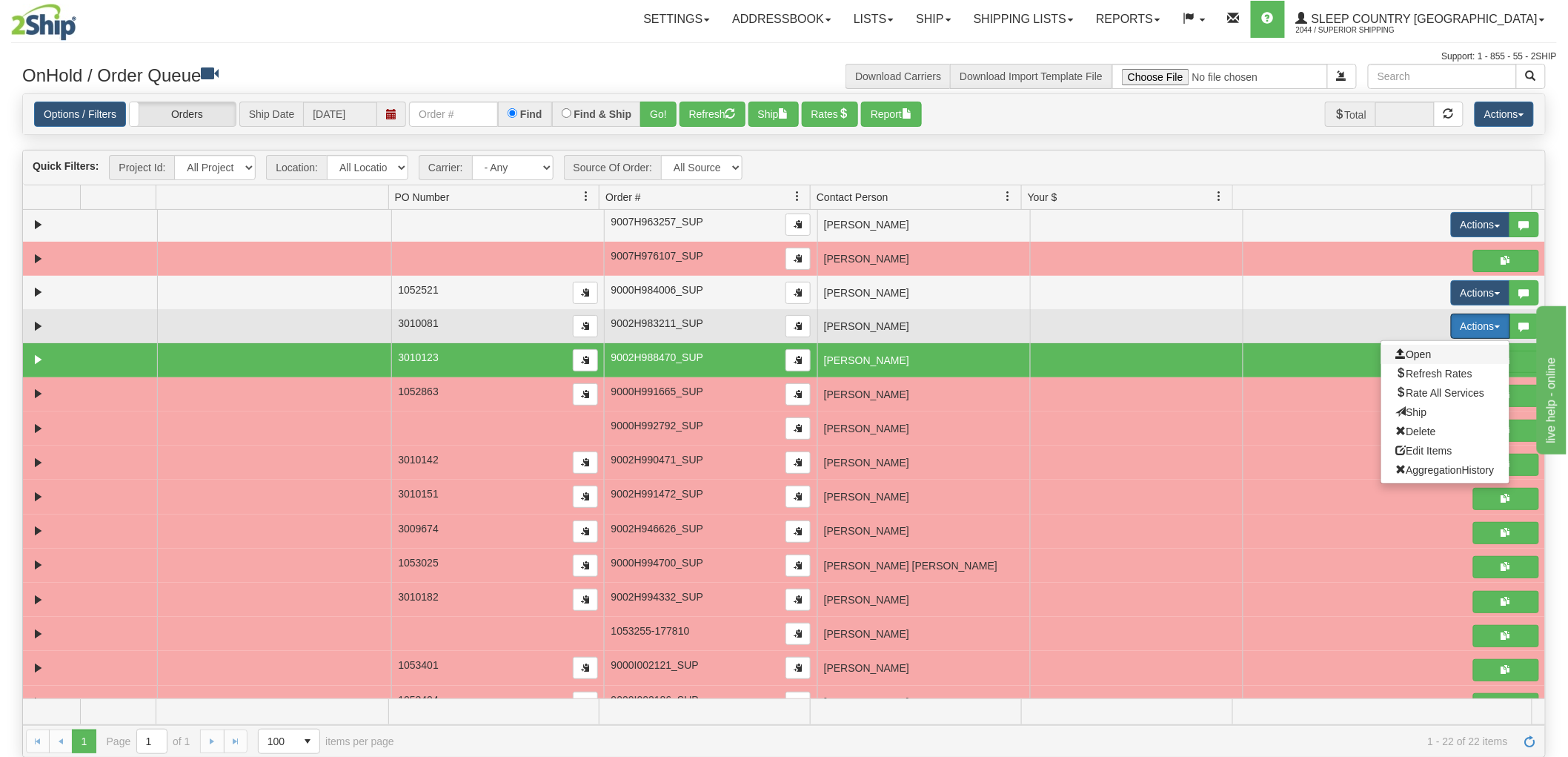
click at [1410, 350] on span "Open" at bounding box center [1413, 353] width 36 height 12
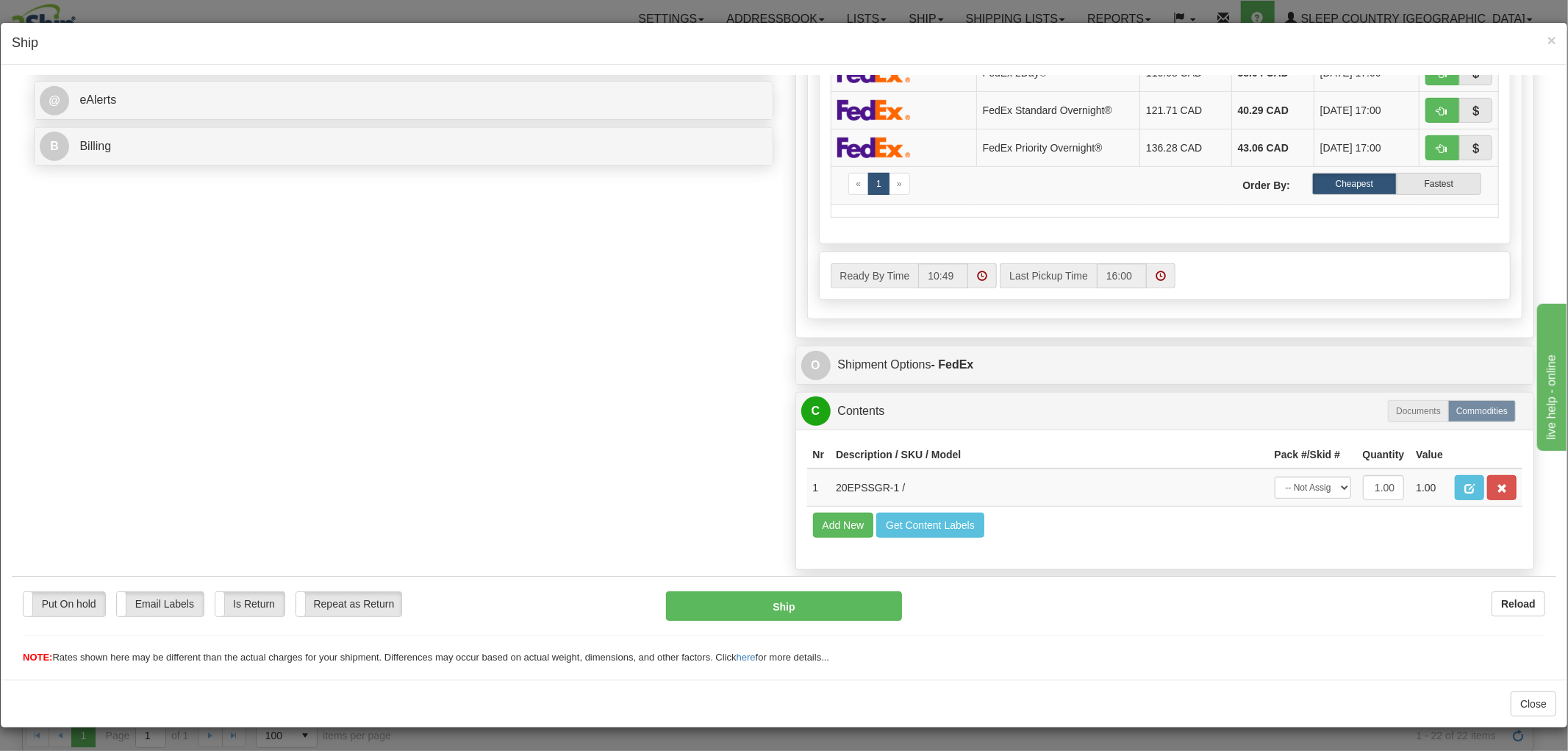
scroll to position [643, 0]
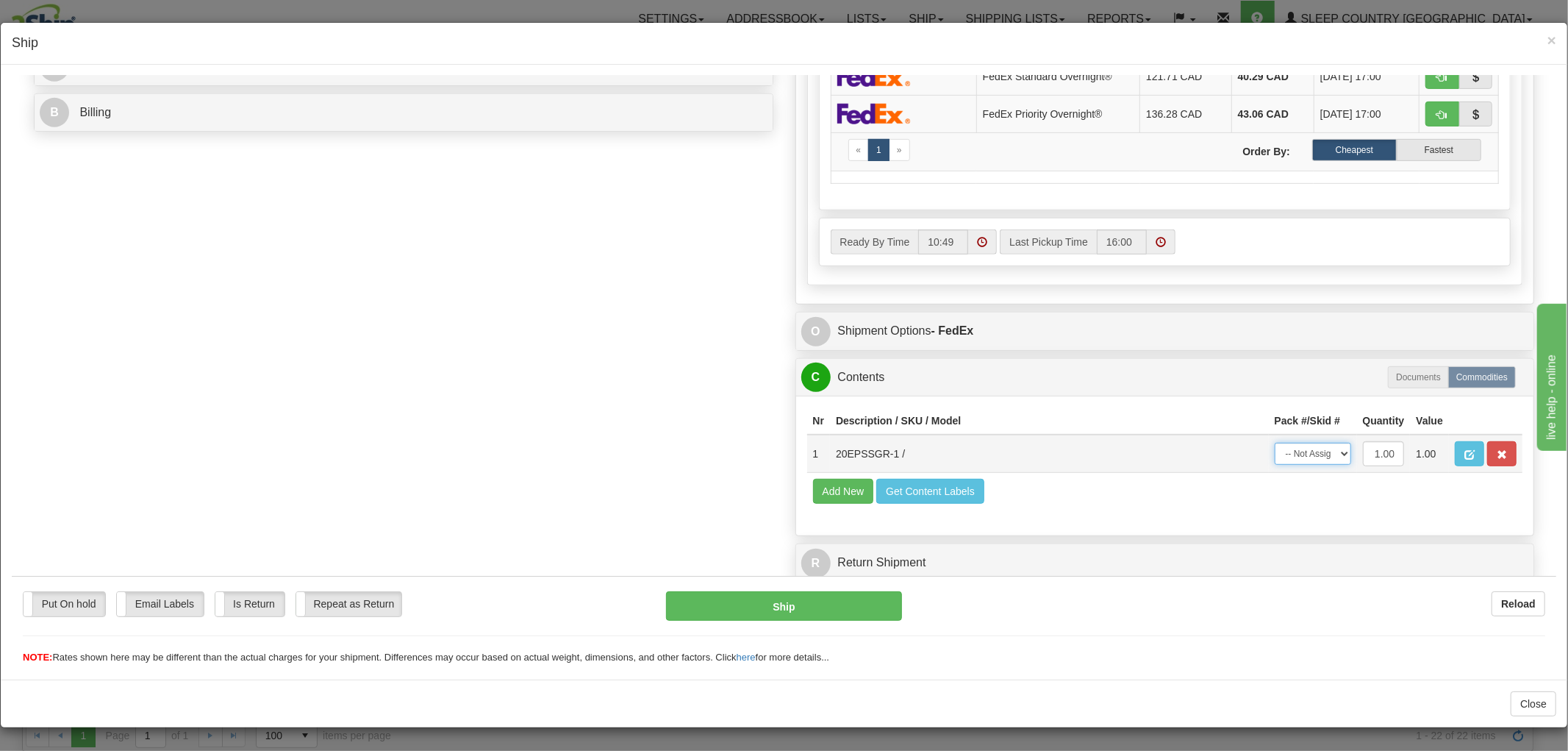
click at [1296, 442] on select "-- Not Assigned -- Package 1" at bounding box center [1312, 453] width 77 height 22
select select "0"
click at [1274, 442] on select "-- Not Assigned -- Package 1" at bounding box center [1312, 453] width 77 height 22
click at [784, 611] on button "Ship" at bounding box center [783, 605] width 235 height 30
type input "92"
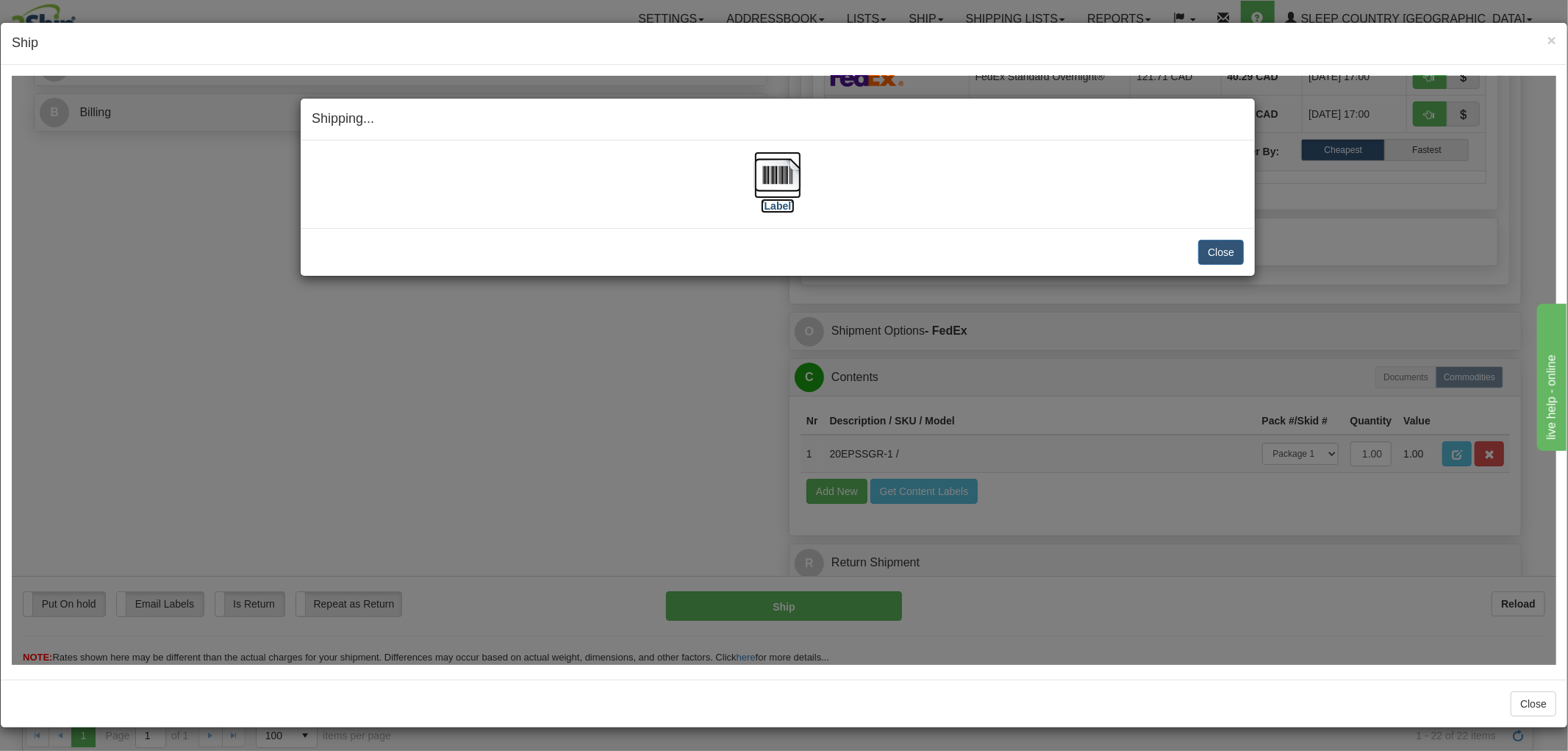
click at [767, 192] on img at bounding box center [778, 174] width 47 height 47
click at [1202, 251] on button "Close" at bounding box center [1221, 251] width 45 height 25
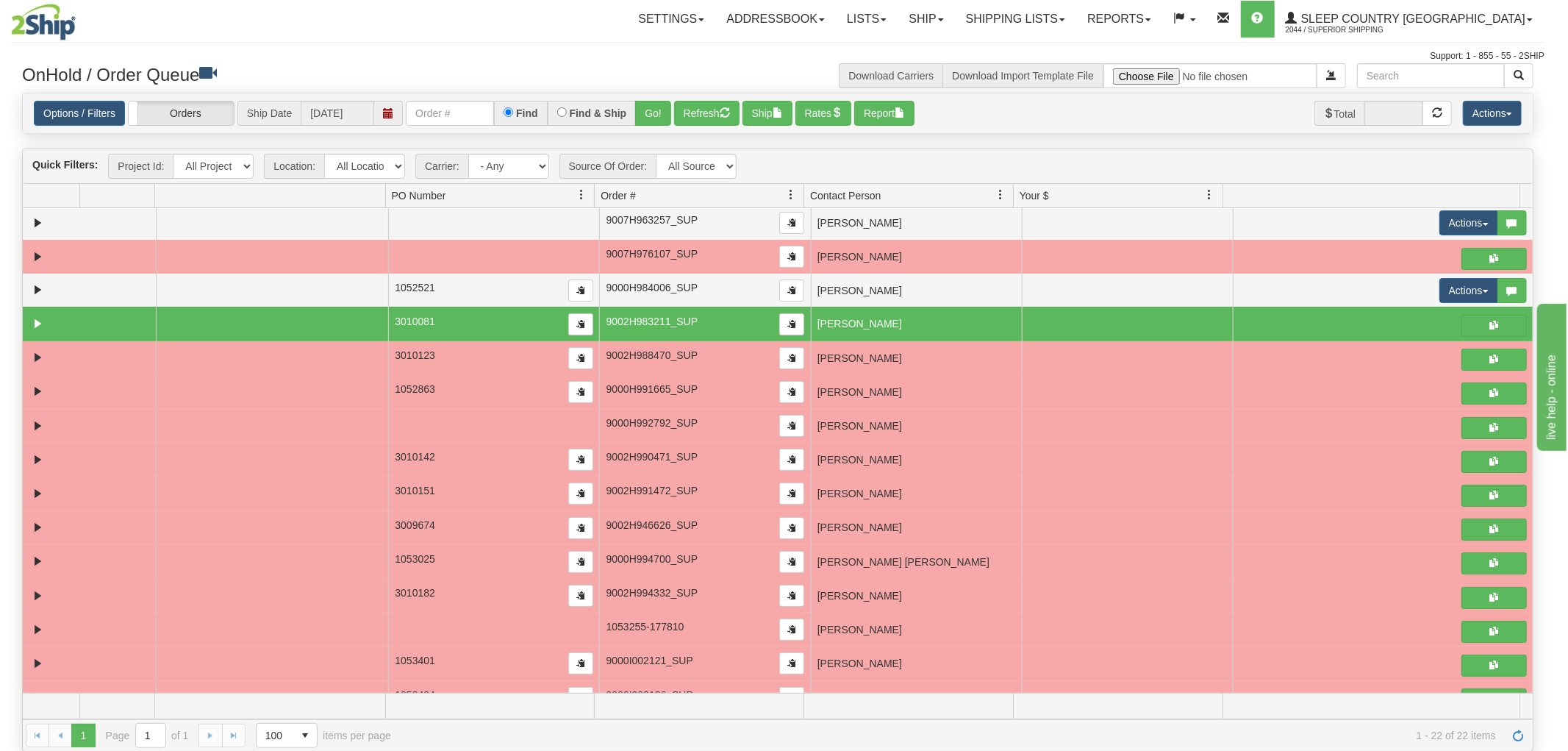
scroll to position [0, 0]
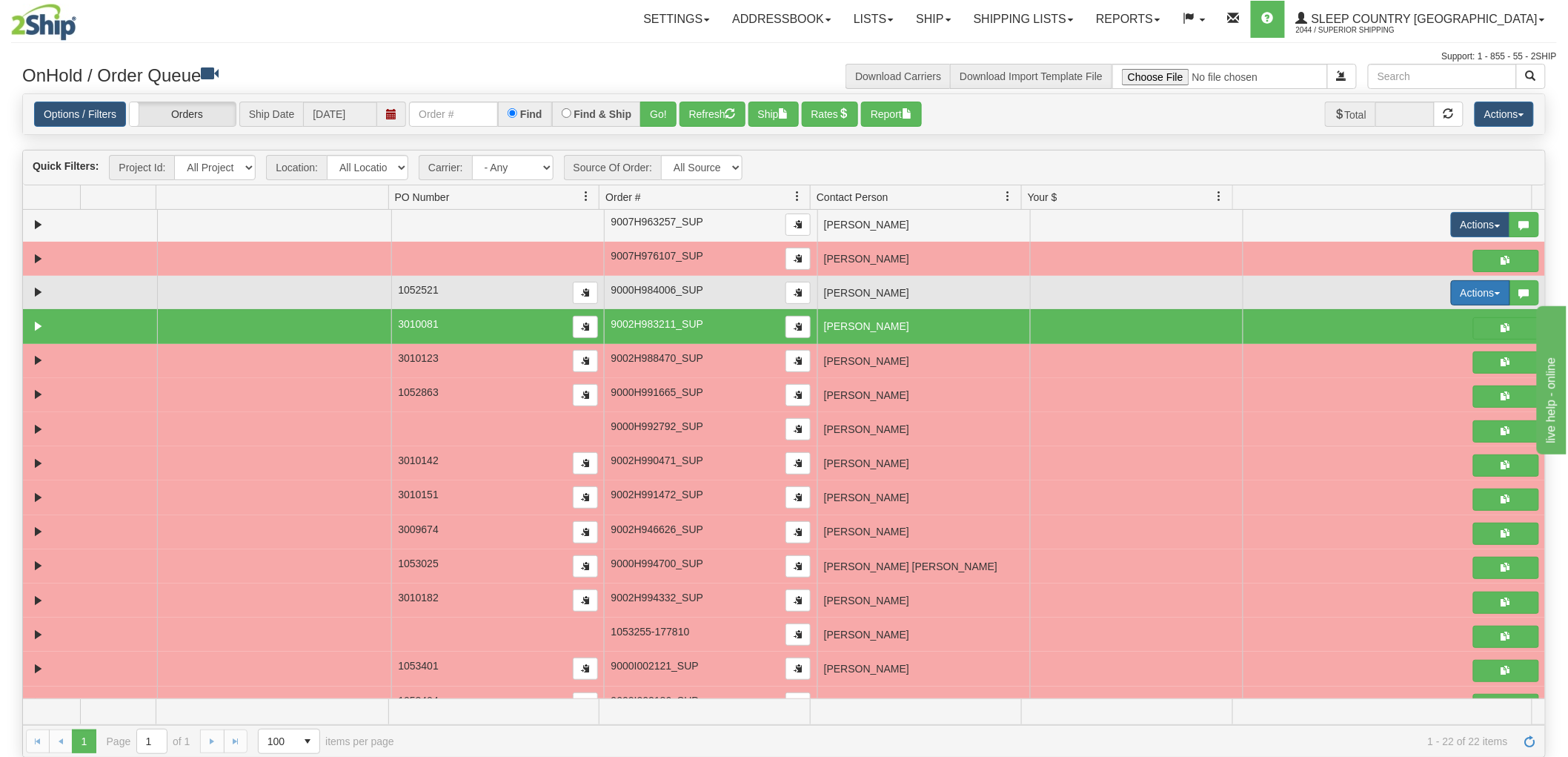
click at [1451, 291] on button "Actions" at bounding box center [1480, 293] width 59 height 26
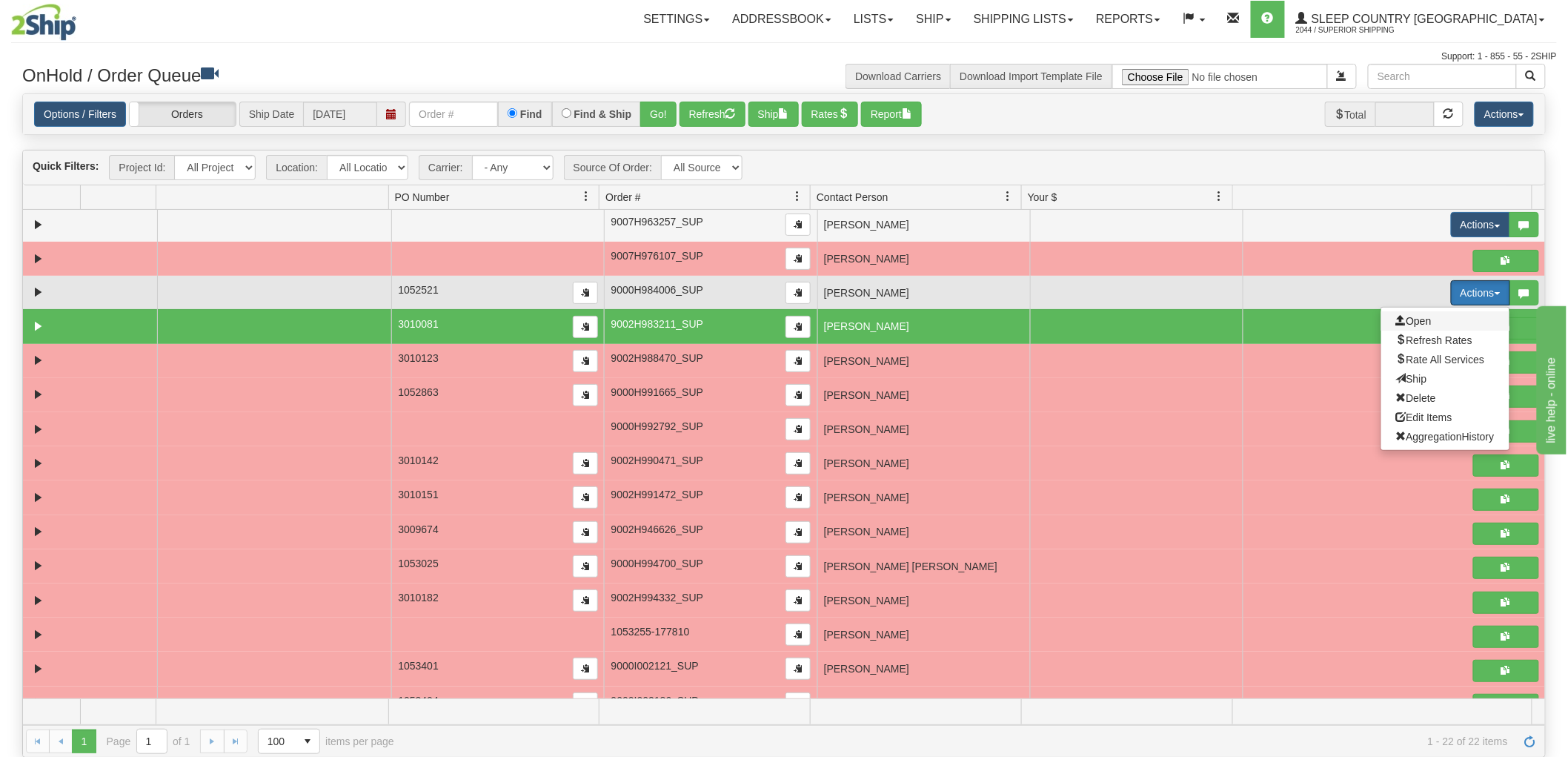
click at [1411, 319] on span "Open" at bounding box center [1413, 321] width 36 height 12
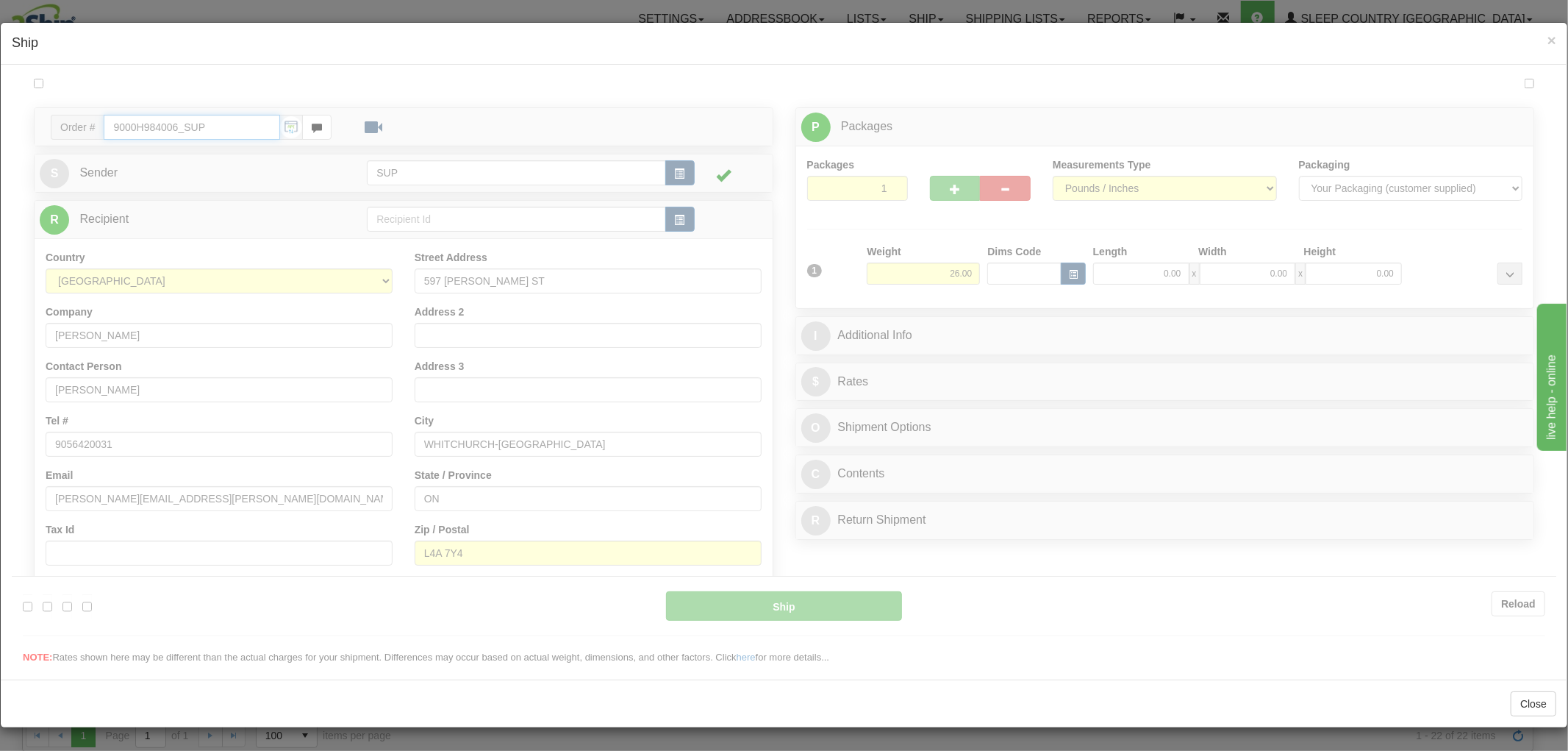
type input "10:50"
type input "16:00"
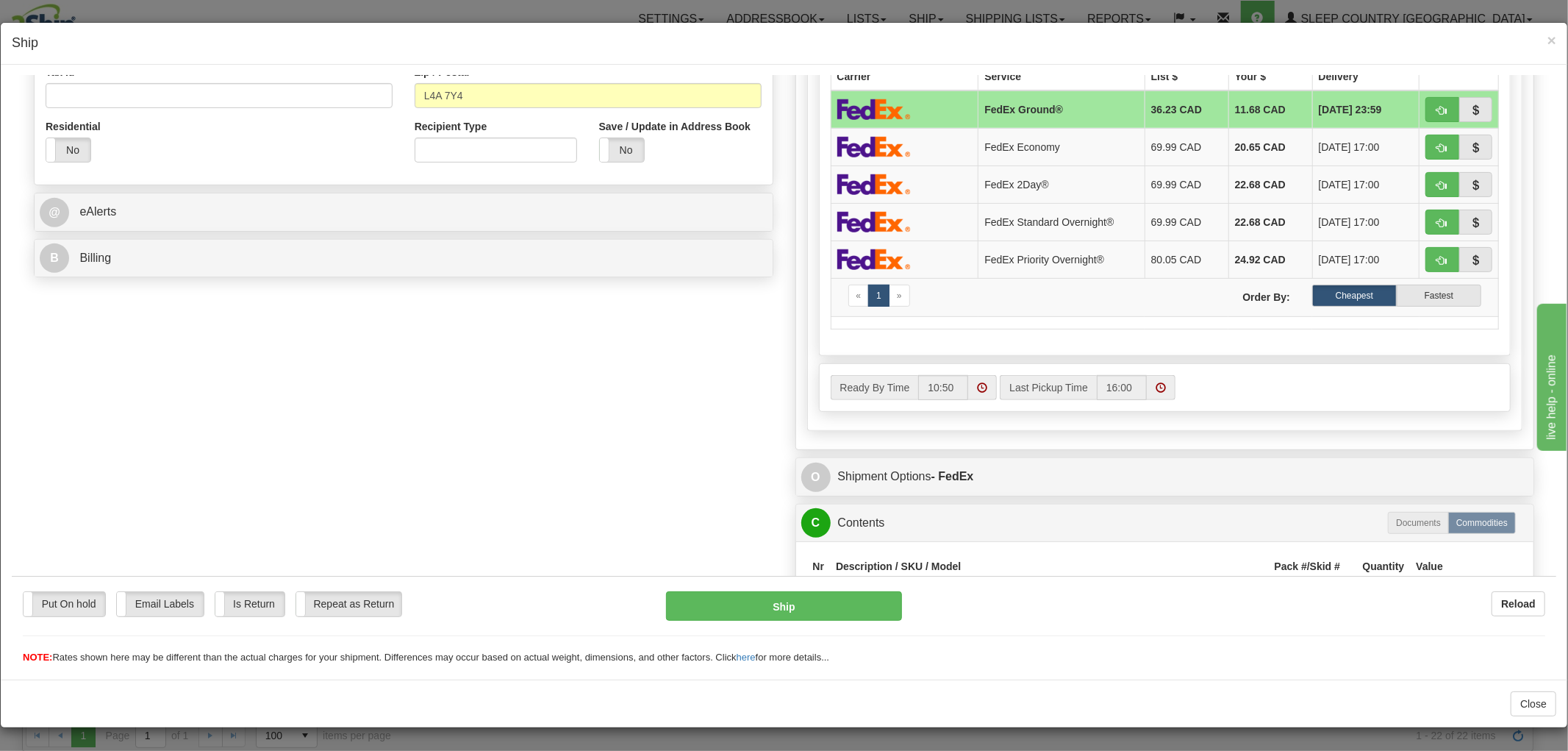
scroll to position [705, 0]
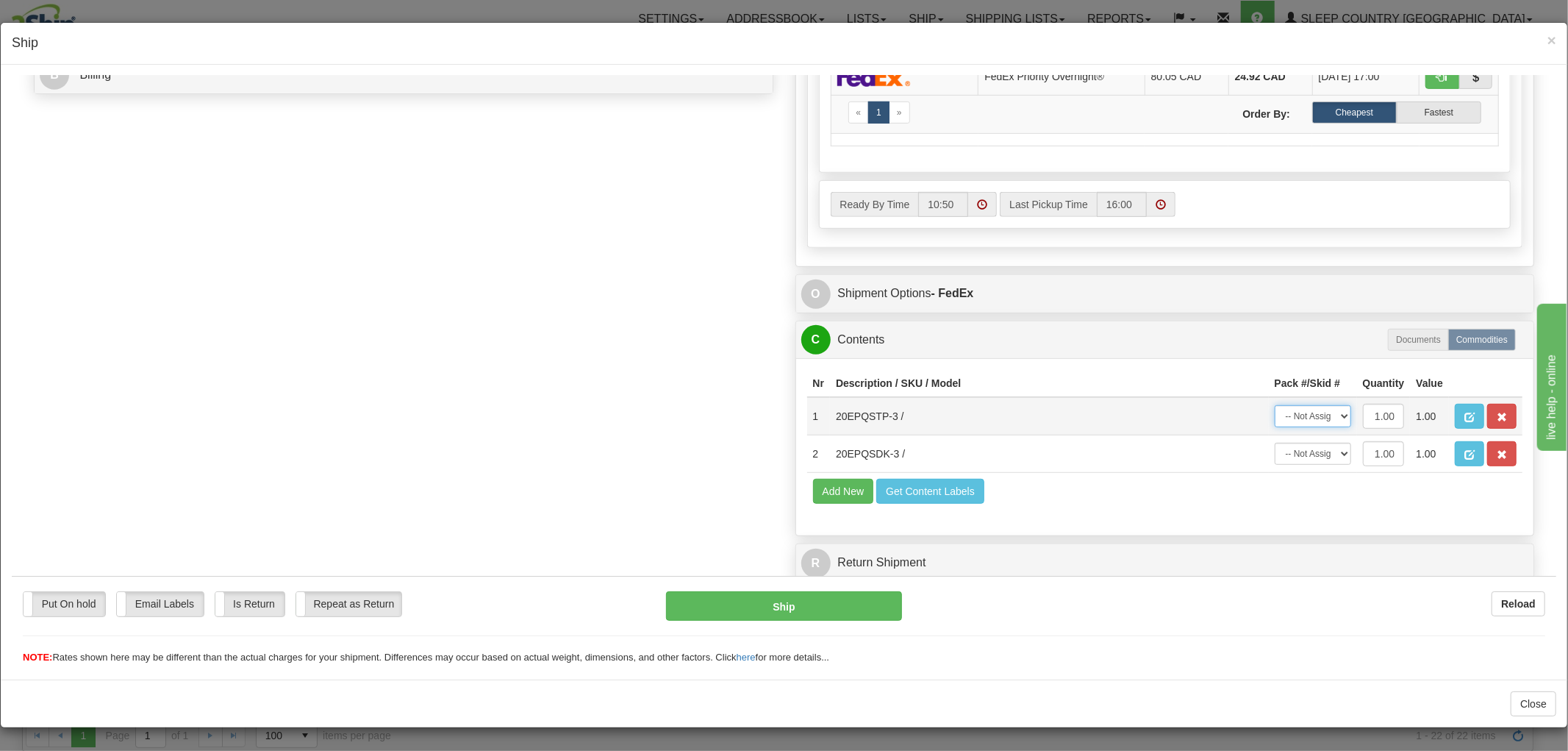
click at [1293, 405] on select "-- Not Assigned -- Package 1" at bounding box center [1312, 416] width 77 height 22
select select "0"
click at [1274, 405] on select "-- Not Assigned -- Package 1" at bounding box center [1312, 416] width 77 height 22
click at [1283, 443] on select "-- Not Assigned -- Package 1" at bounding box center [1312, 453] width 77 height 22
select select "0"
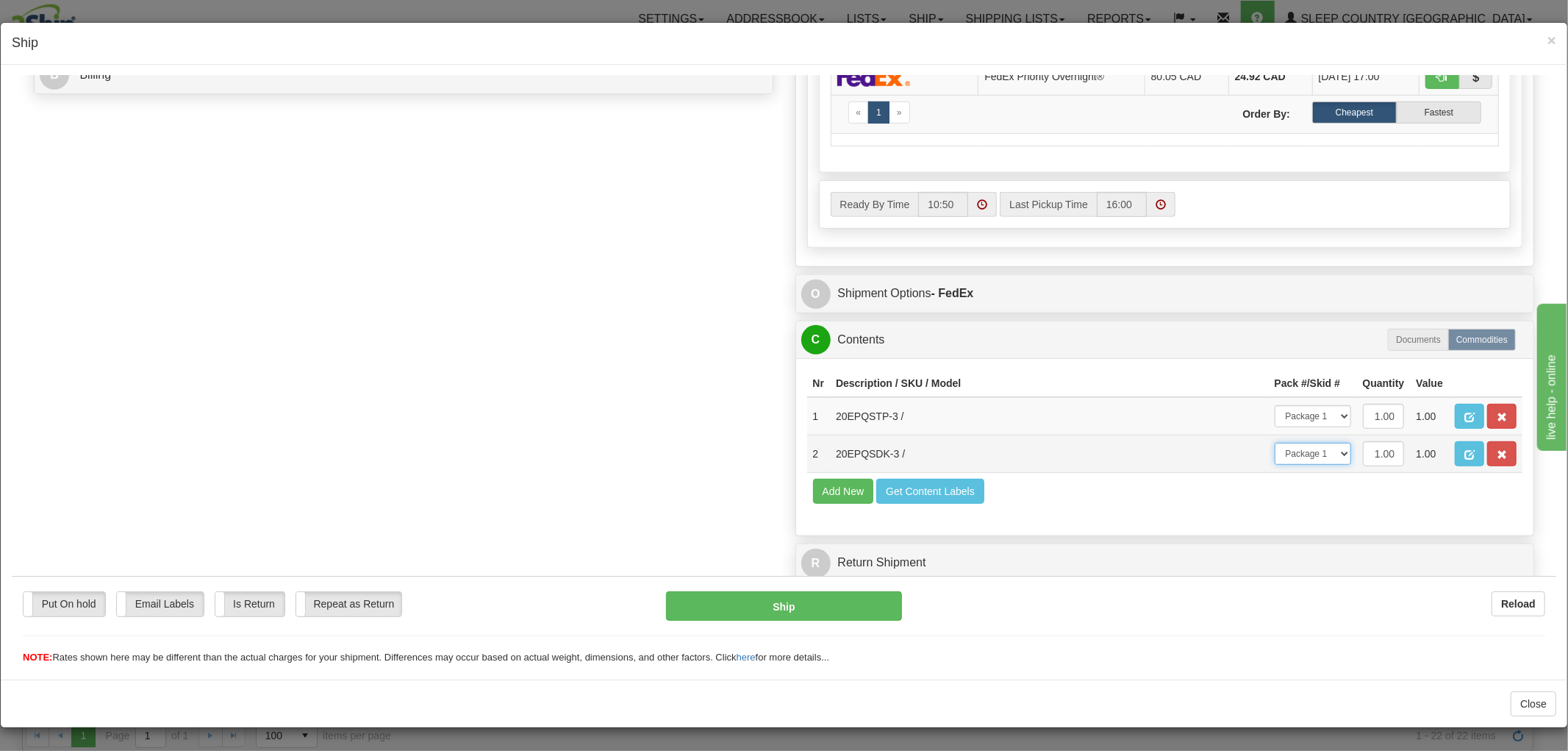
click at [1274, 442] on select "-- Not Assigned -- Package 1" at bounding box center [1312, 453] width 77 height 22
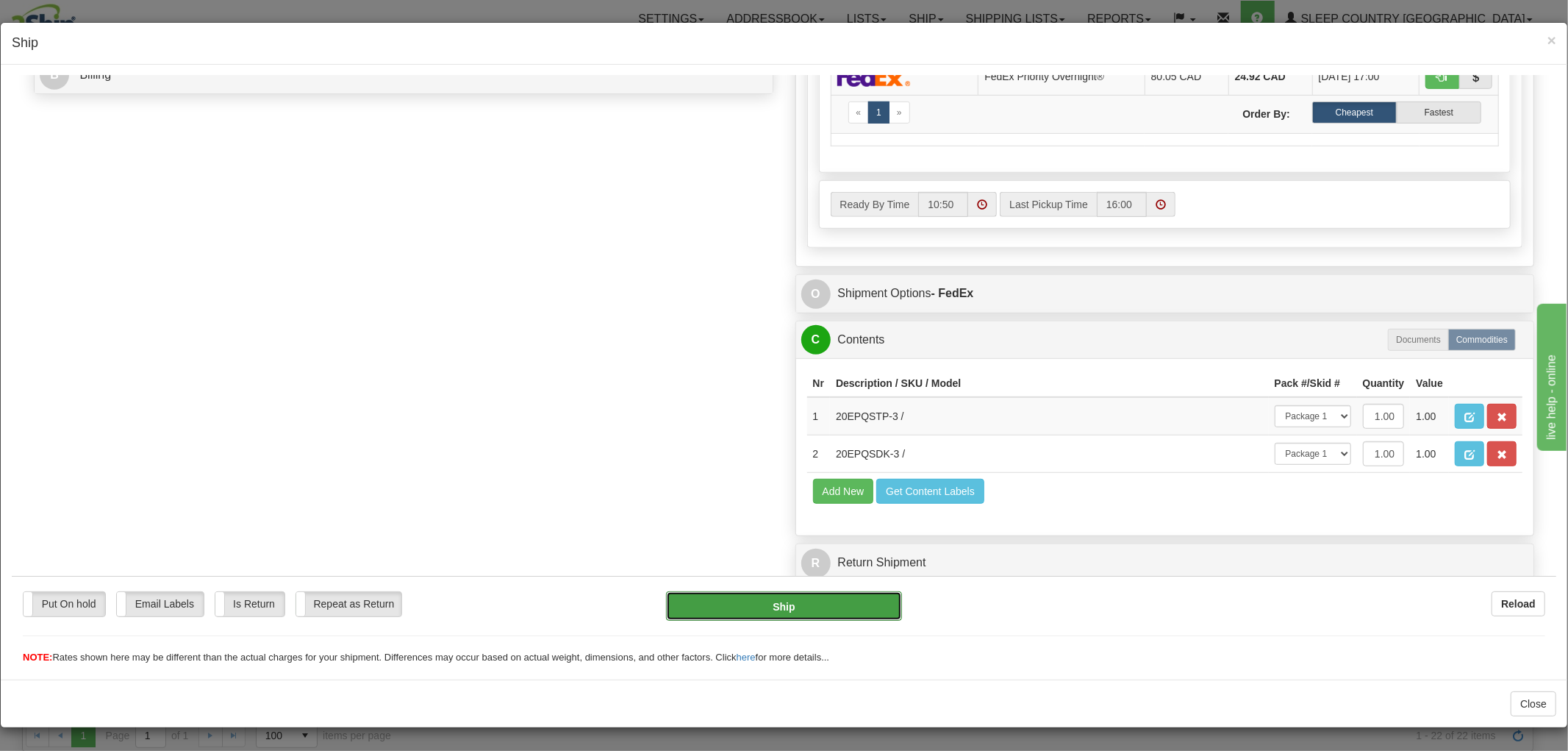
click at [773, 611] on button "Ship" at bounding box center [783, 605] width 235 height 30
type input "92"
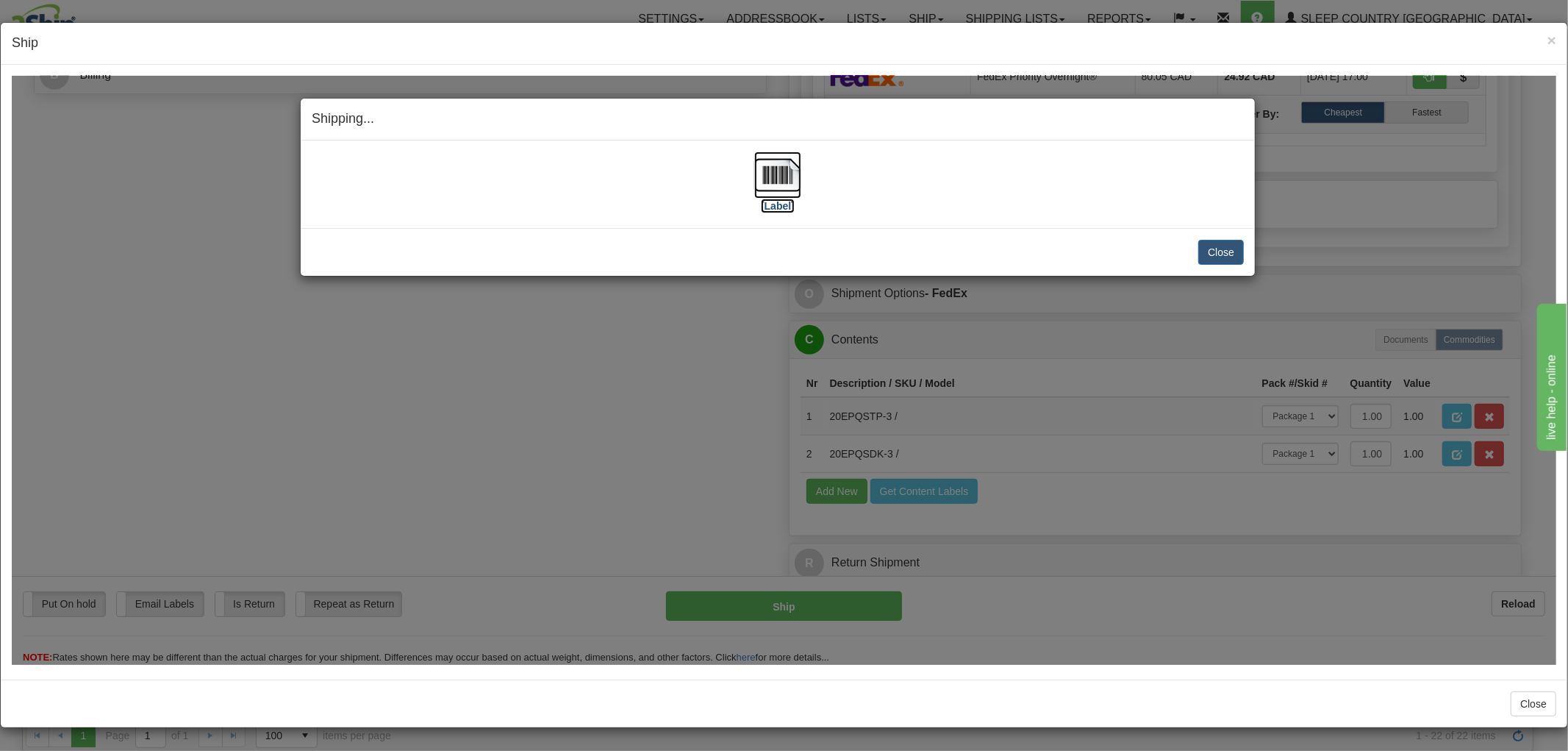
click at [789, 173] on img at bounding box center [778, 174] width 47 height 47
click at [1214, 258] on button "Close" at bounding box center [1221, 251] width 45 height 25
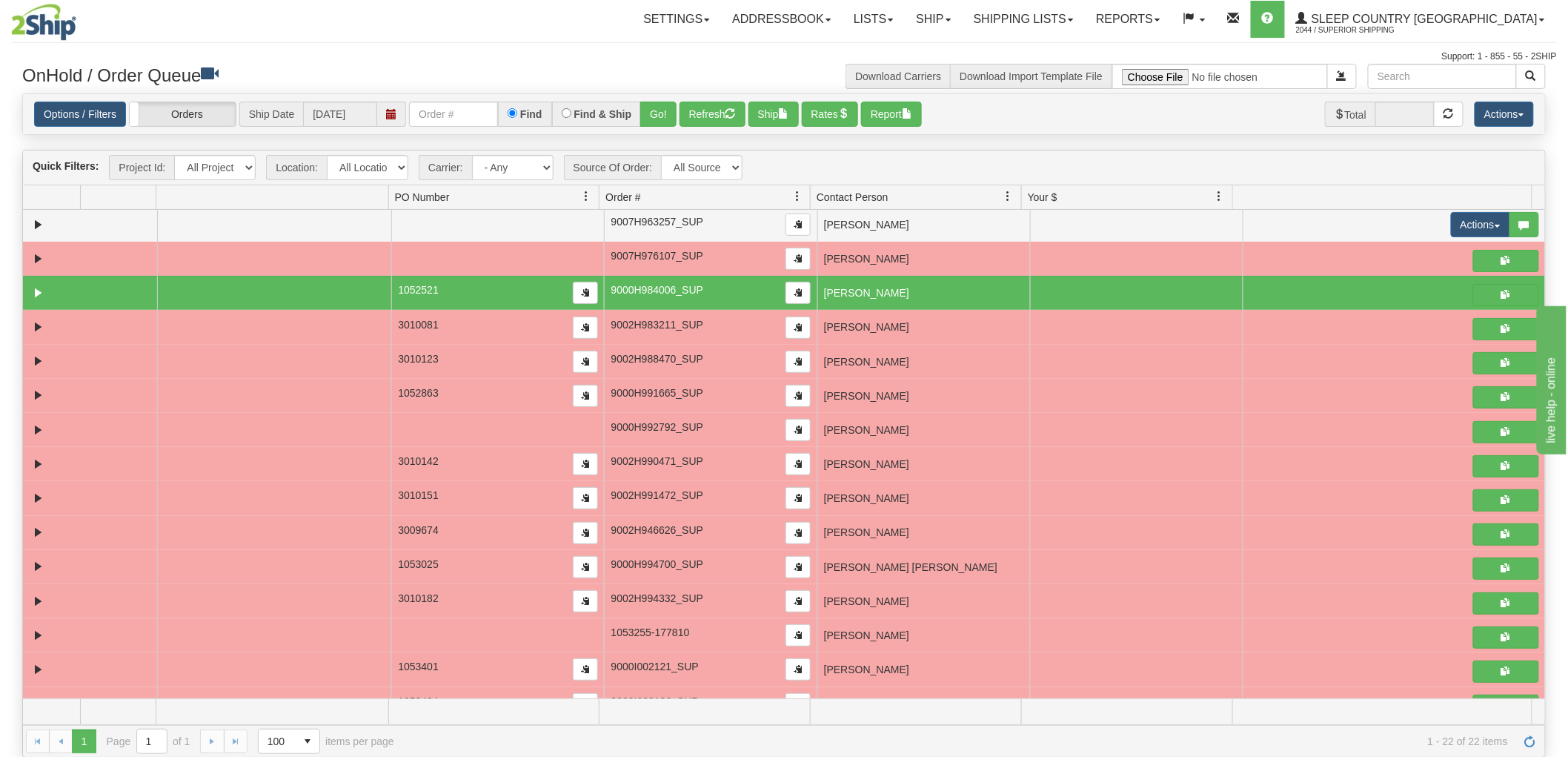
scroll to position [264, 0]
